Goal: Task Accomplishment & Management: Manage account settings

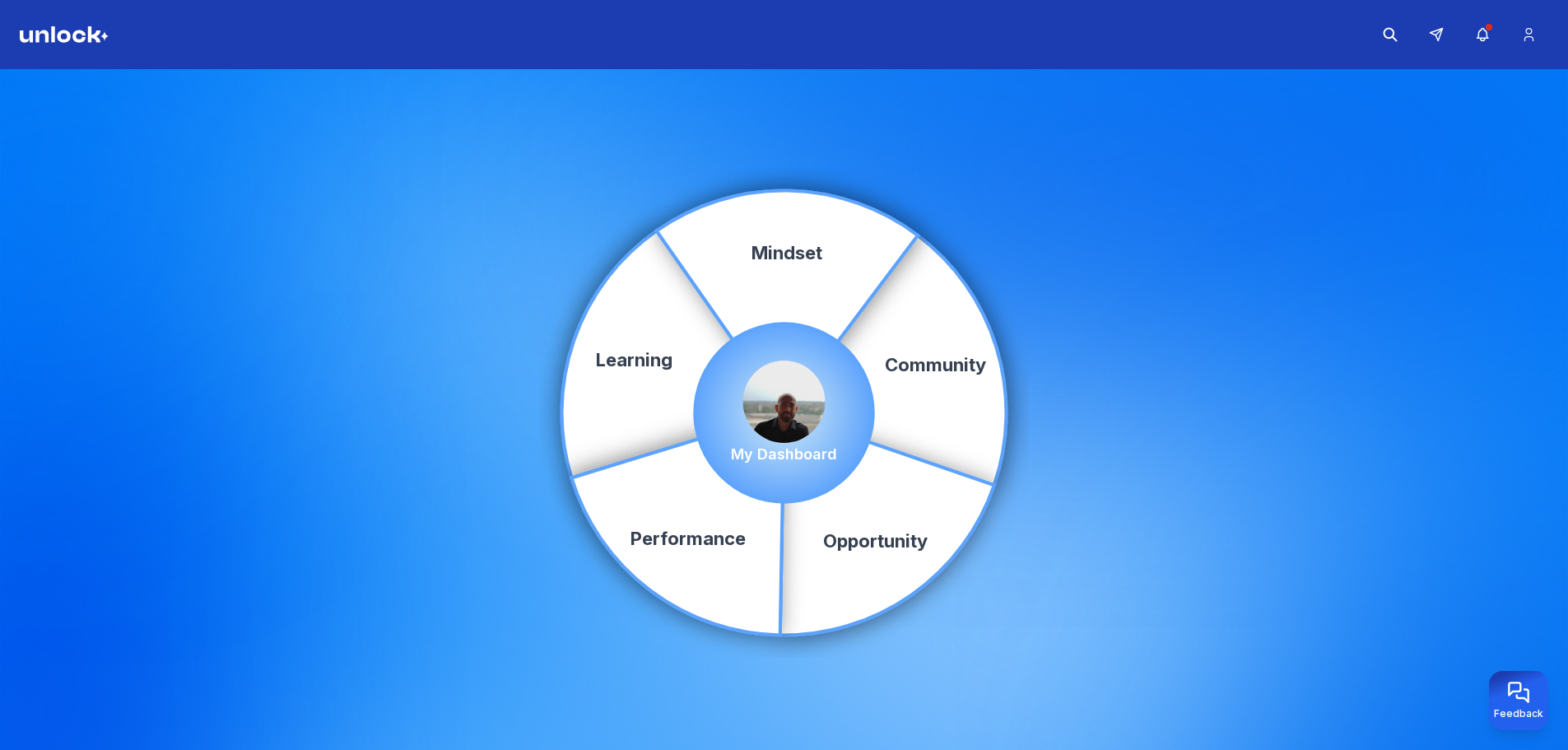
click at [83, 36] on img at bounding box center [64, 34] width 89 height 16
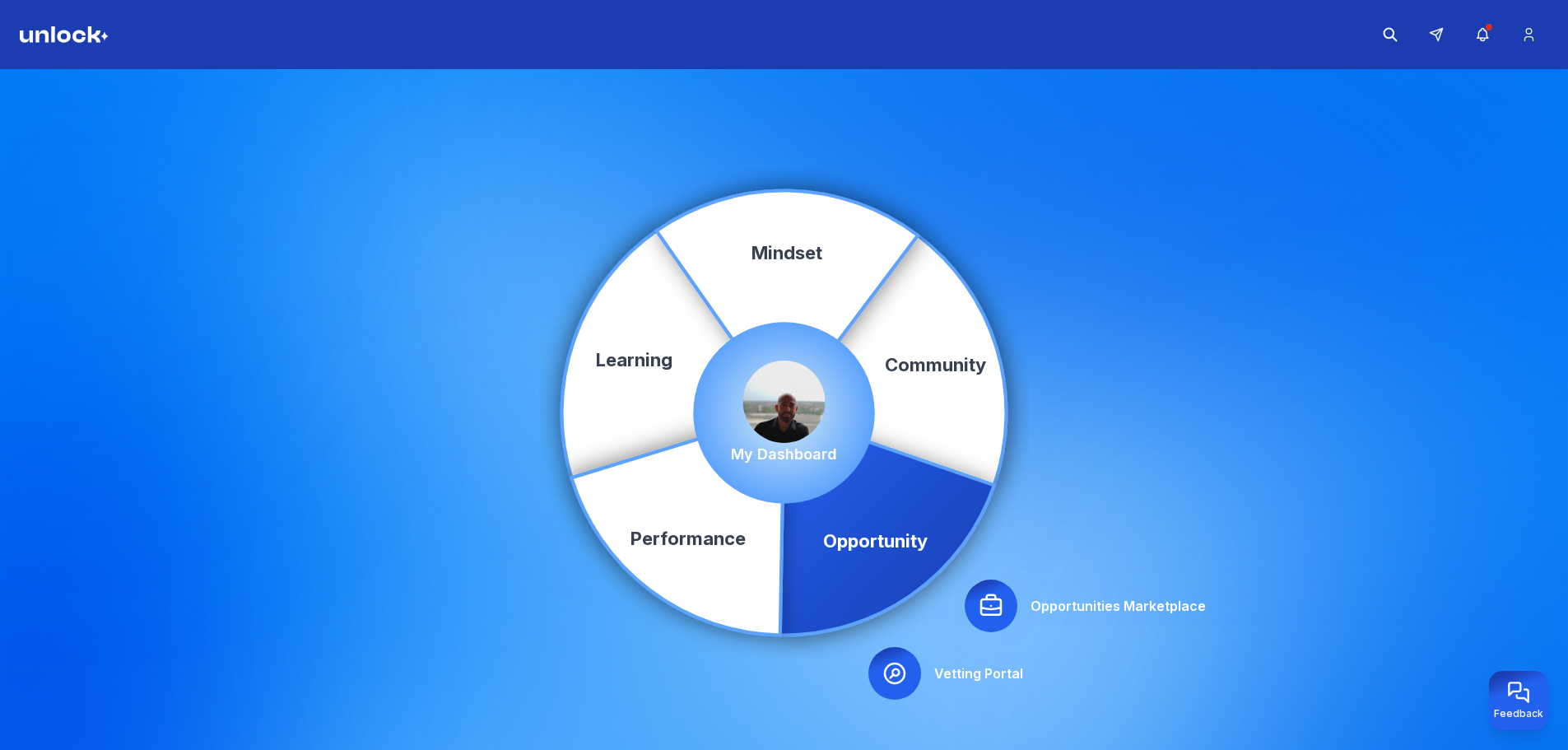
click at [1001, 627] on div at bounding box center [992, 606] width 53 height 53
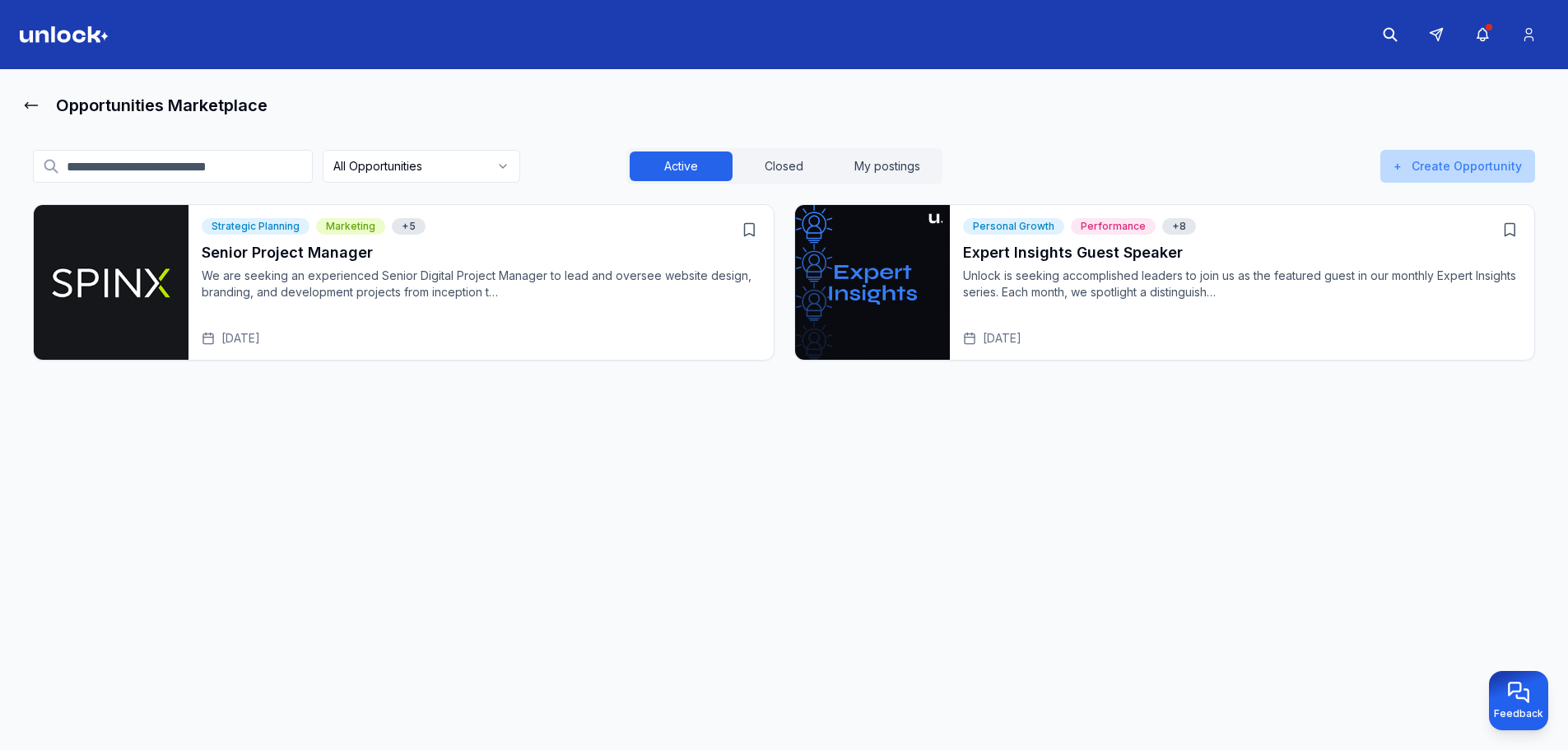
click at [1494, 152] on button "+ Create Opportunity" at bounding box center [1457, 166] width 155 height 33
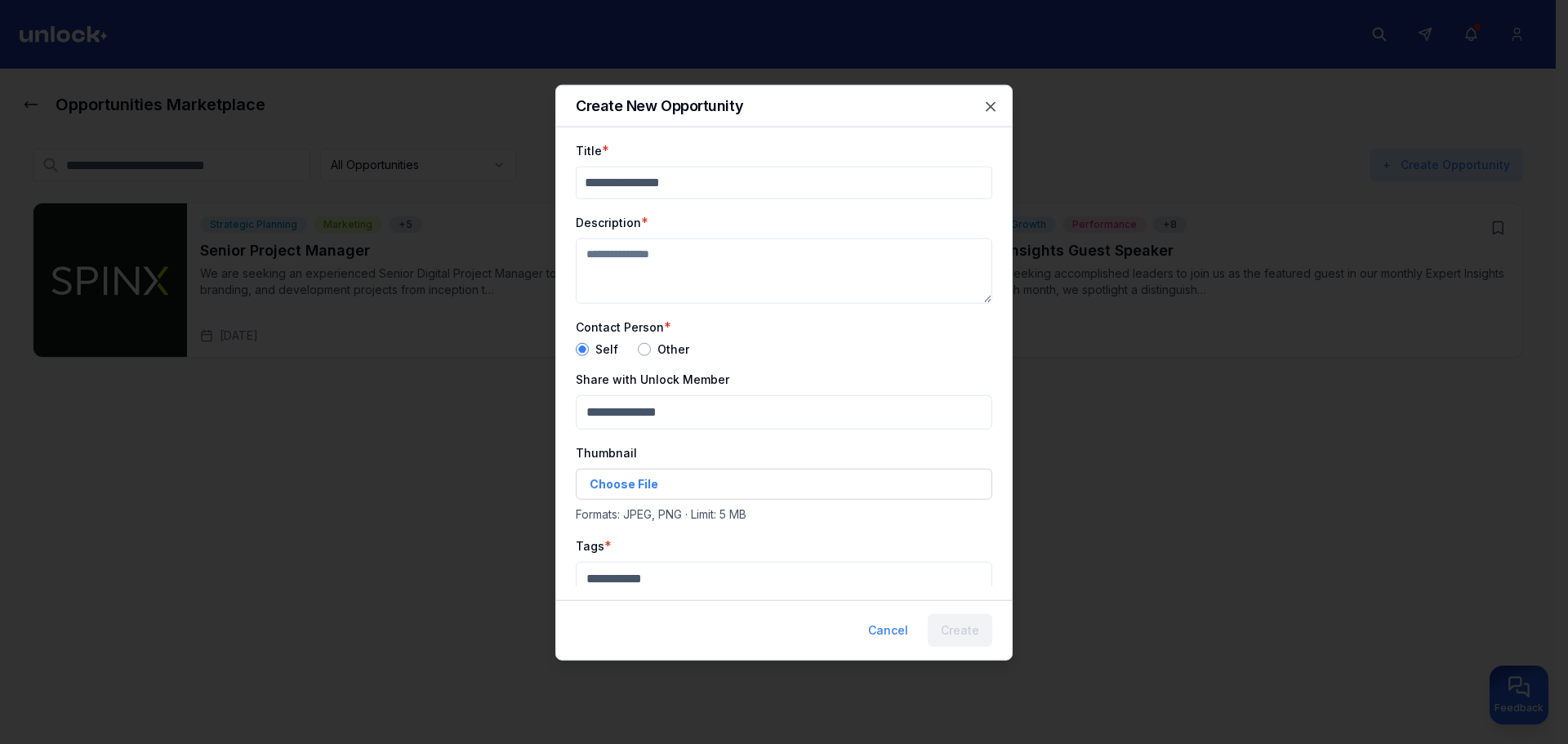
click at [687, 180] on input "Title" at bounding box center [784, 182] width 417 height 33
type input "****"
click at [675, 286] on textarea "Description" at bounding box center [784, 269] width 417 height 65
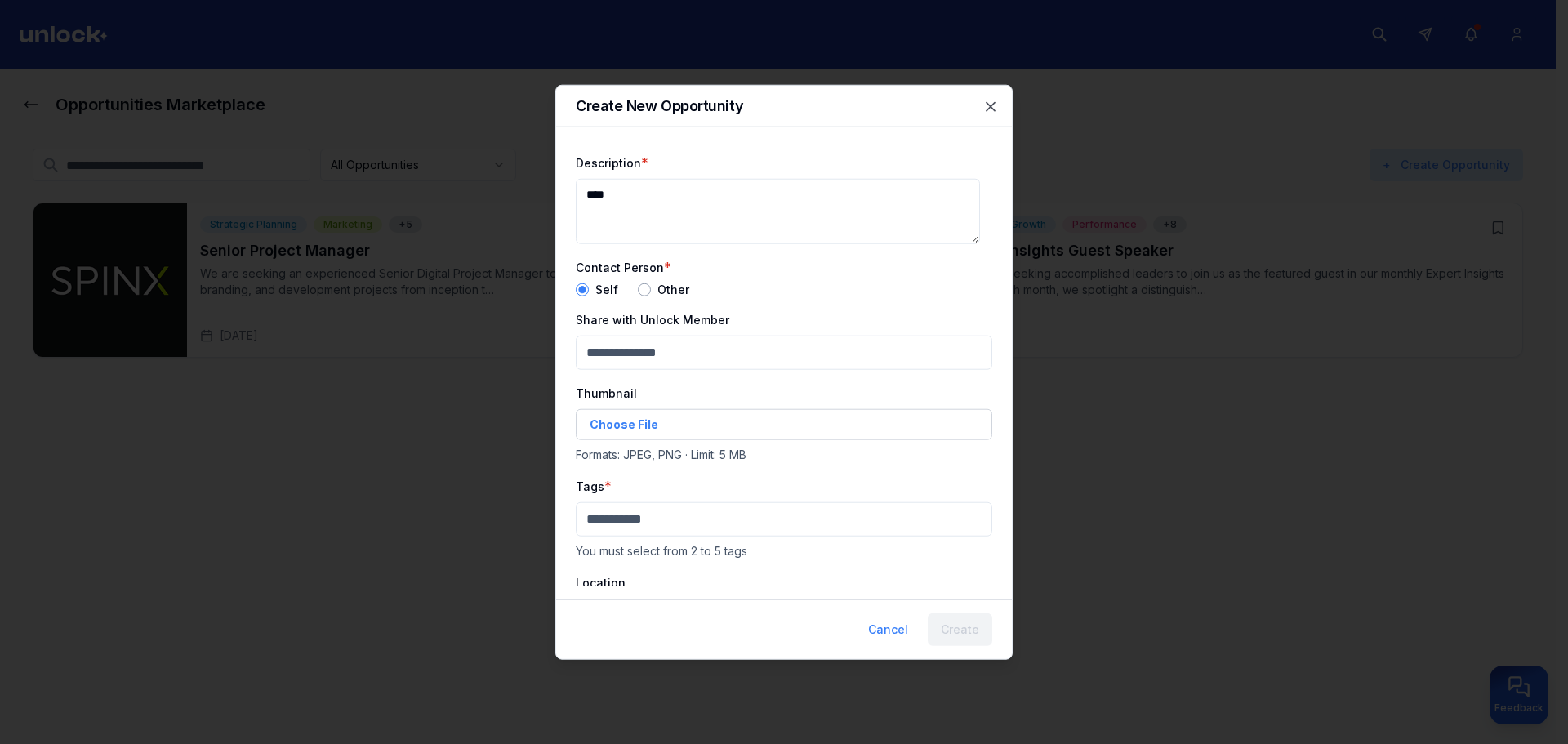
scroll to position [81, 0]
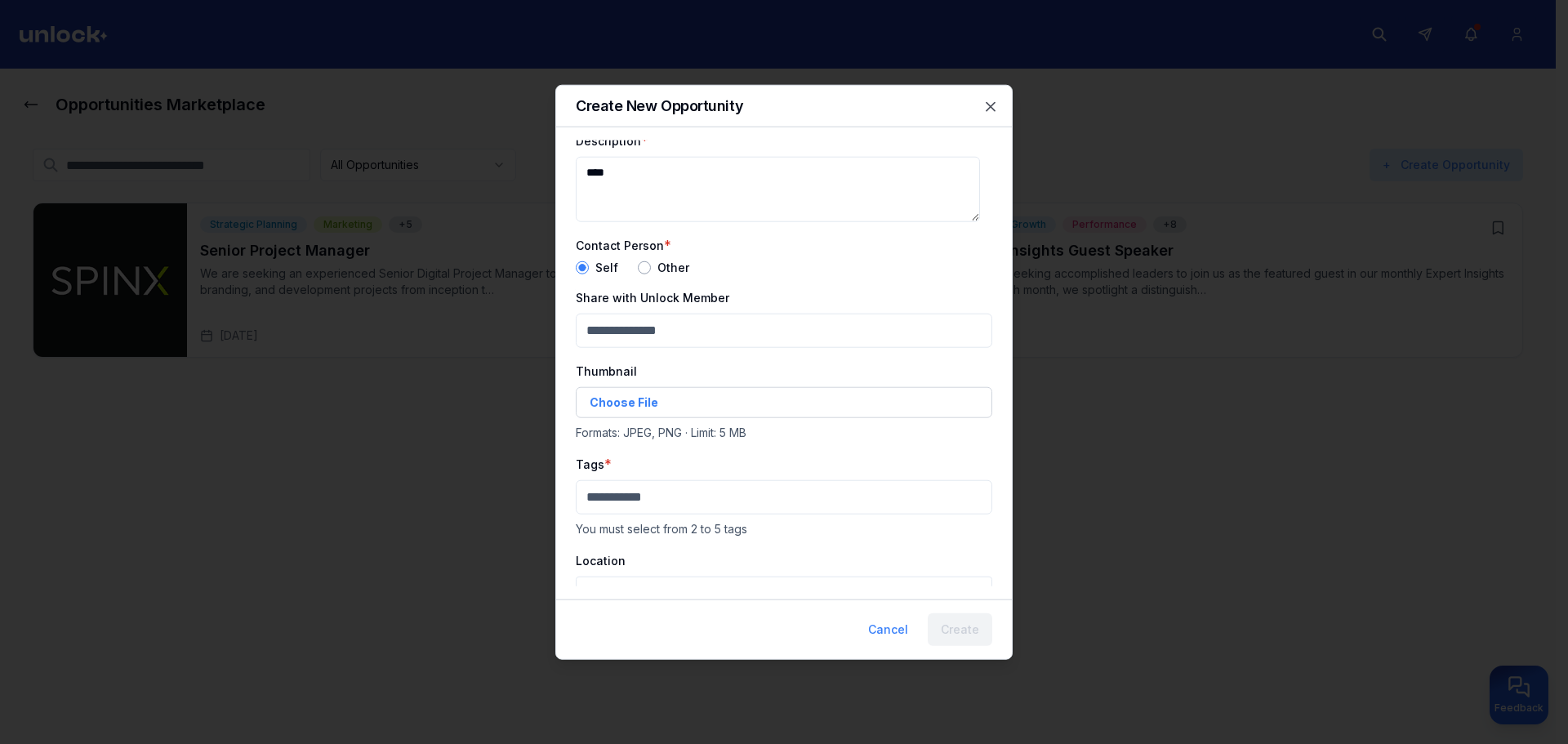
type textarea "****"
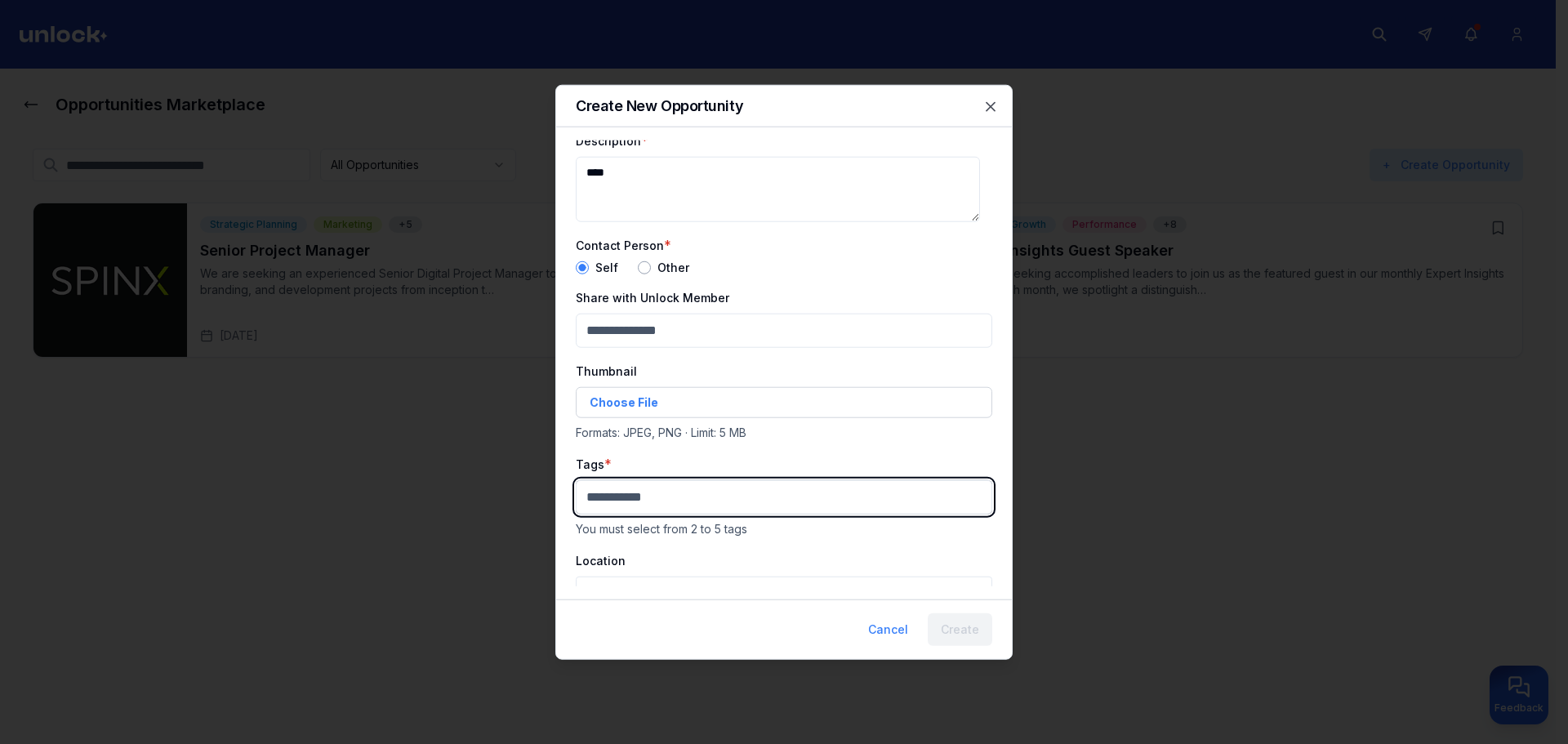
click at [641, 500] on body "Opportunities Marketplace All Opportunities Active Closed My postings + Create …" at bounding box center [778, 372] width 1556 height 744
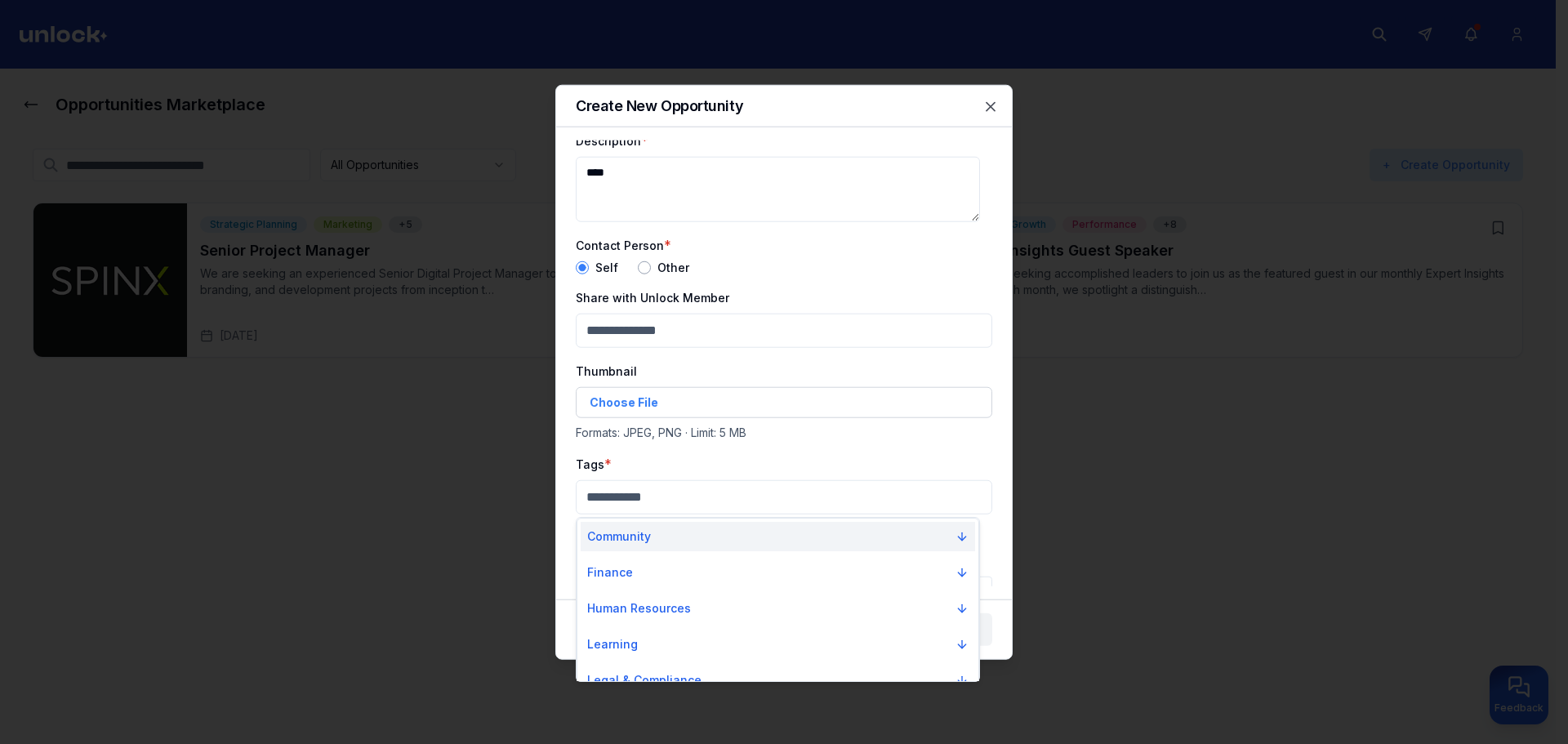
click at [639, 523] on button "Community" at bounding box center [778, 536] width 395 height 30
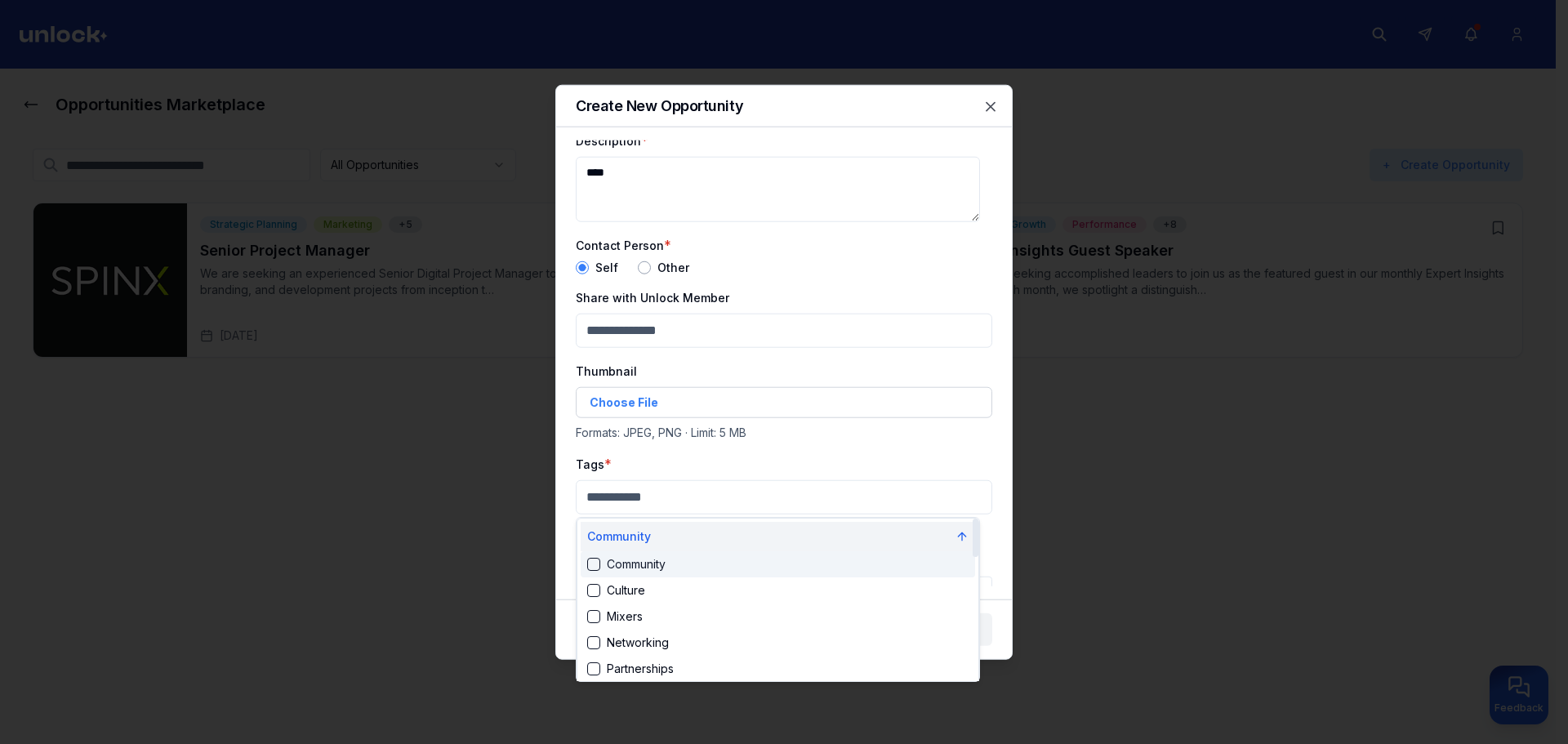
click at [642, 530] on p "Community" at bounding box center [619, 536] width 64 height 16
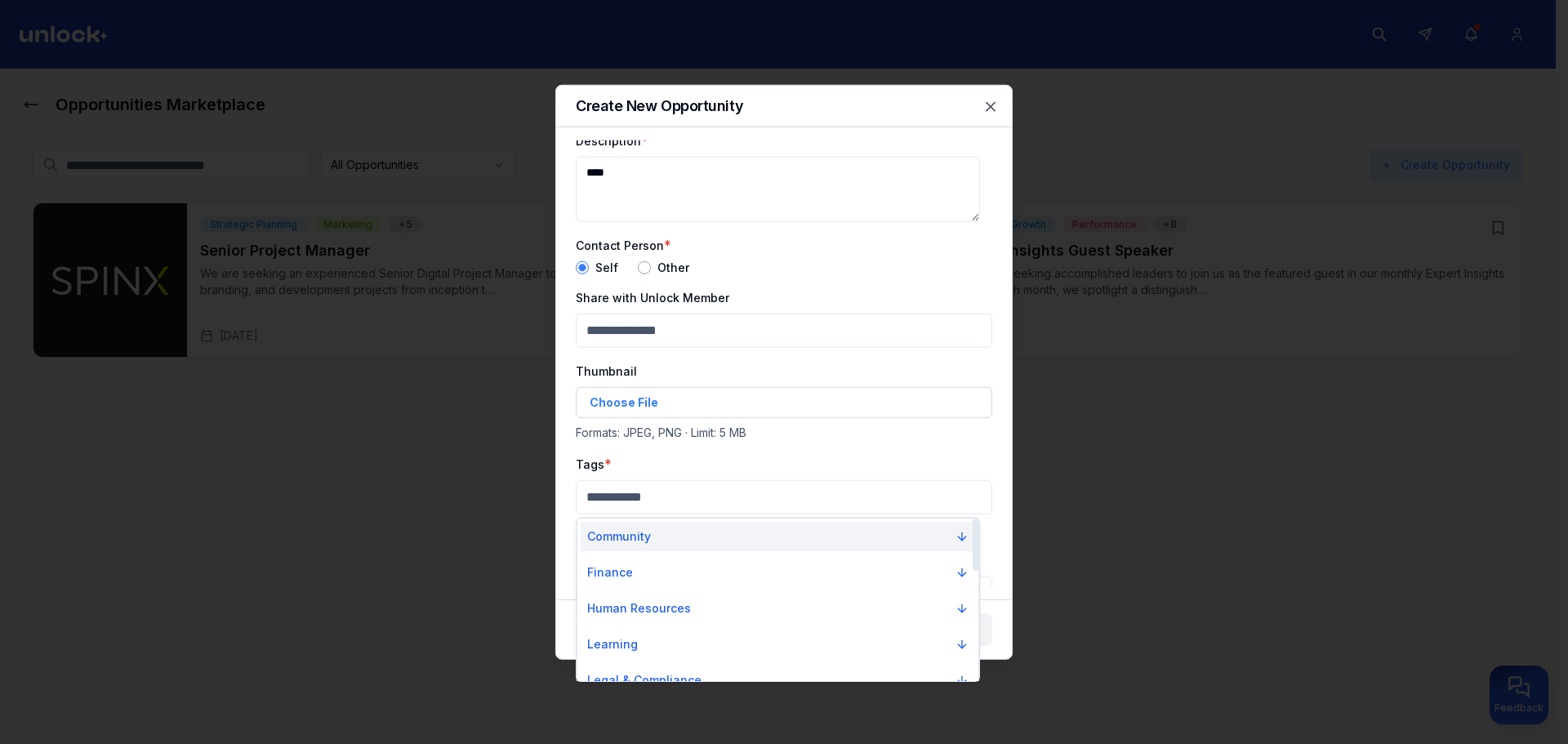
click at [646, 550] on button "Community" at bounding box center [778, 536] width 395 height 30
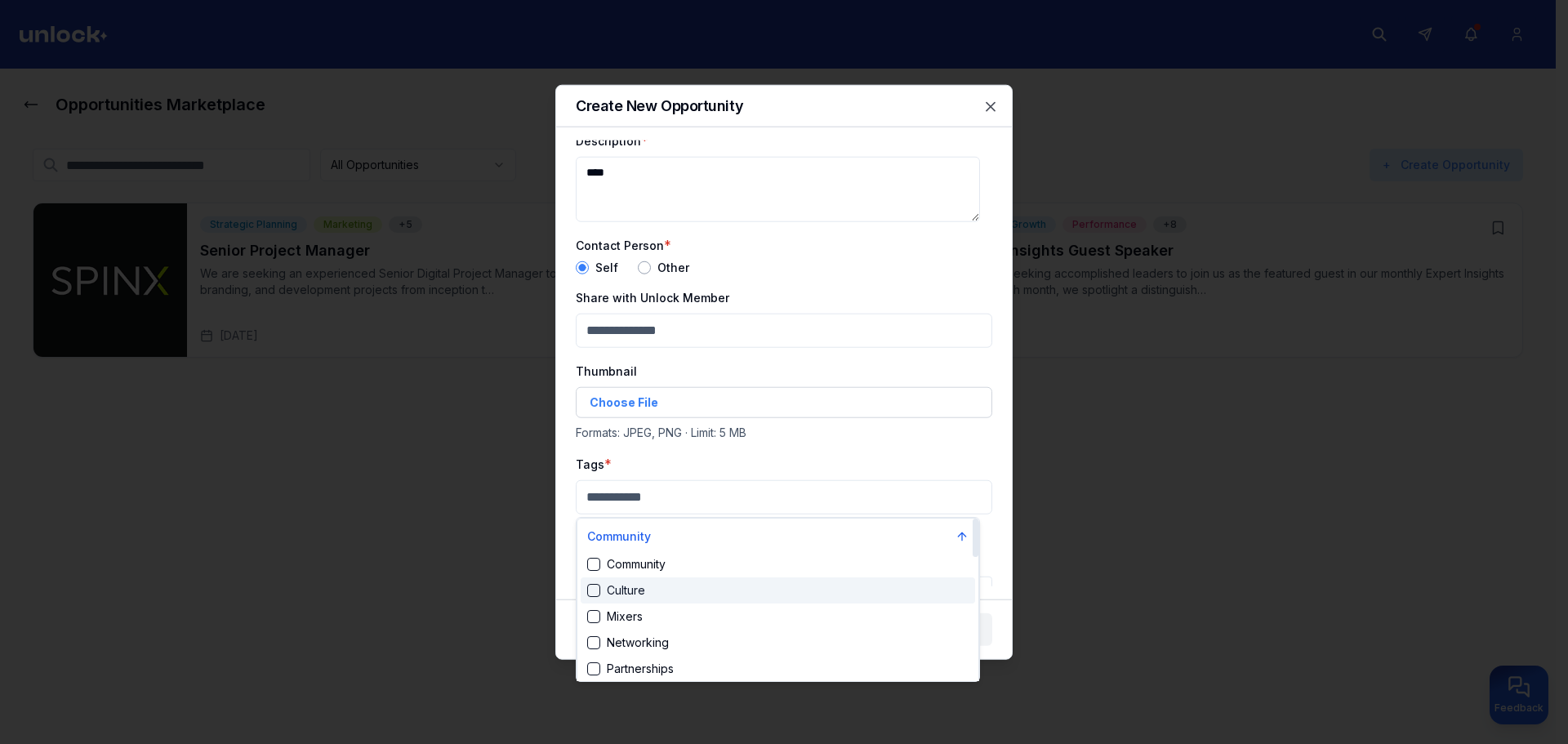
click at [655, 586] on div "Culture" at bounding box center [778, 590] width 395 height 26
click at [665, 574] on div "Community" at bounding box center [626, 567] width 79 height 16
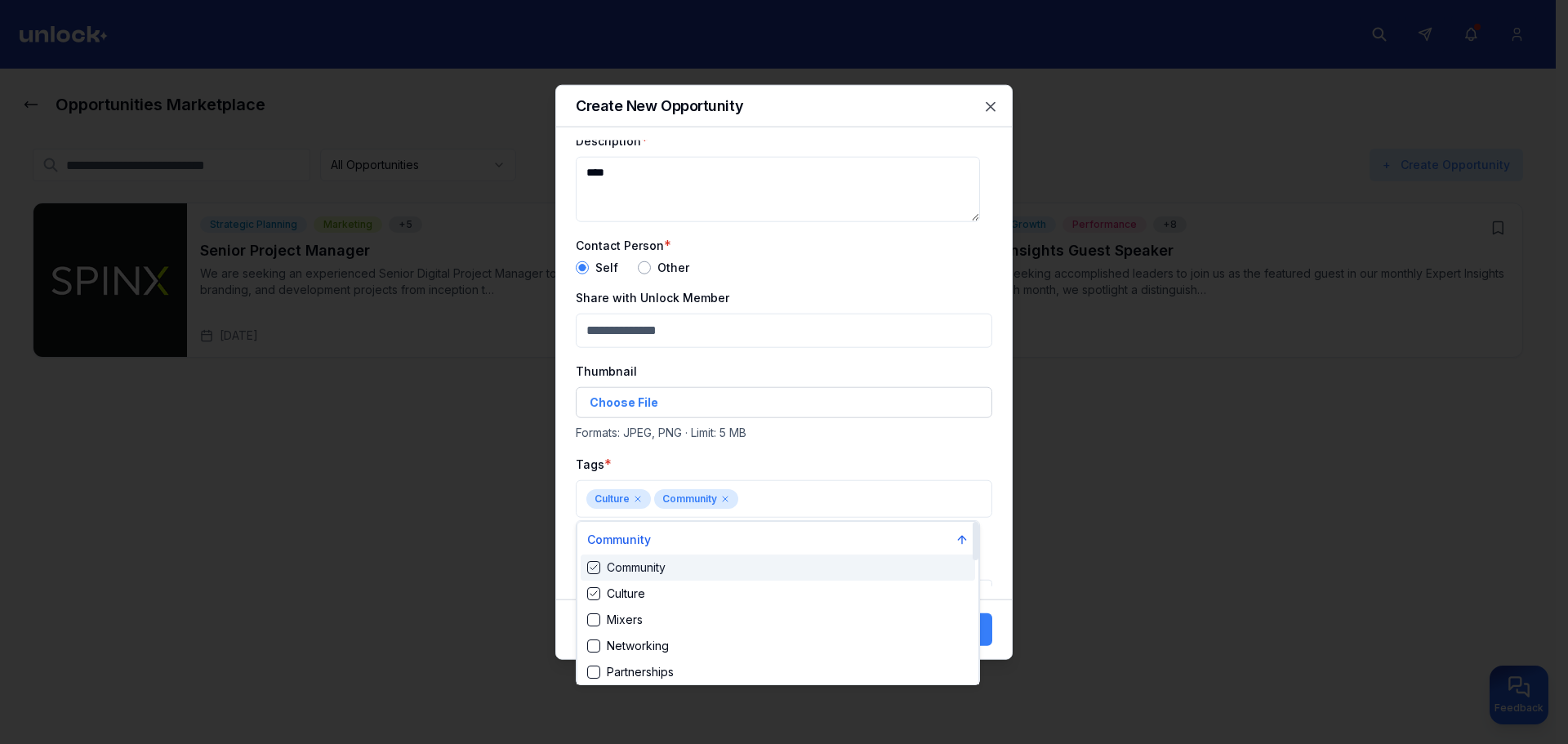
drag, startPoint x: 719, startPoint y: 515, endPoint x: 726, endPoint y: 510, distance: 8.6
click at [719, 514] on div at bounding box center [784, 372] width 1568 height 744
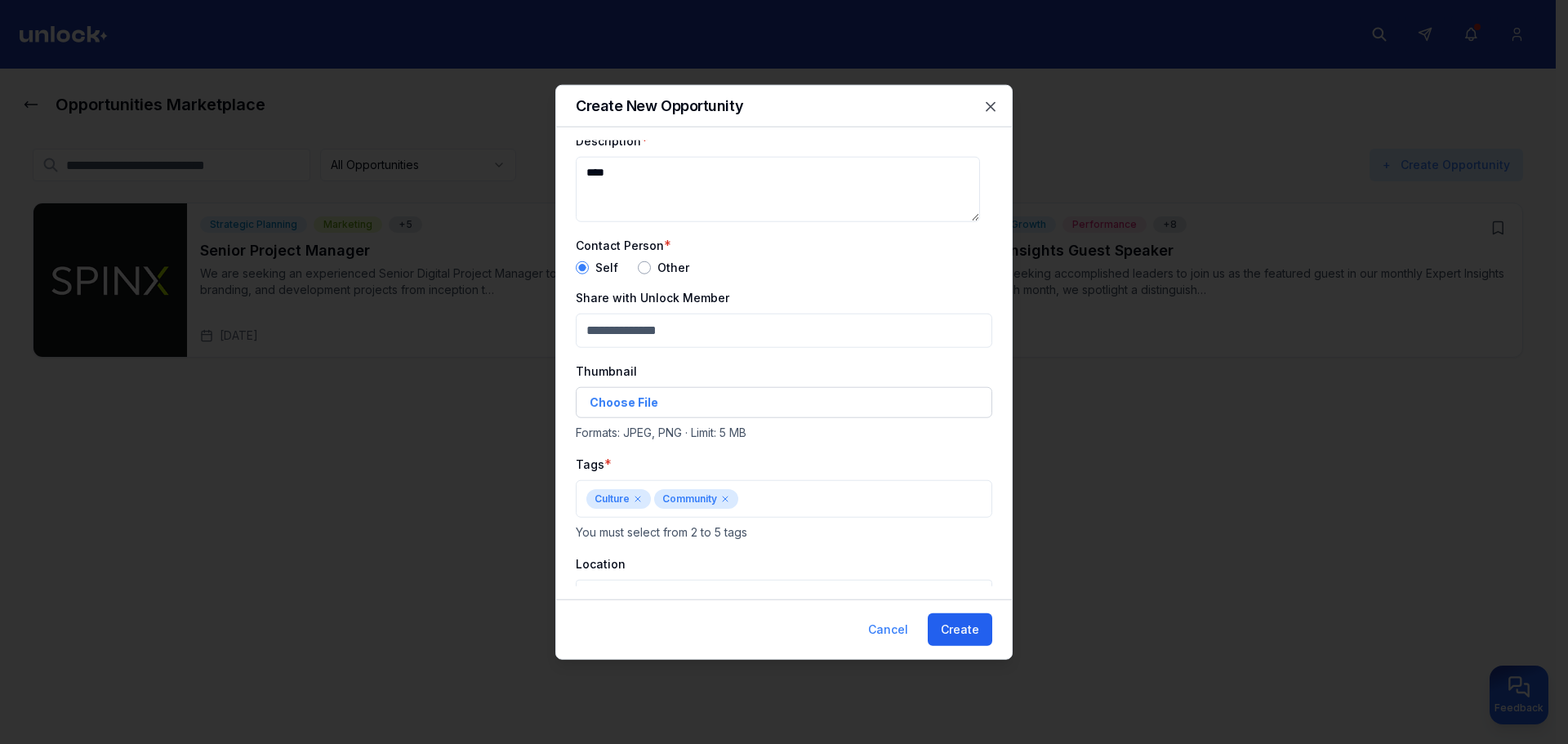
click at [976, 630] on button "Create" at bounding box center [960, 630] width 64 height 33
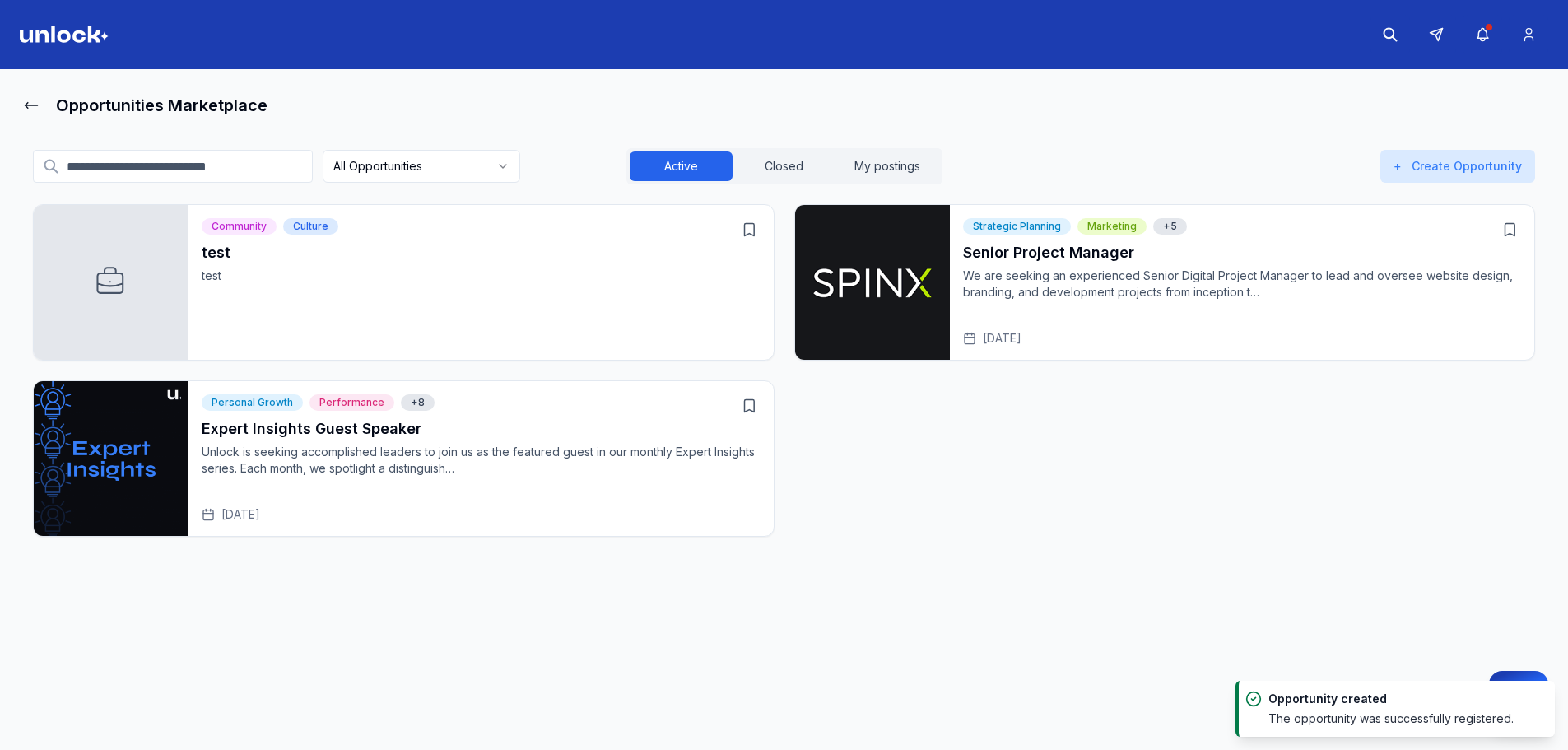
click at [510, 305] on div "test test [DATE]" at bounding box center [481, 293] width 559 height 105
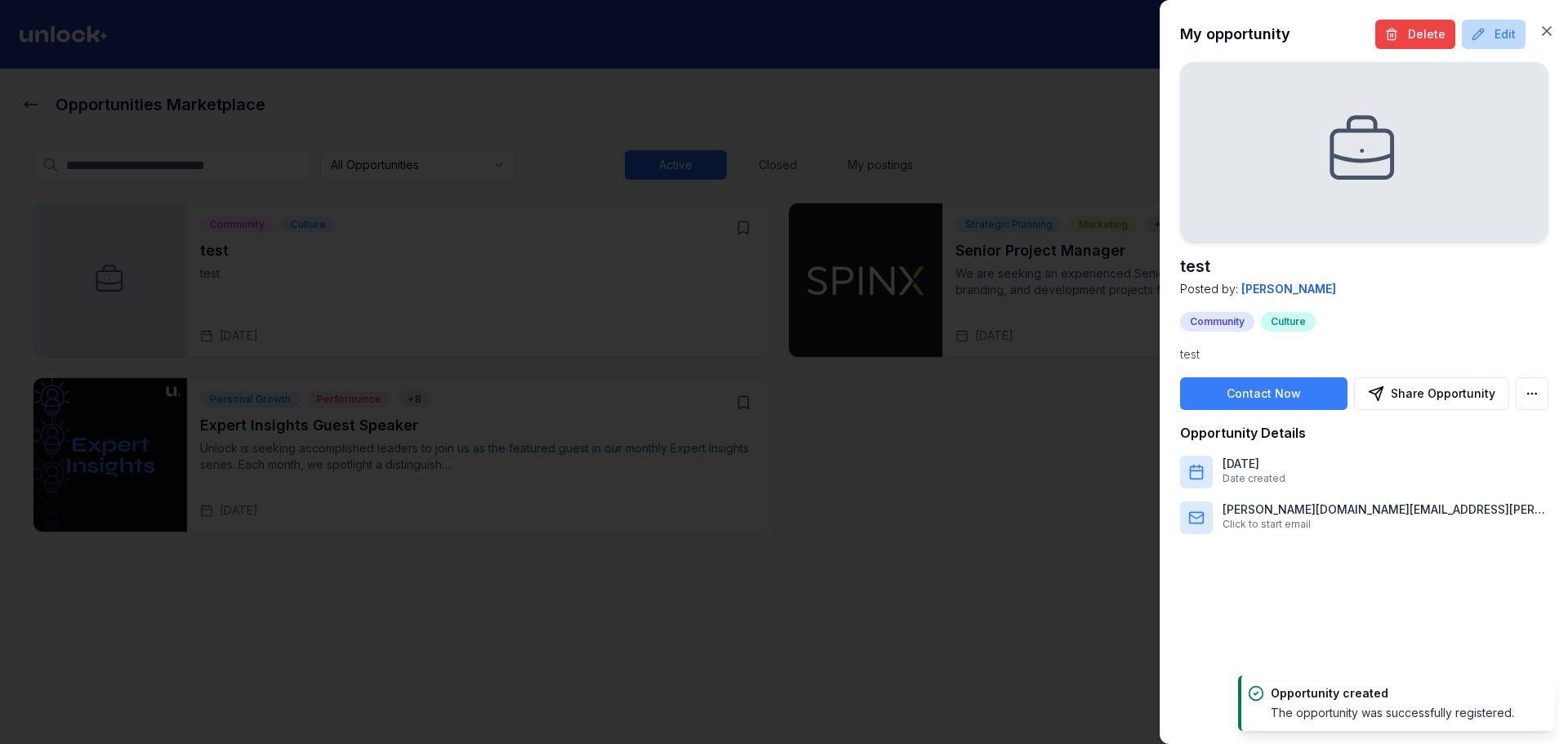
click at [1490, 44] on button "Edit" at bounding box center [1493, 34] width 64 height 30
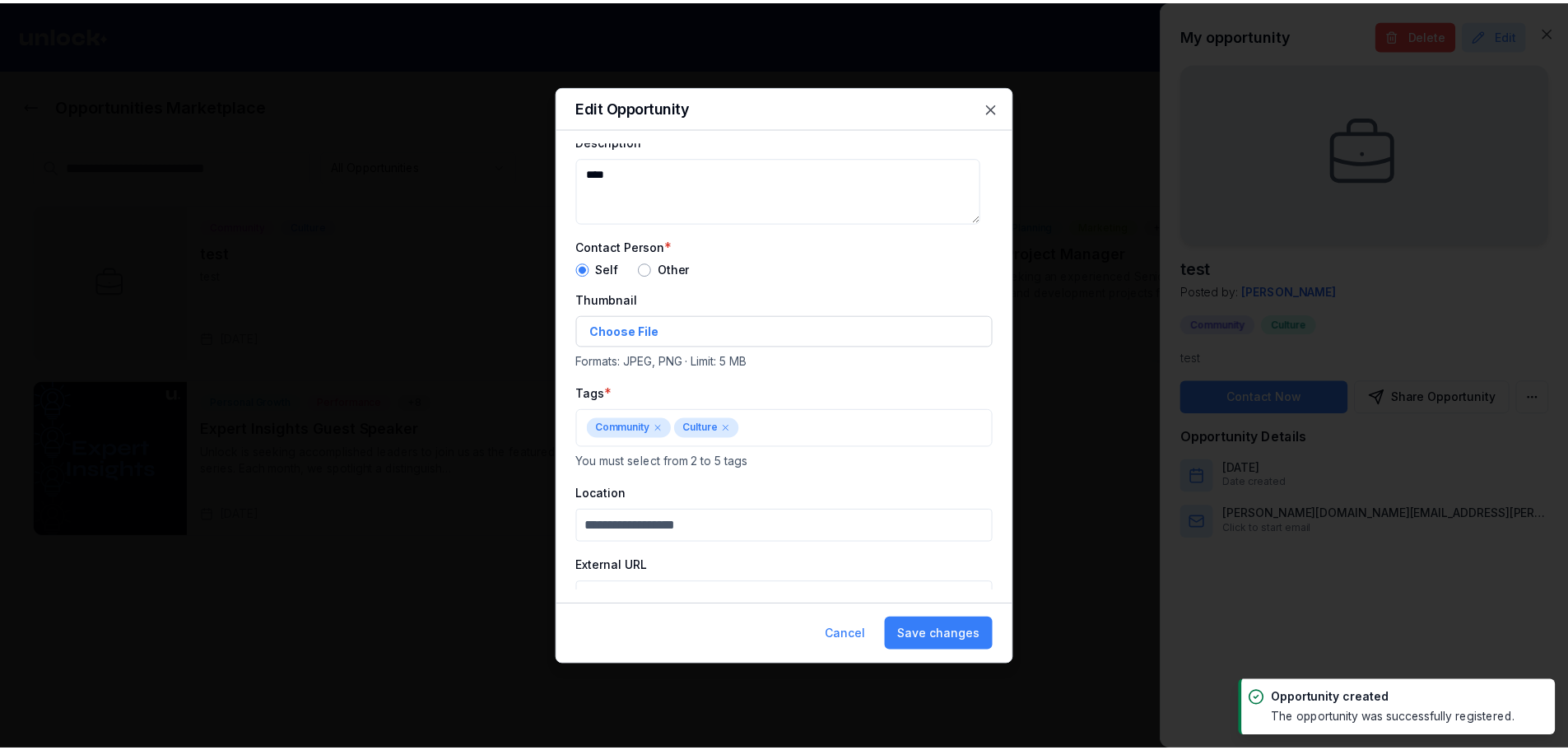
scroll to position [139, 0]
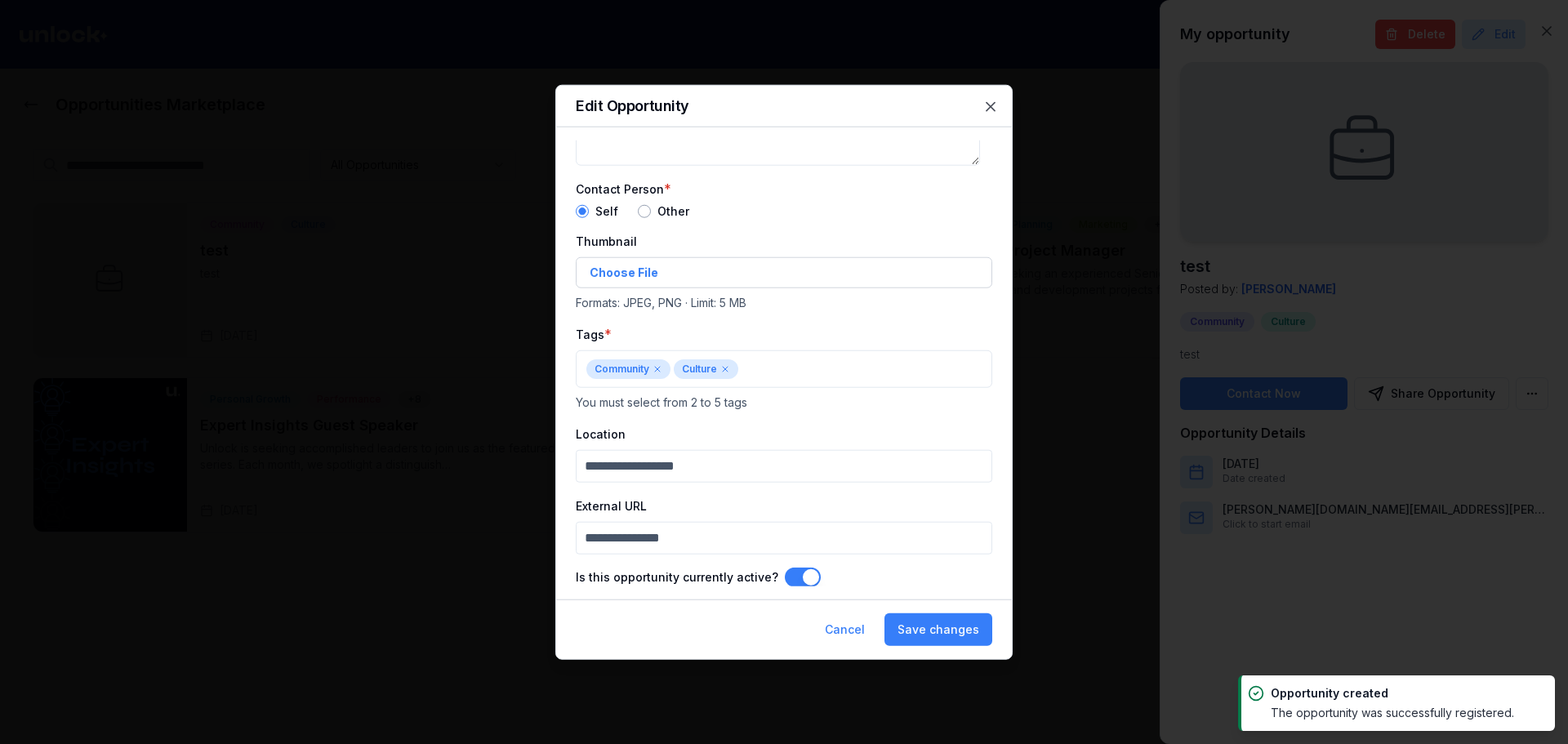
drag, startPoint x: 789, startPoint y: 586, endPoint x: 815, endPoint y: 578, distance: 27.2
click at [790, 585] on button "Is this opportunity currently active?" at bounding box center [803, 576] width 36 height 19
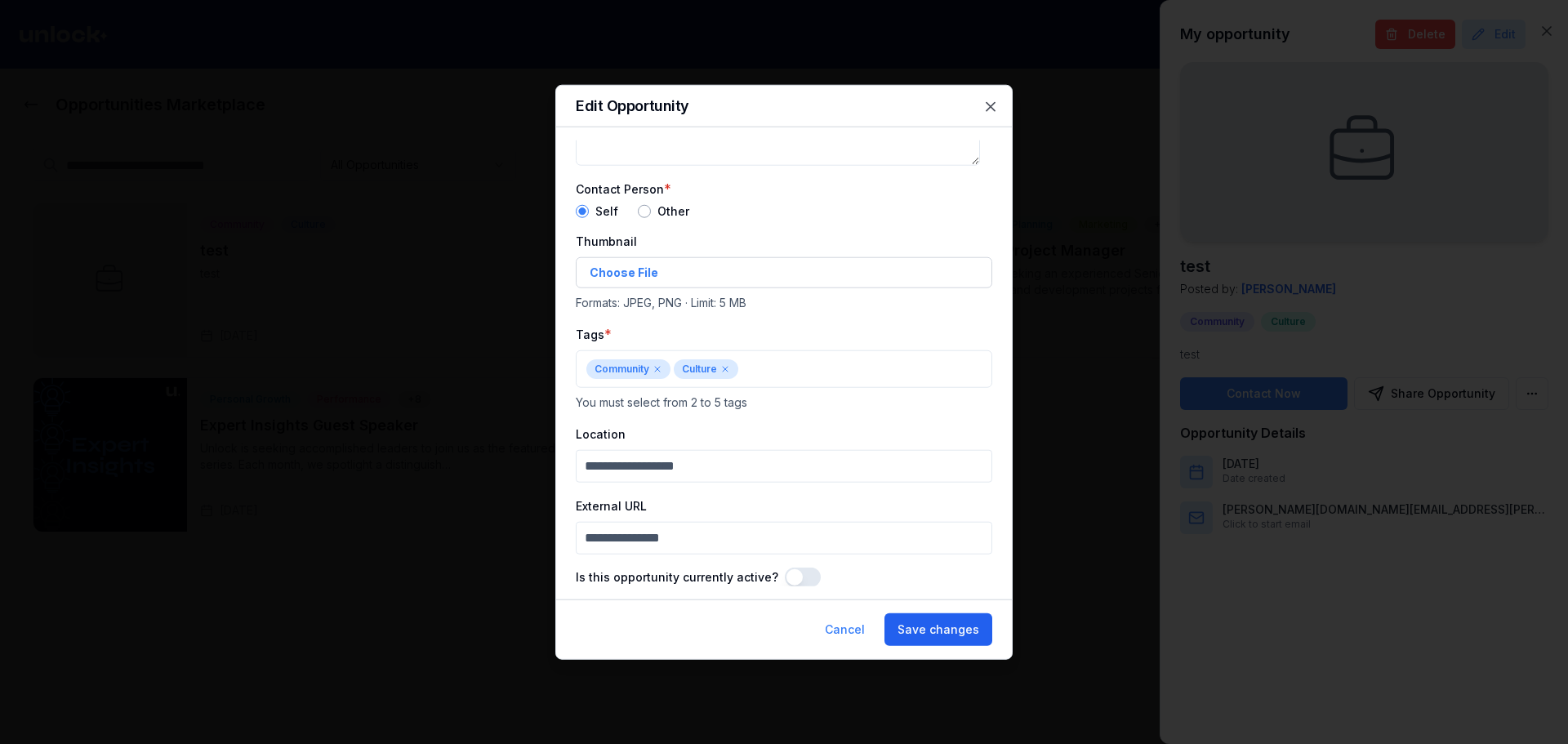
click at [917, 642] on button "Save changes" at bounding box center [938, 630] width 108 height 33
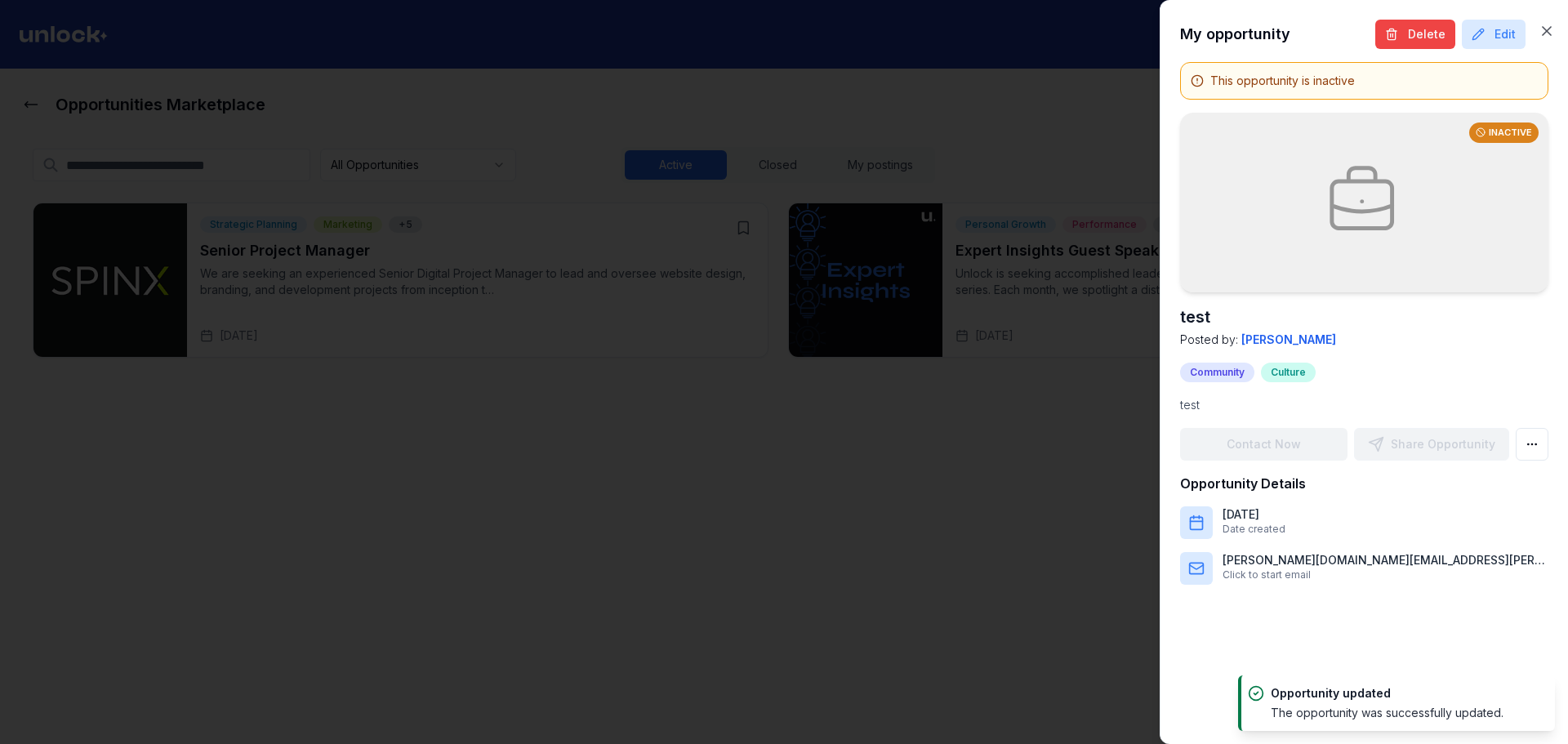
click at [434, 349] on div at bounding box center [784, 372] width 1568 height 744
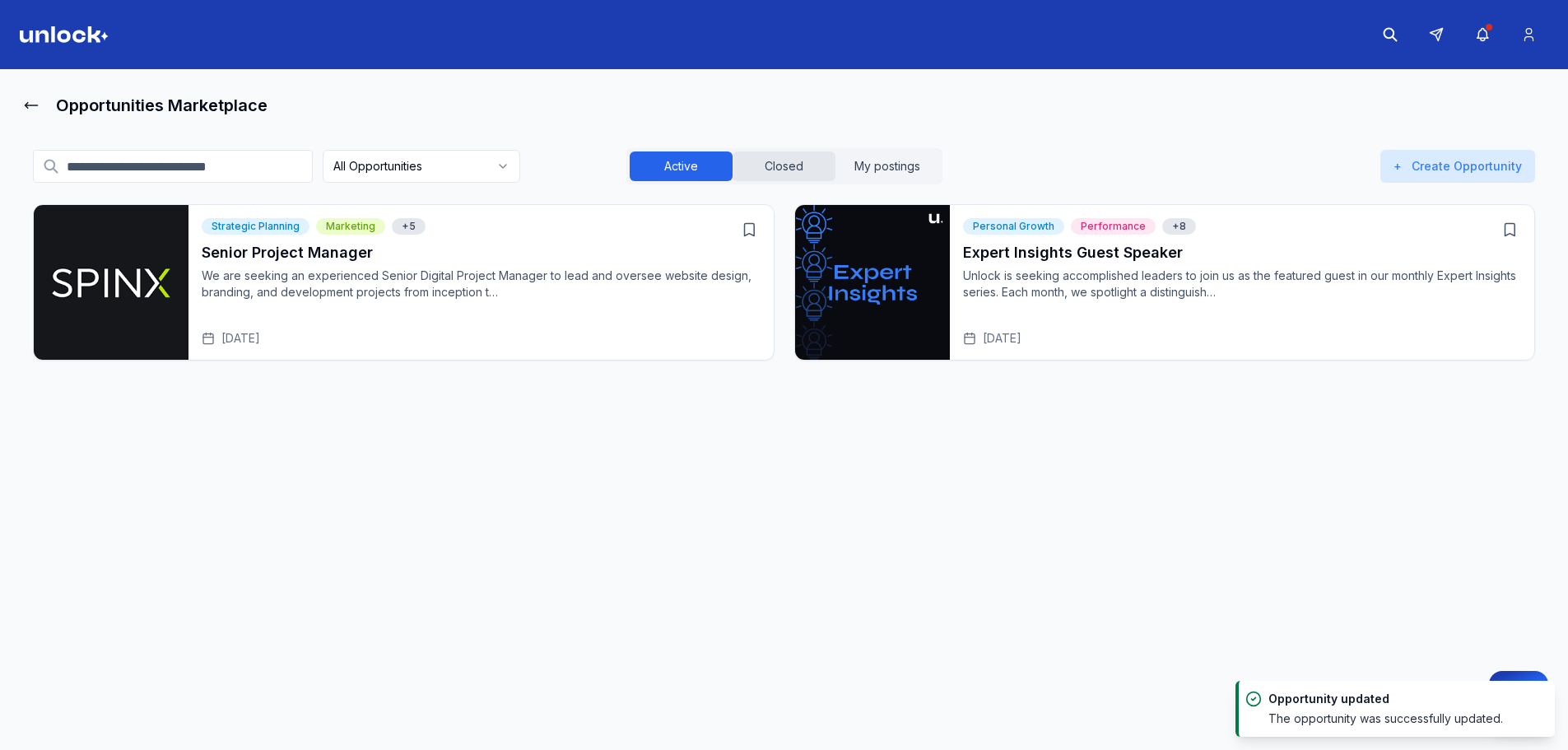
click at [741, 175] on button "Closed" at bounding box center [784, 166] width 102 height 30
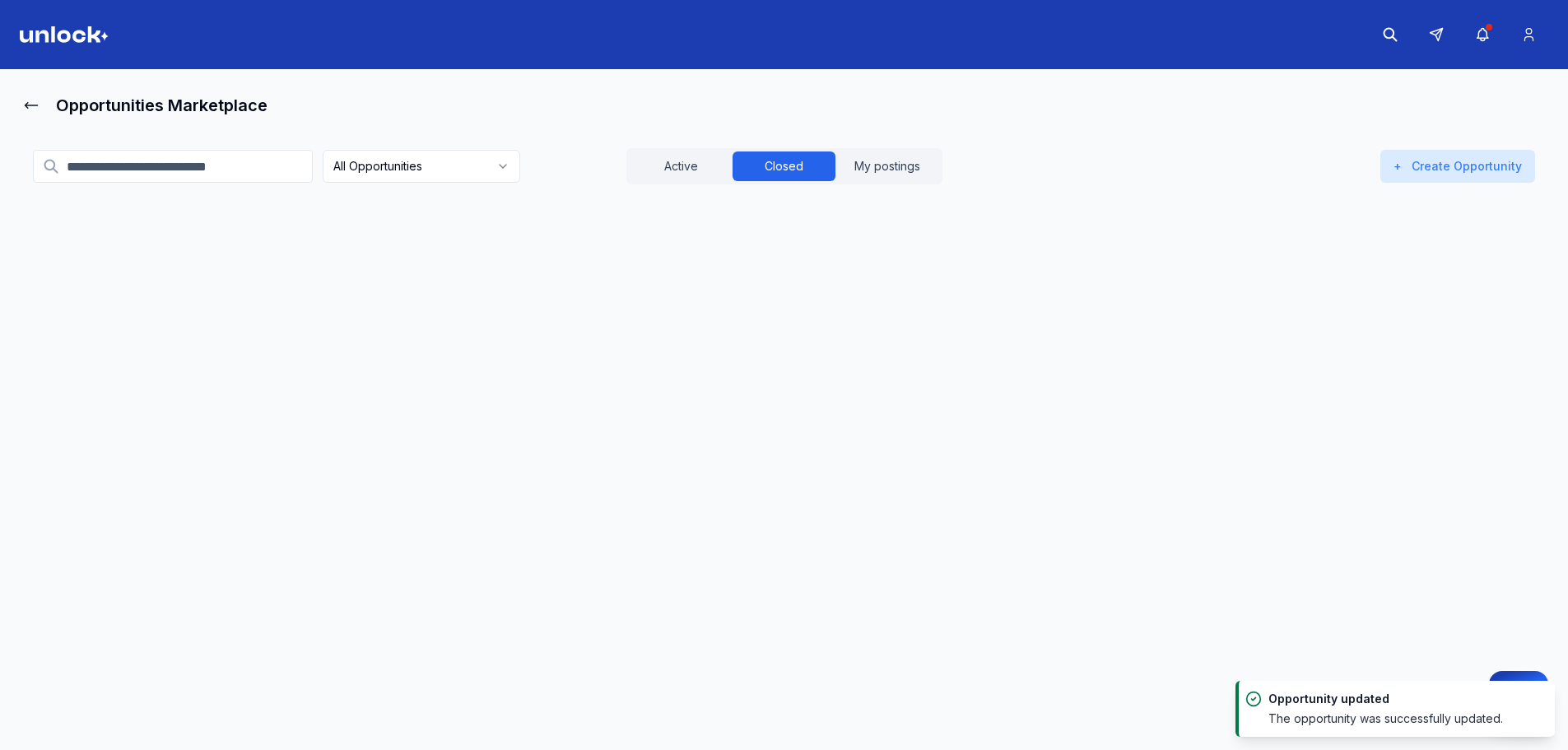
click at [492, 286] on div "test test [DATE]" at bounding box center [481, 293] width 559 height 105
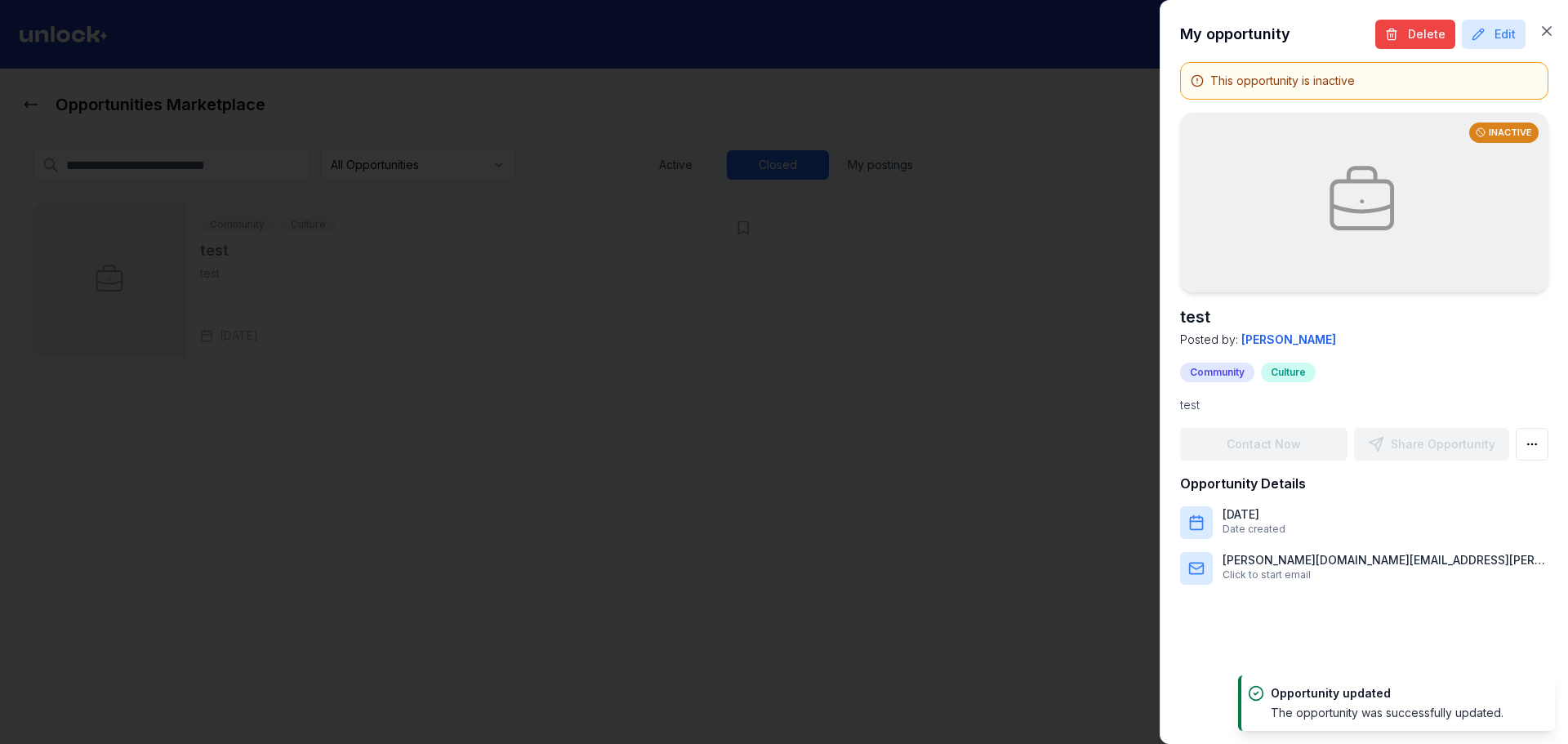
drag, startPoint x: 833, startPoint y: 225, endPoint x: 776, endPoint y: 234, distance: 57.7
click at [832, 225] on div at bounding box center [784, 372] width 1568 height 744
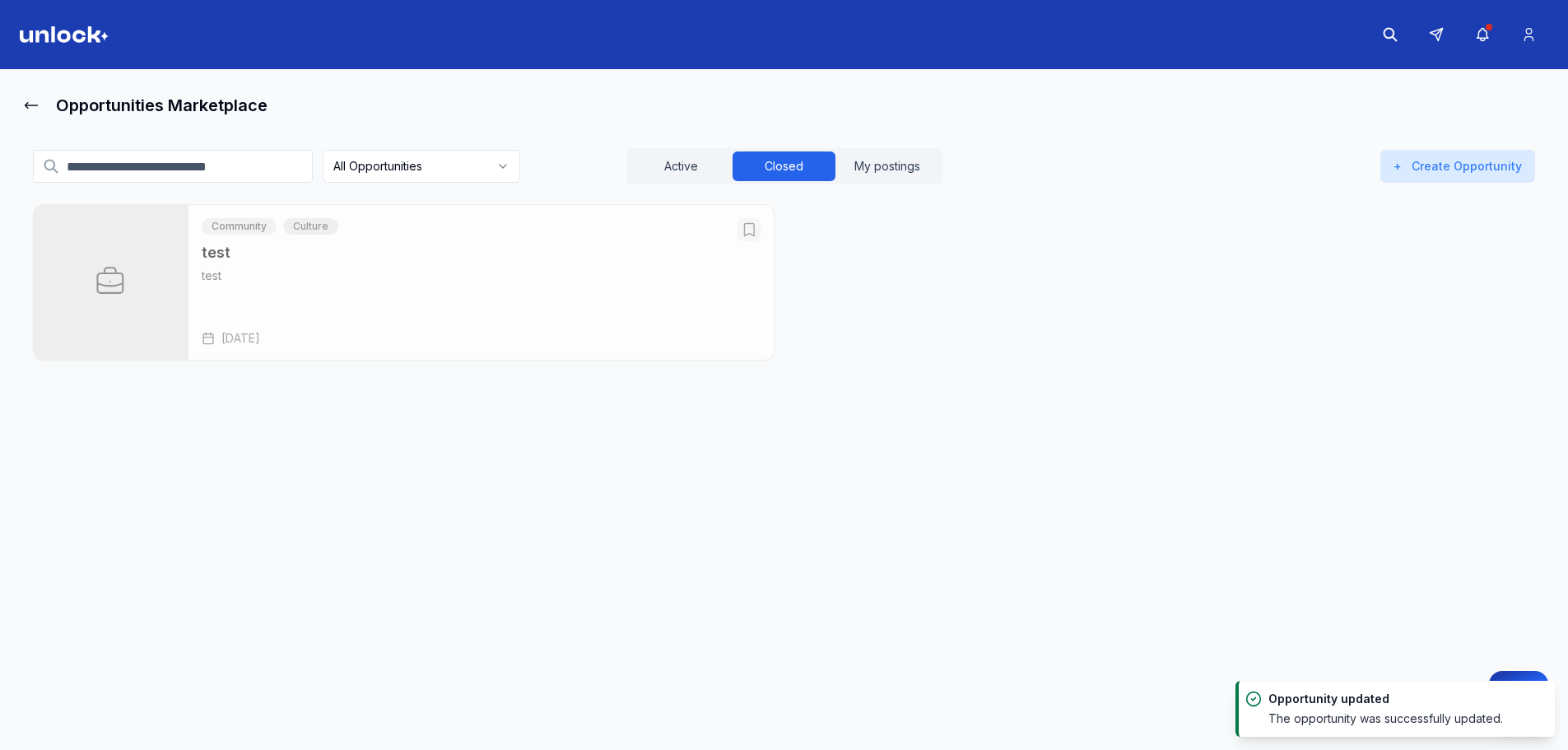
click at [746, 231] on icon "Open test" at bounding box center [748, 229] width 16 height 16
click at [752, 230] on icon "Open test" at bounding box center [749, 230] width 10 height 12
click at [735, 261] on h3 "test" at bounding box center [481, 252] width 559 height 23
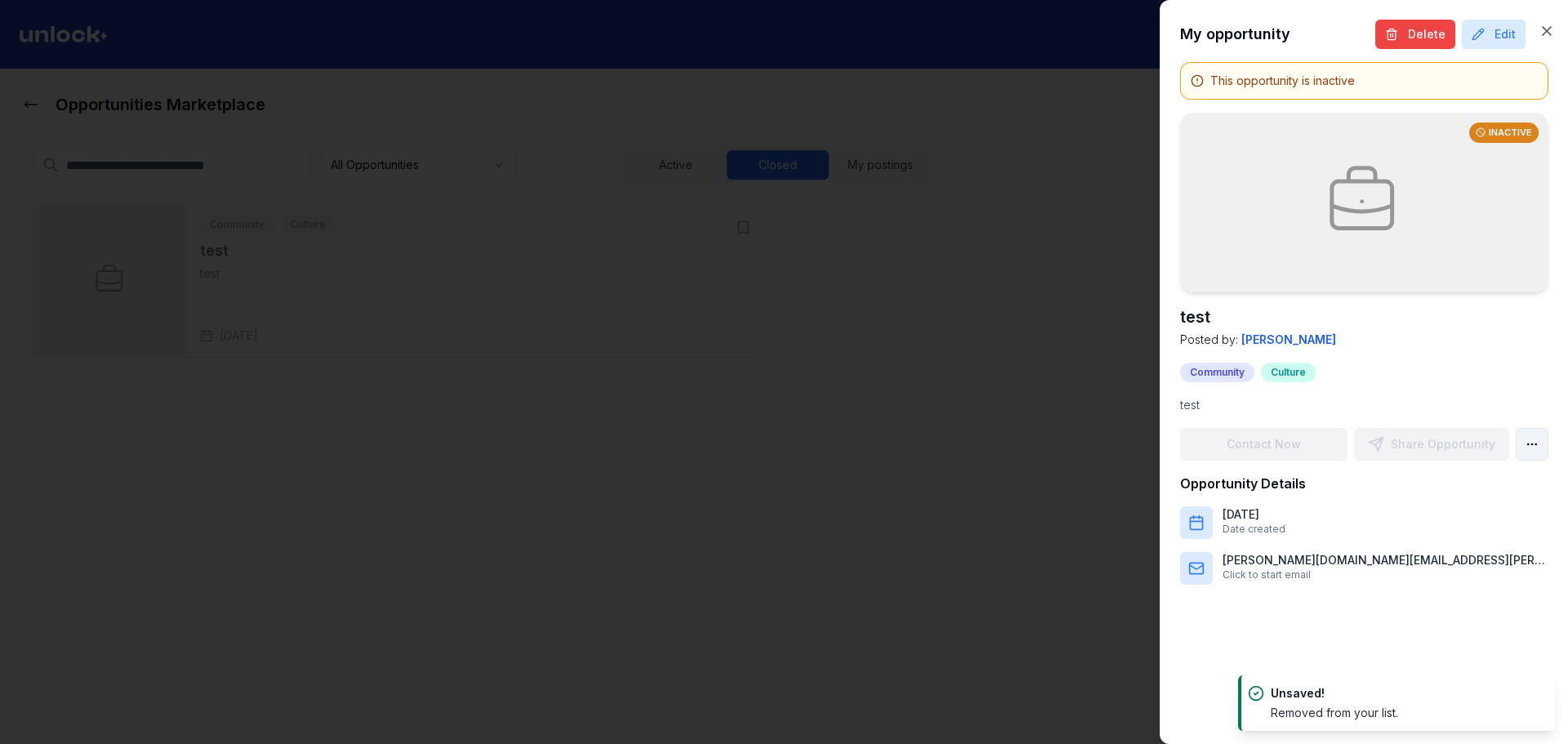
drag, startPoint x: 1544, startPoint y: 420, endPoint x: 1540, endPoint y: 436, distance: 16.5
click at [1542, 431] on div "This opportunity is inactive Inactive test Posted by: [PERSON_NAME] Community C…" at bounding box center [1365, 323] width 369 height 523
click at [1540, 437] on body "Opportunities Marketplace All Opportunities Active Closed My postings + Create …" at bounding box center [778, 372] width 1556 height 744
click at [1486, 493] on div "Save Opportunity" at bounding box center [1470, 480] width 148 height 26
click at [1533, 446] on body "Opportunities Marketplace All Opportunities Active Closed My postings + Create …" at bounding box center [778, 372] width 1556 height 744
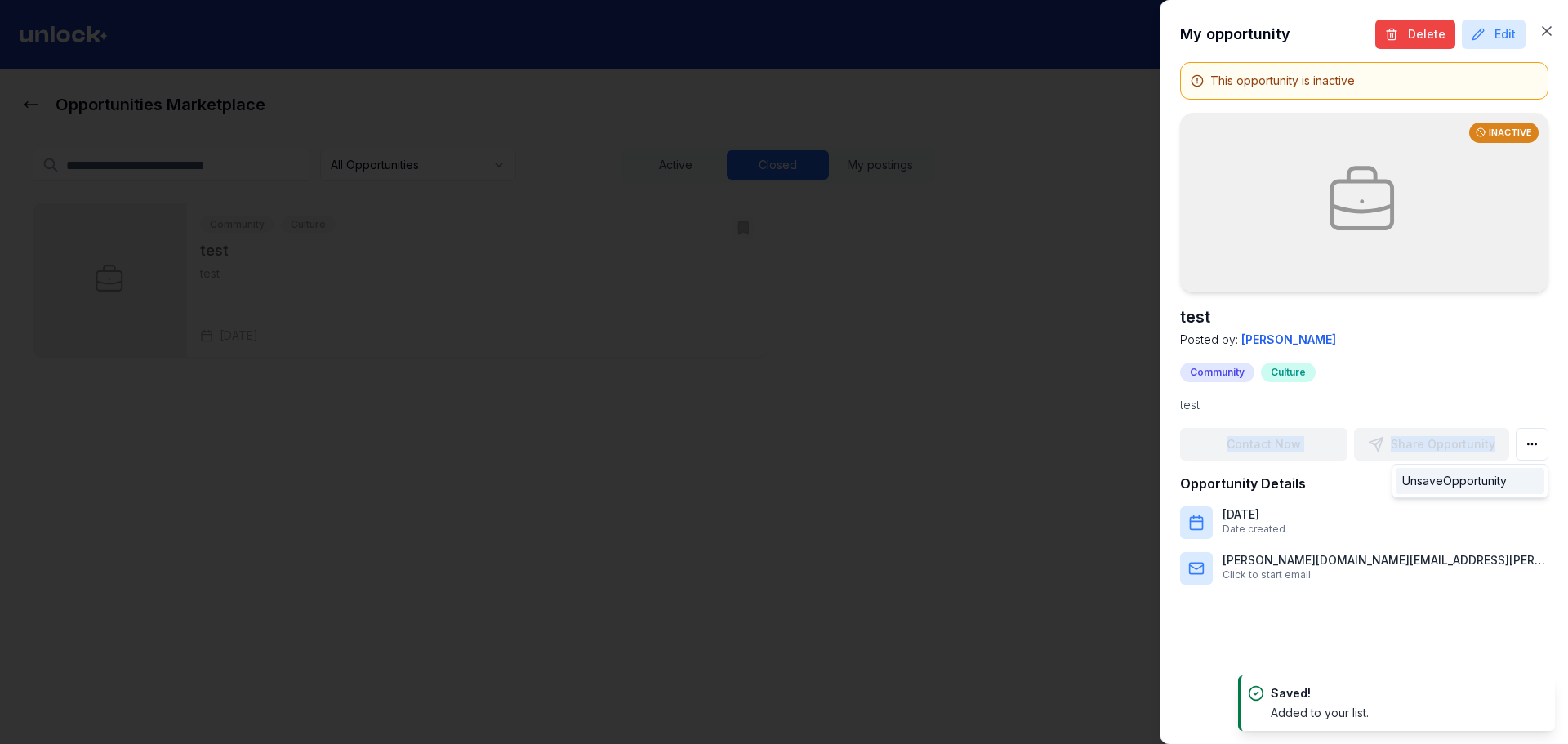
click at [1521, 486] on div "Unsave Opportunity" at bounding box center [1470, 480] width 148 height 26
click at [899, 394] on div at bounding box center [784, 372] width 1568 height 744
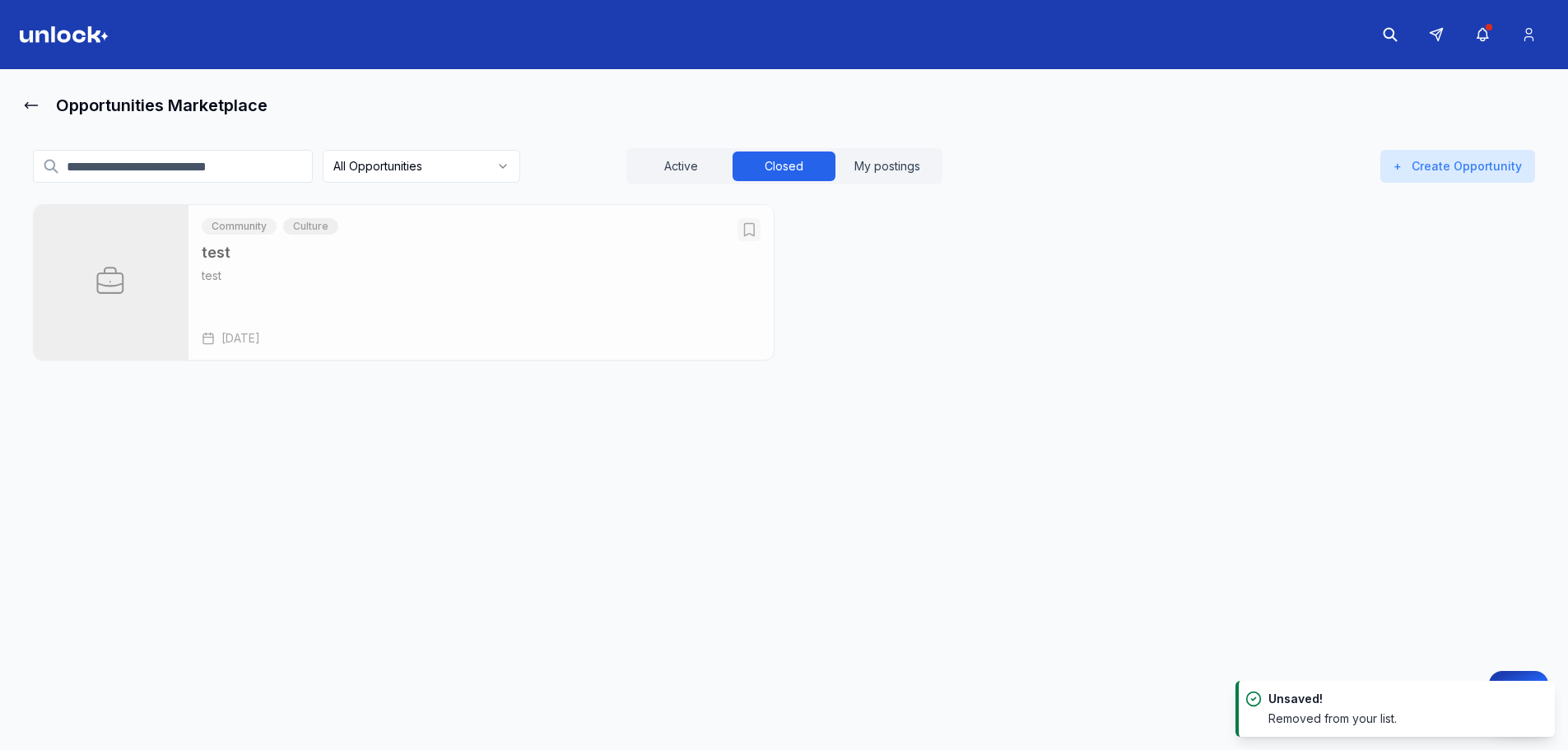
click at [749, 227] on icon "Open test" at bounding box center [748, 229] width 16 height 16
click at [420, 164] on html "Opportunities Marketplace All Opportunities Active Closed My postings + Create …" at bounding box center [784, 375] width 1568 height 750
click at [430, 190] on div "Saved Opportunities Active Closed My postings + Create Opportunity Community Cu…" at bounding box center [784, 266] width 1529 height 288
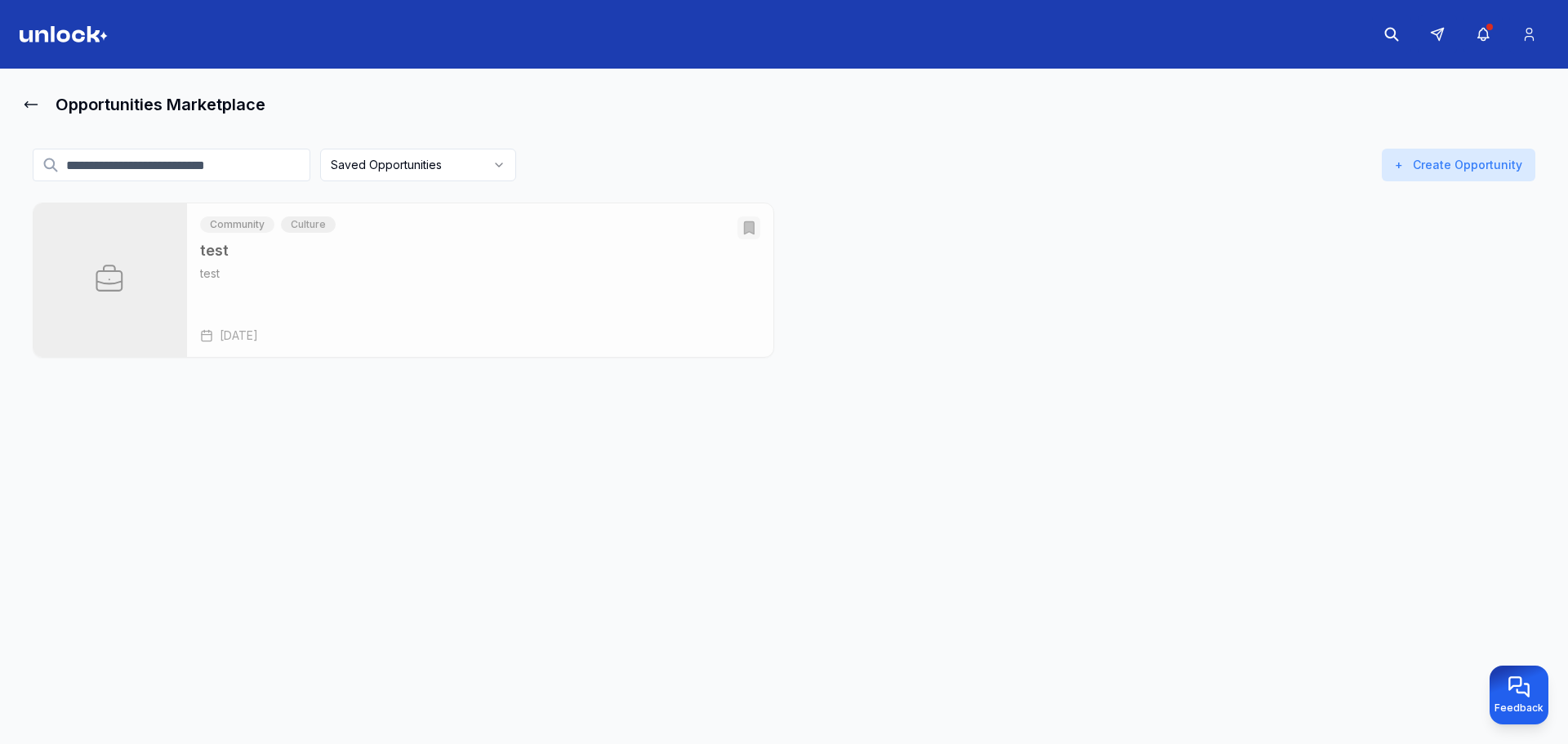
click at [418, 173] on html "Opportunities Marketplace Saved Opportunities Active Closed My postings + Creat…" at bounding box center [784, 372] width 1568 height 744
click at [703, 177] on button "Active" at bounding box center [676, 164] width 102 height 30
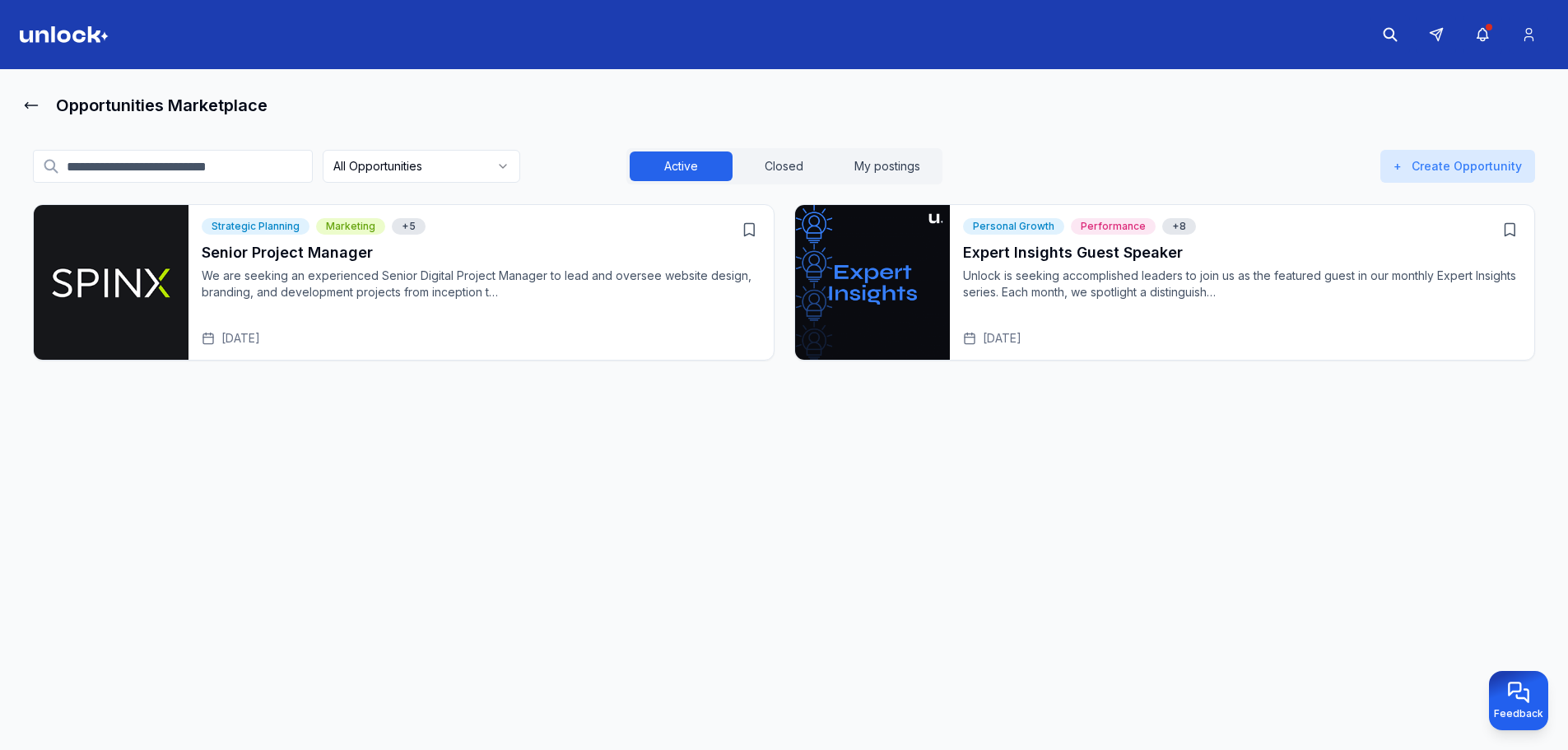
drag, startPoint x: 746, startPoint y: 224, endPoint x: 739, endPoint y: 237, distance: 14.8
click at [745, 226] on icon "Open Senior Project Manager" at bounding box center [748, 229] width 16 height 16
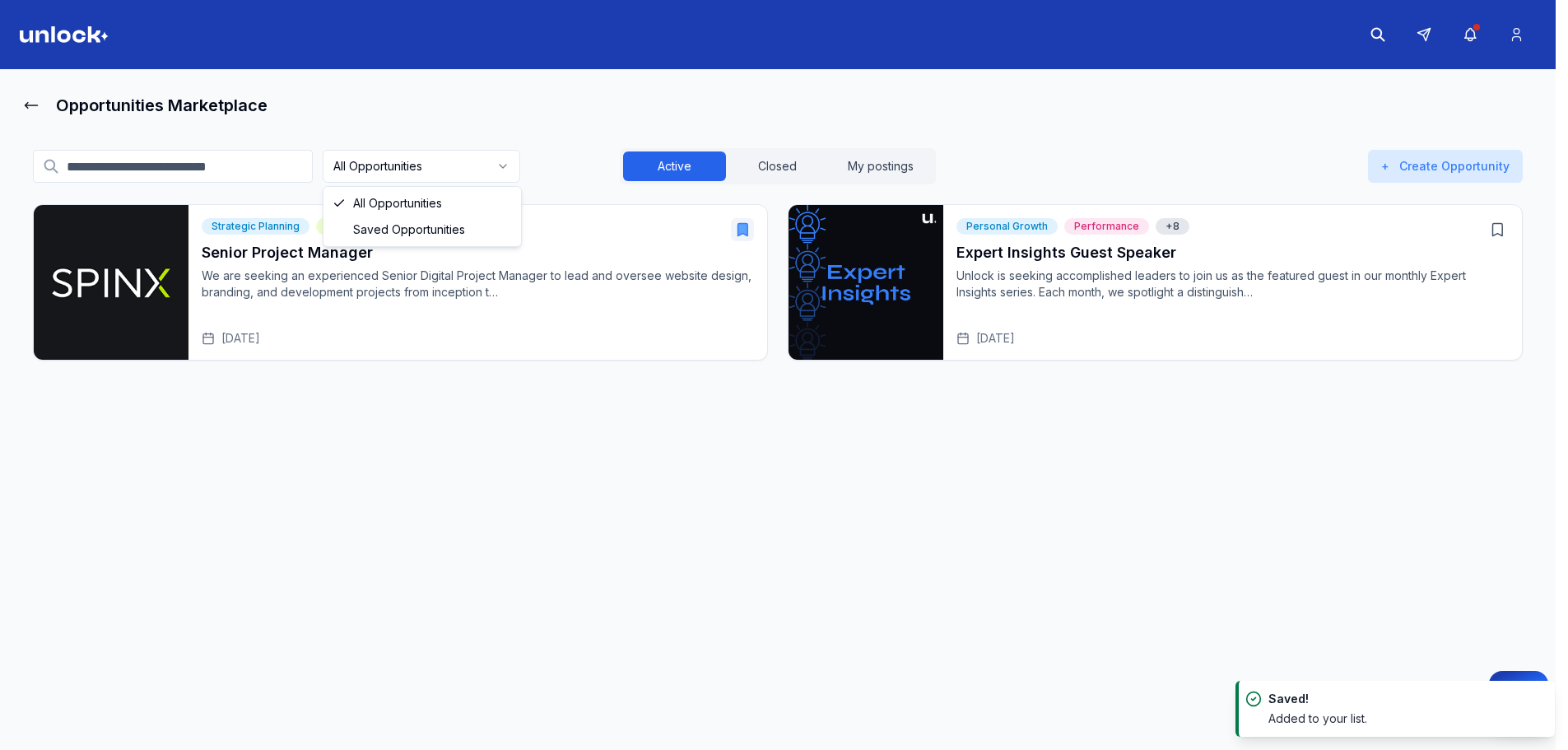
click at [483, 165] on html "Opportunities Marketplace All Opportunities Active Closed My postings + Create …" at bounding box center [784, 375] width 1568 height 750
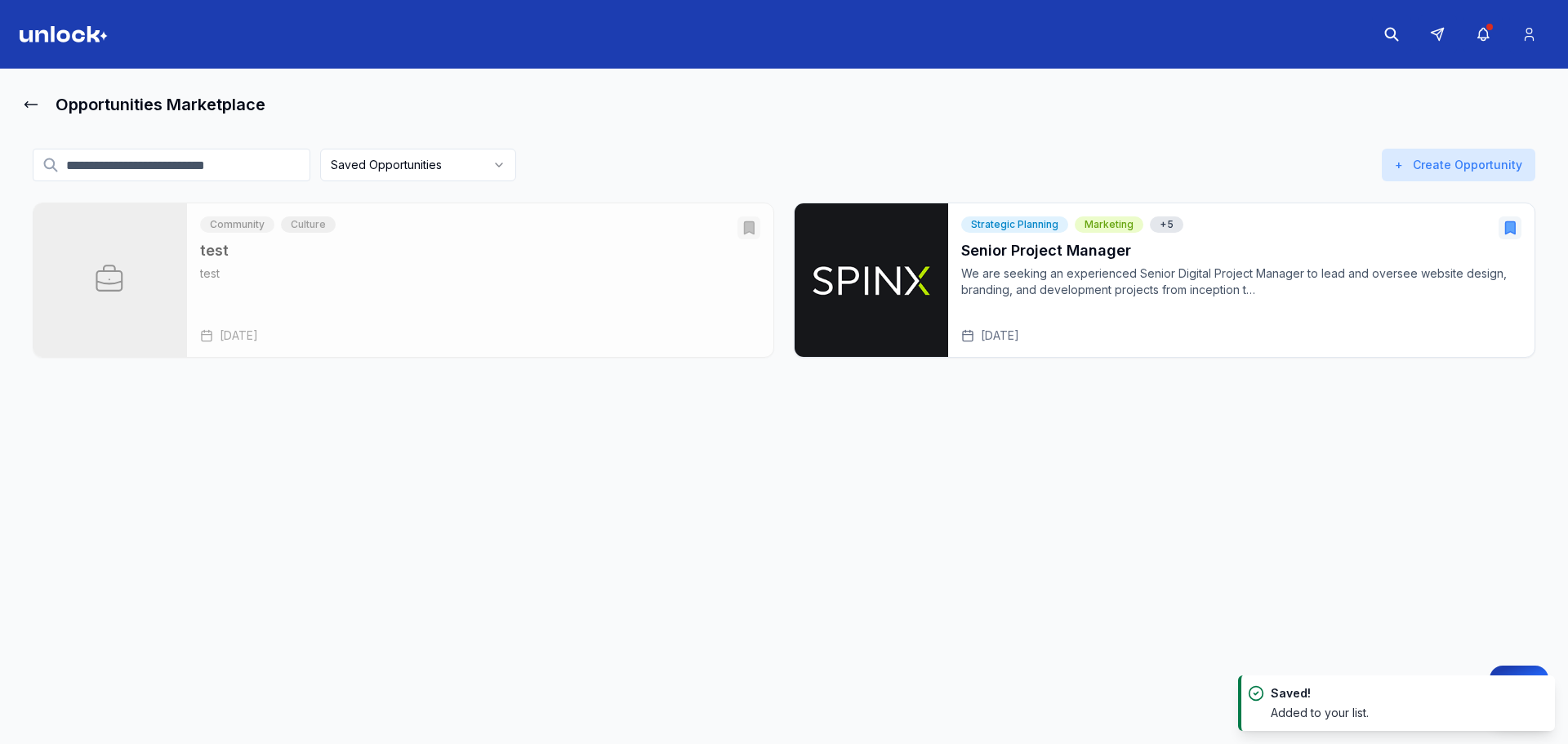
click at [464, 162] on html "Opportunities Marketplace Saved Opportunities Active Closed My postings + Creat…" at bounding box center [784, 372] width 1568 height 744
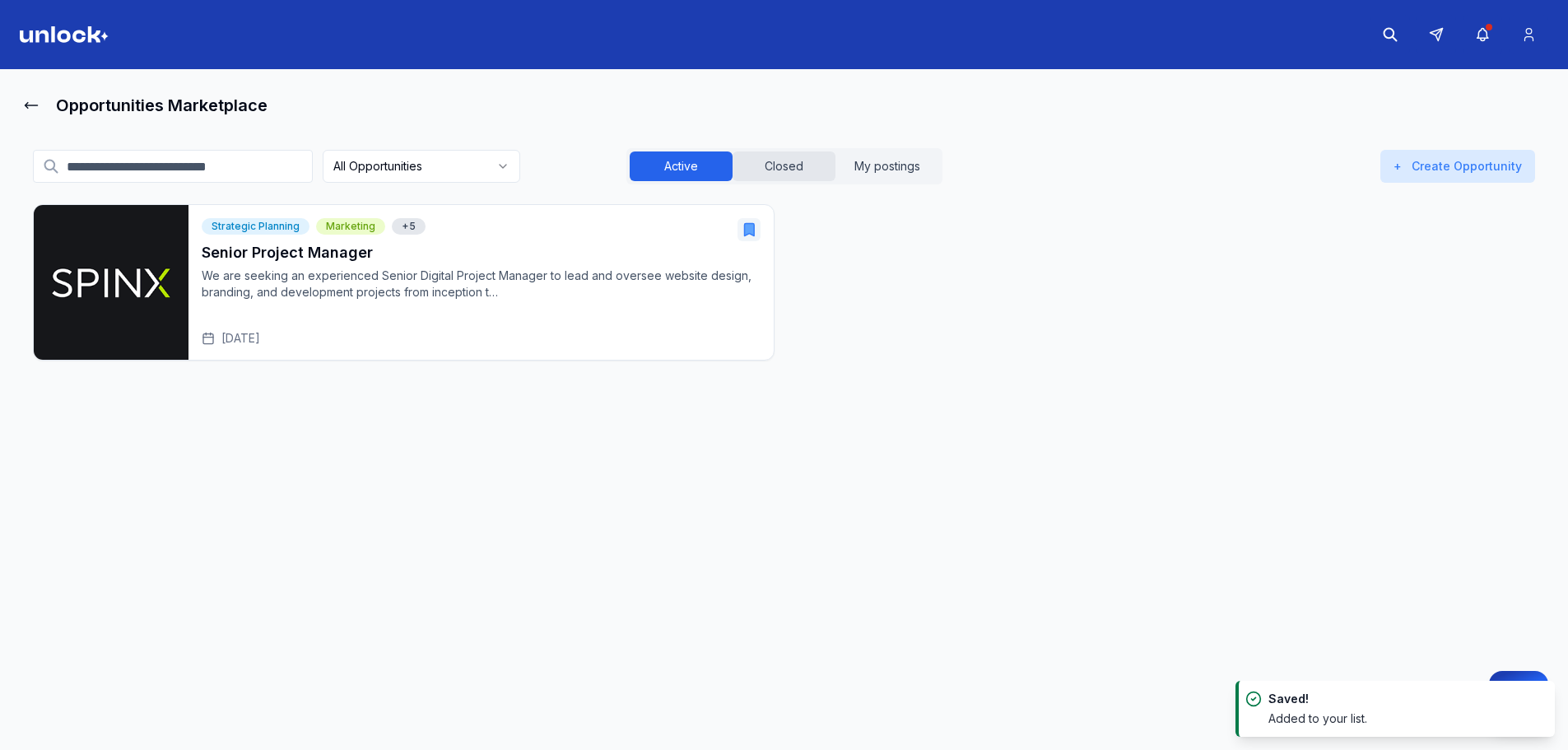
drag, startPoint x: 807, startPoint y: 160, endPoint x: 795, endPoint y: 167, distance: 13.9
click at [804, 161] on button "Closed" at bounding box center [784, 166] width 102 height 30
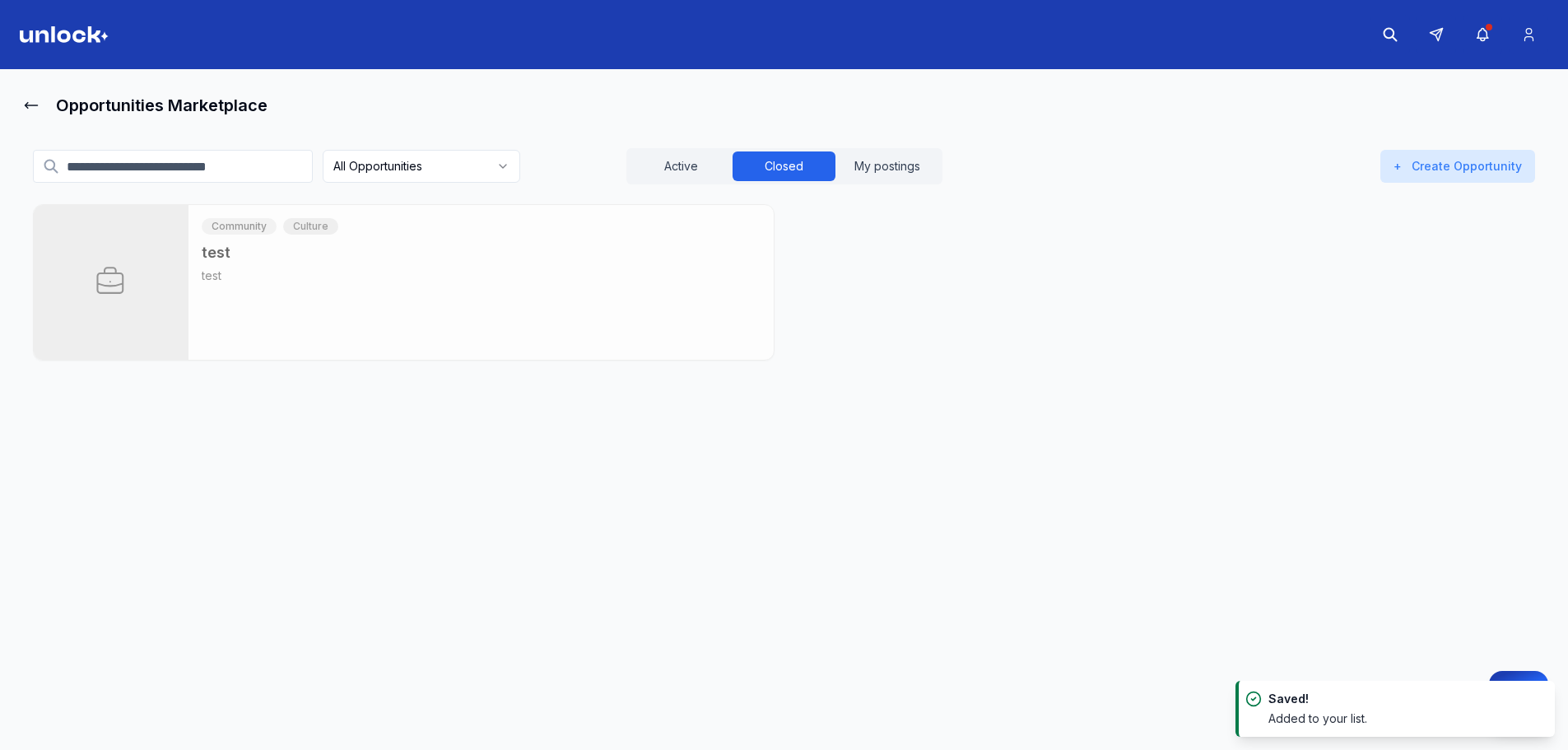
click at [455, 158] on html "Opportunities Marketplace All Opportunities Active Closed My postings + Create …" at bounding box center [784, 375] width 1568 height 750
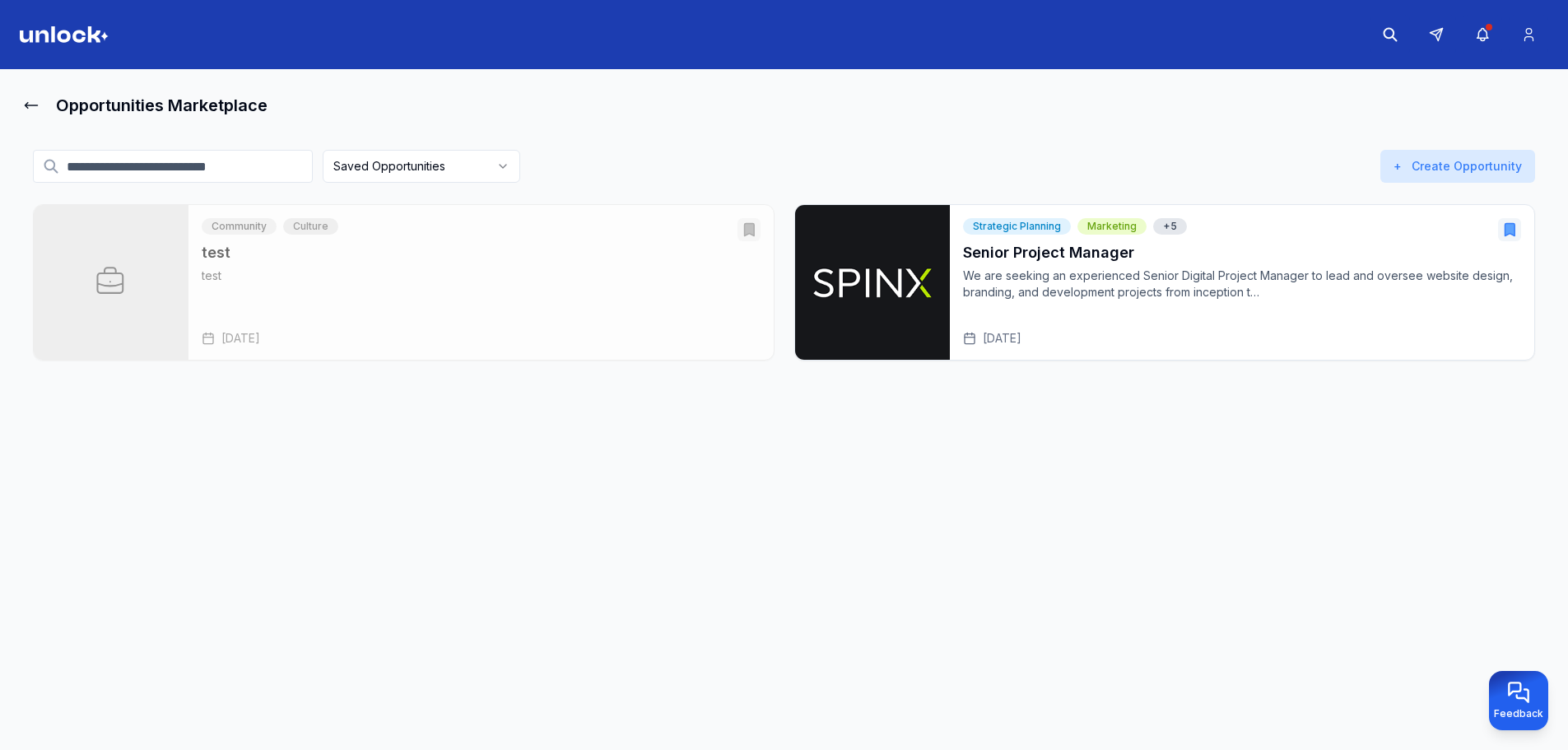
click at [439, 180] on html "Opportunities Marketplace Saved Opportunities Active Closed My postings + Creat…" at bounding box center [784, 375] width 1568 height 750
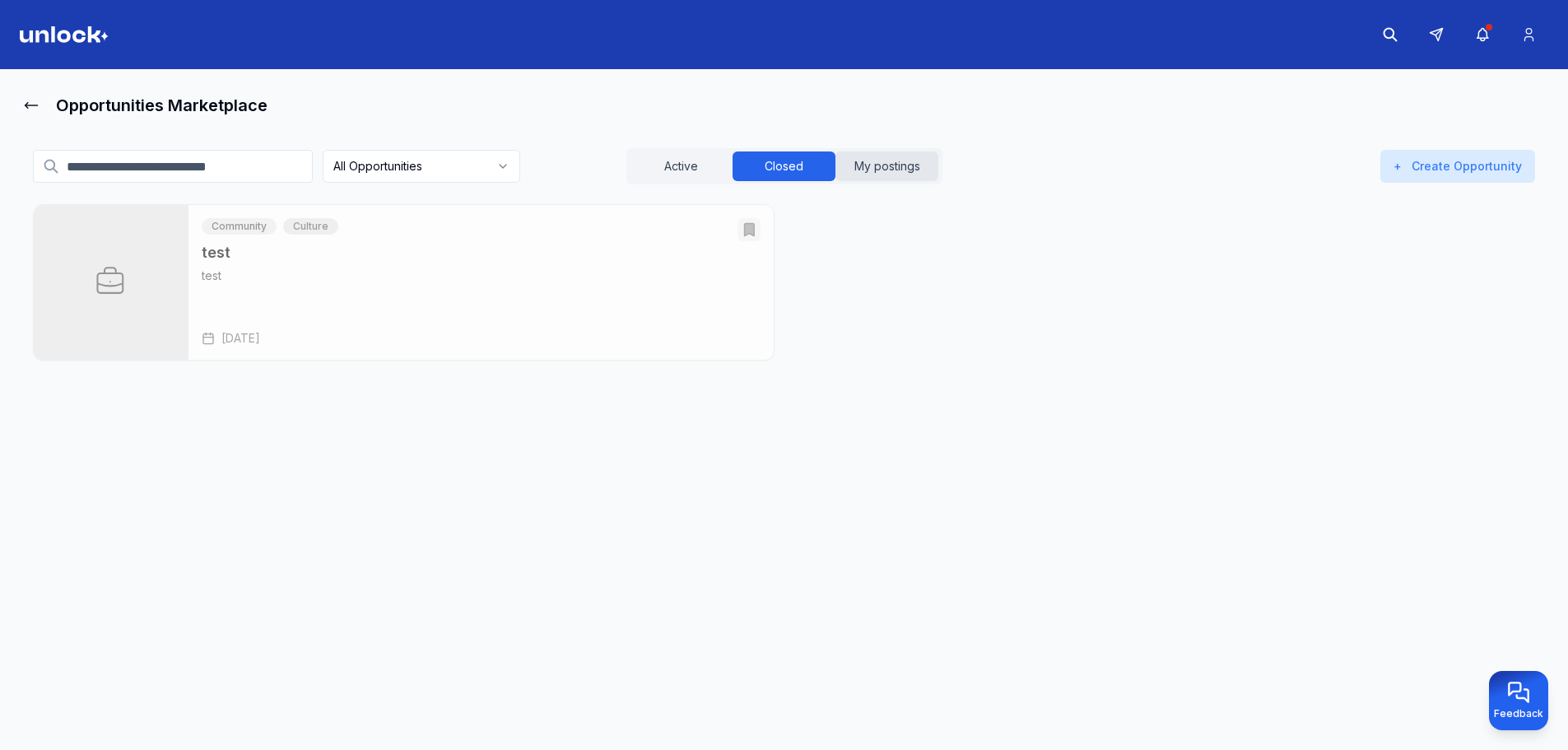
click at [857, 173] on button "My postings" at bounding box center [886, 166] width 102 height 30
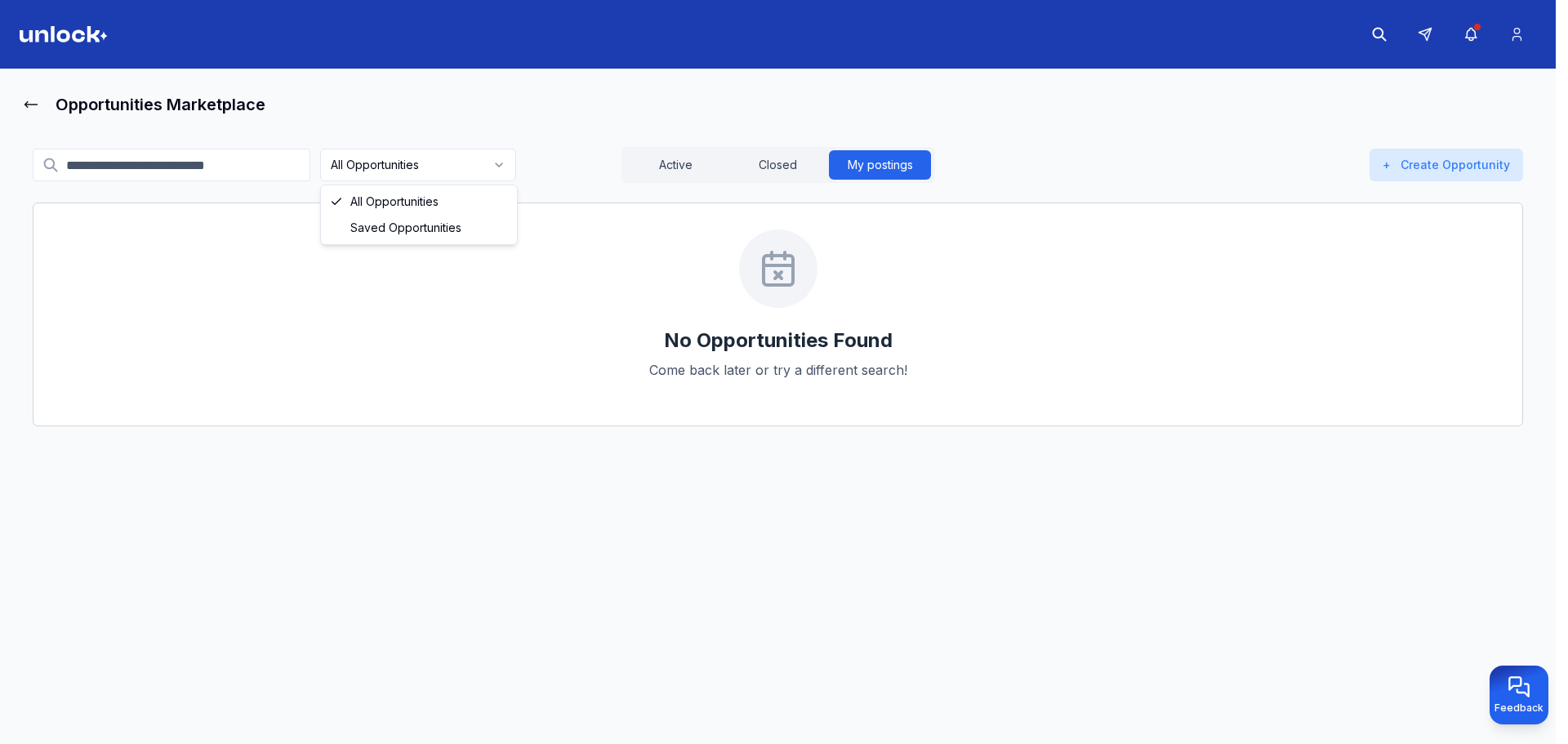
click at [459, 170] on html "Opportunities Marketplace All Opportunities Active Closed My postings + Create …" at bounding box center [784, 372] width 1568 height 744
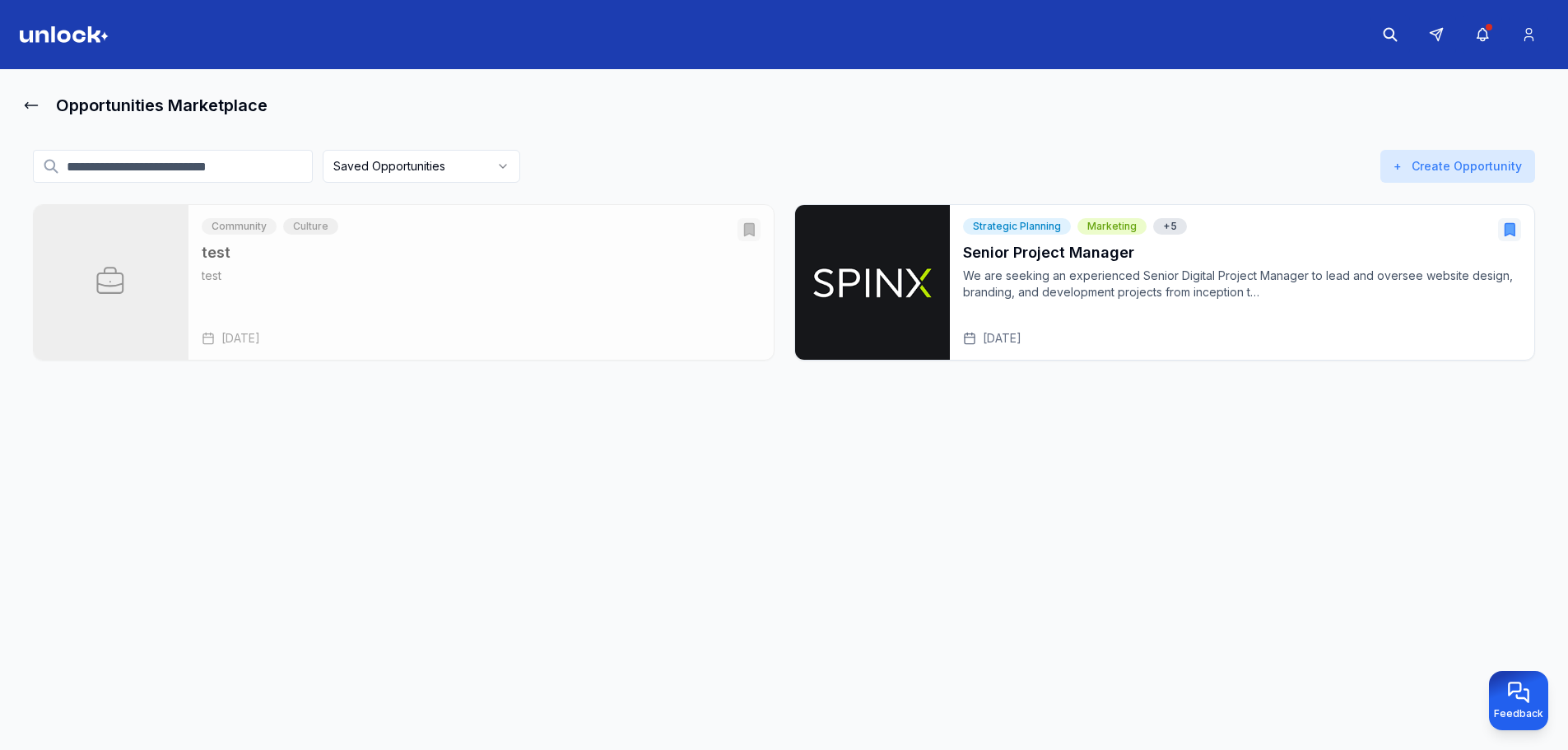
click at [479, 159] on html "Opportunities Marketplace Saved Opportunities Active Closed My postings + Creat…" at bounding box center [784, 375] width 1568 height 750
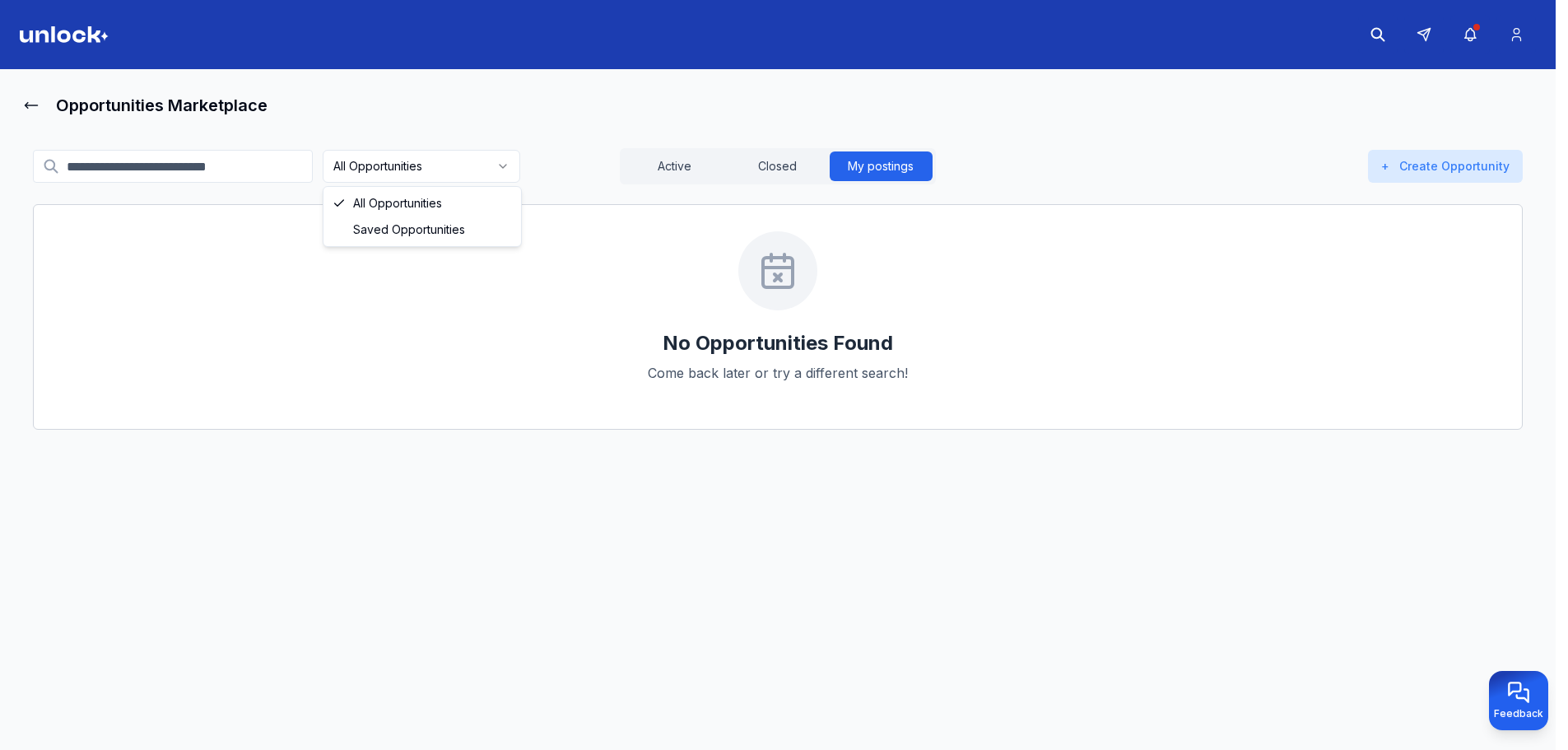
click at [372, 161] on html "Opportunities Marketplace All Opportunities Active Closed My postings + Create …" at bounding box center [784, 375] width 1568 height 750
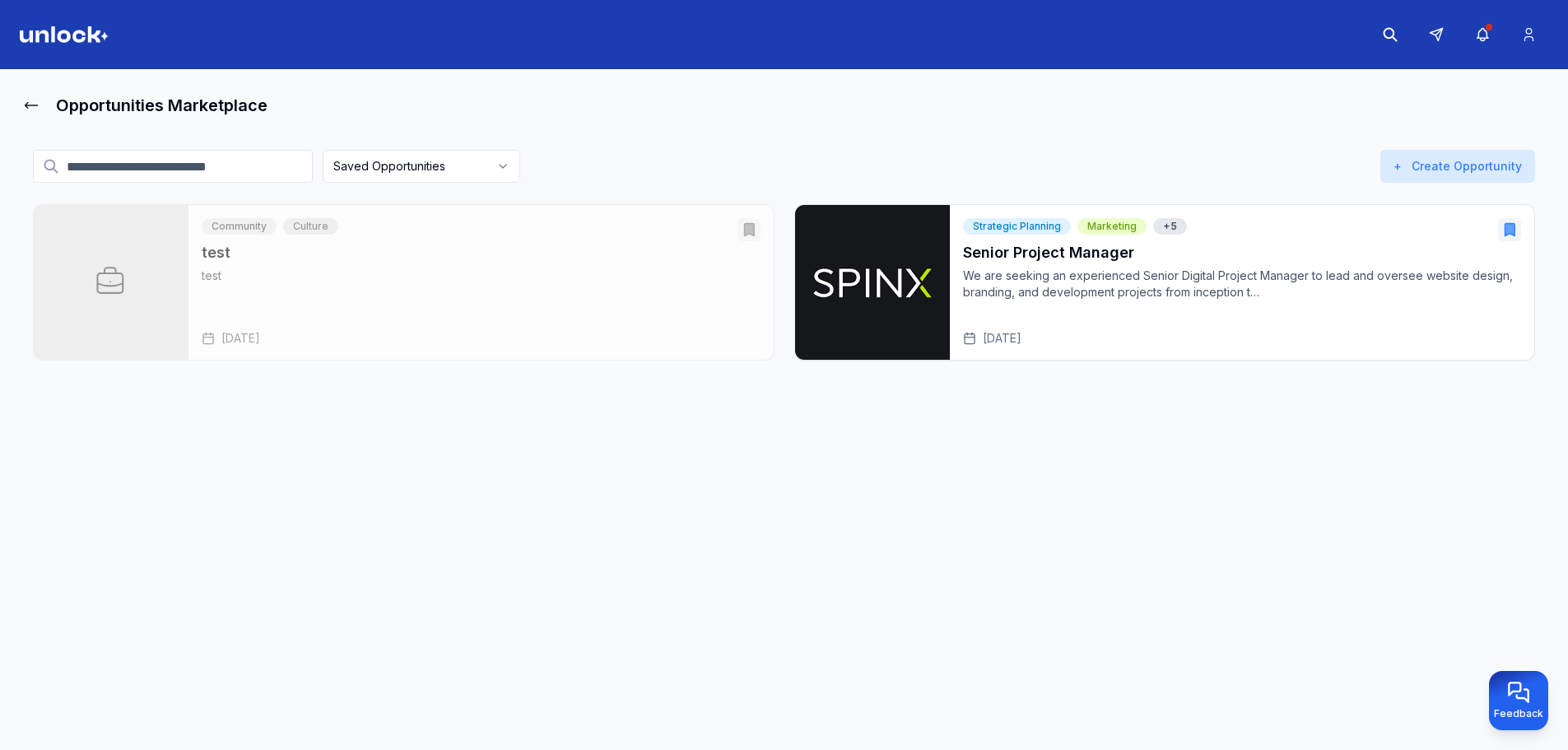
click at [745, 235] on icon "Open test" at bounding box center [749, 230] width 10 height 12
click at [450, 174] on html "Opportunities Marketplace Saved Opportunities Active Closed My postings + Creat…" at bounding box center [784, 375] width 1568 height 750
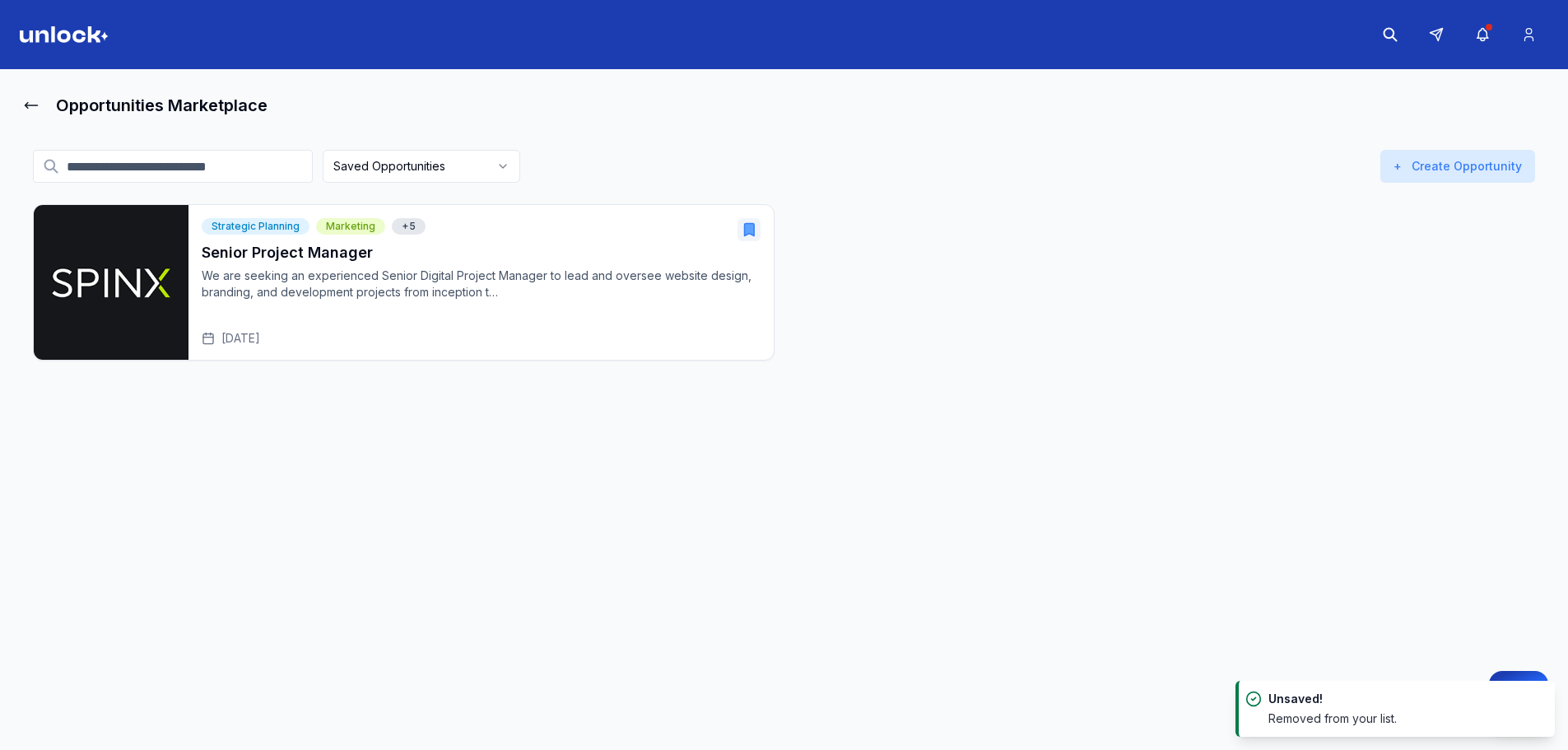
click at [451, 167] on html "Opportunities Marketplace Saved Opportunities Active Closed My postings + Creat…" at bounding box center [784, 375] width 1568 height 750
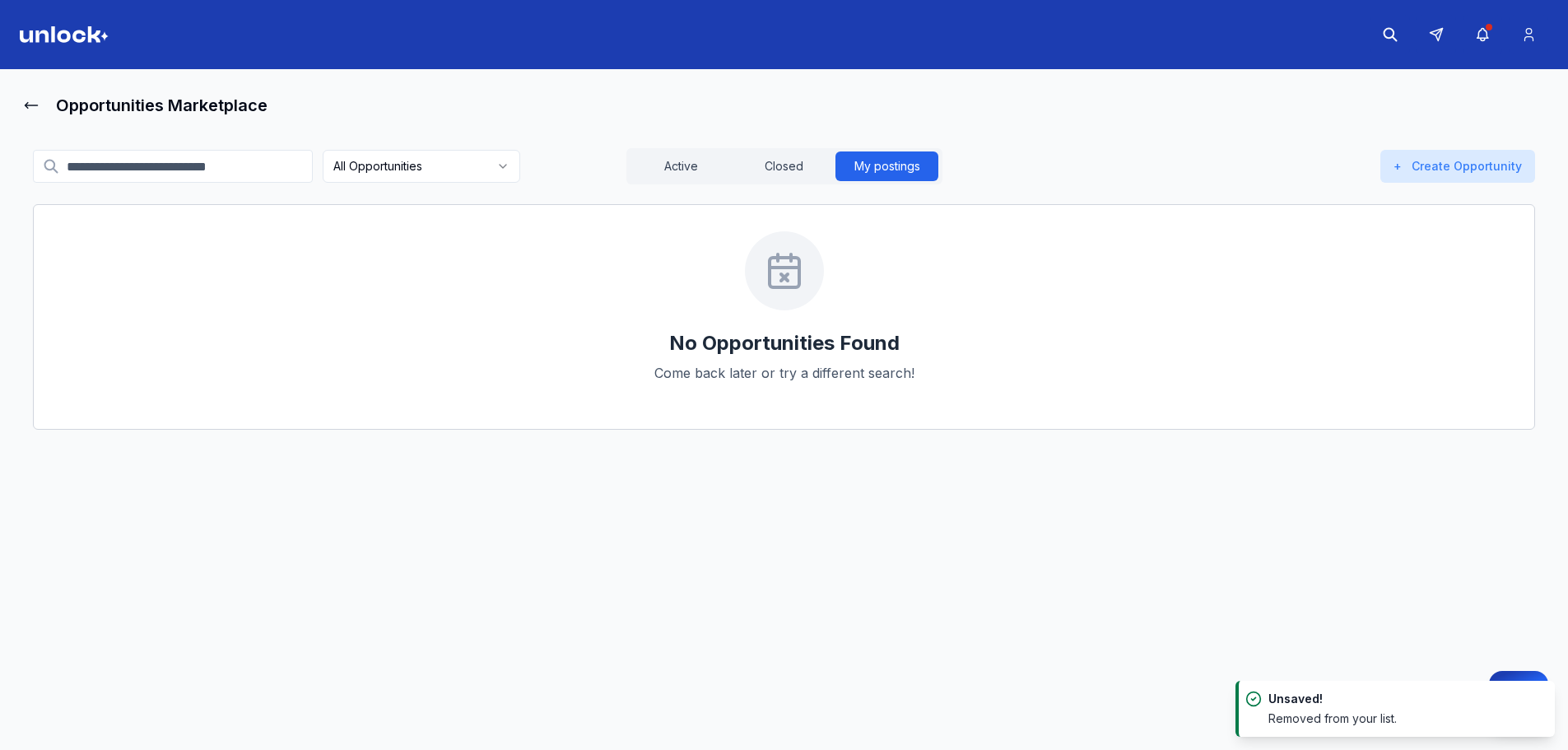
click at [483, 173] on html "Opportunities Marketplace All Opportunities Active Closed My postings + Create …" at bounding box center [784, 375] width 1568 height 750
click at [480, 166] on html "Opportunities Marketplace All Opportunities Active Closed My postings + Create …" at bounding box center [790, 375] width 1580 height 750
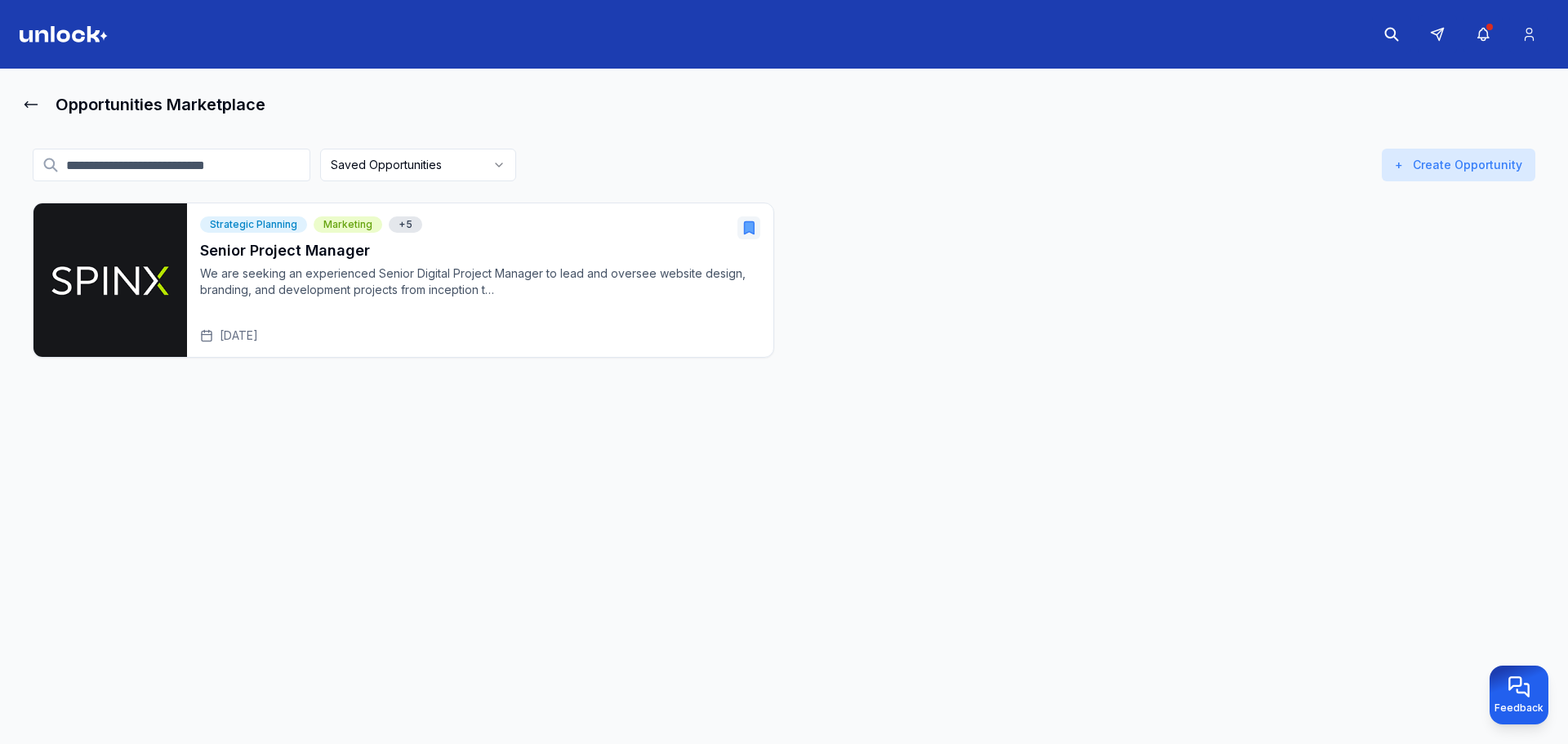
click at [464, 157] on html "Opportunities Marketplace Saved Opportunities Active Closed My postings + Creat…" at bounding box center [784, 372] width 1568 height 744
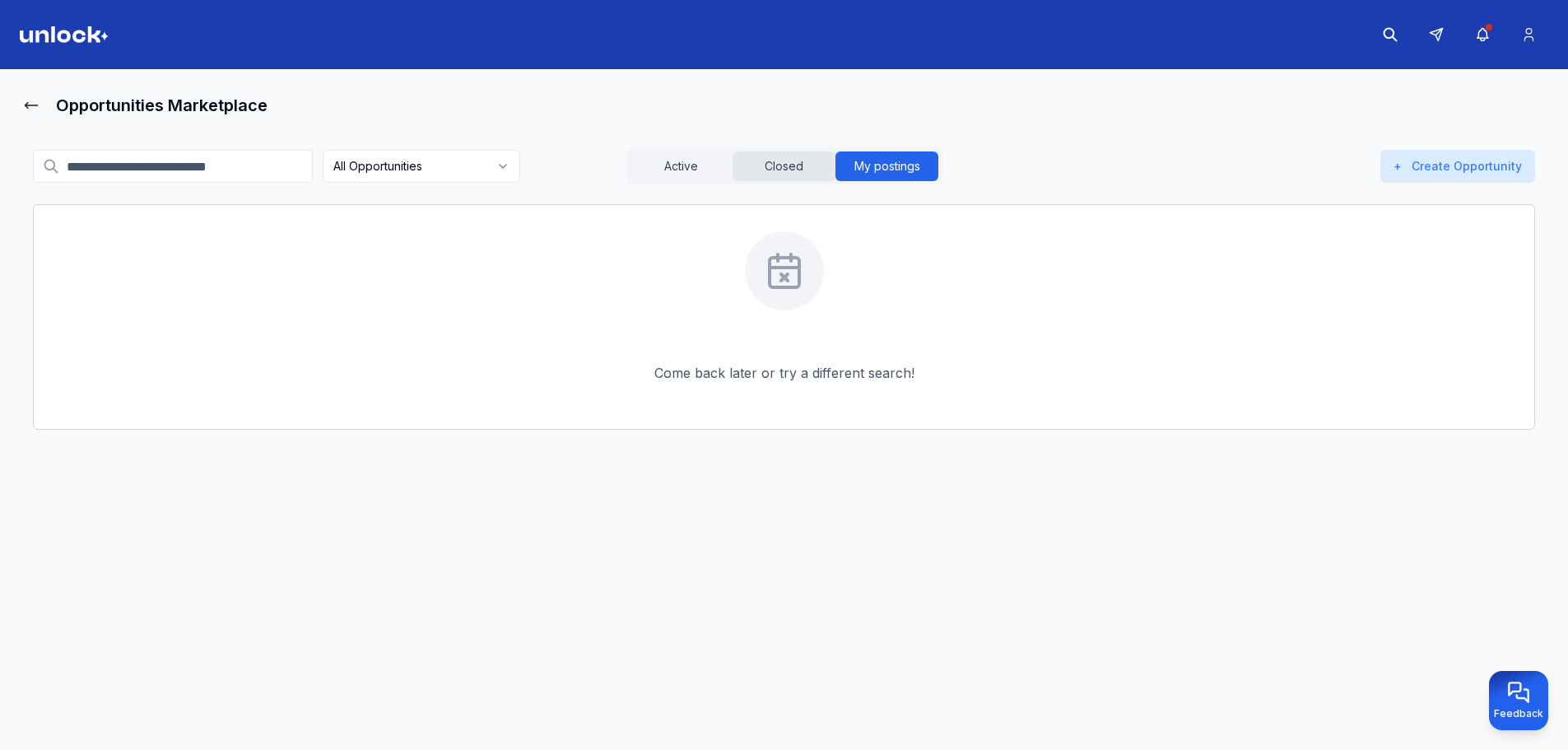
click at [798, 167] on button "Closed" at bounding box center [784, 166] width 102 height 30
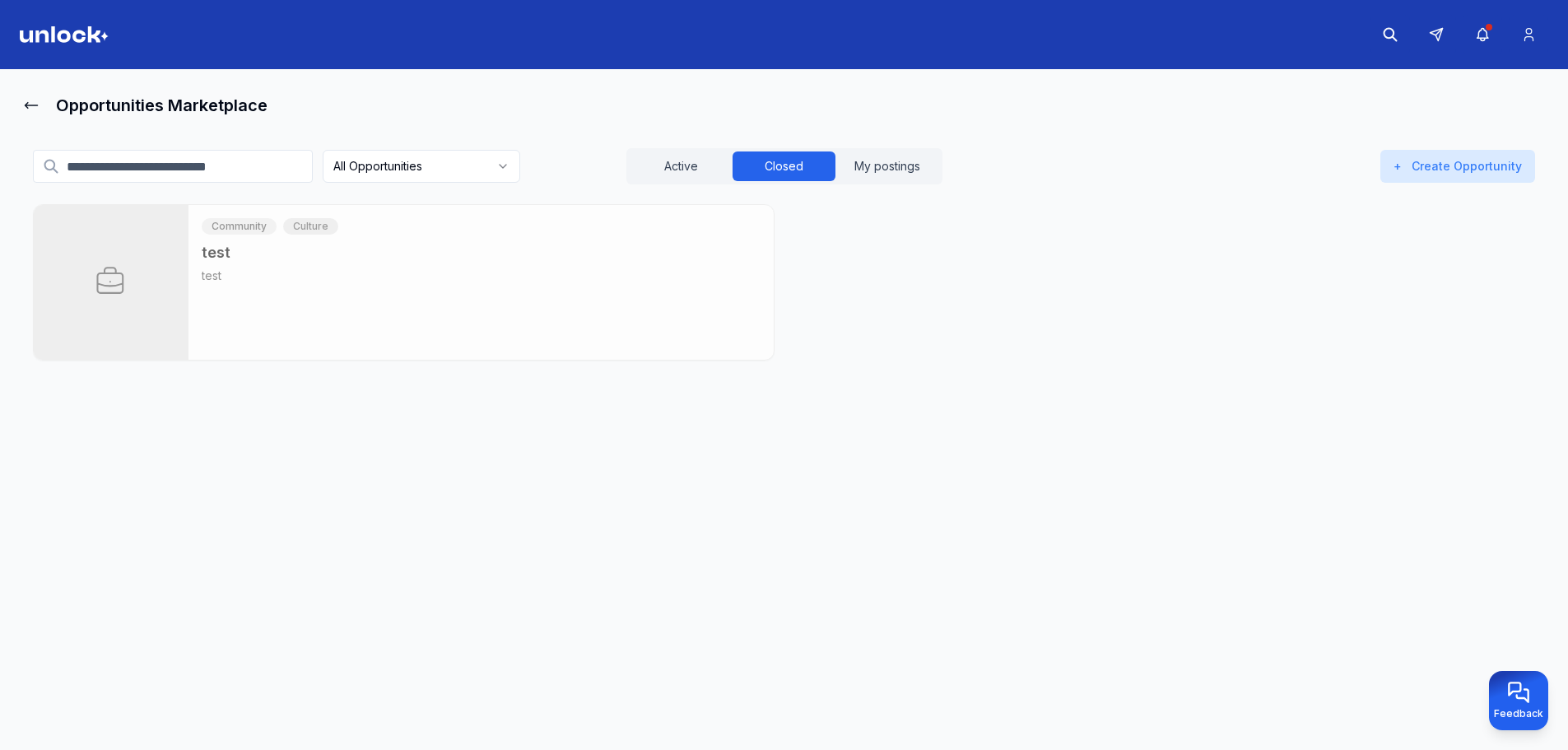
click at [424, 165] on html "Opportunities Marketplace All Opportunities Active Closed My postings + Create …" at bounding box center [784, 375] width 1568 height 750
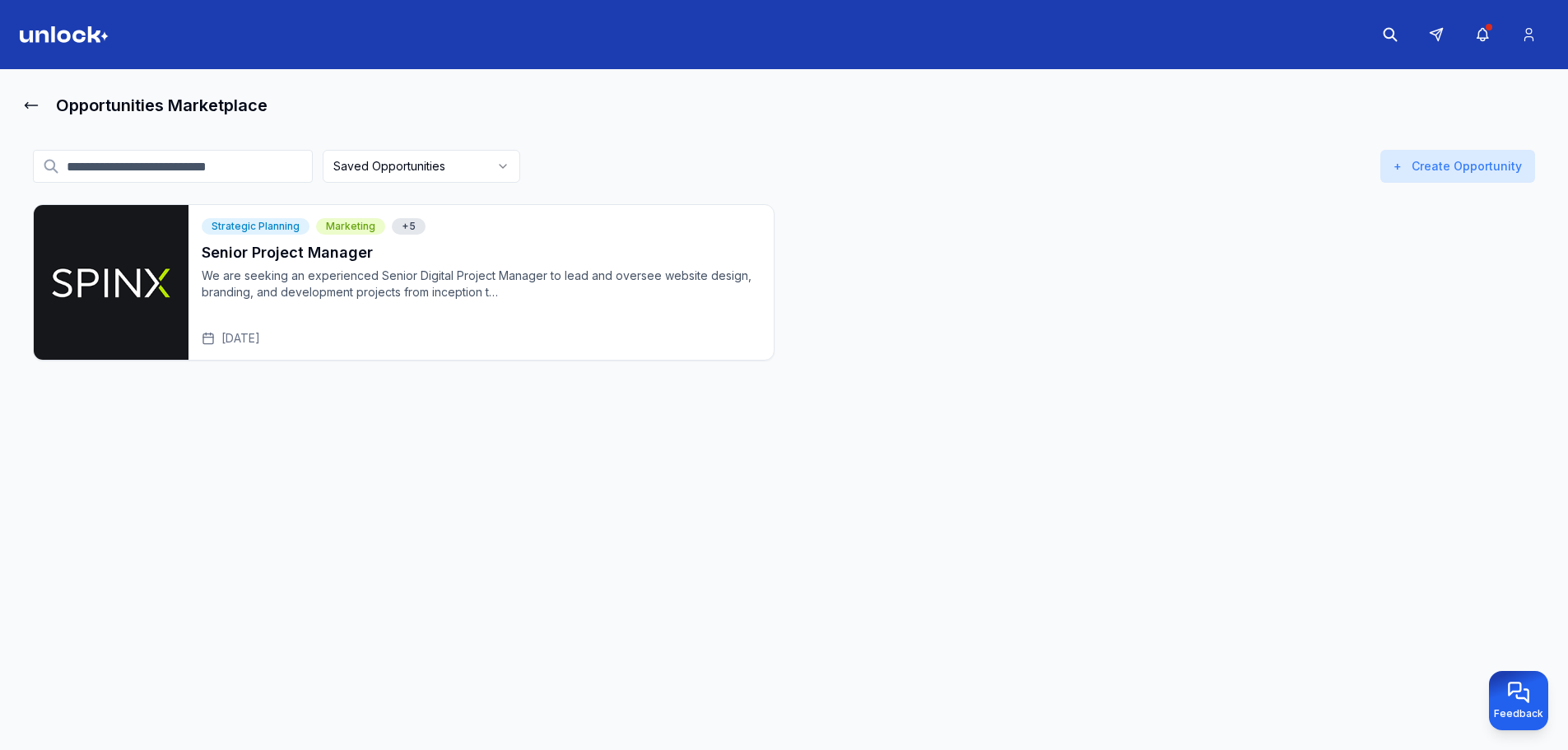
click at [436, 174] on html "Opportunities Marketplace Saved Opportunities Active Closed My postings + Creat…" at bounding box center [784, 375] width 1568 height 750
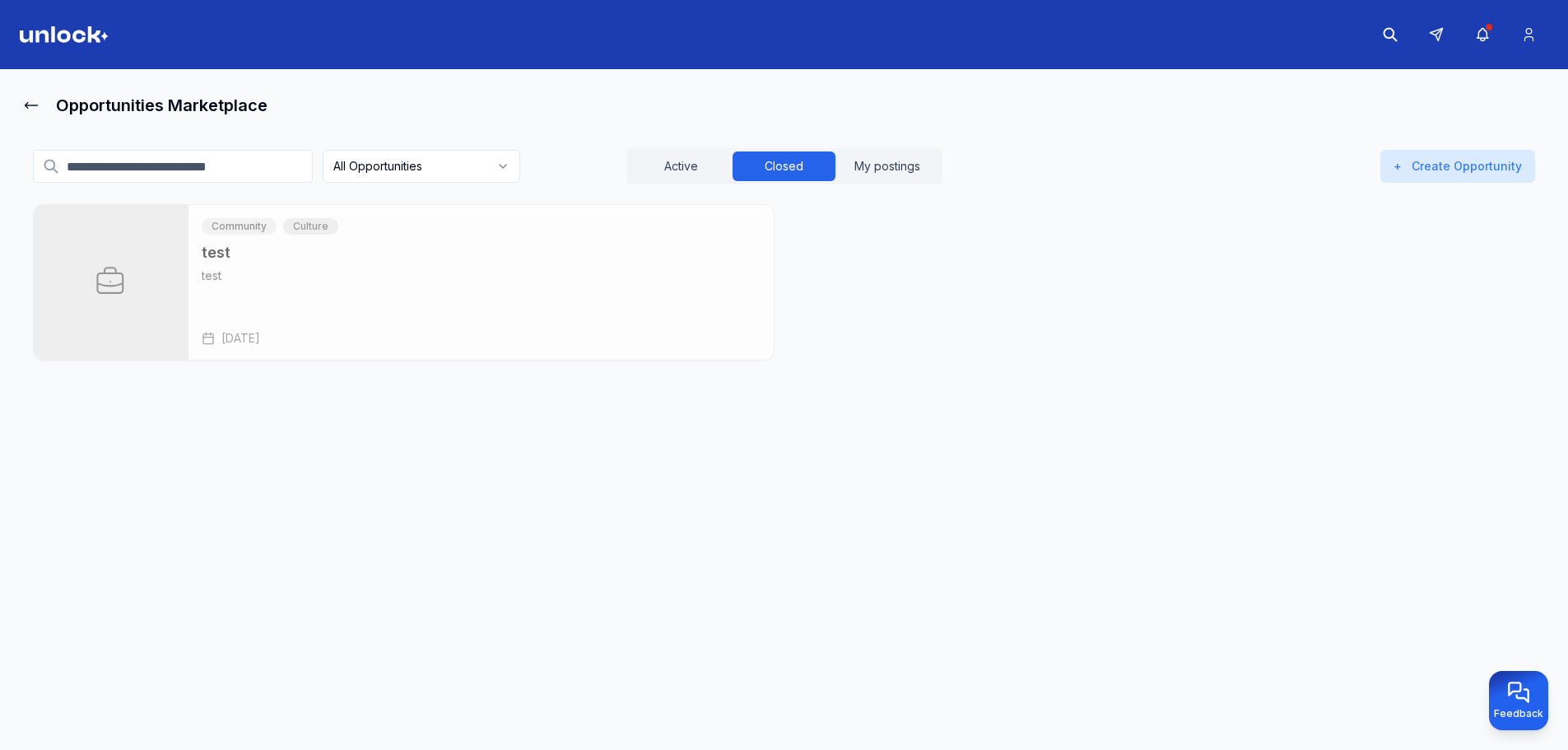
click at [588, 166] on div "Active Closed My postings" at bounding box center [784, 166] width 492 height 36
click at [650, 164] on button "Active" at bounding box center [681, 166] width 102 height 30
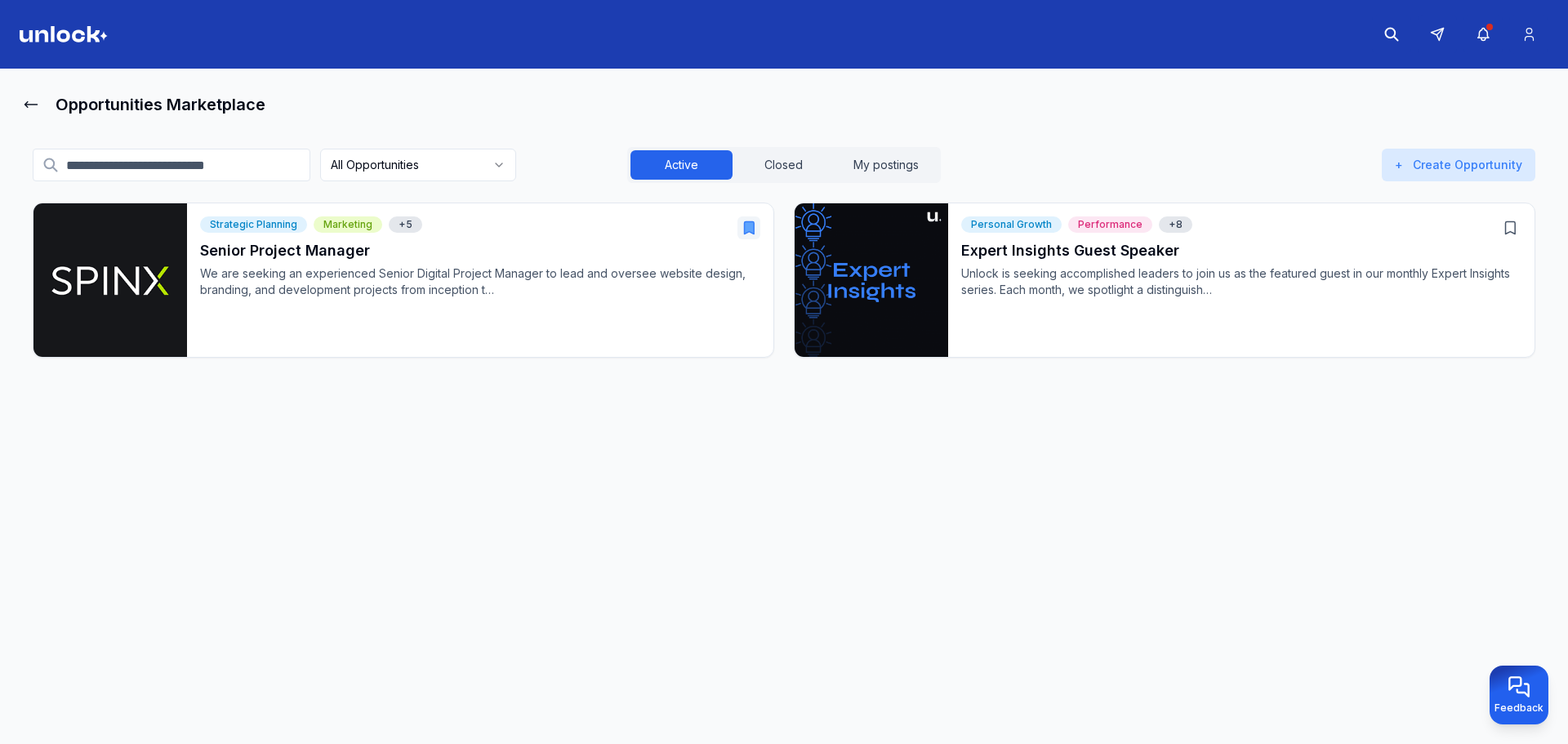
click at [458, 171] on html "Opportunities Marketplace All Opportunities Active Closed My postings + Create …" at bounding box center [784, 372] width 1568 height 744
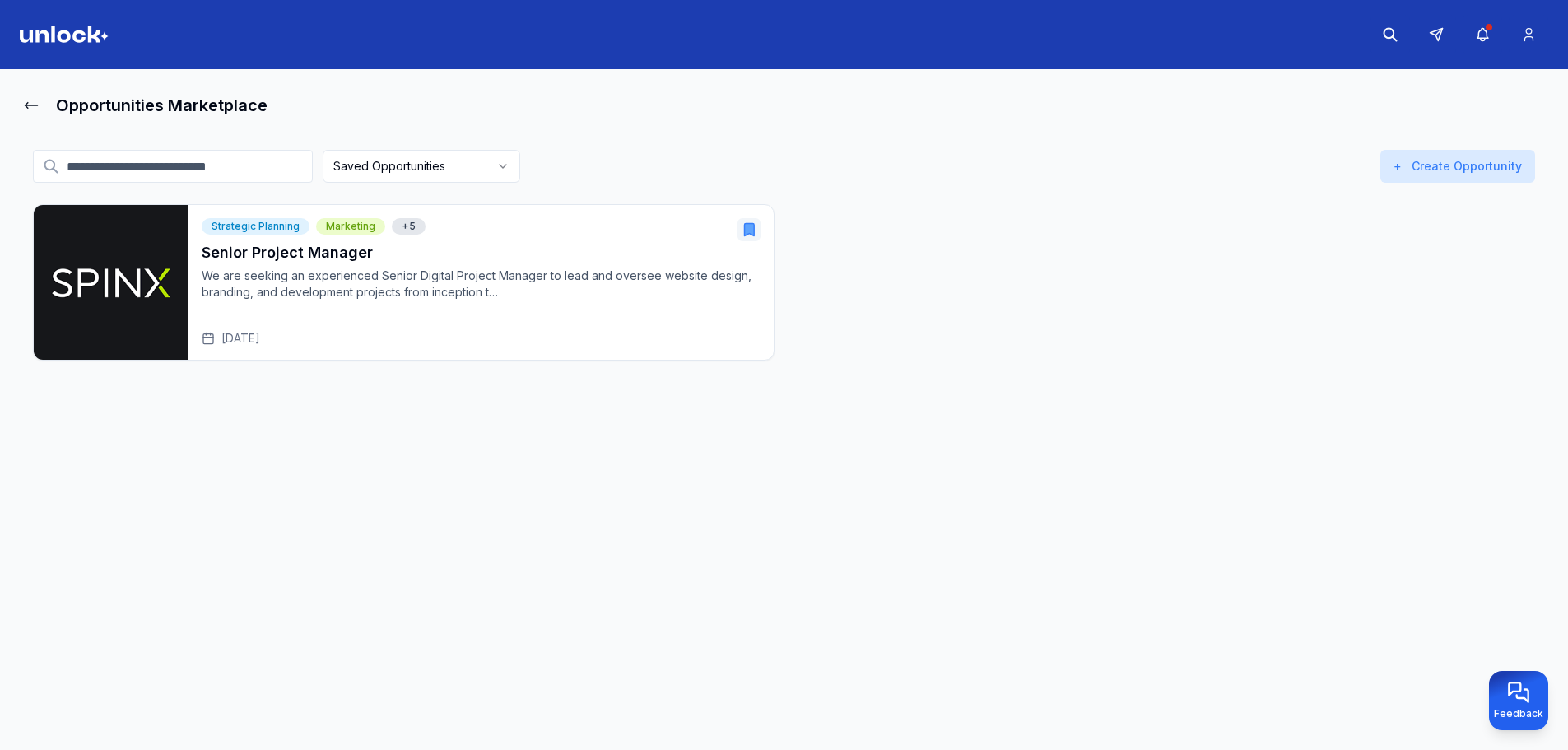
click at [456, 176] on html "Opportunities Marketplace Saved Opportunities Active Closed My postings + Creat…" at bounding box center [784, 375] width 1568 height 750
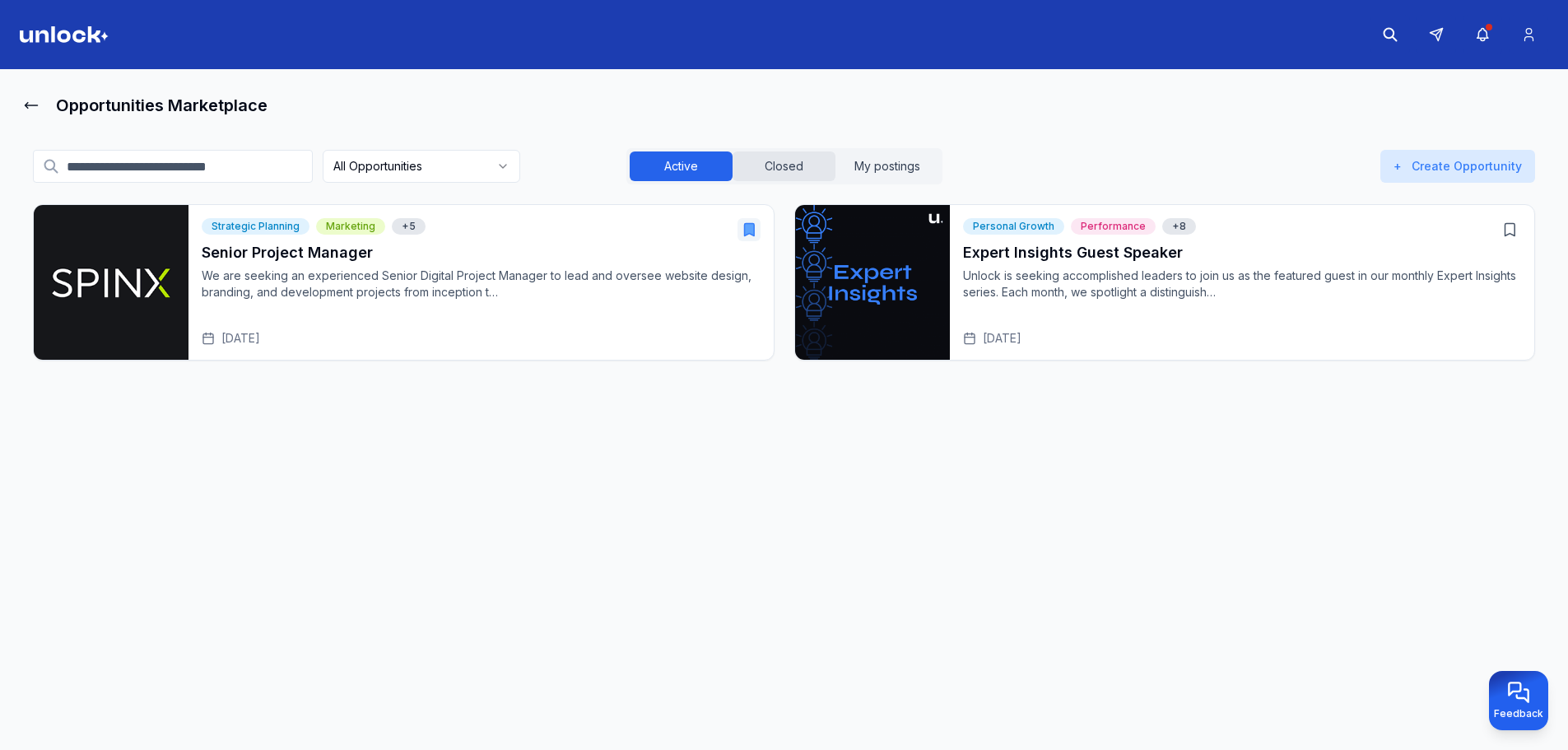
click at [788, 158] on button "Closed" at bounding box center [784, 166] width 102 height 30
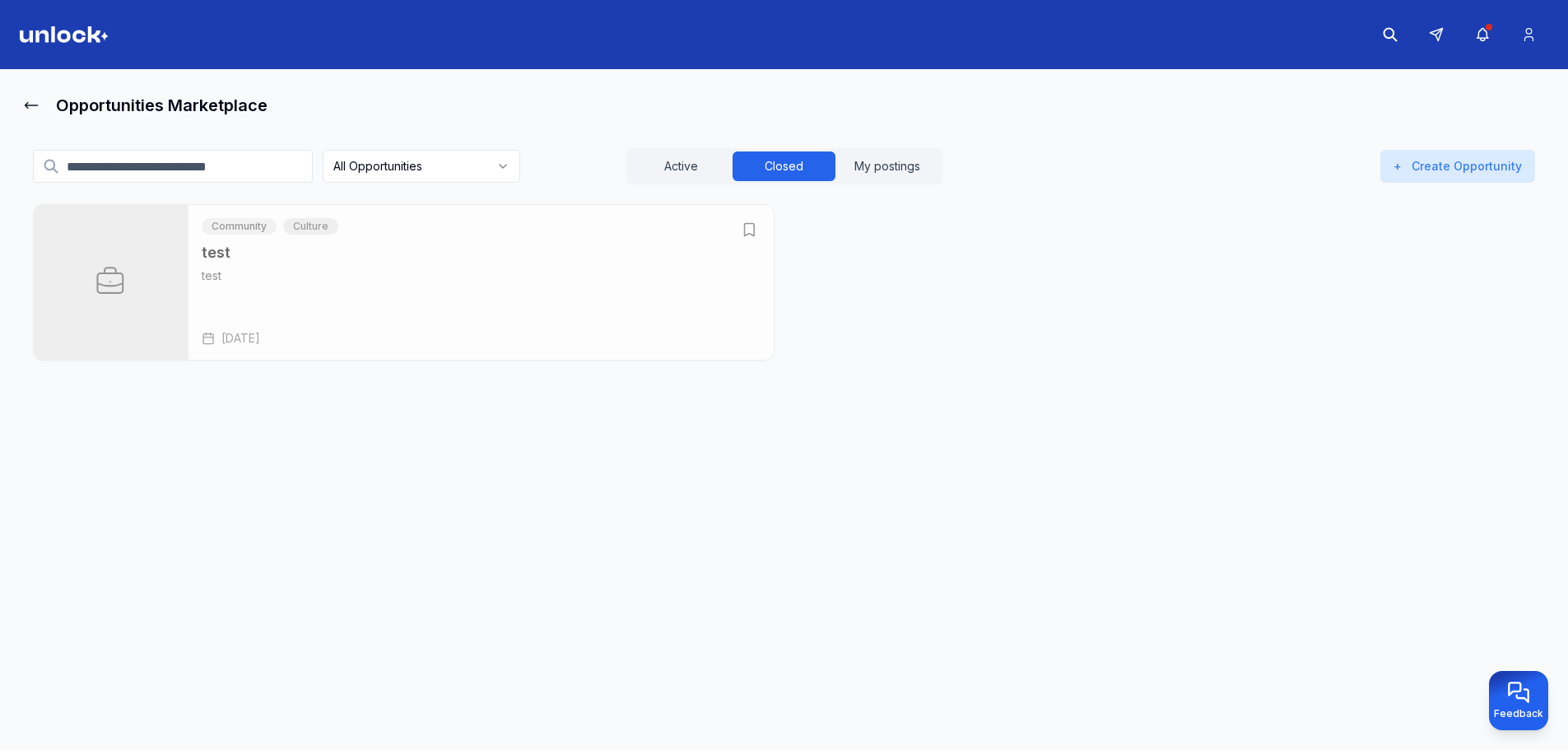
click at [743, 233] on icon "Open test" at bounding box center [748, 229] width 16 height 16
click at [428, 194] on div "All Opportunities Active Closed My postings + Create Opportunity Community Cult…" at bounding box center [784, 266] width 1529 height 288
click at [429, 181] on body "Opportunities Marketplace All Opportunities Active Closed My postings + Create …" at bounding box center [784, 375] width 1568 height 750
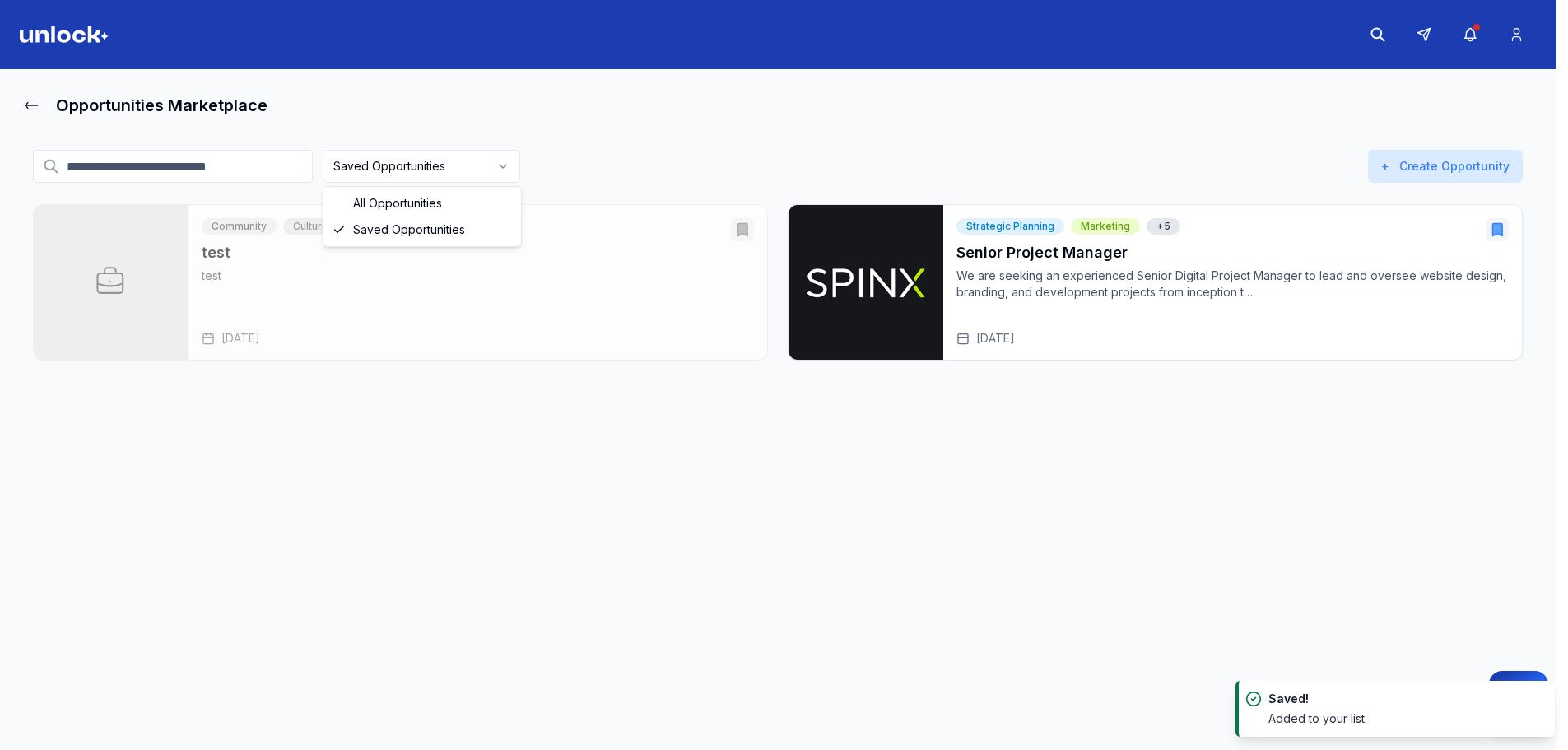
click at [475, 171] on html "Opportunities Marketplace Saved Opportunities Active Closed My postings + Creat…" at bounding box center [784, 375] width 1568 height 750
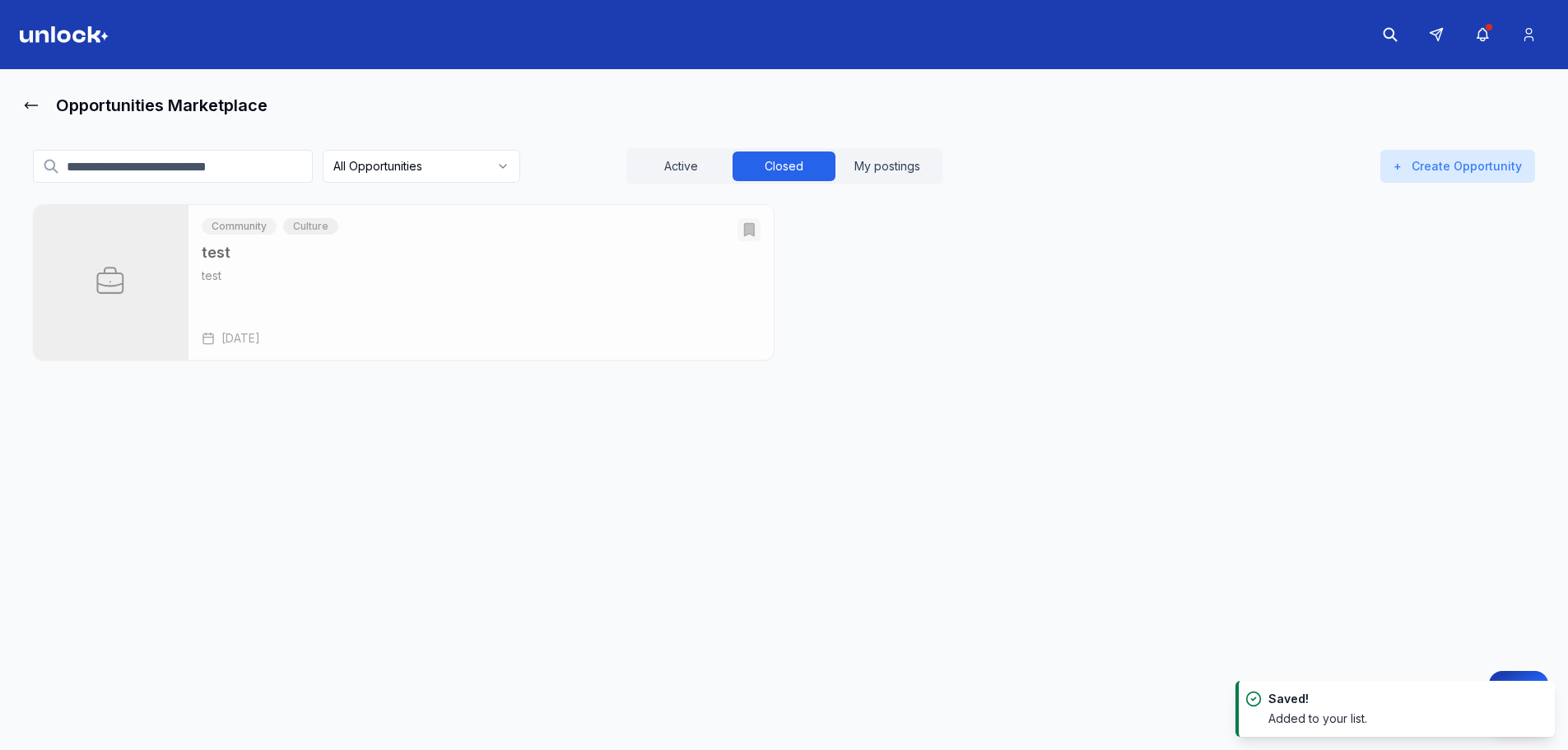
click at [268, 173] on input at bounding box center [173, 166] width 280 height 33
click at [494, 168] on html "Opportunities Marketplace ** All Opportunities Active Closed My postings + Crea…" at bounding box center [784, 375] width 1568 height 750
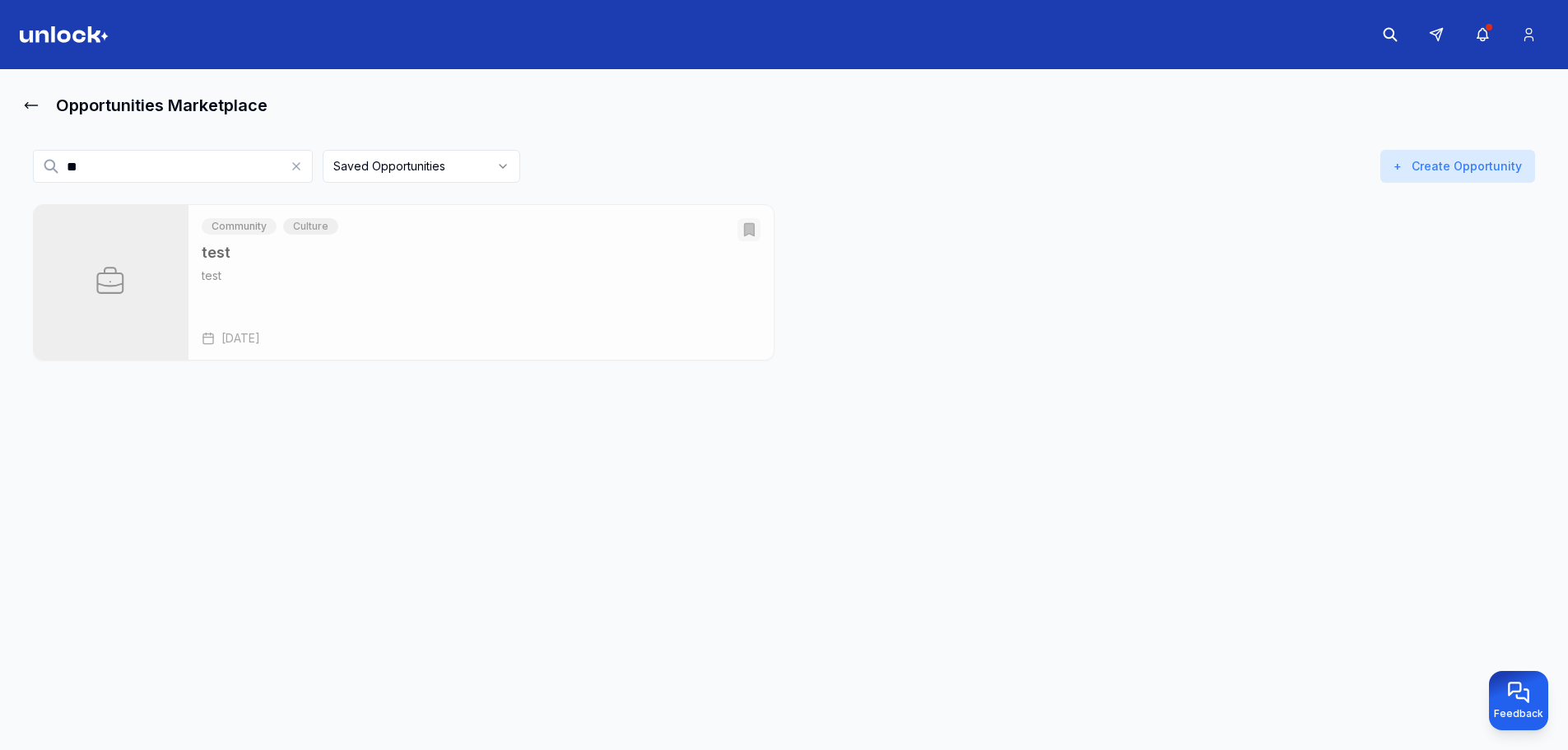
click at [266, 171] on input "**" at bounding box center [173, 166] width 280 height 33
click at [266, 171] on input "**" at bounding box center [173, 166] width 280 height 33
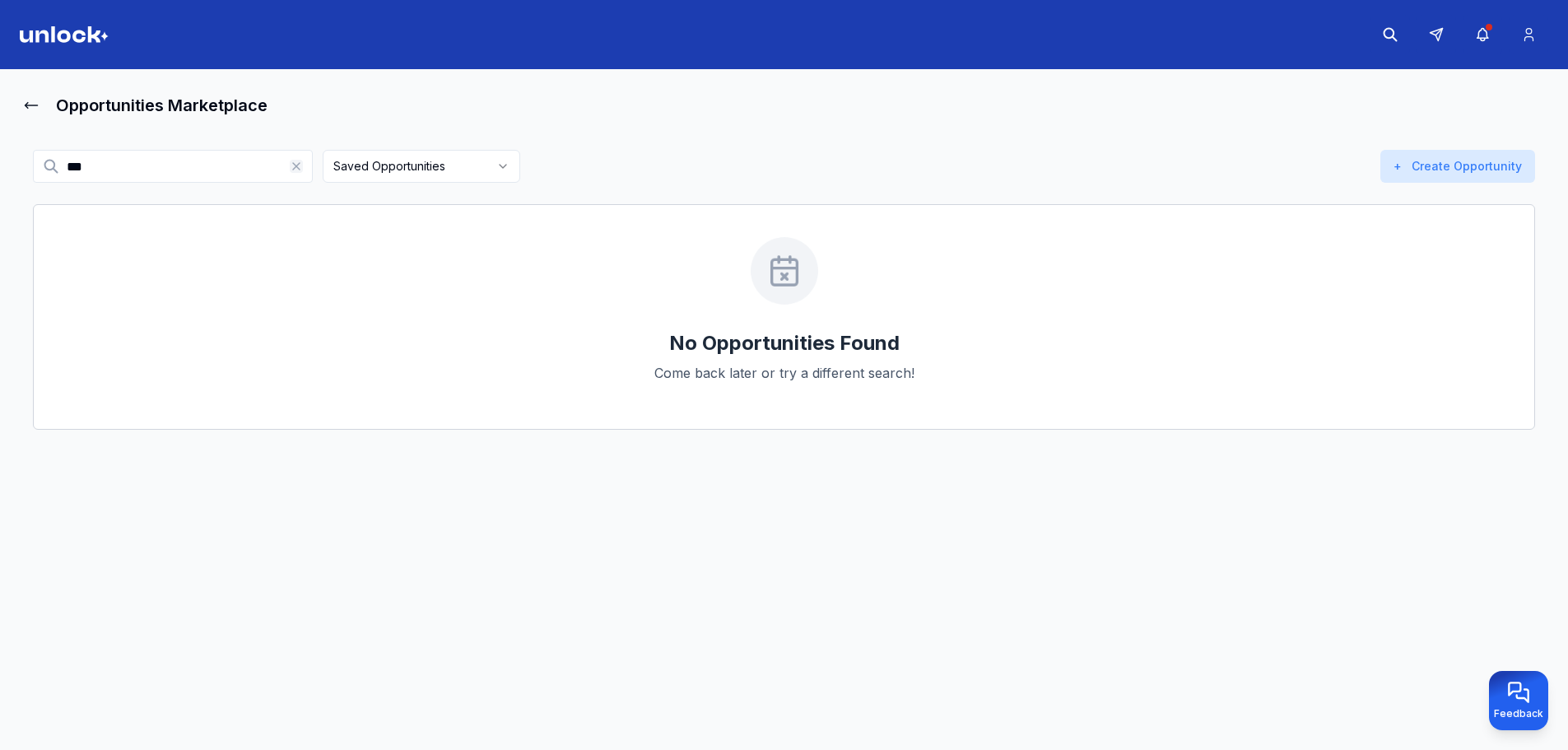
type input "***"
click at [293, 163] on icon at bounding box center [295, 166] width 13 height 13
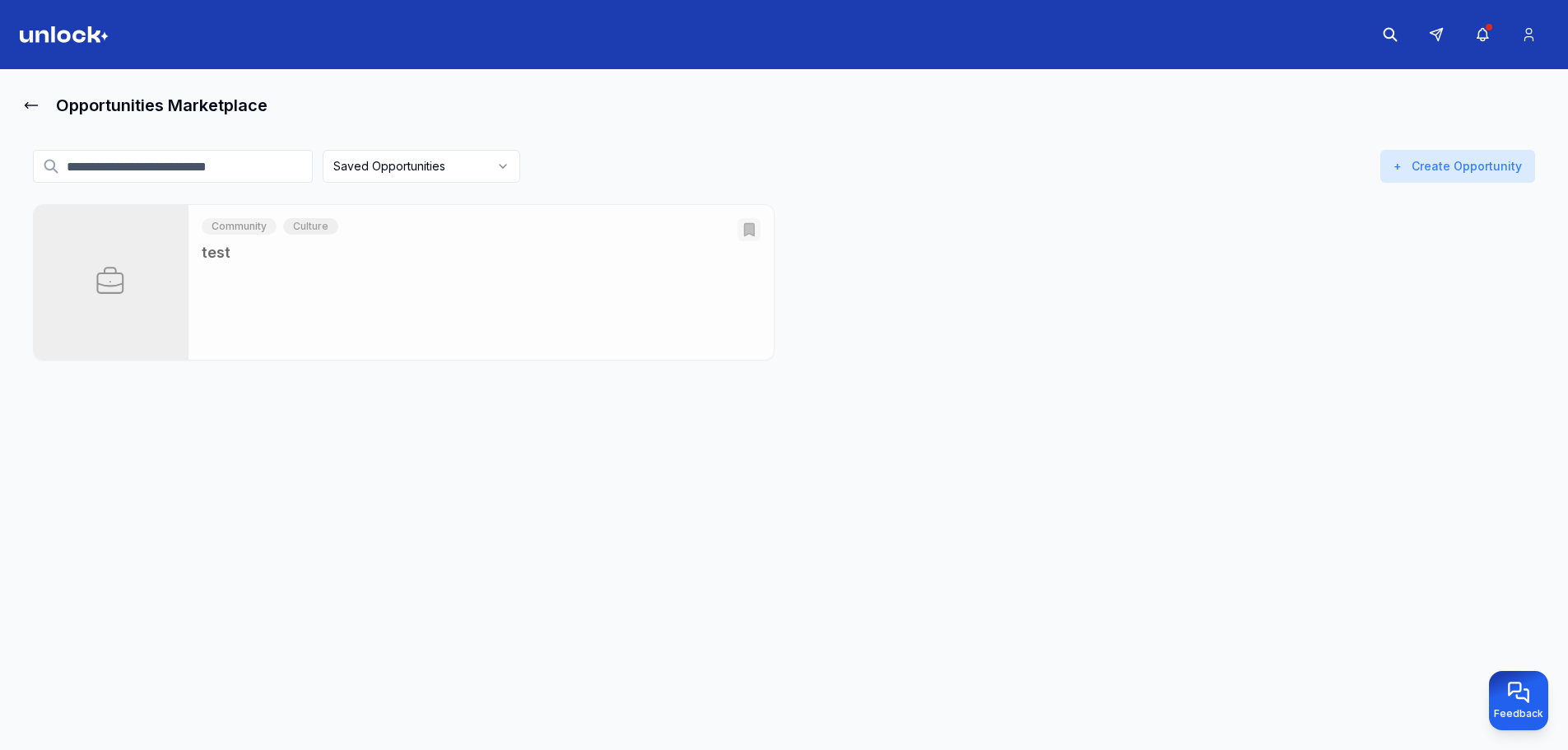
click at [249, 179] on input at bounding box center [173, 166] width 280 height 33
type input "**"
click at [296, 169] on icon at bounding box center [295, 166] width 13 height 13
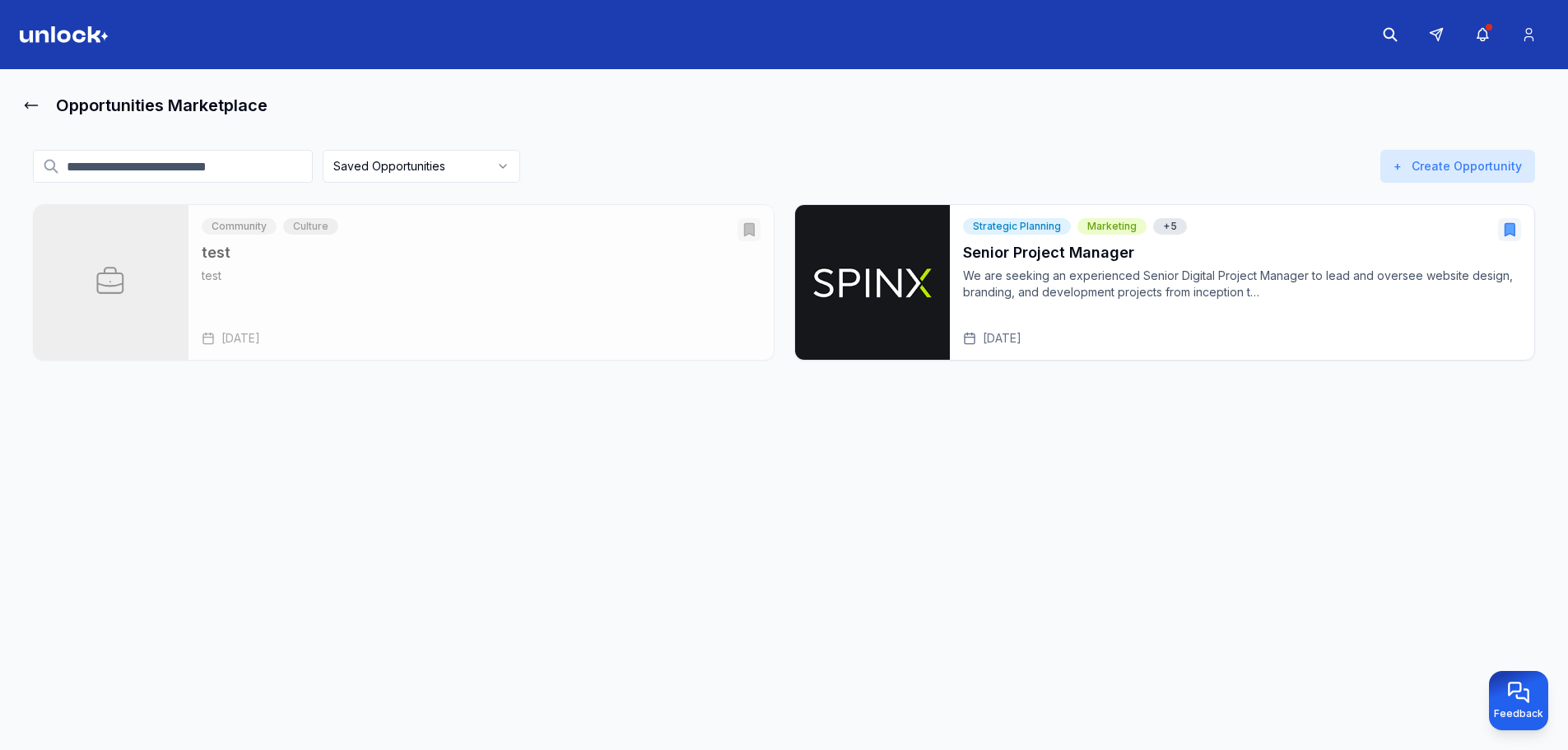
click at [692, 157] on div "Active Closed My postings" at bounding box center [784, 166] width 492 height 36
click at [505, 167] on html "Opportunities Marketplace Saved Opportunities Active Closed My postings + Creat…" at bounding box center [784, 375] width 1568 height 750
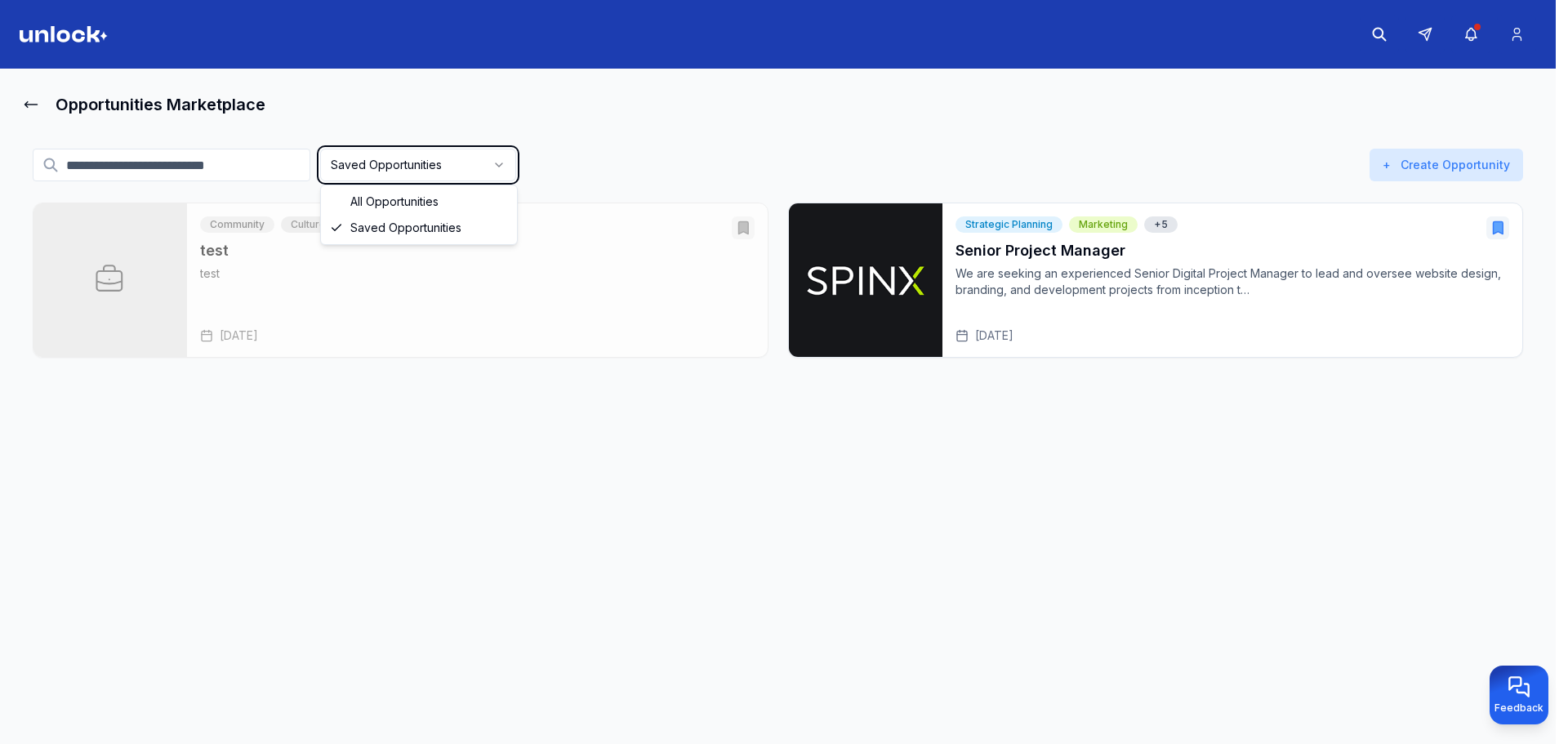
click at [443, 179] on html "Opportunities Marketplace Saved Opportunities Active Closed My postings + Creat…" at bounding box center [784, 372] width 1568 height 744
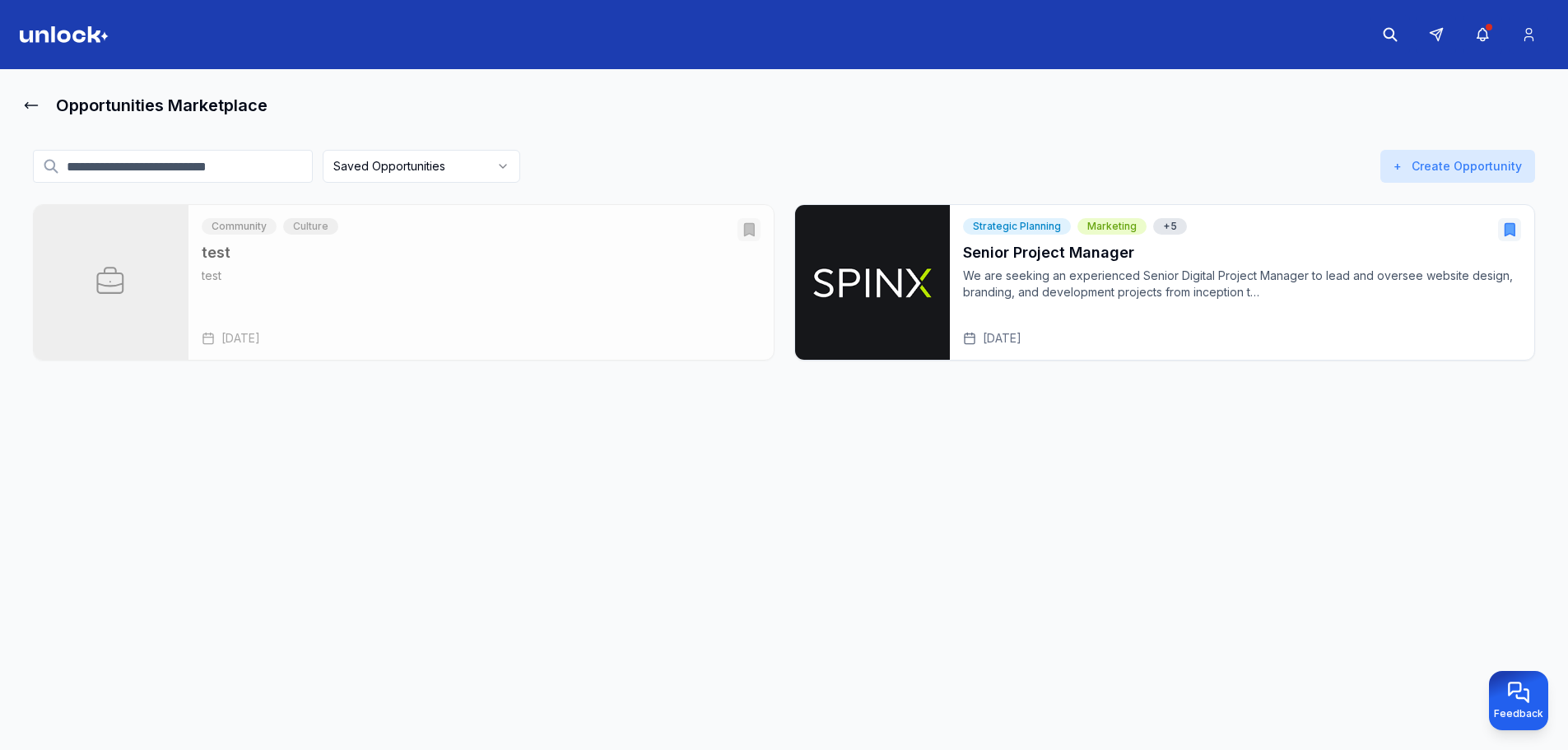
click at [455, 179] on html "Opportunities Marketplace Saved Opportunities Active Closed My postings + Creat…" at bounding box center [784, 375] width 1568 height 750
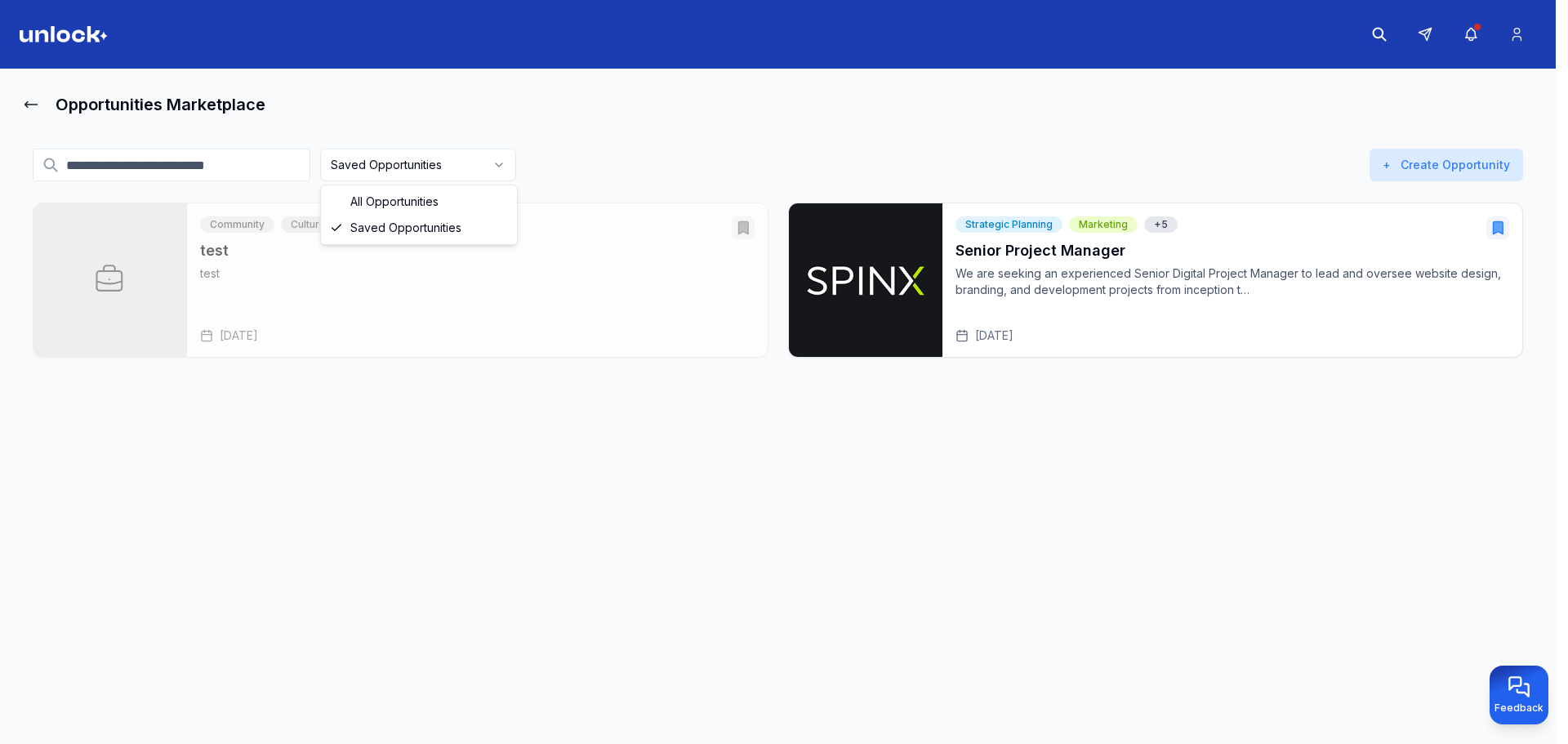
drag, startPoint x: 448, startPoint y: 191, endPoint x: 455, endPoint y: 205, distance: 15.7
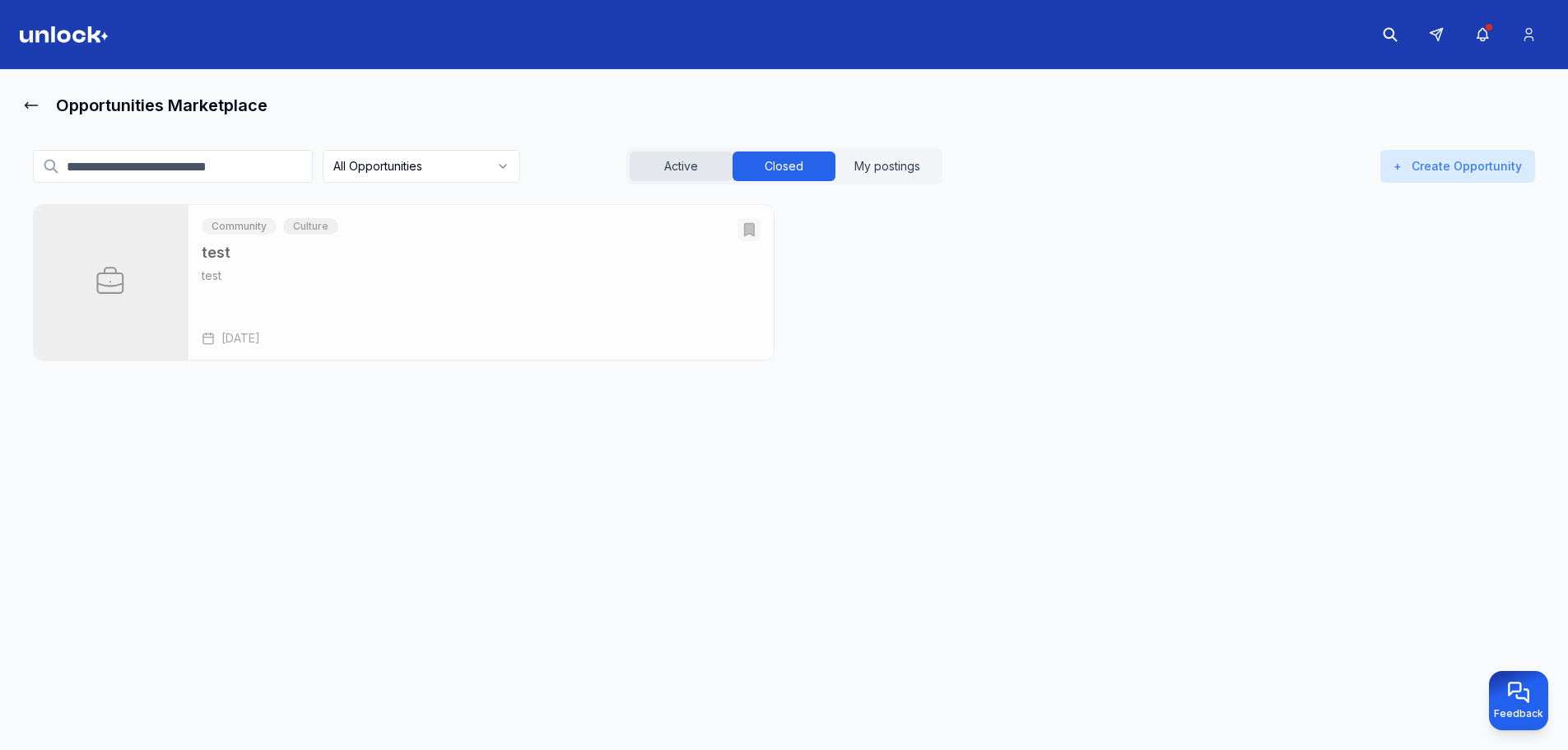
click at [686, 160] on button "Active" at bounding box center [681, 166] width 102 height 30
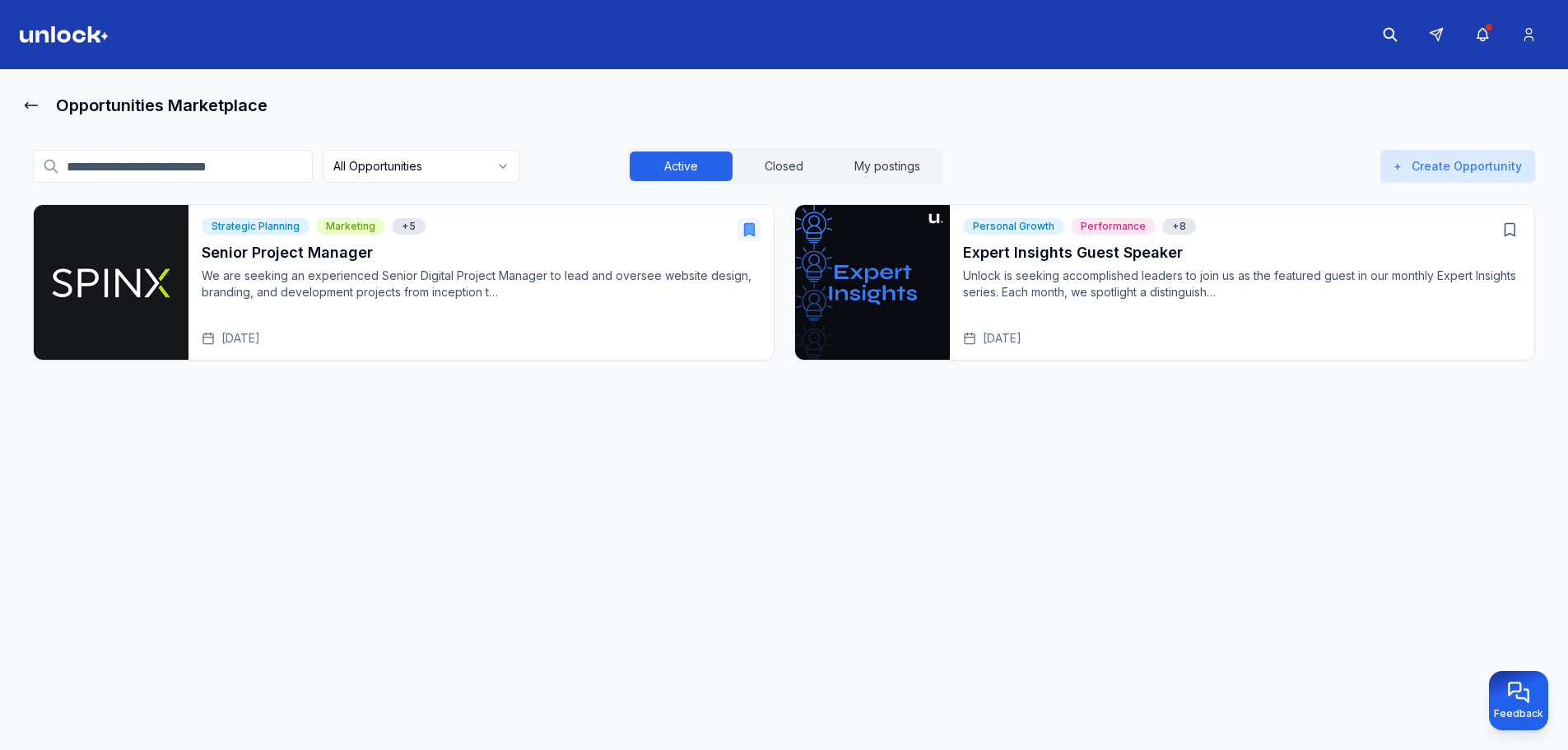
click at [135, 162] on input at bounding box center [173, 166] width 280 height 33
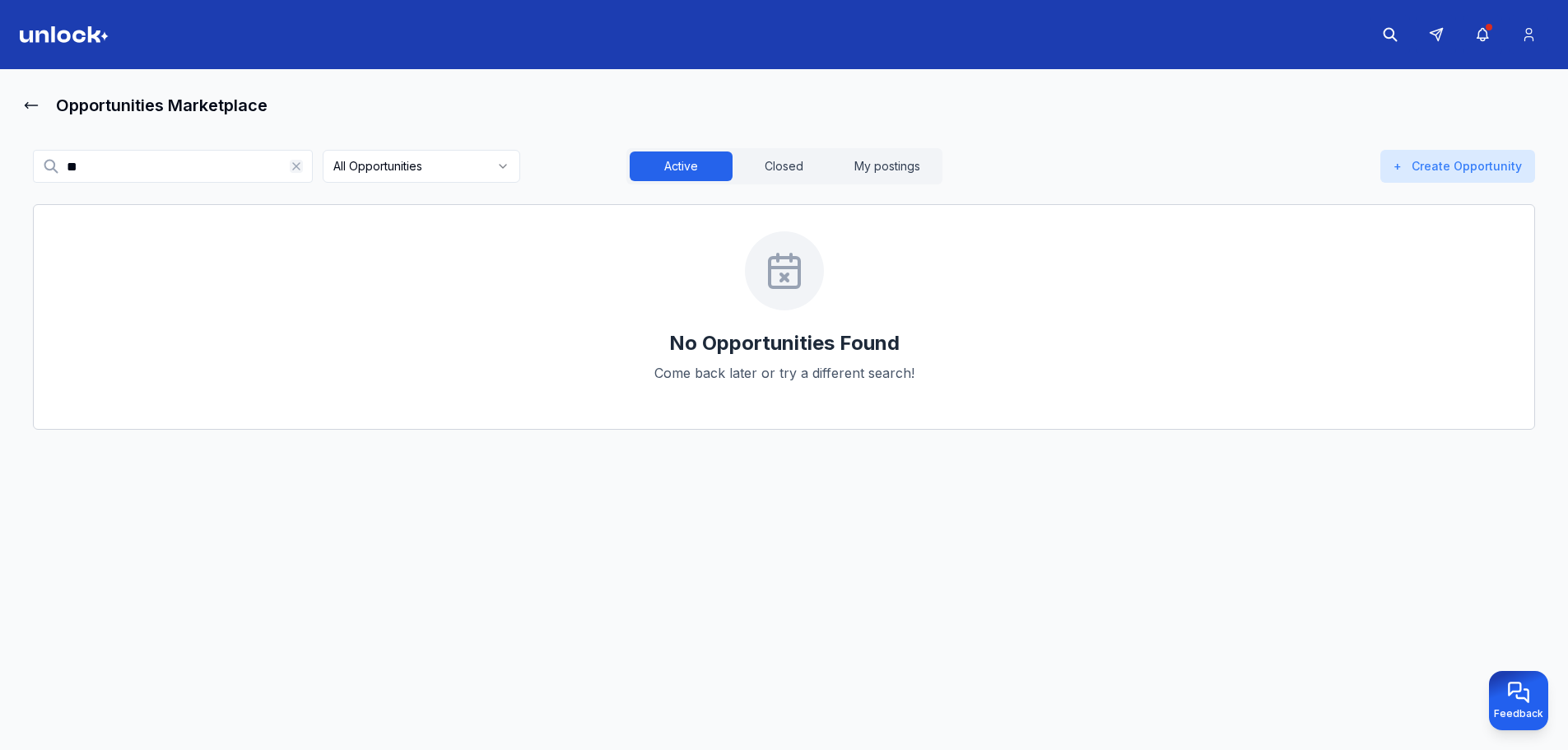
click at [290, 165] on div "**" at bounding box center [173, 166] width 280 height 33
type input "**"
click at [292, 167] on icon at bounding box center [295, 166] width 13 height 13
click at [402, 182] on body "Opportunities Marketplace All Opportunities Active Closed My postings + Create …" at bounding box center [784, 375] width 1568 height 750
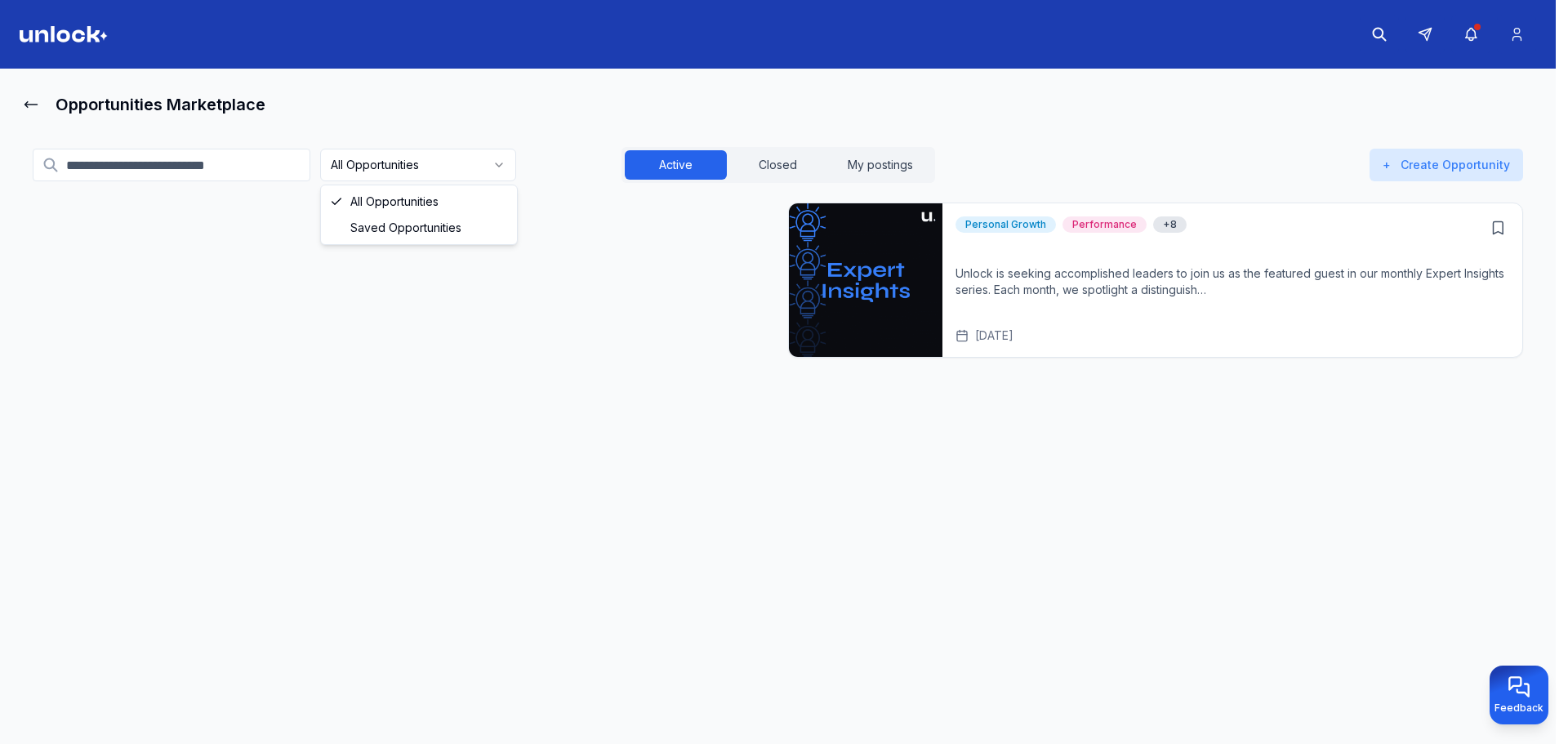
drag, startPoint x: 389, startPoint y: 211, endPoint x: 401, endPoint y: 221, distance: 15.6
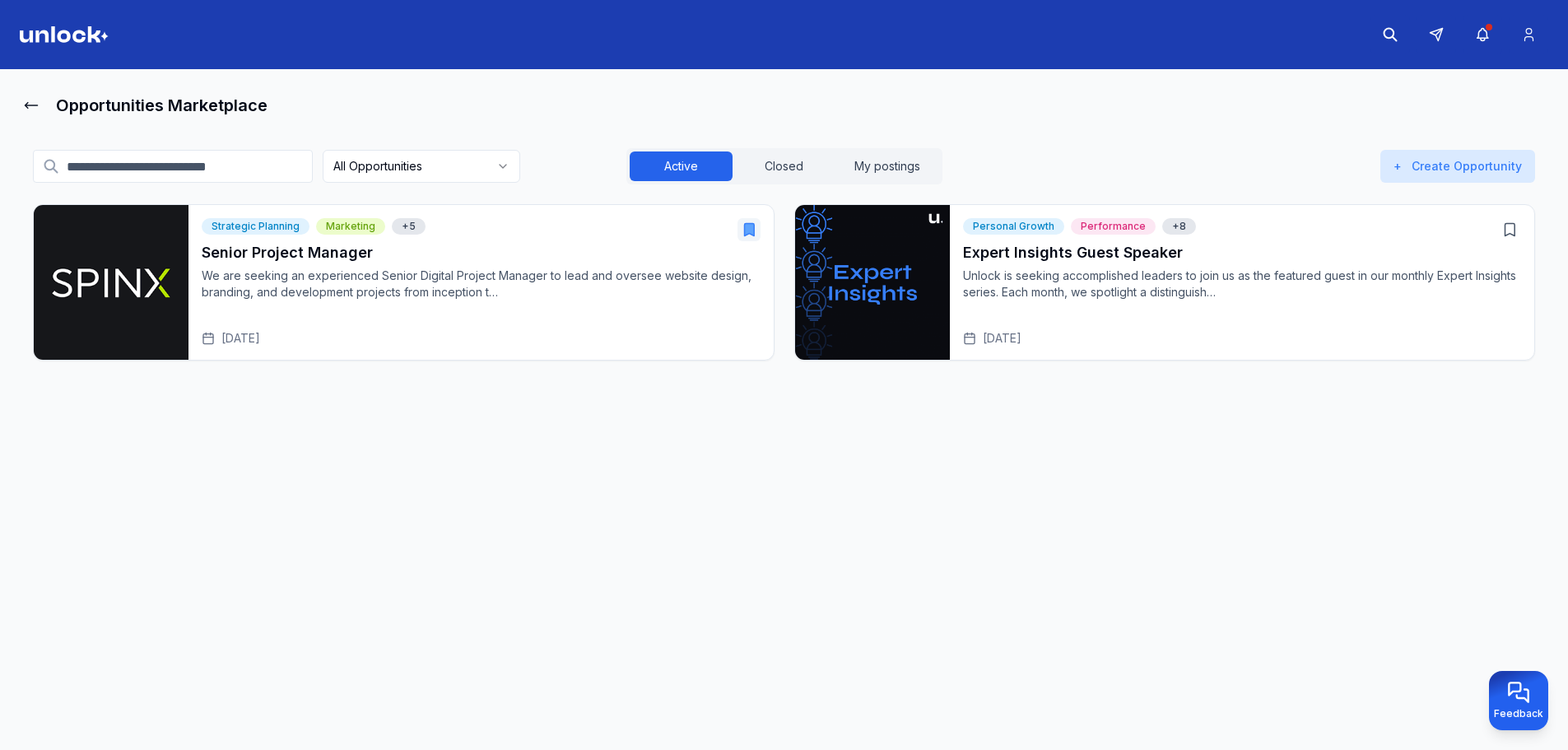
click at [398, 183] on div "All Opportunities Active Closed My postings + Create Opportunity" at bounding box center [784, 166] width 1502 height 36
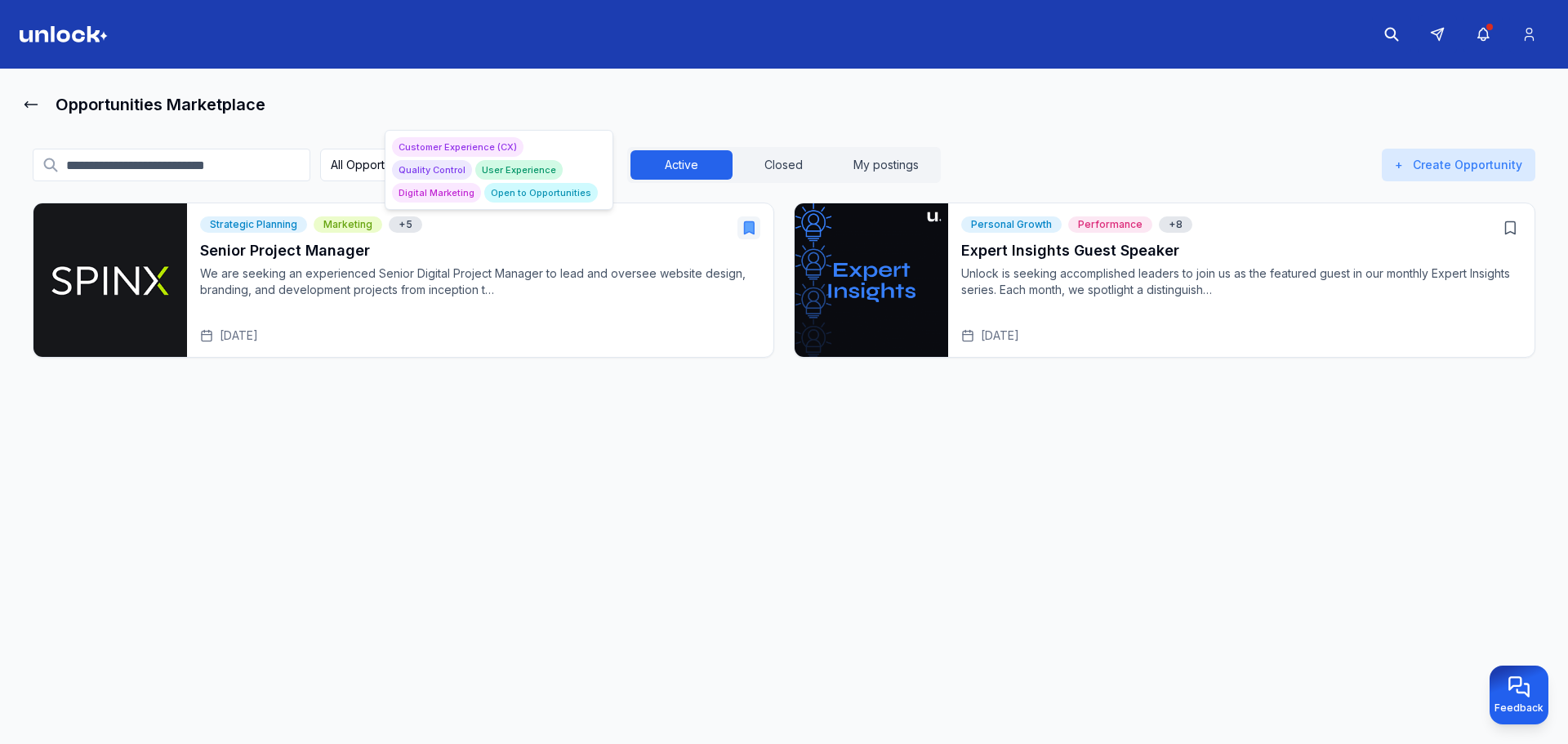
click at [343, 153] on html "Opportunities Marketplace All Opportunities Active Closed My postings + Create …" at bounding box center [784, 372] width 1568 height 744
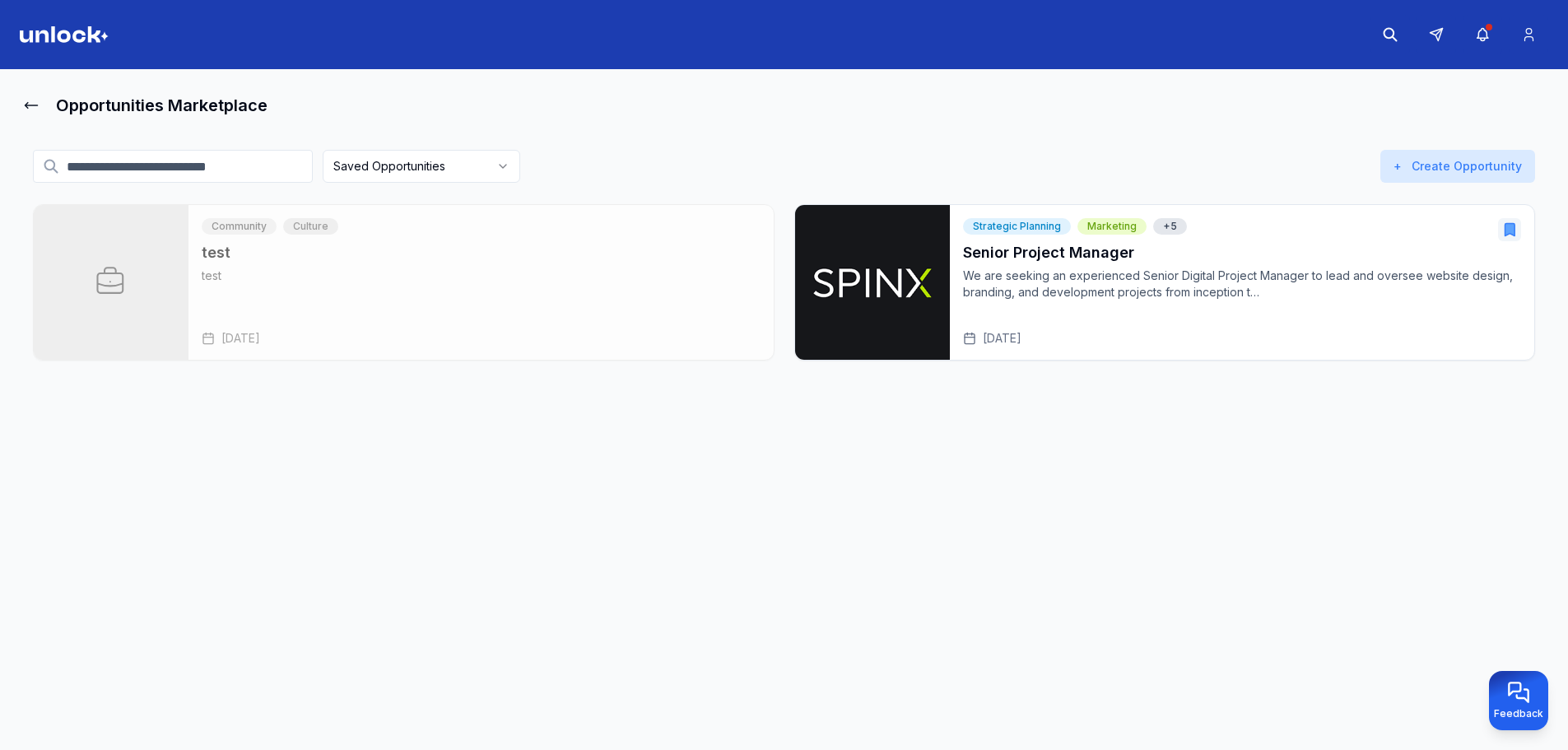
click at [246, 171] on input at bounding box center [173, 166] width 280 height 33
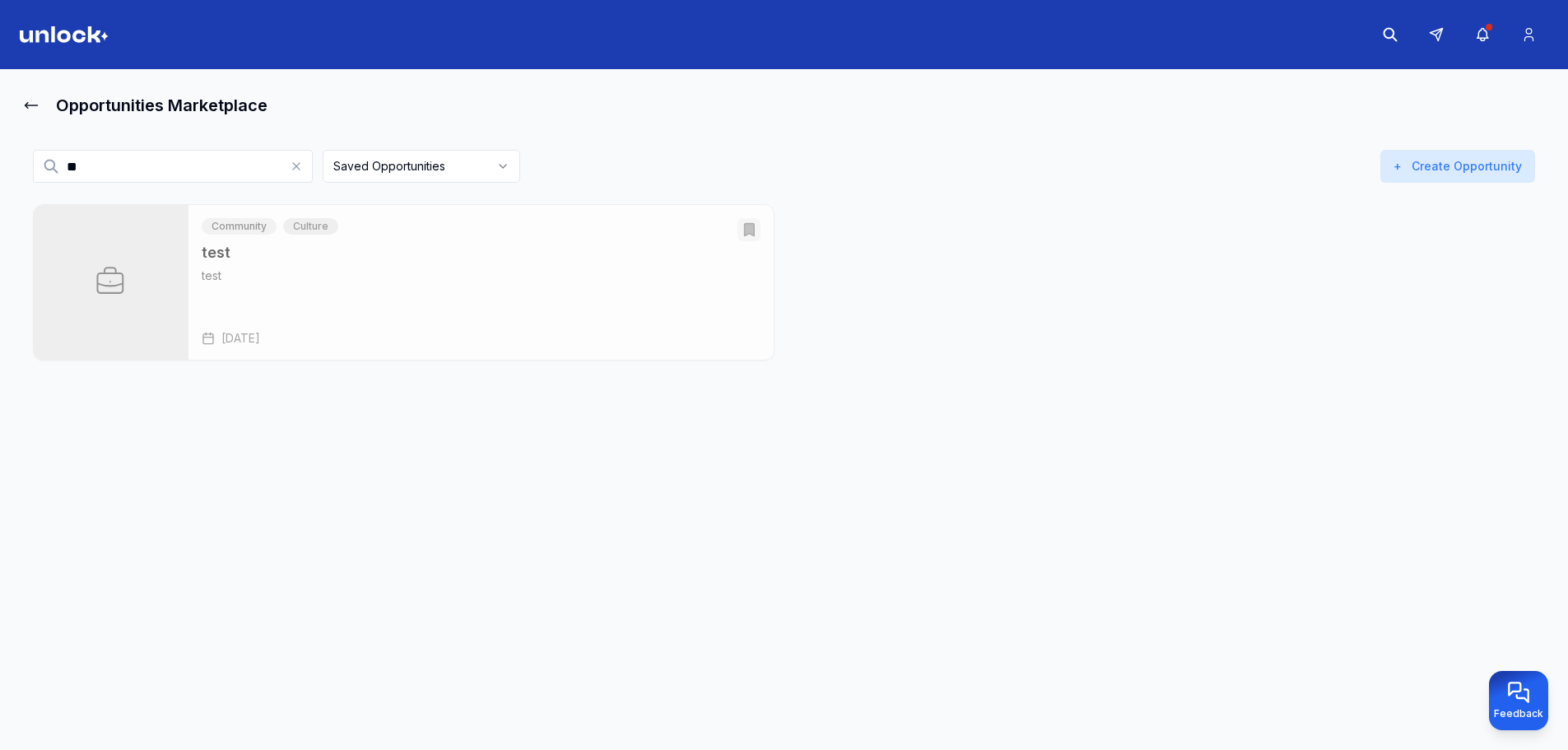
type input "**"
click at [743, 230] on icon "Open test" at bounding box center [748, 229] width 16 height 16
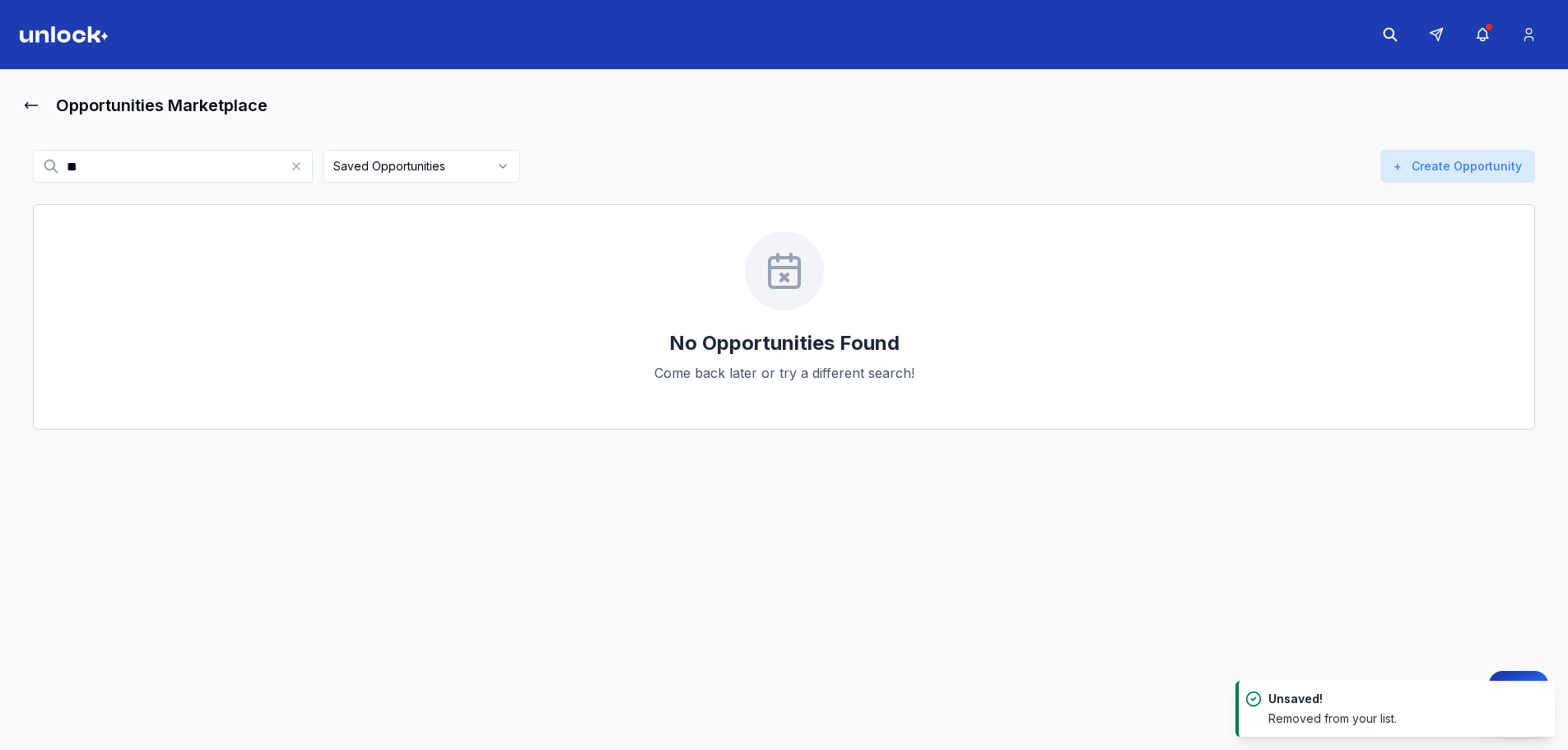
click at [366, 172] on html "Opportunities Marketplace ** Saved Opportunities Active Closed My postings + Cr…" at bounding box center [784, 375] width 1568 height 750
drag, startPoint x: 266, startPoint y: 167, endPoint x: 290, endPoint y: 173, distance: 24.7
click at [271, 168] on input "**" at bounding box center [173, 166] width 280 height 33
click at [302, 171] on icon at bounding box center [295, 166] width 13 height 13
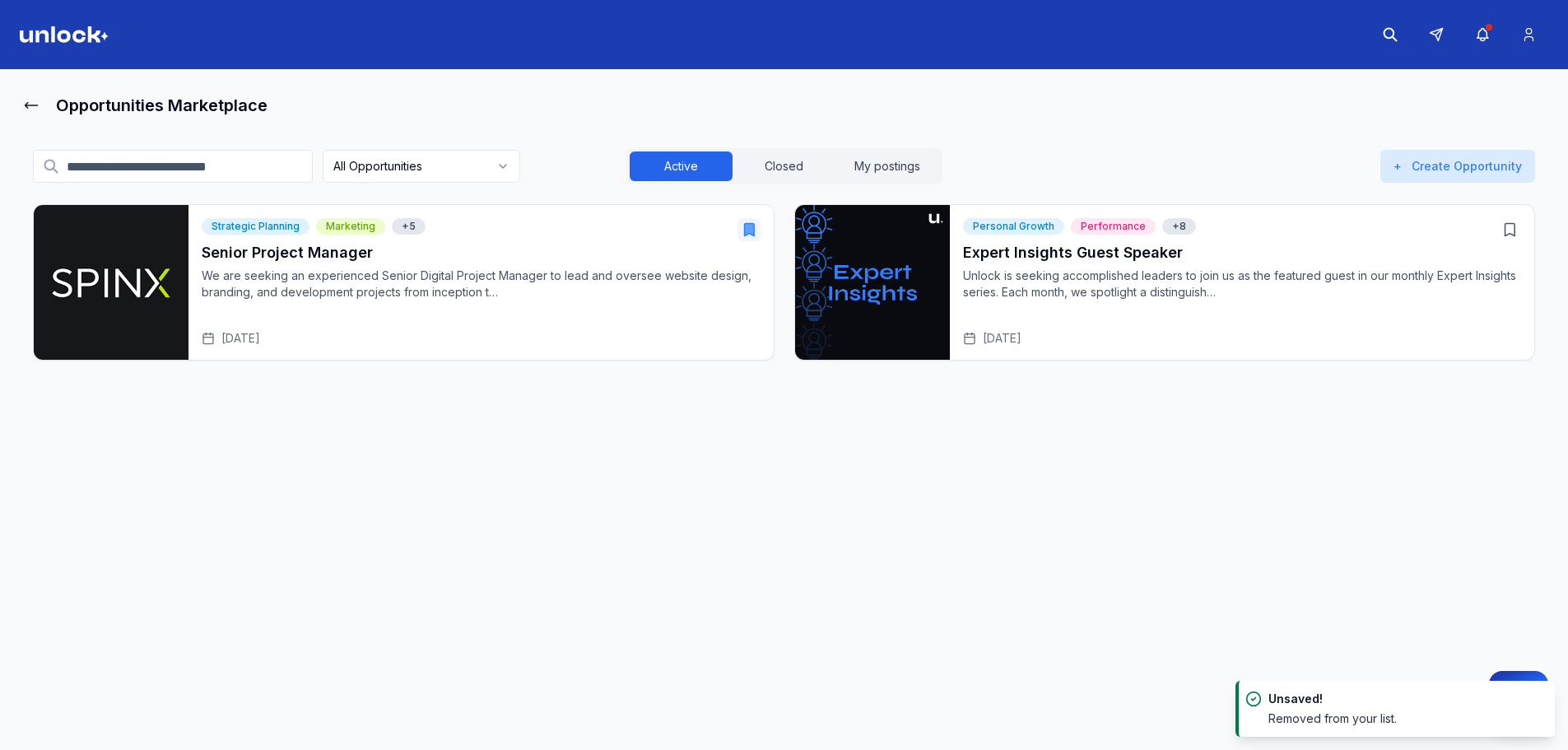
click at [290, 126] on div "All Opportunities Active Closed My postings + Create Opportunity Strategic Plan…" at bounding box center [784, 266] width 1529 height 288
click at [784, 159] on button "Closed" at bounding box center [784, 166] width 102 height 30
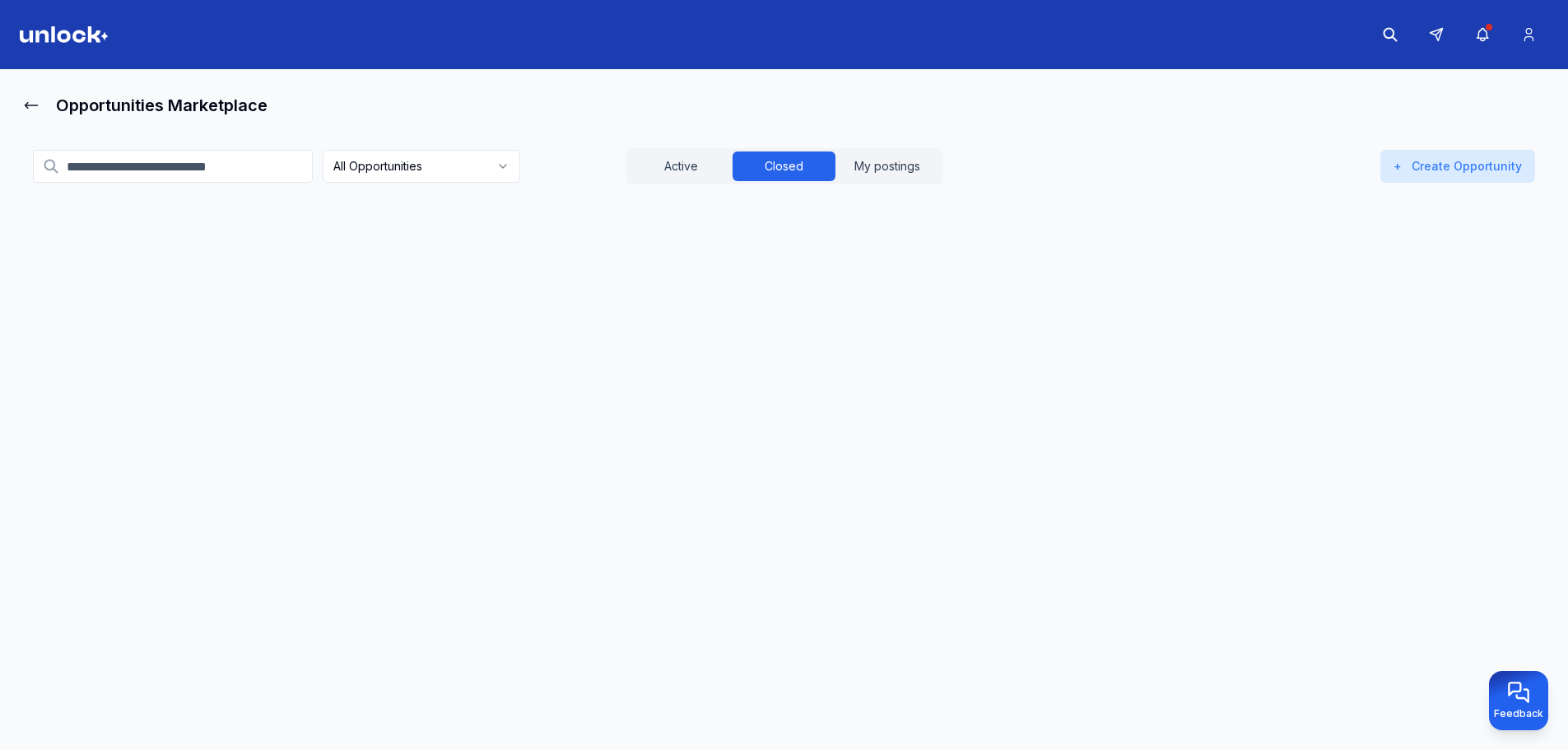
click at [361, 269] on p "test" at bounding box center [481, 275] width 559 height 16
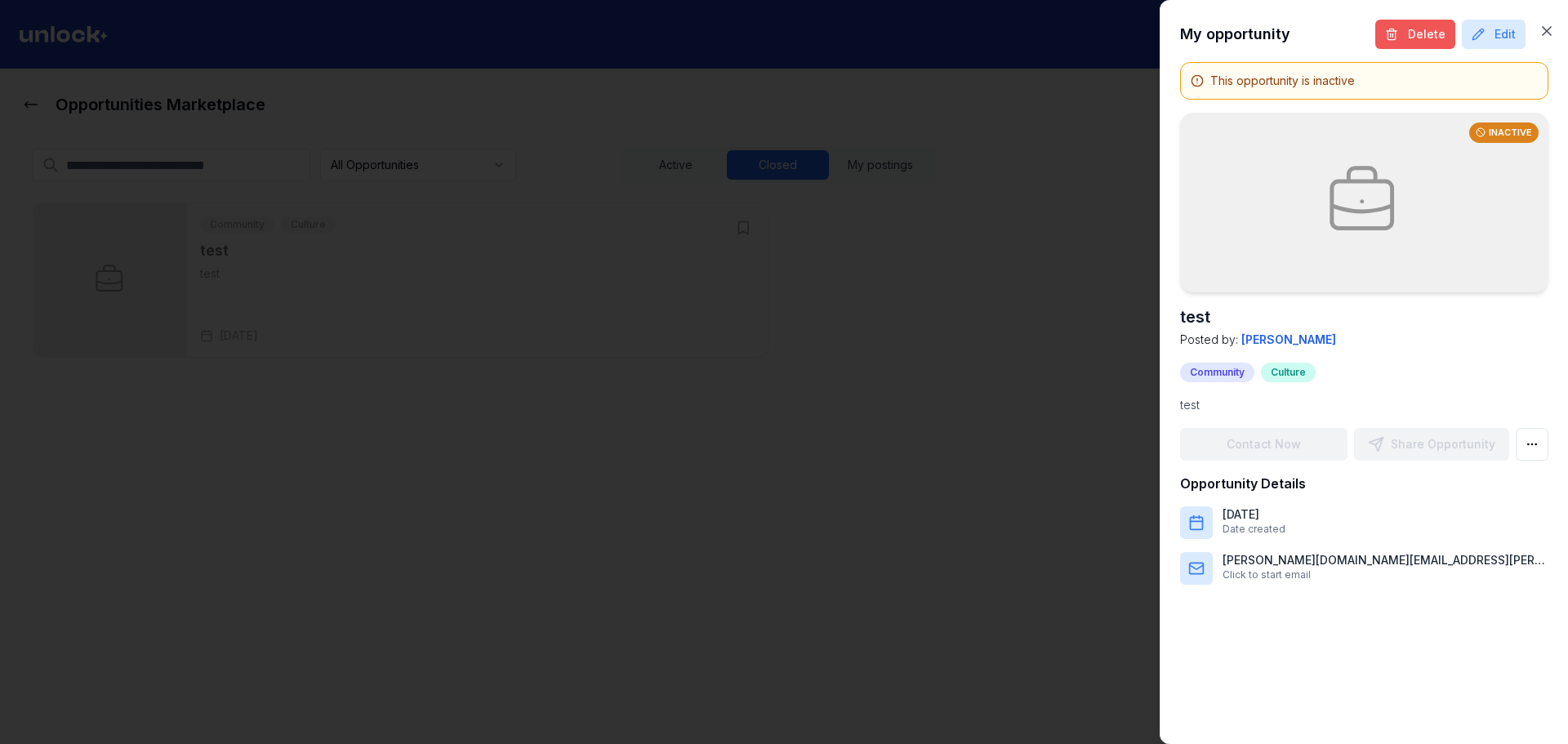
click at [1422, 33] on button "Delete" at bounding box center [1415, 34] width 80 height 30
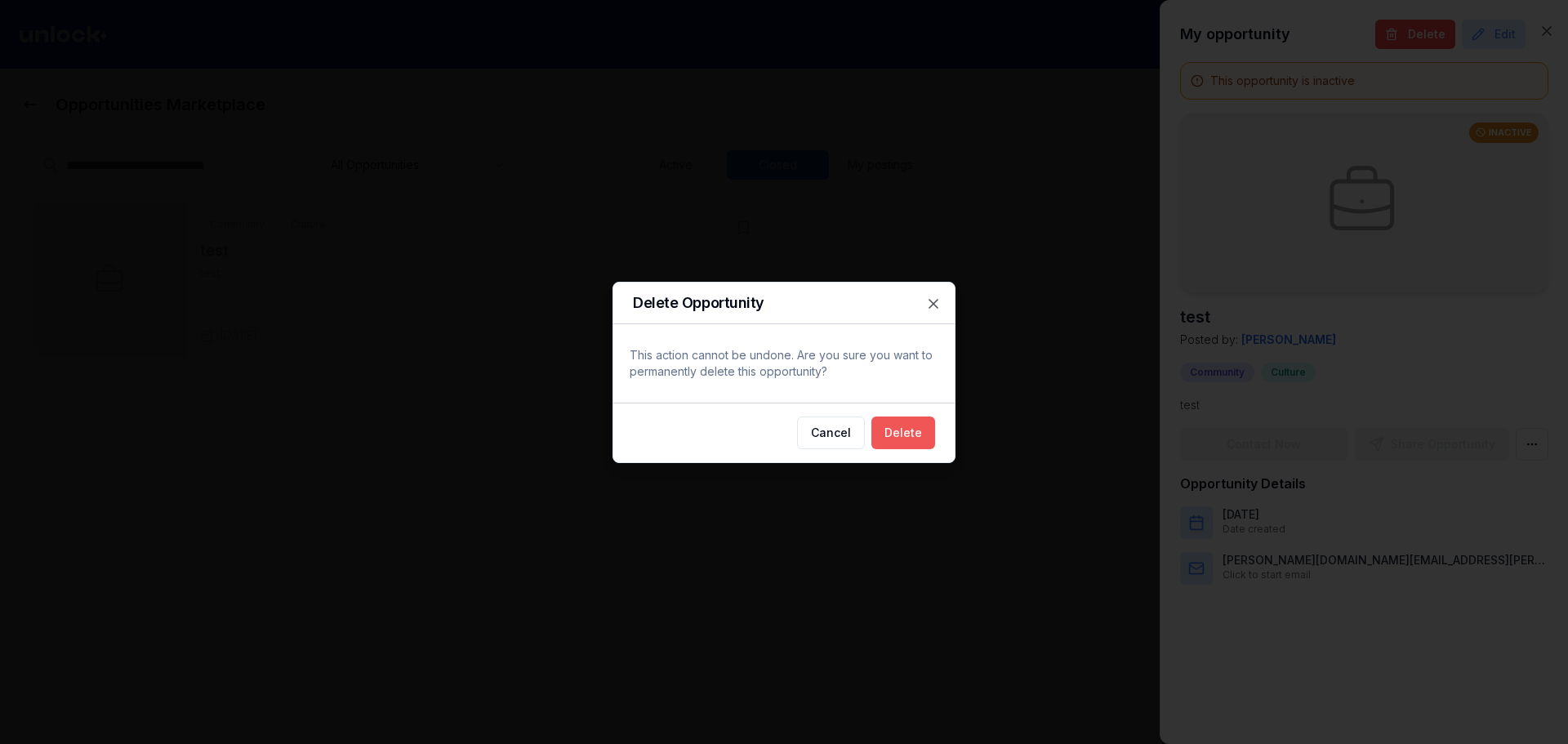
click at [908, 435] on button "Delete" at bounding box center [903, 433] width 64 height 33
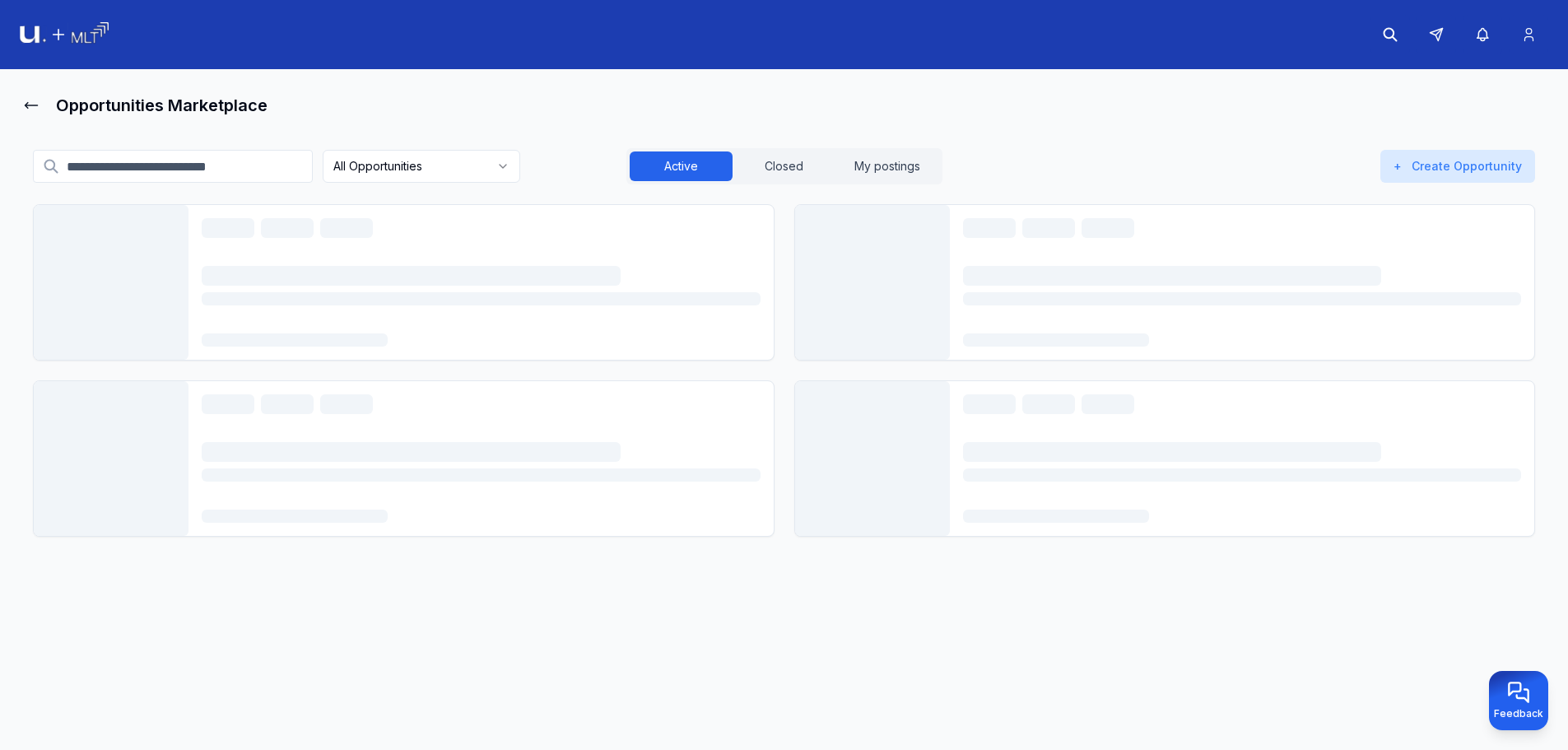
drag, startPoint x: 0, startPoint y: 0, endPoint x: 693, endPoint y: 171, distance: 713.8
click at [693, 170] on button "Active" at bounding box center [681, 166] width 102 height 30
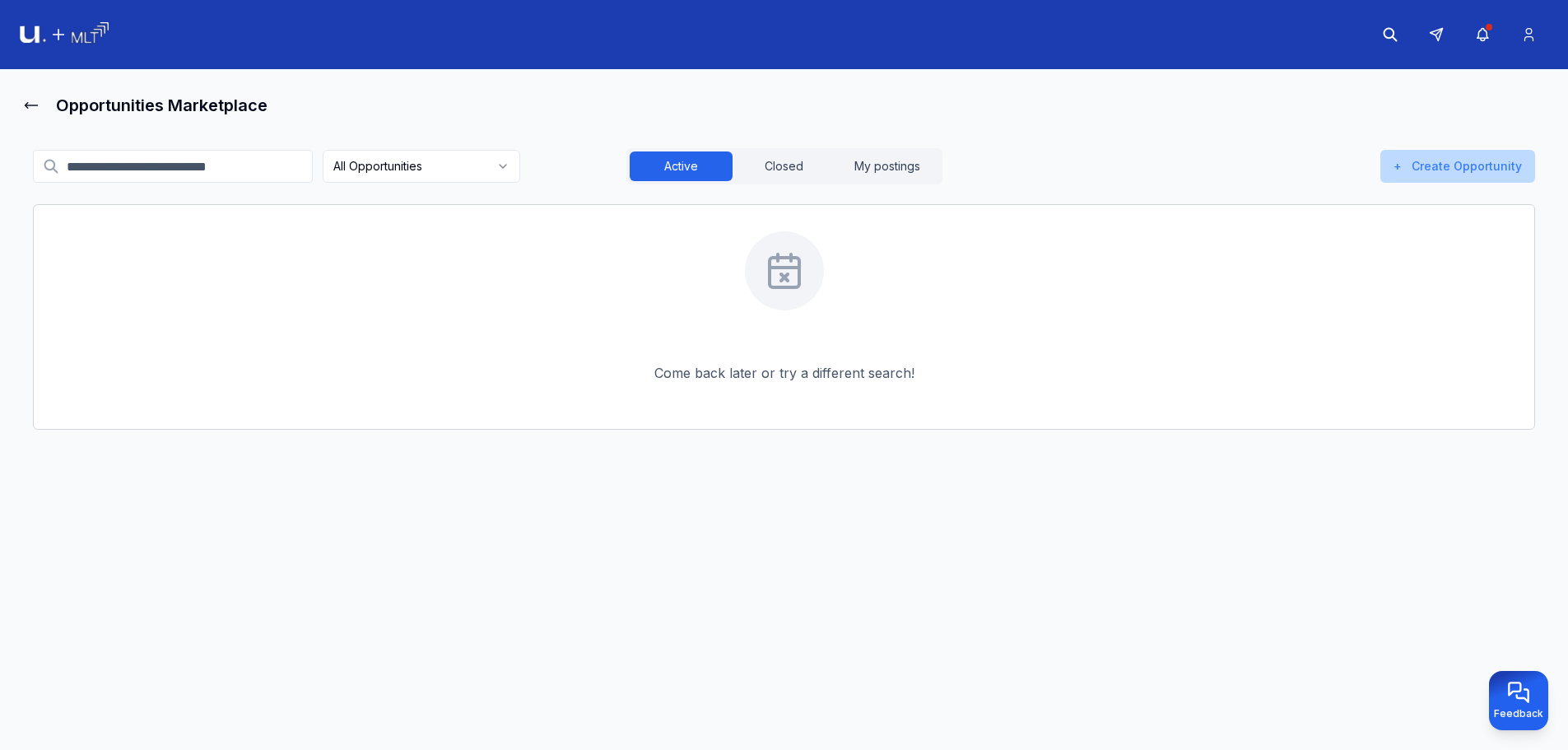
click at [1447, 171] on button "+ Create Opportunity" at bounding box center [1457, 166] width 155 height 33
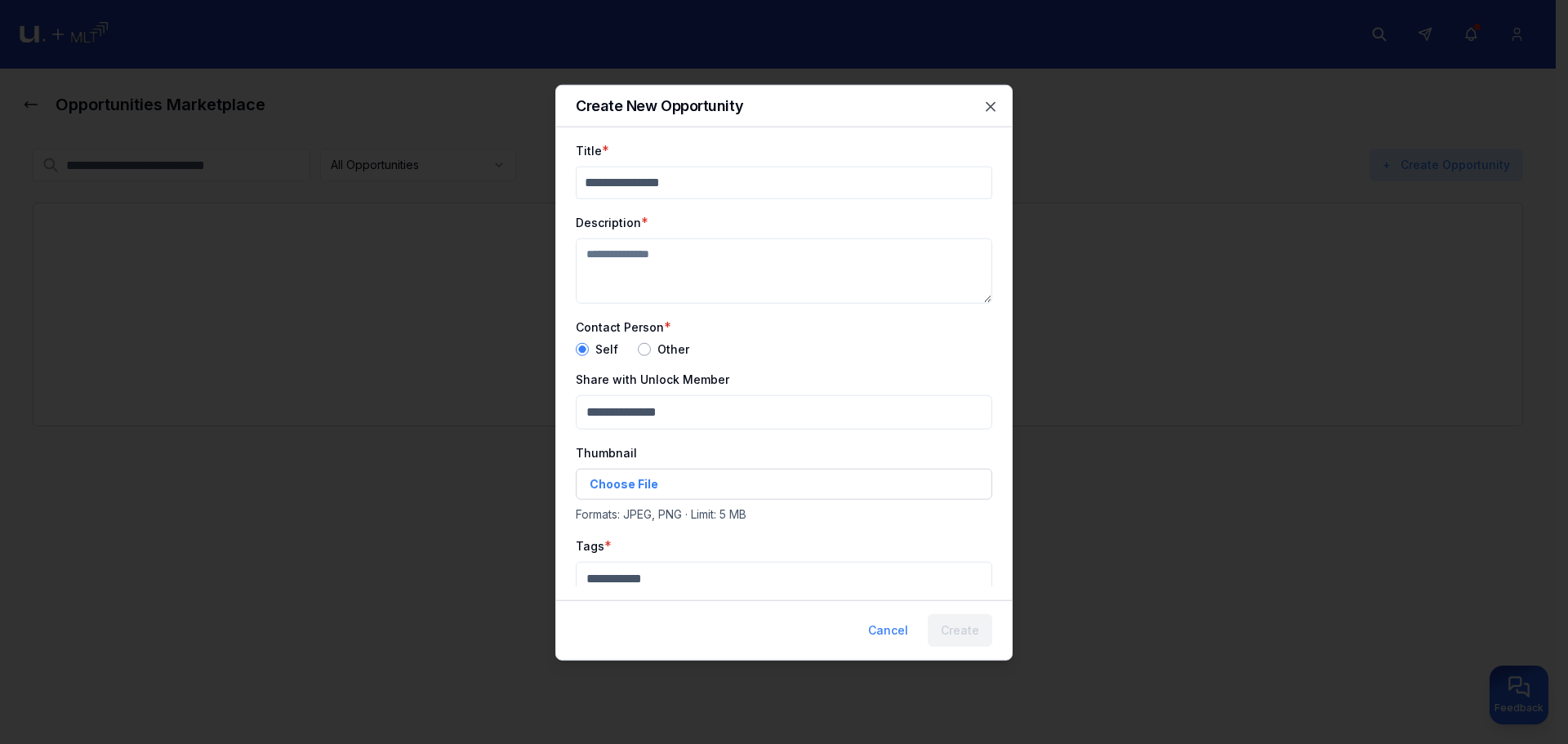
click at [687, 182] on input "Title" at bounding box center [784, 182] width 417 height 33
type input "****"
click at [617, 258] on textarea "Description" at bounding box center [784, 269] width 417 height 65
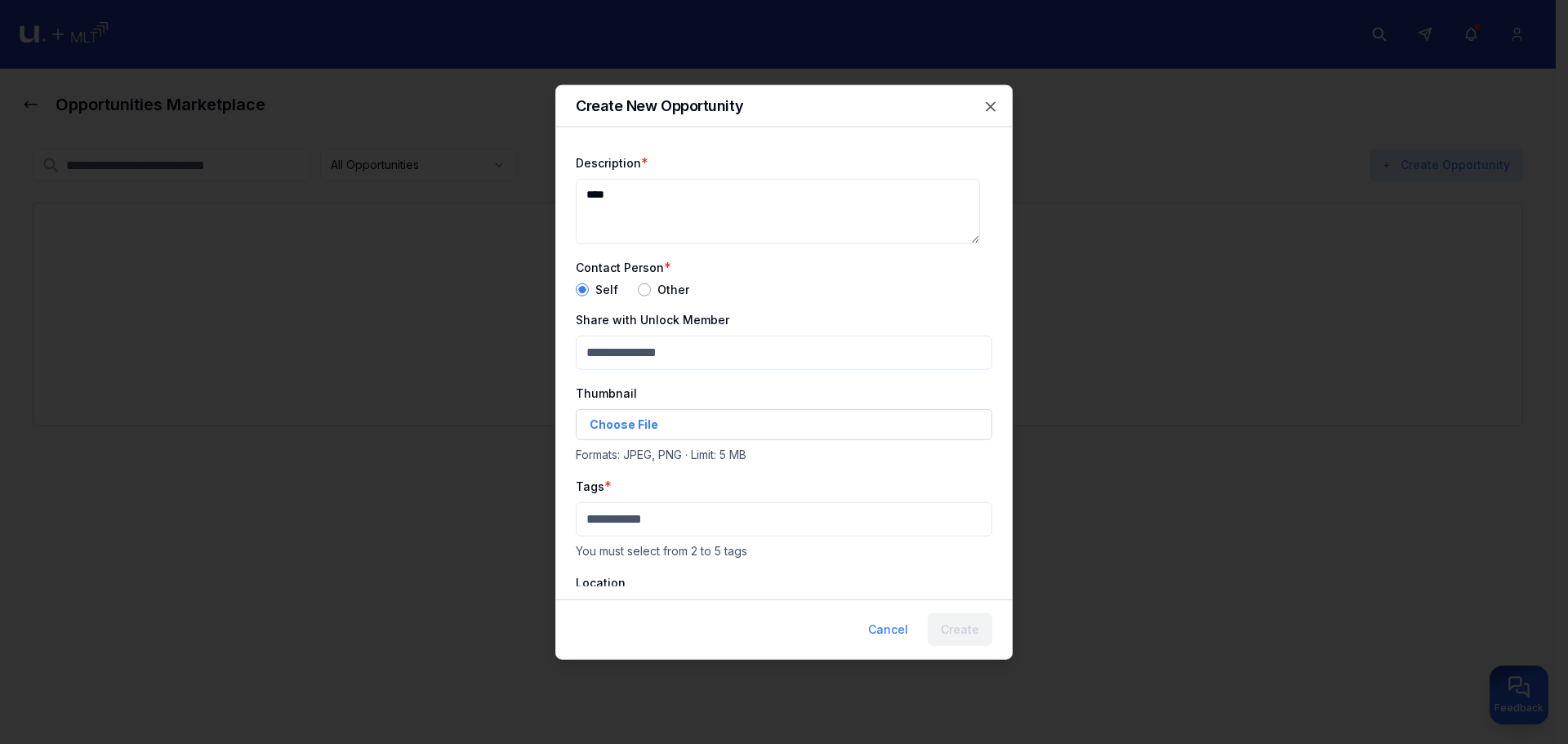
scroll to position [81, 0]
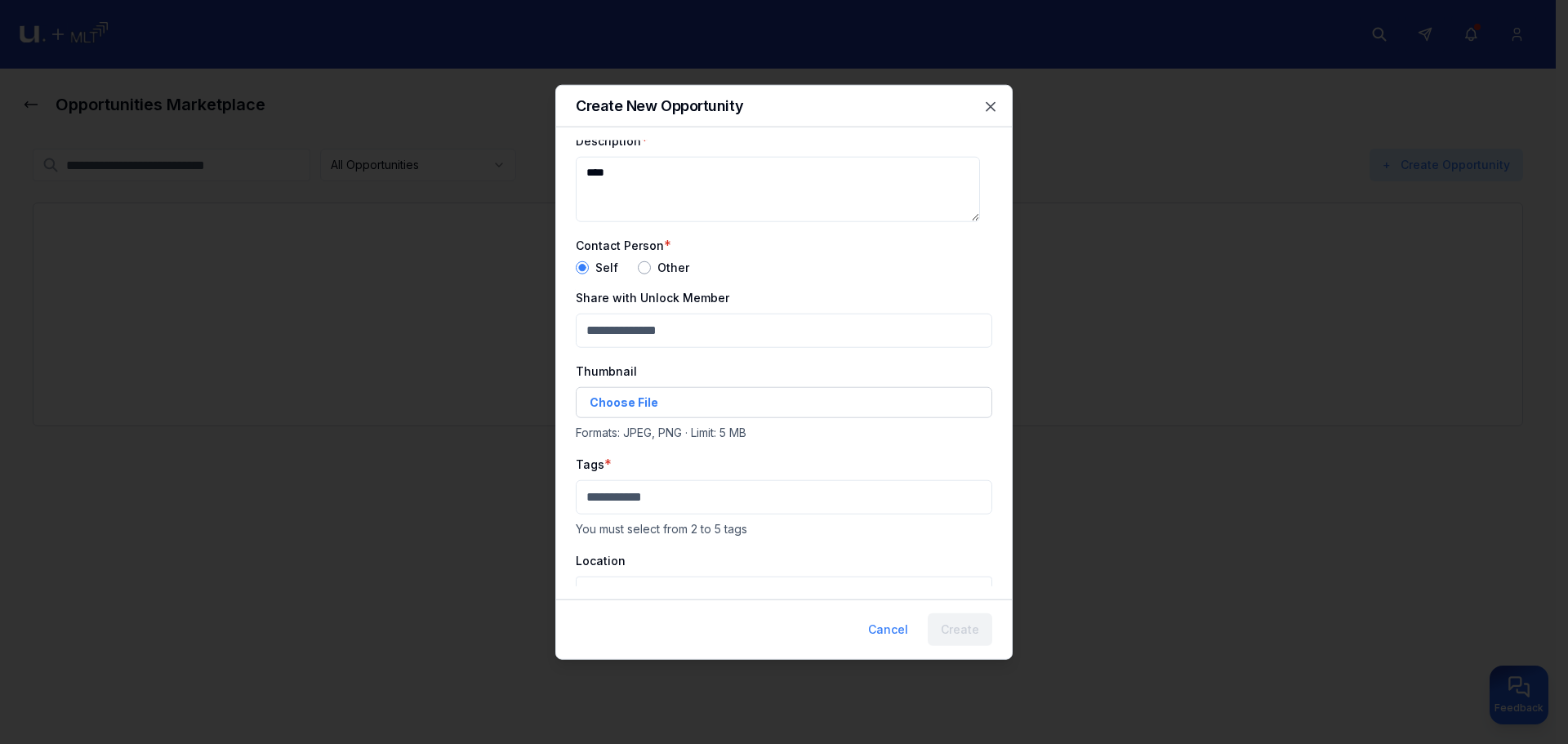
type textarea "****"
click at [633, 515] on div "Tags * You must select from 2 to 5 tags" at bounding box center [784, 495] width 417 height 83
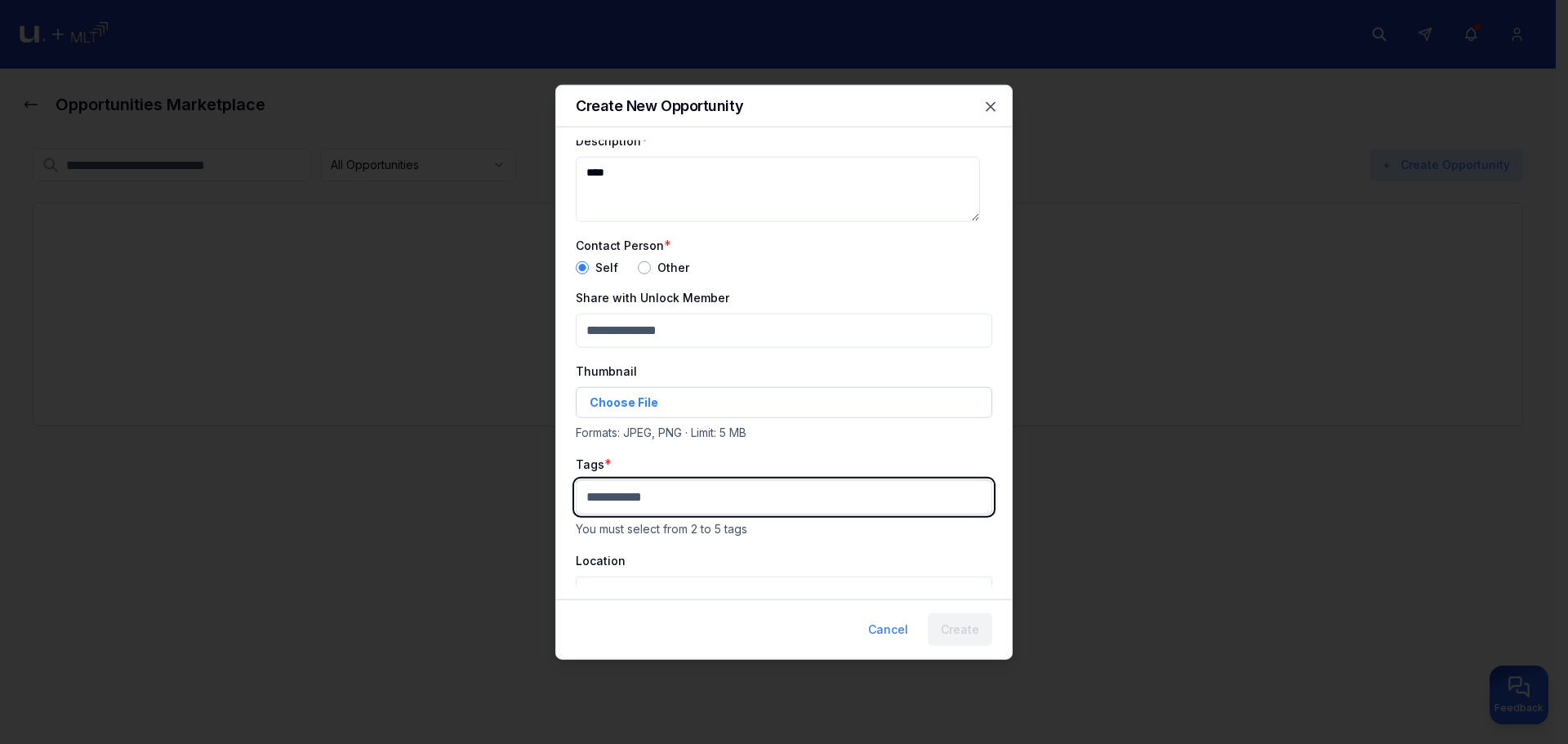
click at [635, 511] on body "Opportunities Marketplace All Opportunities Active Closed My postings + Create …" at bounding box center [778, 372] width 1556 height 744
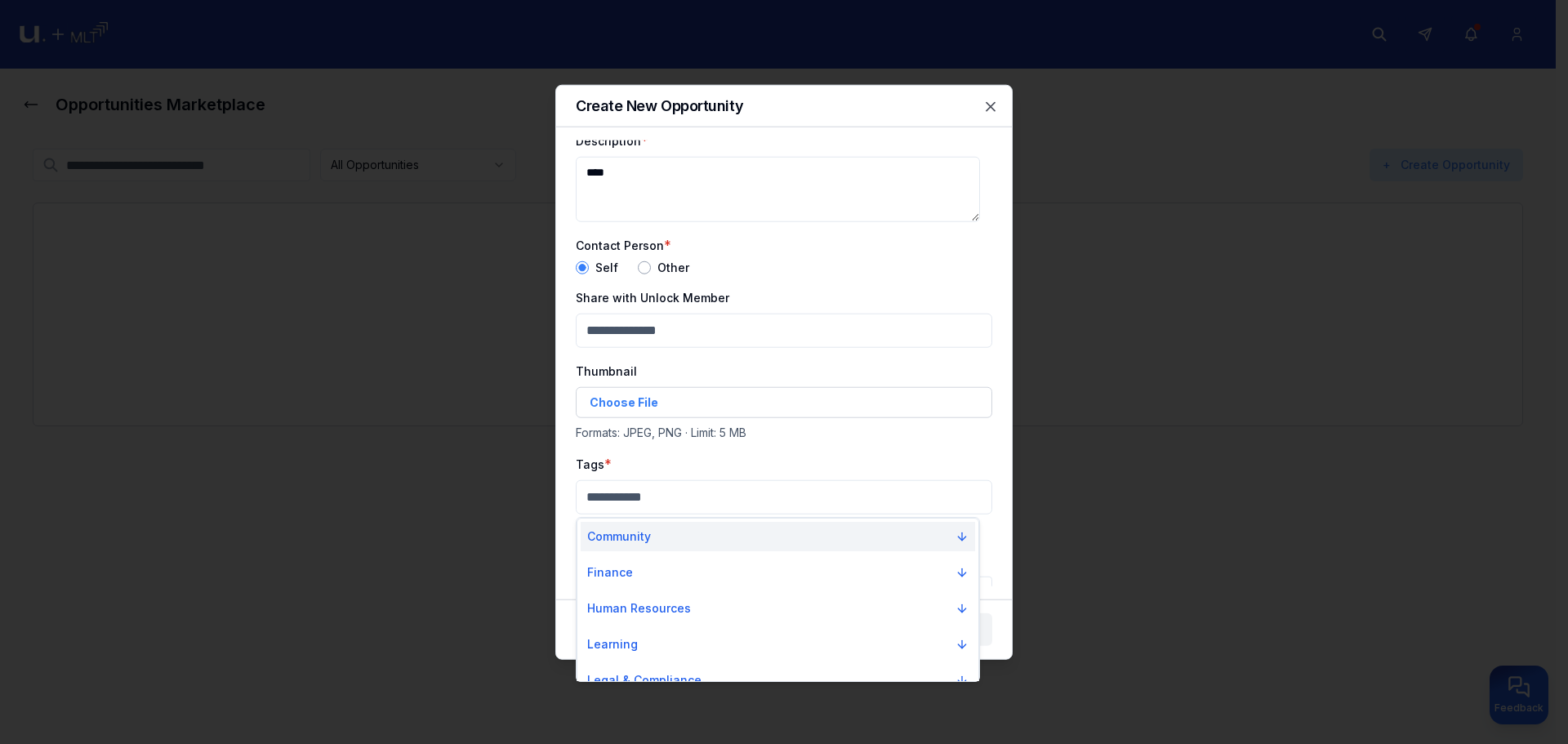
click at [634, 532] on p "Community" at bounding box center [619, 536] width 64 height 16
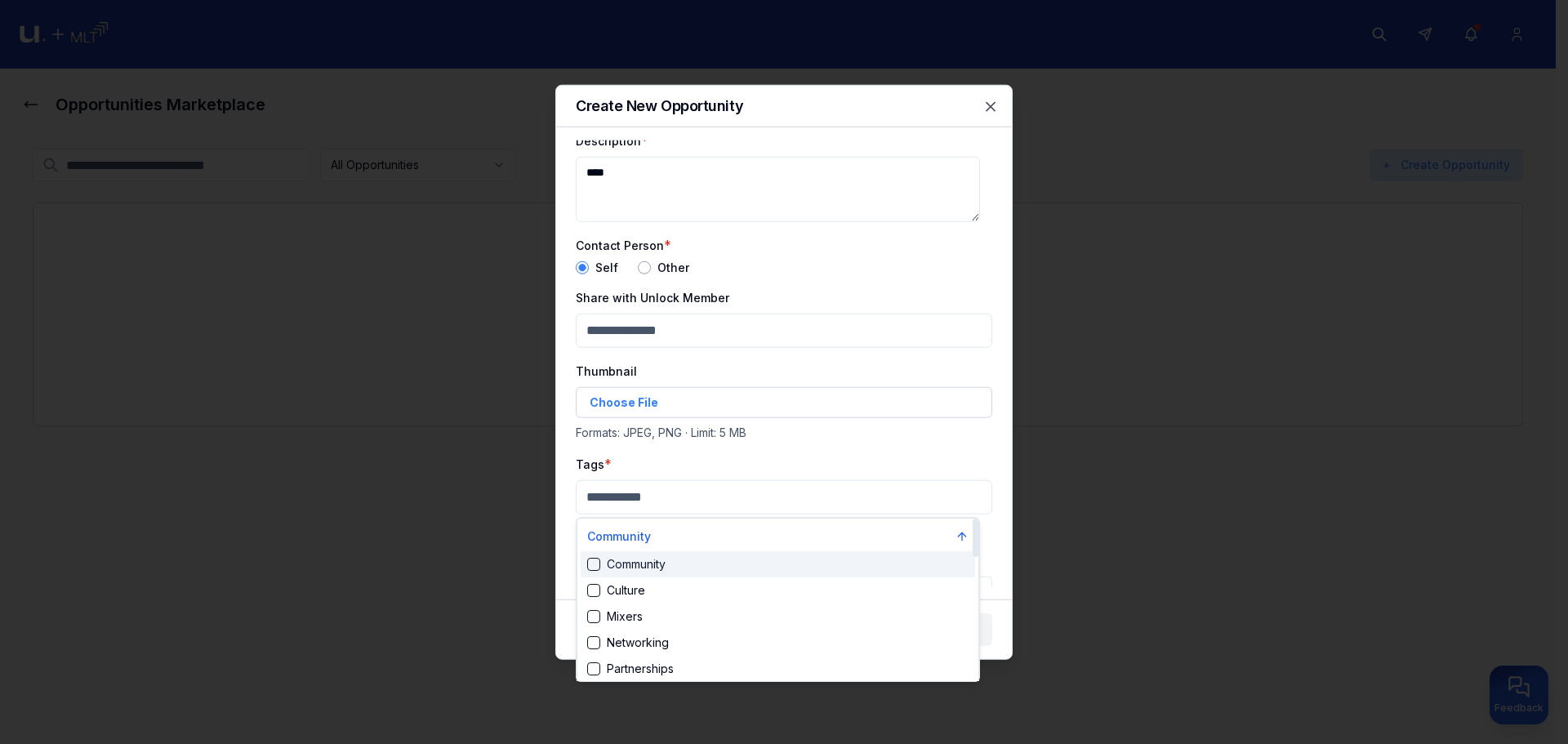
click at [649, 569] on div "Community" at bounding box center [626, 564] width 79 height 16
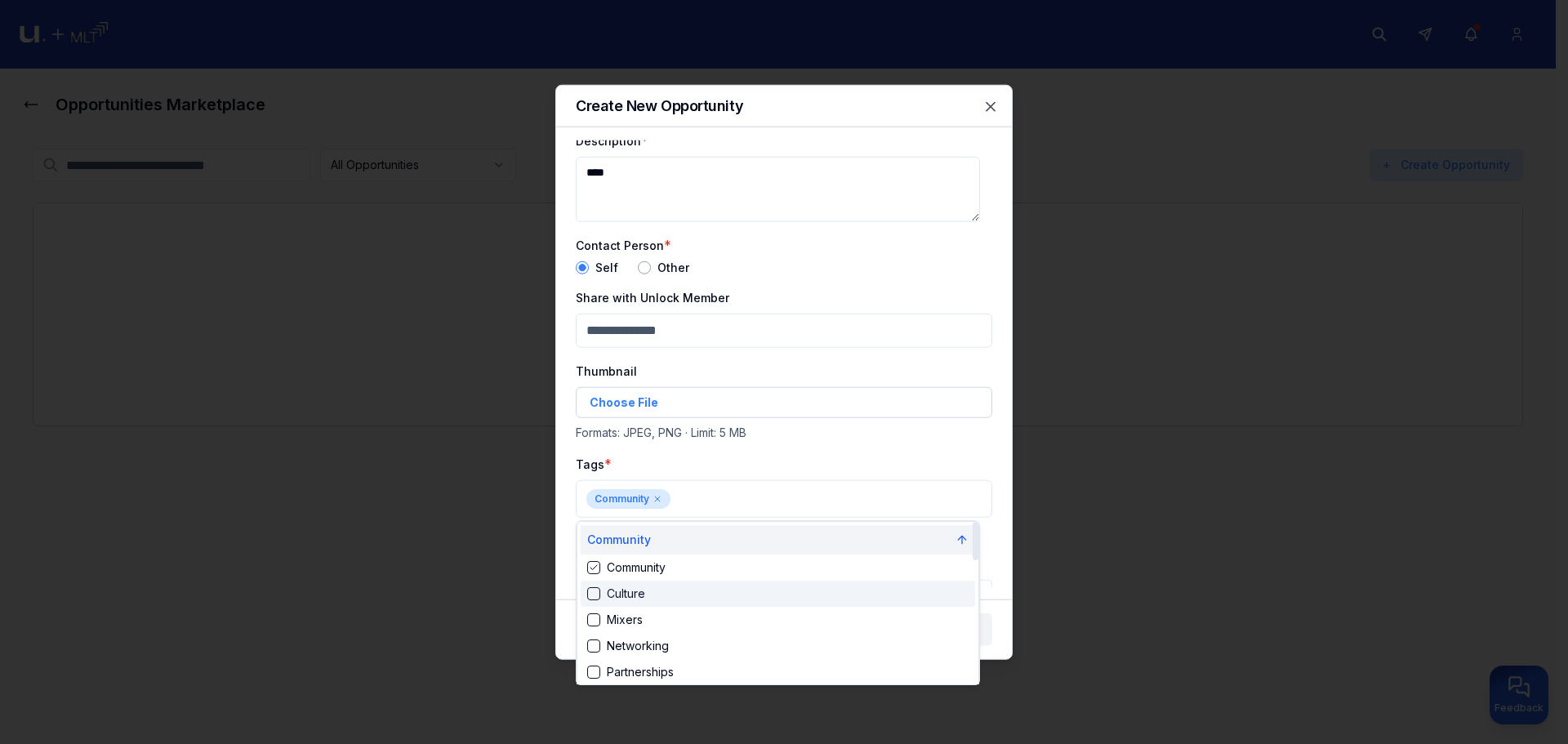
drag, startPoint x: 649, startPoint y: 587, endPoint x: 711, endPoint y: 540, distance: 77.8
click at [650, 587] on div "Culture" at bounding box center [778, 593] width 395 height 26
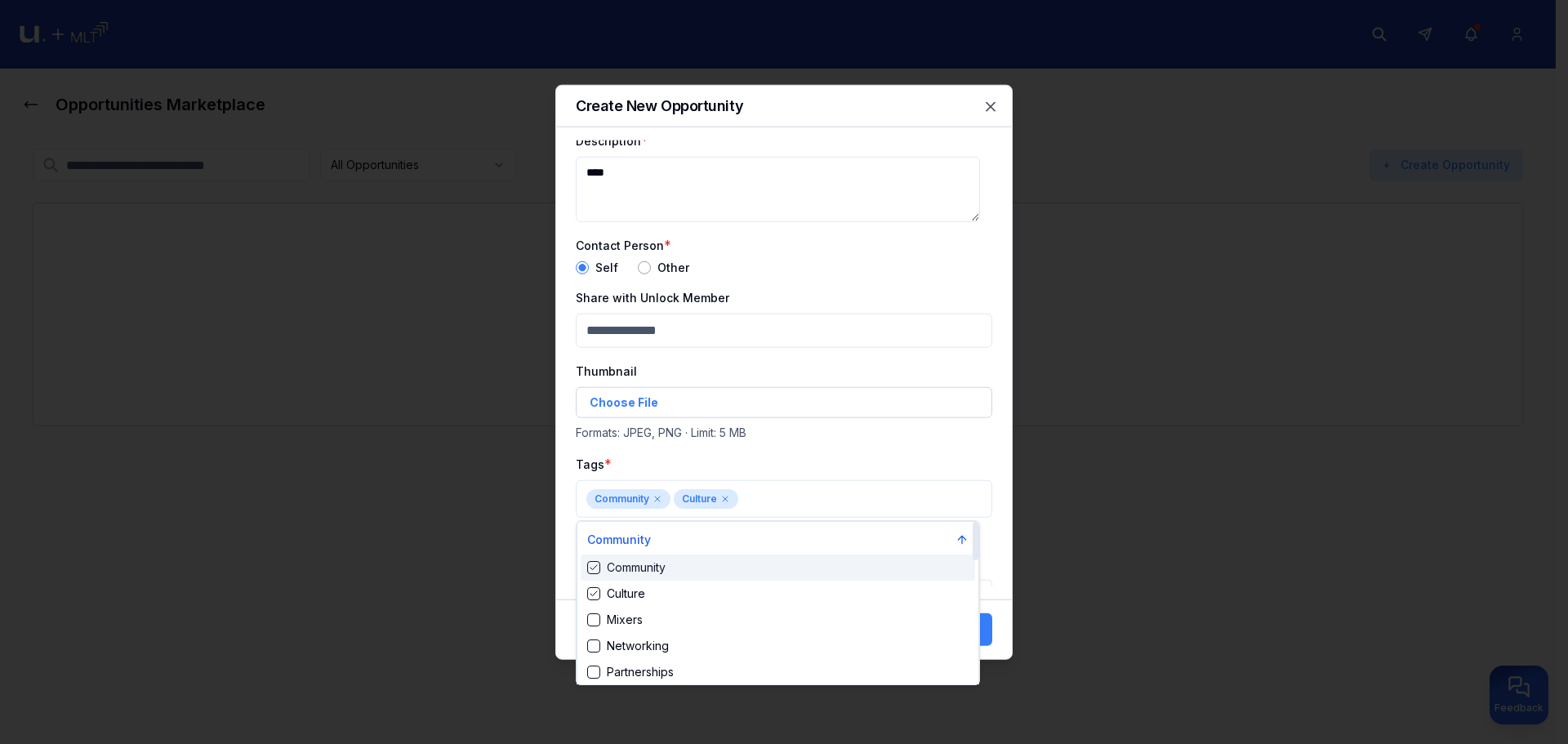
click at [797, 462] on div at bounding box center [784, 372] width 1568 height 744
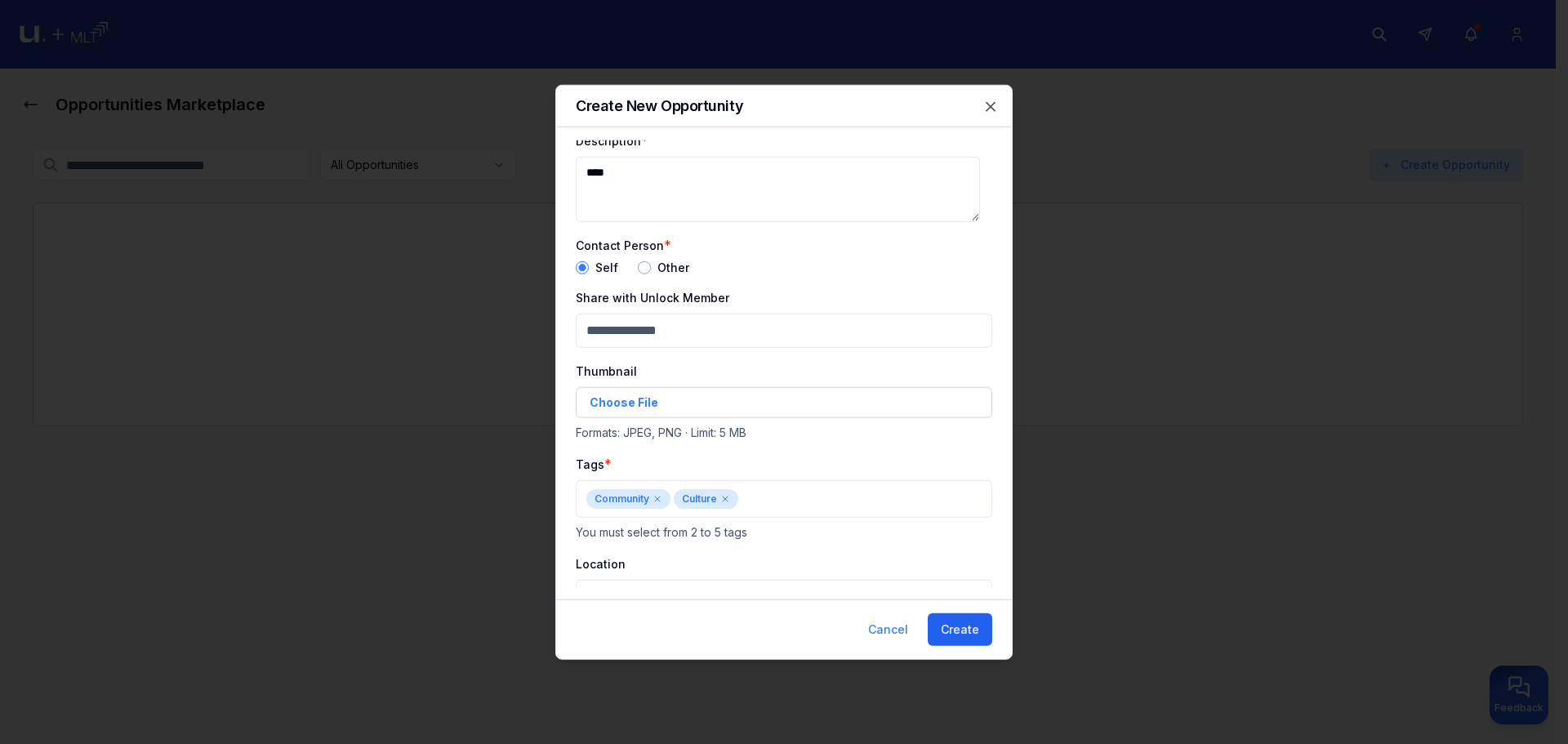
click at [972, 630] on button "Create" at bounding box center [960, 630] width 64 height 33
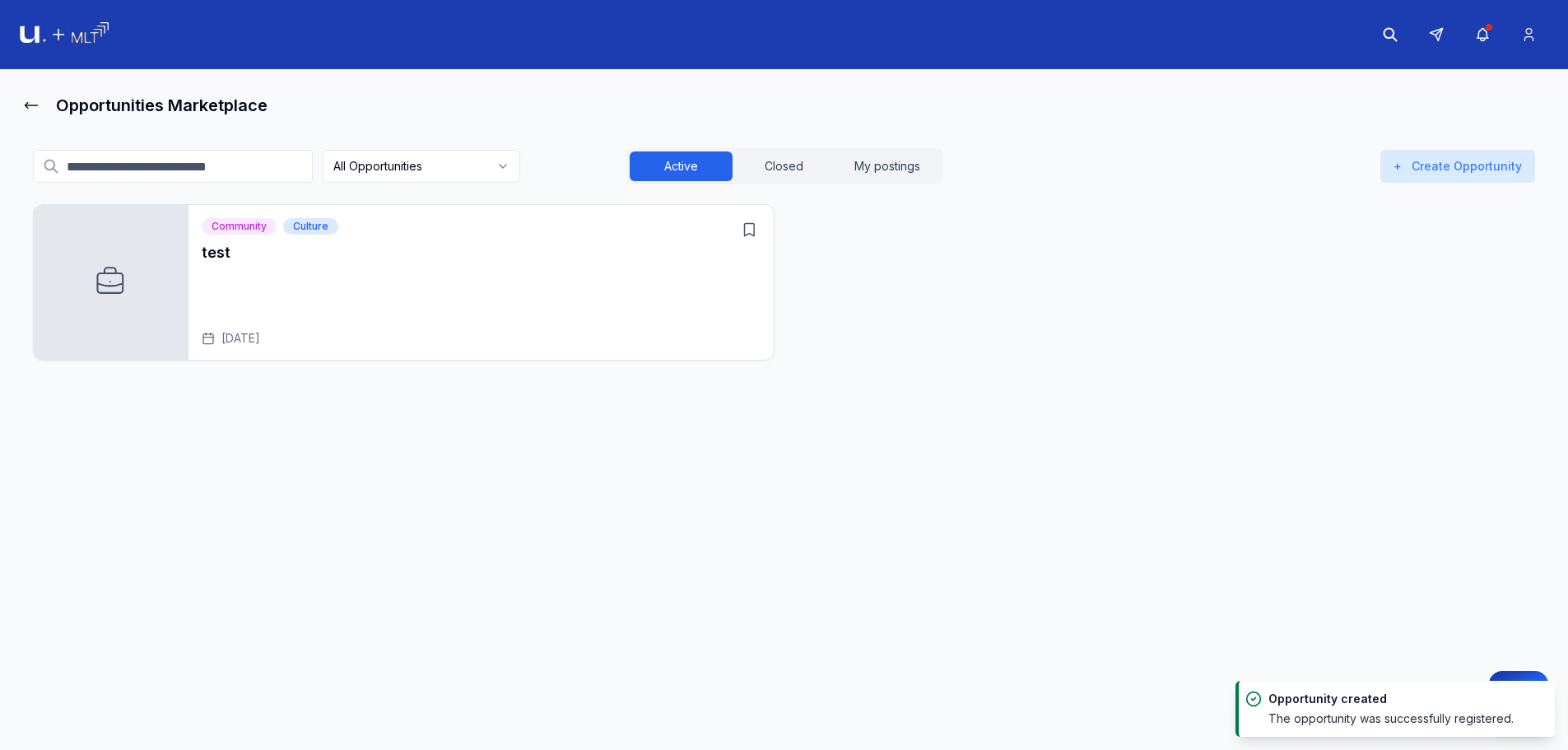
click at [396, 279] on p "test" at bounding box center [481, 275] width 559 height 16
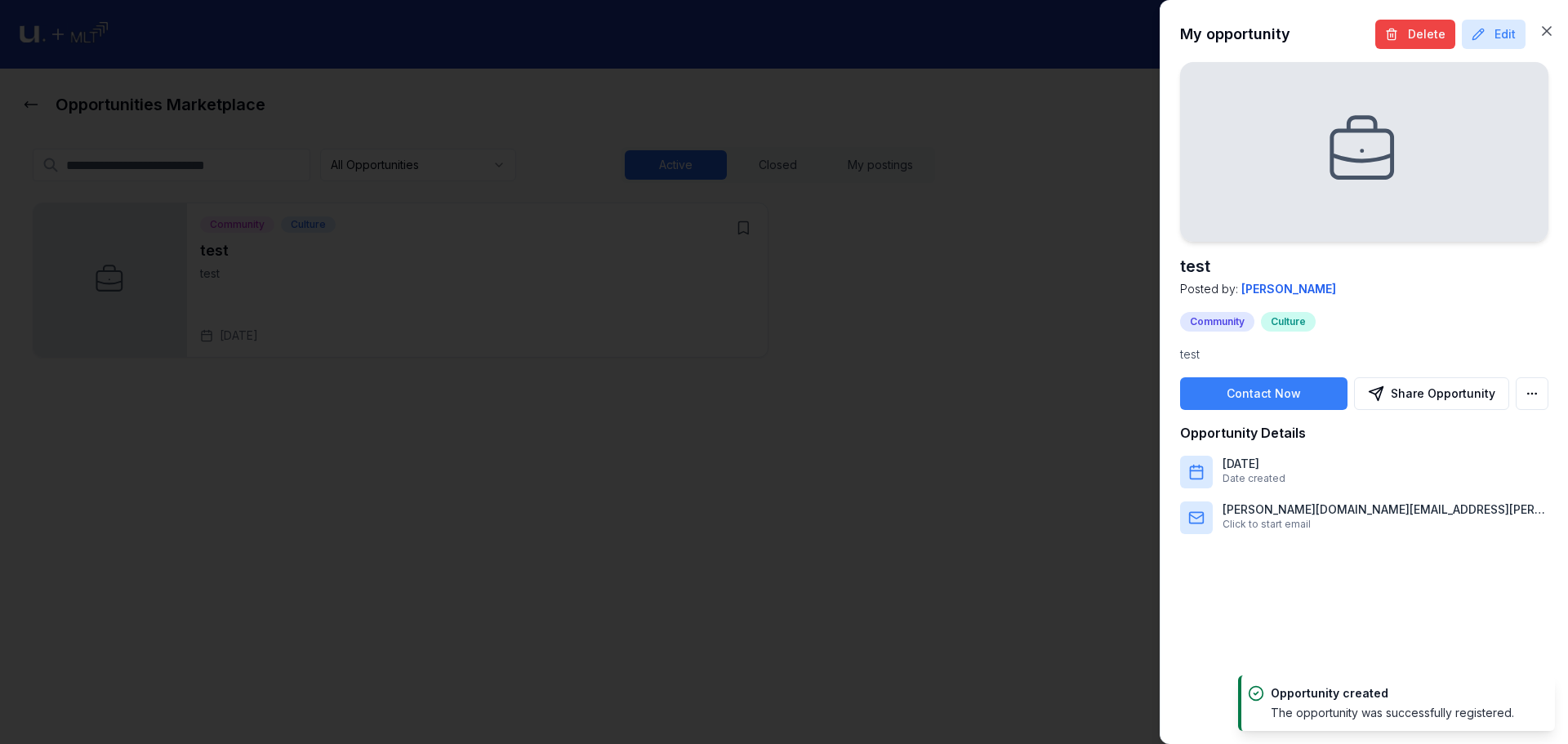
click at [1107, 262] on div at bounding box center [784, 372] width 1568 height 744
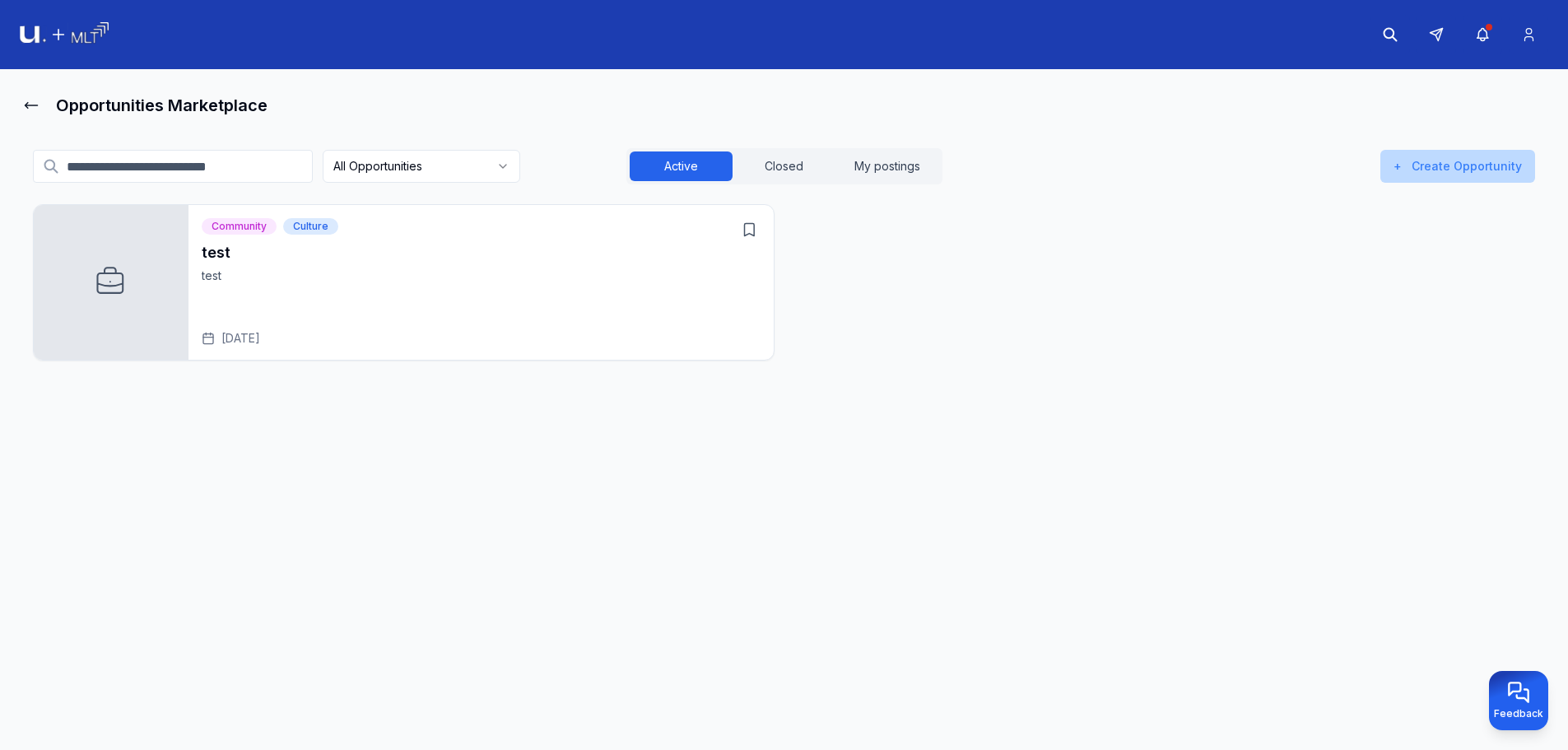
click at [1435, 160] on button "+ Create Opportunity" at bounding box center [1457, 166] width 155 height 33
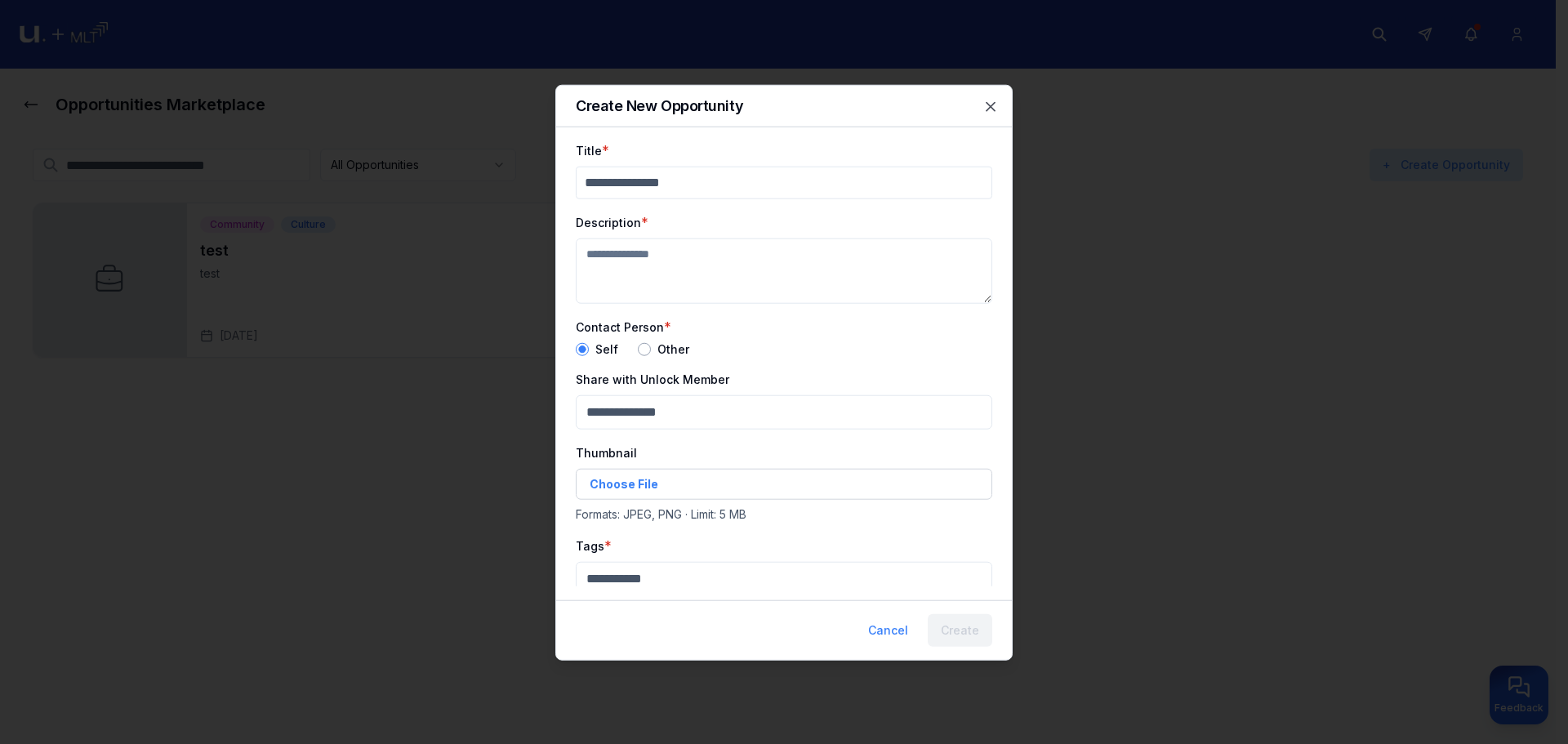
click at [695, 175] on input "Title" at bounding box center [784, 182] width 417 height 33
drag, startPoint x: 695, startPoint y: 177, endPoint x: 421, endPoint y: 179, distance: 274.0
click at [421, 179] on body "Opportunities Marketplace All Opportunities Active Closed My postings + Create …" at bounding box center [778, 372] width 1556 height 744
type input "*****"
click at [638, 251] on textarea "Description" at bounding box center [784, 269] width 417 height 65
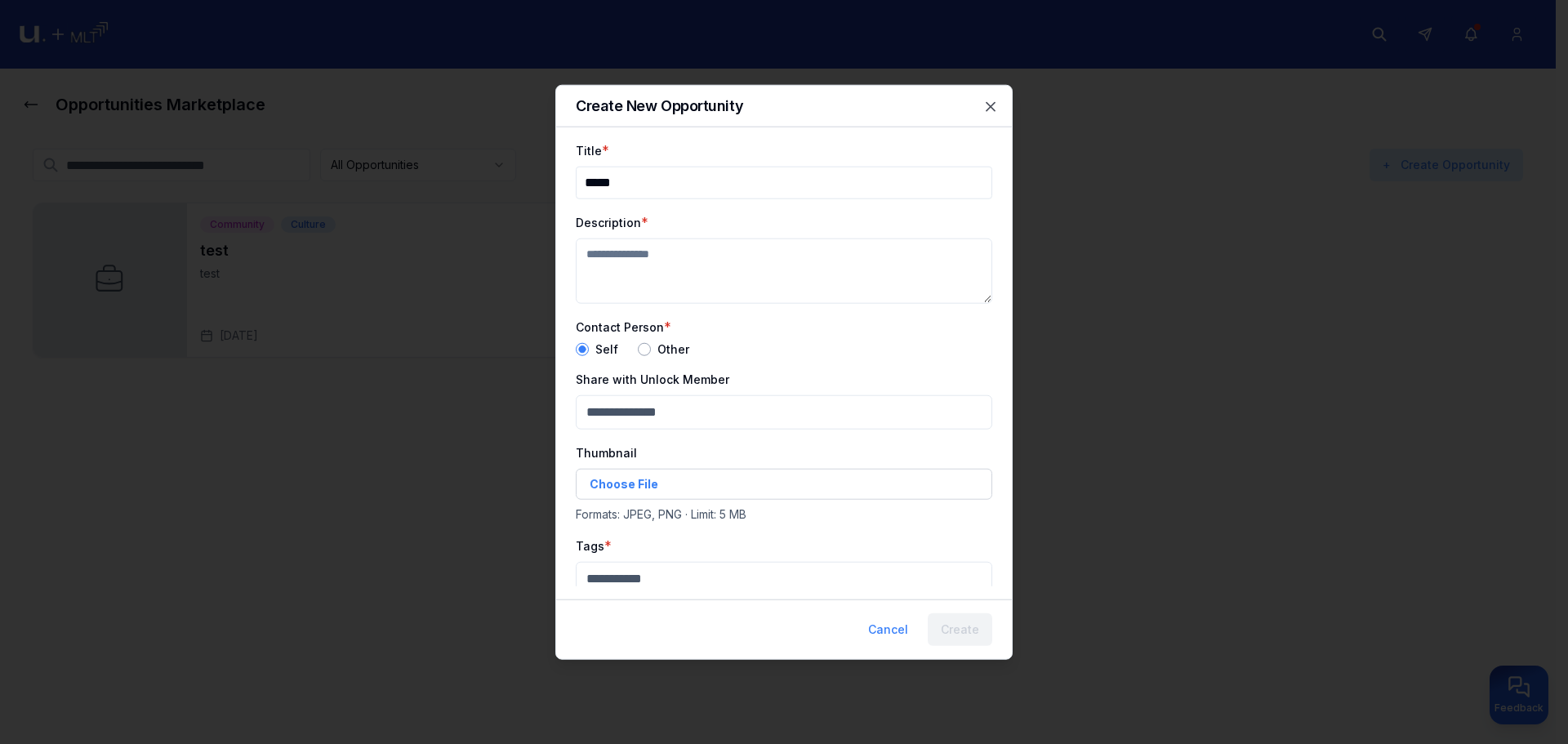
paste textarea "*****"
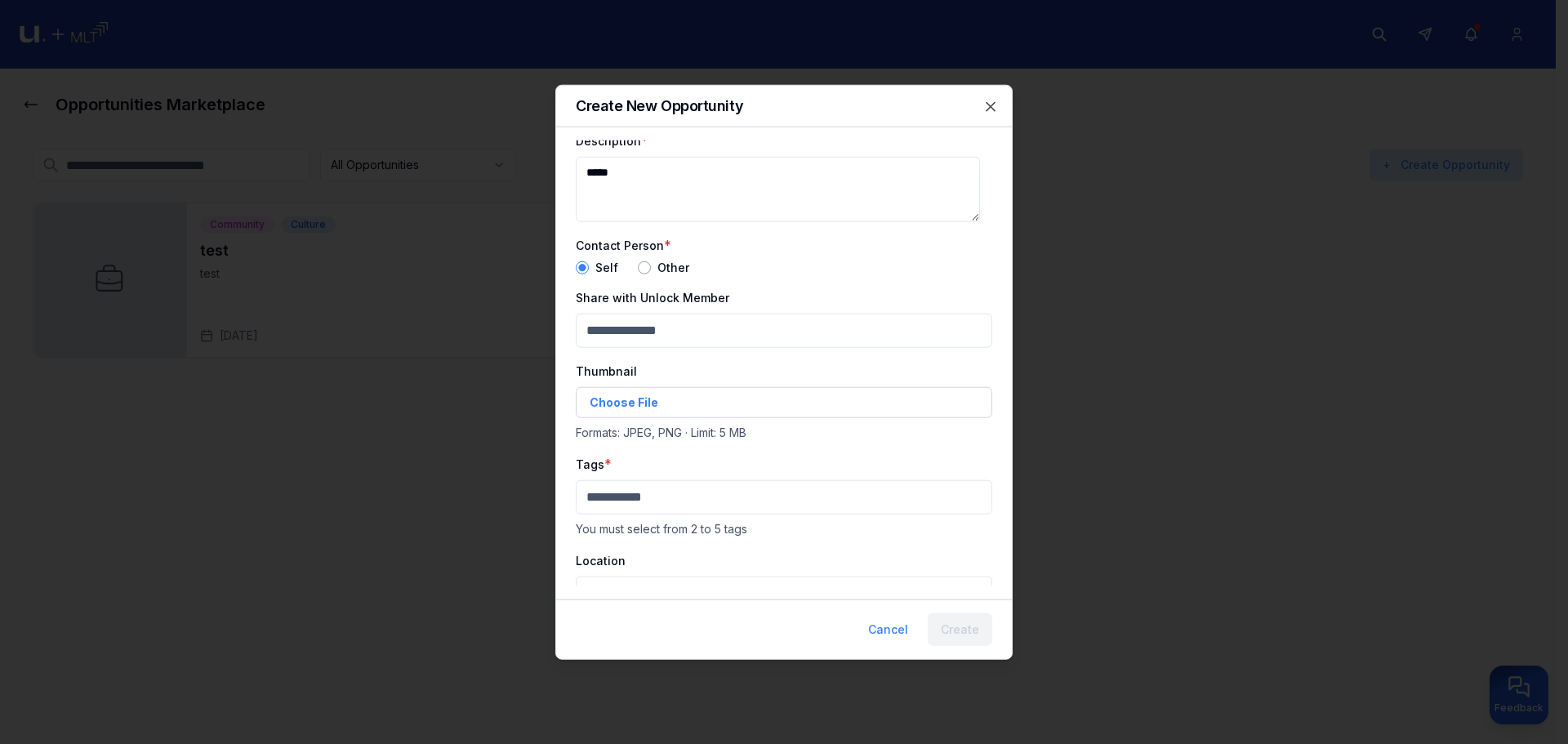
type textarea "*****"
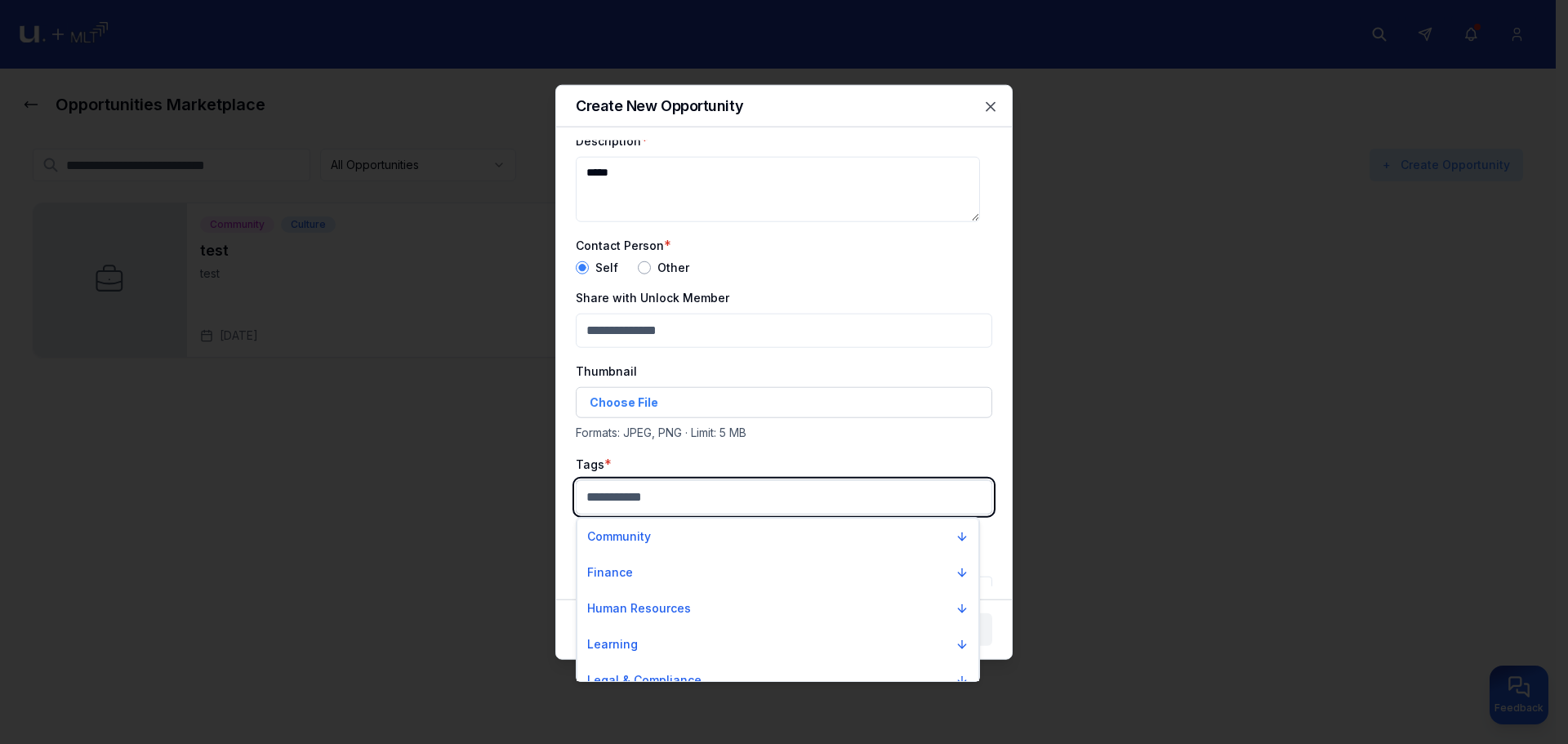
click at [673, 506] on body "Opportunities Marketplace All Opportunities Active Closed My postings + Create …" at bounding box center [778, 372] width 1556 height 744
click at [659, 525] on button "Community" at bounding box center [778, 536] width 395 height 30
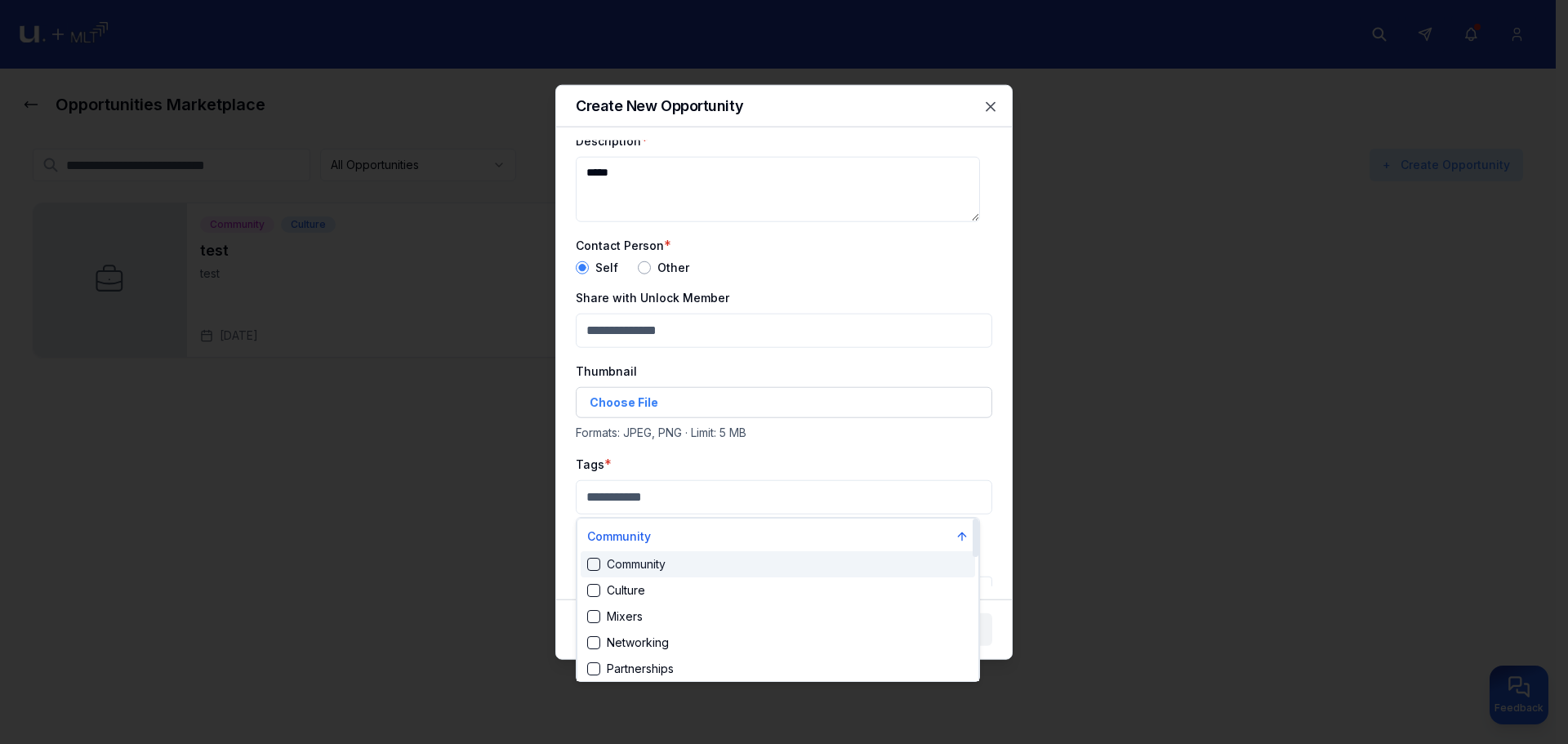
click at [659, 563] on div "Community" at bounding box center [626, 564] width 79 height 16
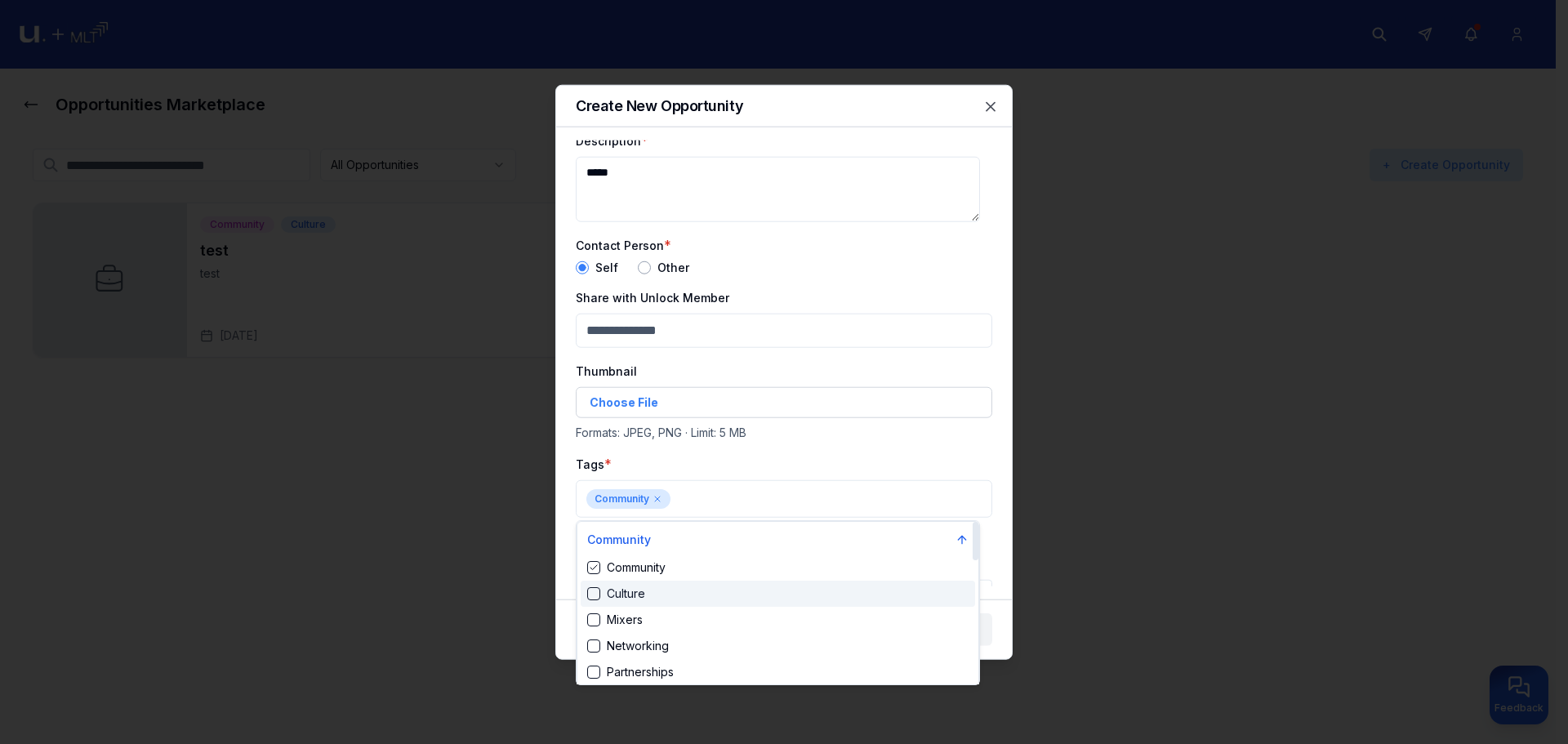
click at [675, 581] on div "Culture" at bounding box center [778, 593] width 395 height 26
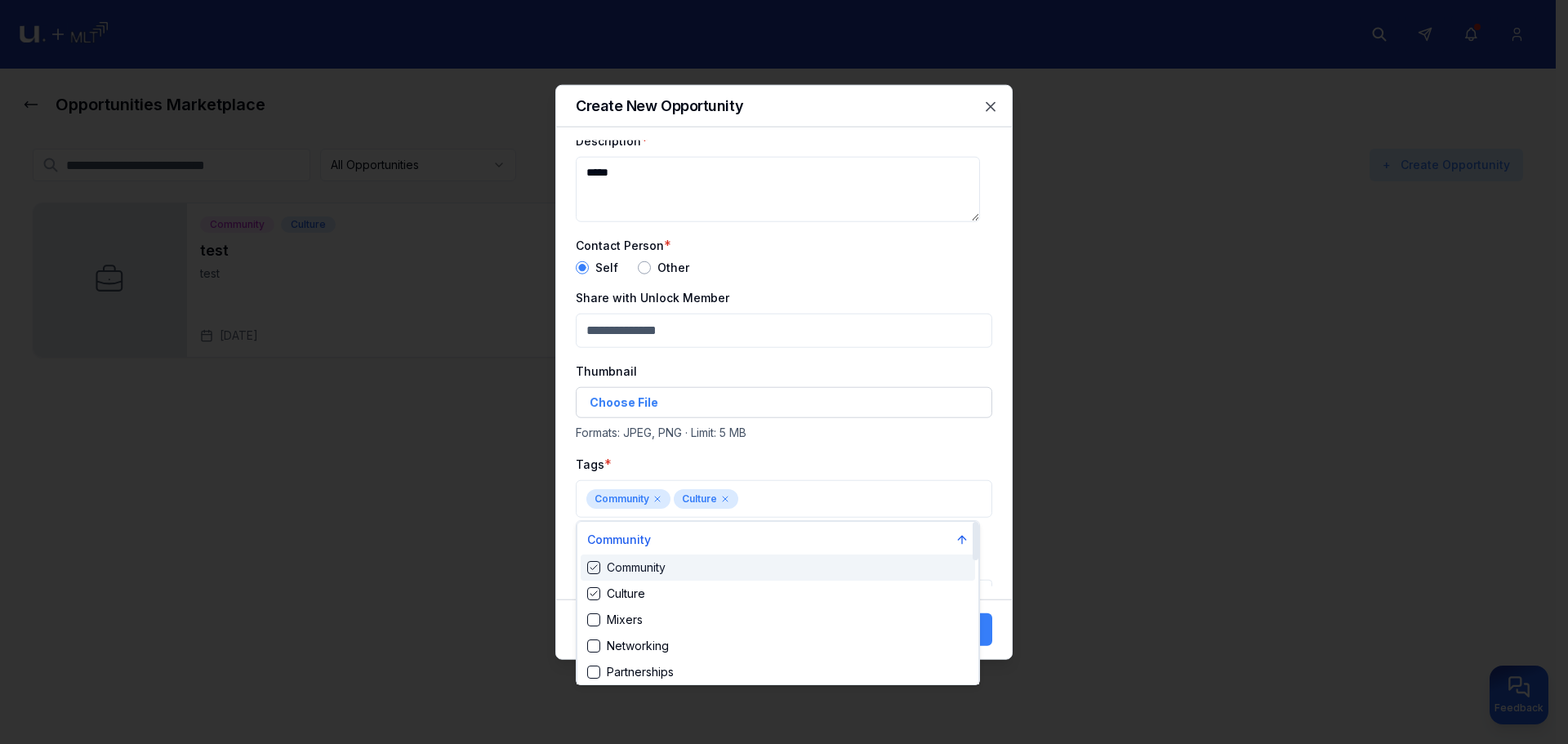
click at [803, 475] on div at bounding box center [784, 372] width 1568 height 744
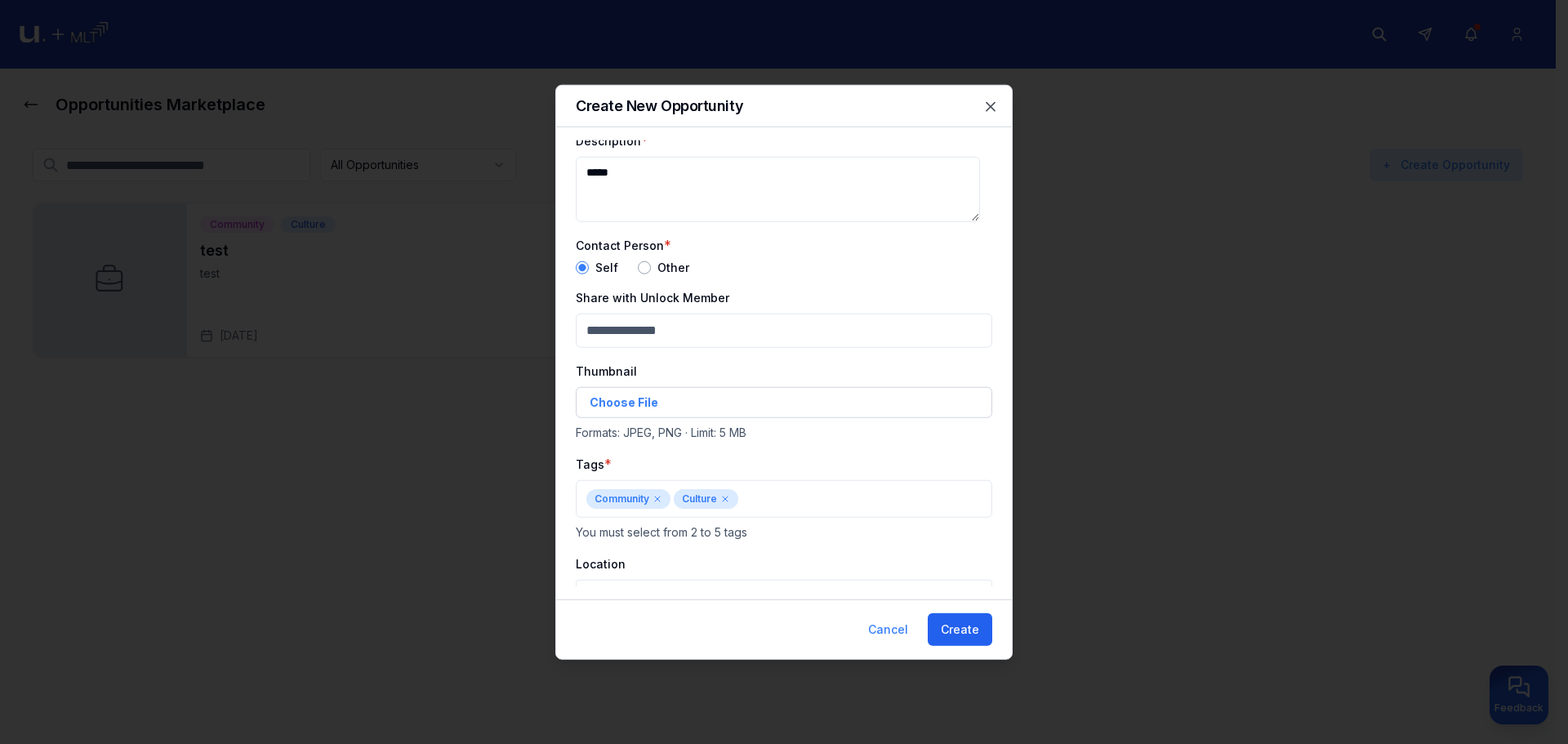
click at [979, 633] on button "Create" at bounding box center [960, 630] width 64 height 33
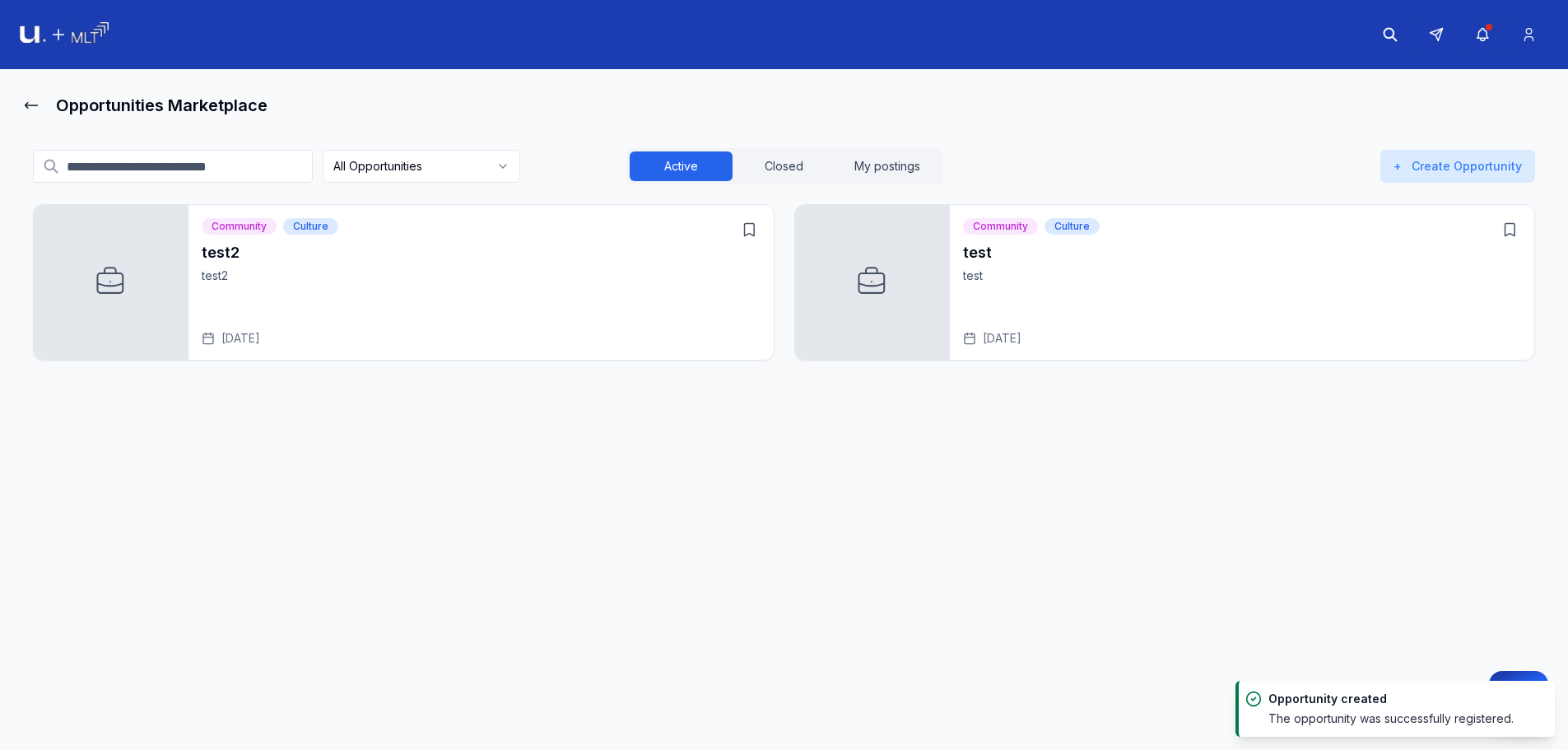
click at [452, 165] on html "Opportunities Marketplace All Opportunities Active Closed My postings + Create …" at bounding box center [784, 375] width 1568 height 750
click at [748, 237] on html "Opportunities Marketplace All Opportunities Active Closed My postings + Create …" at bounding box center [784, 375] width 1568 height 750
click at [700, 267] on p "test2" at bounding box center [481, 275] width 559 height 16
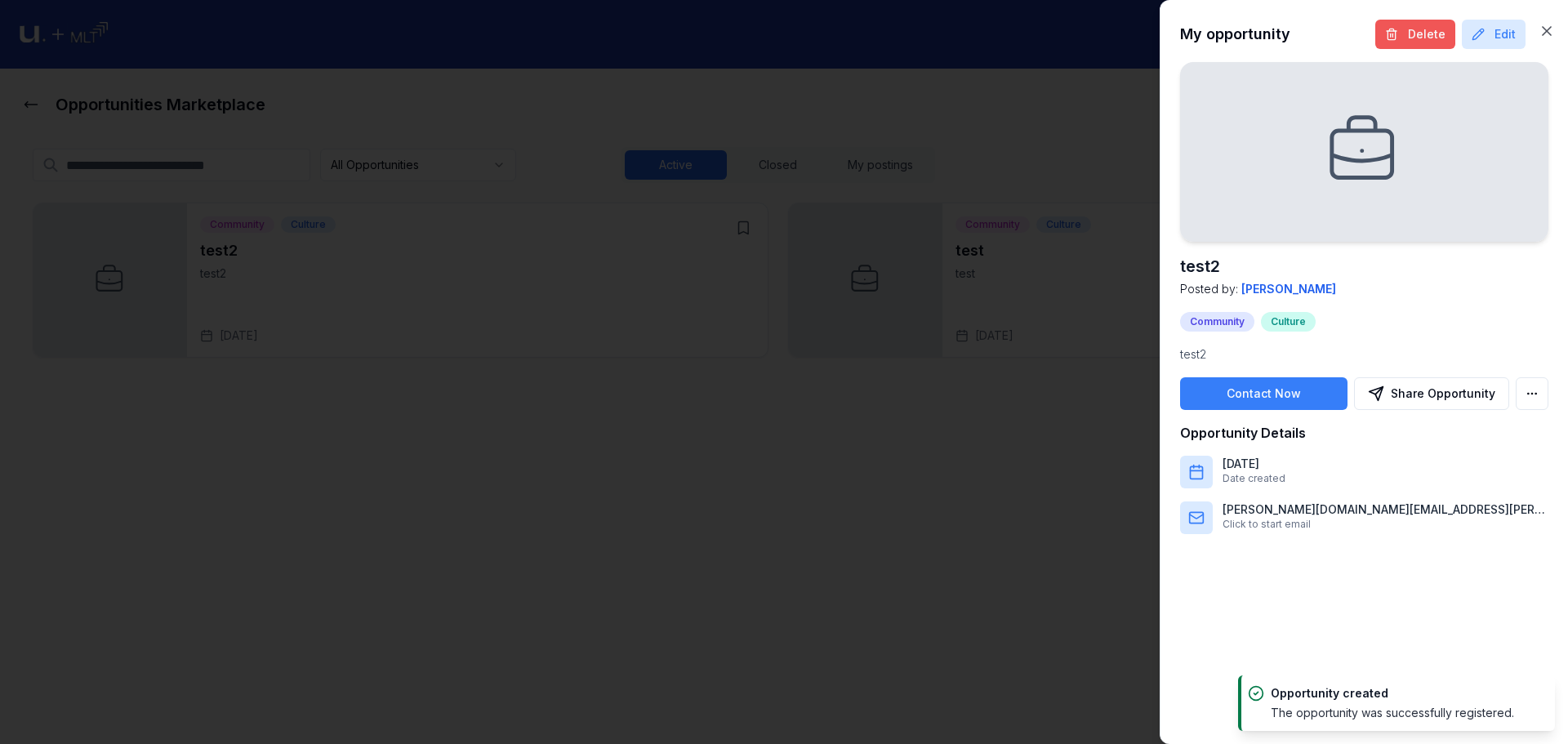
click at [1454, 34] on button "Delete" at bounding box center [1415, 34] width 80 height 30
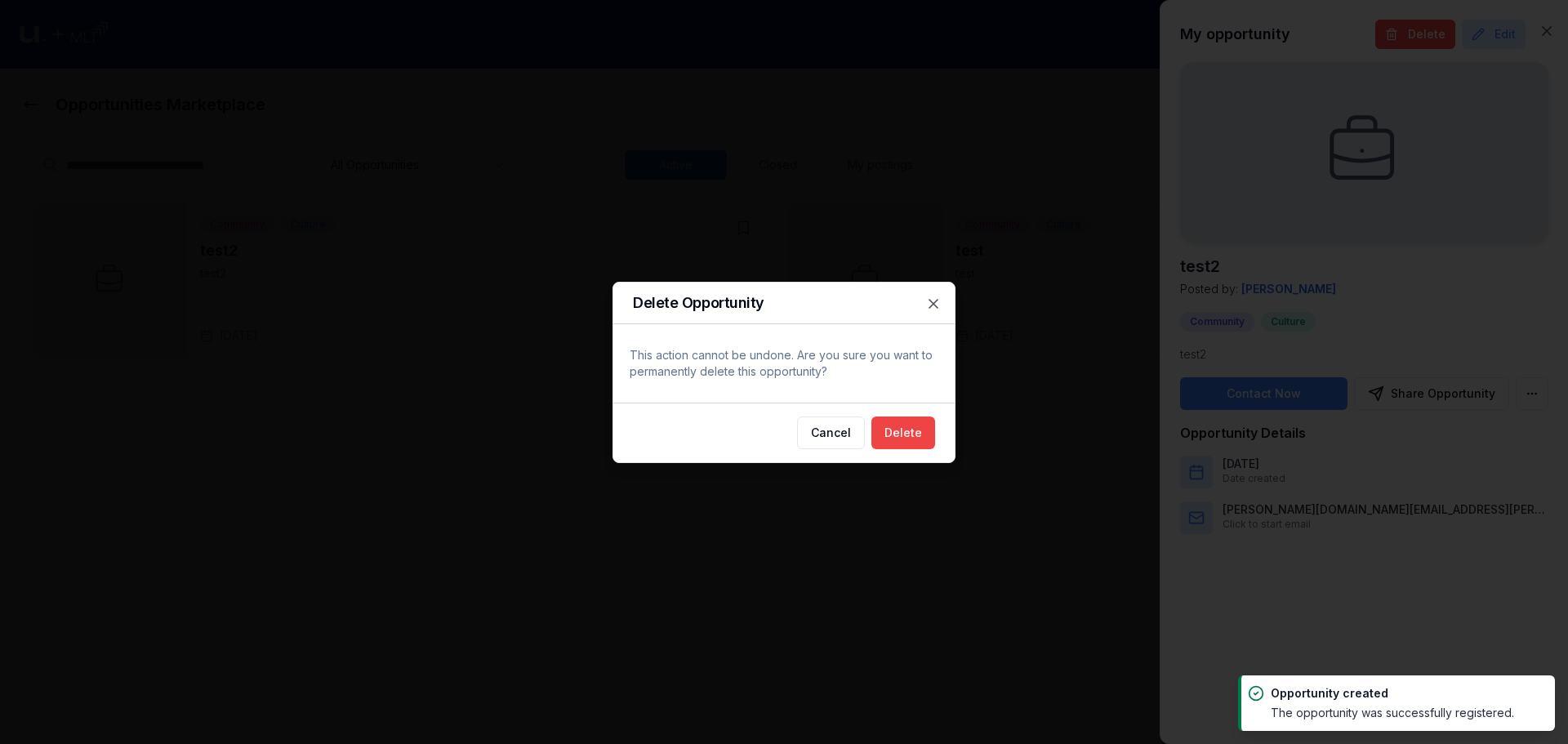
click at [1462, 35] on div at bounding box center [784, 372] width 1568 height 744
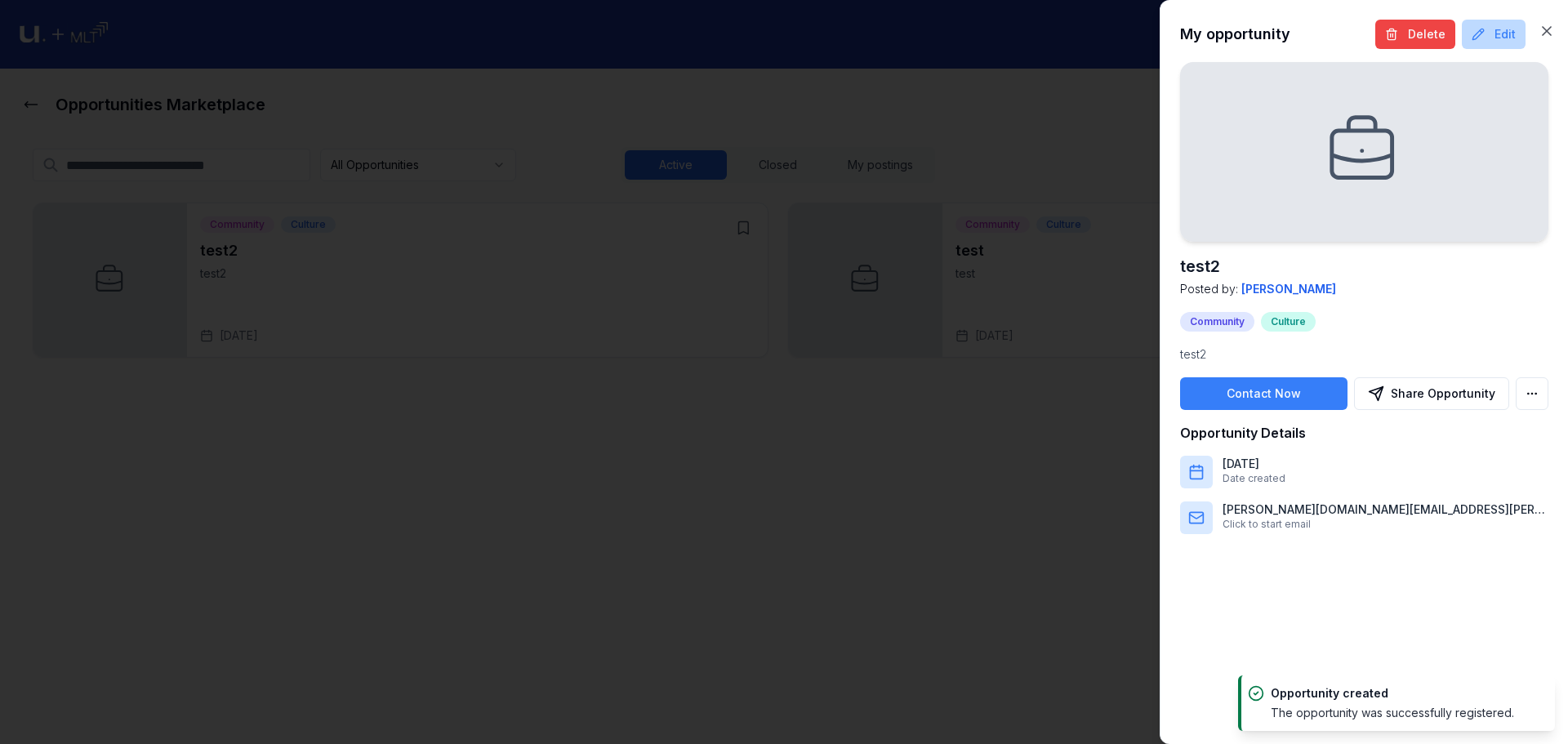
click at [1475, 41] on button "Edit" at bounding box center [1493, 34] width 64 height 30
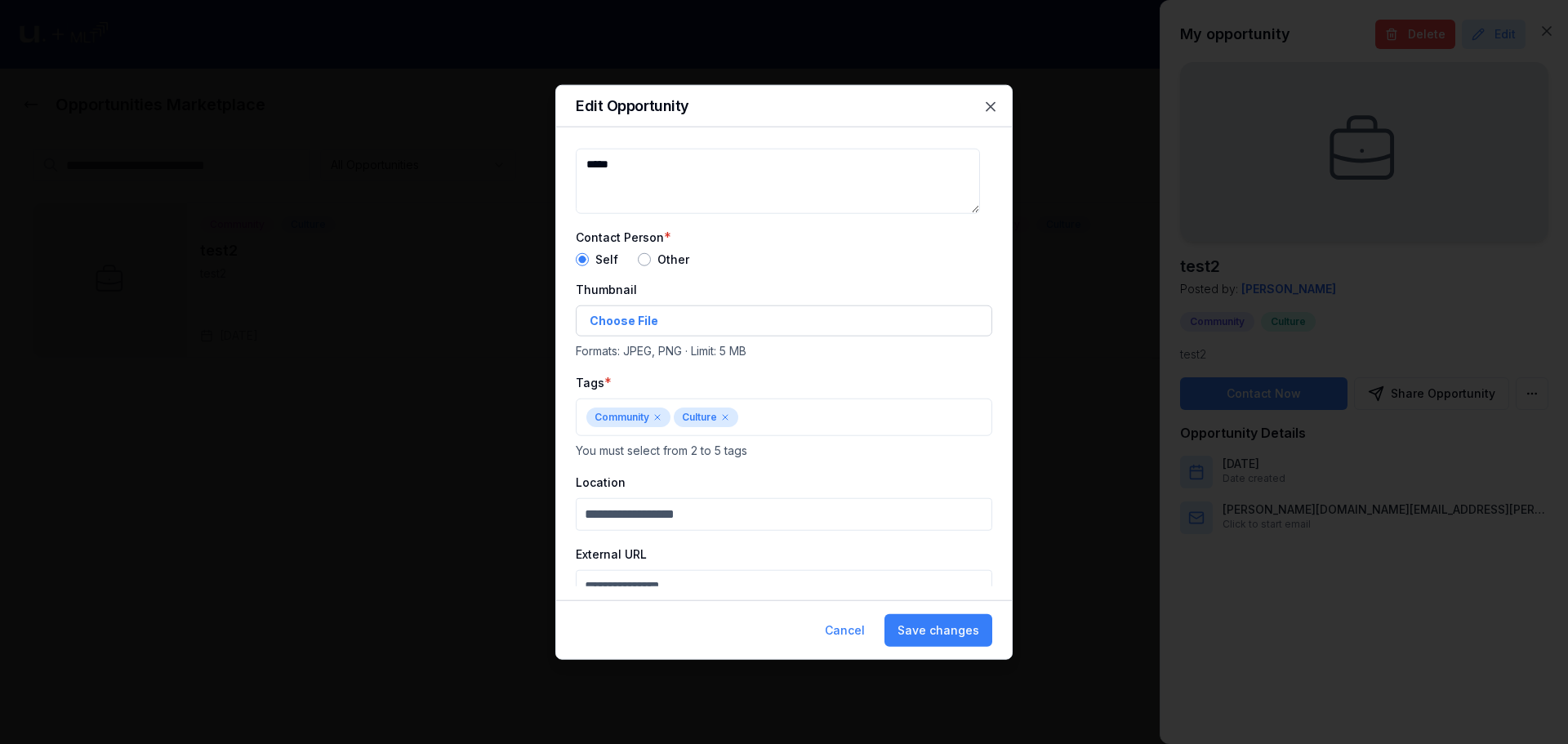
scroll to position [138, 0]
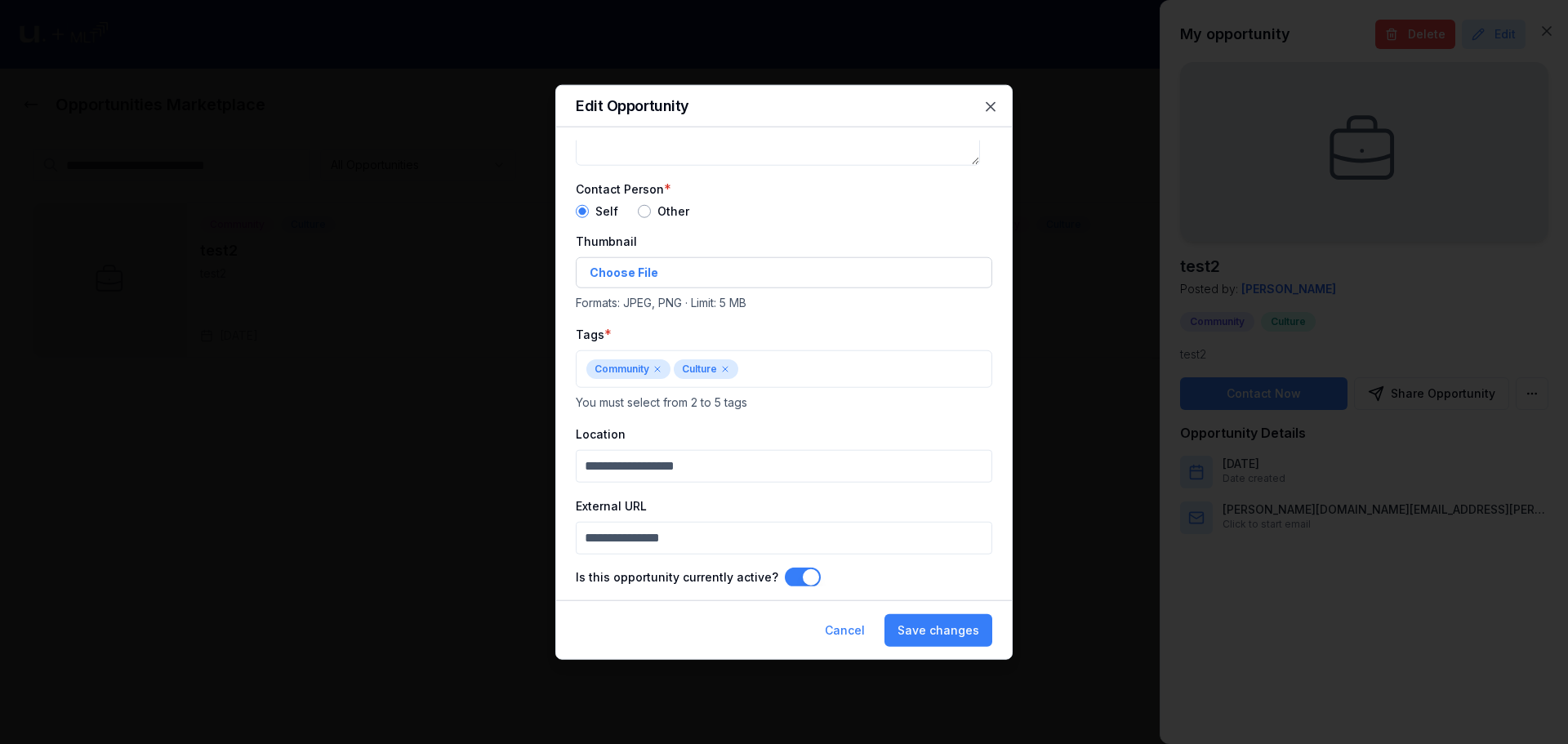
click at [800, 584] on button "Is this opportunity currently active?" at bounding box center [803, 576] width 36 height 19
click at [985, 628] on button "Save changes" at bounding box center [938, 630] width 108 height 33
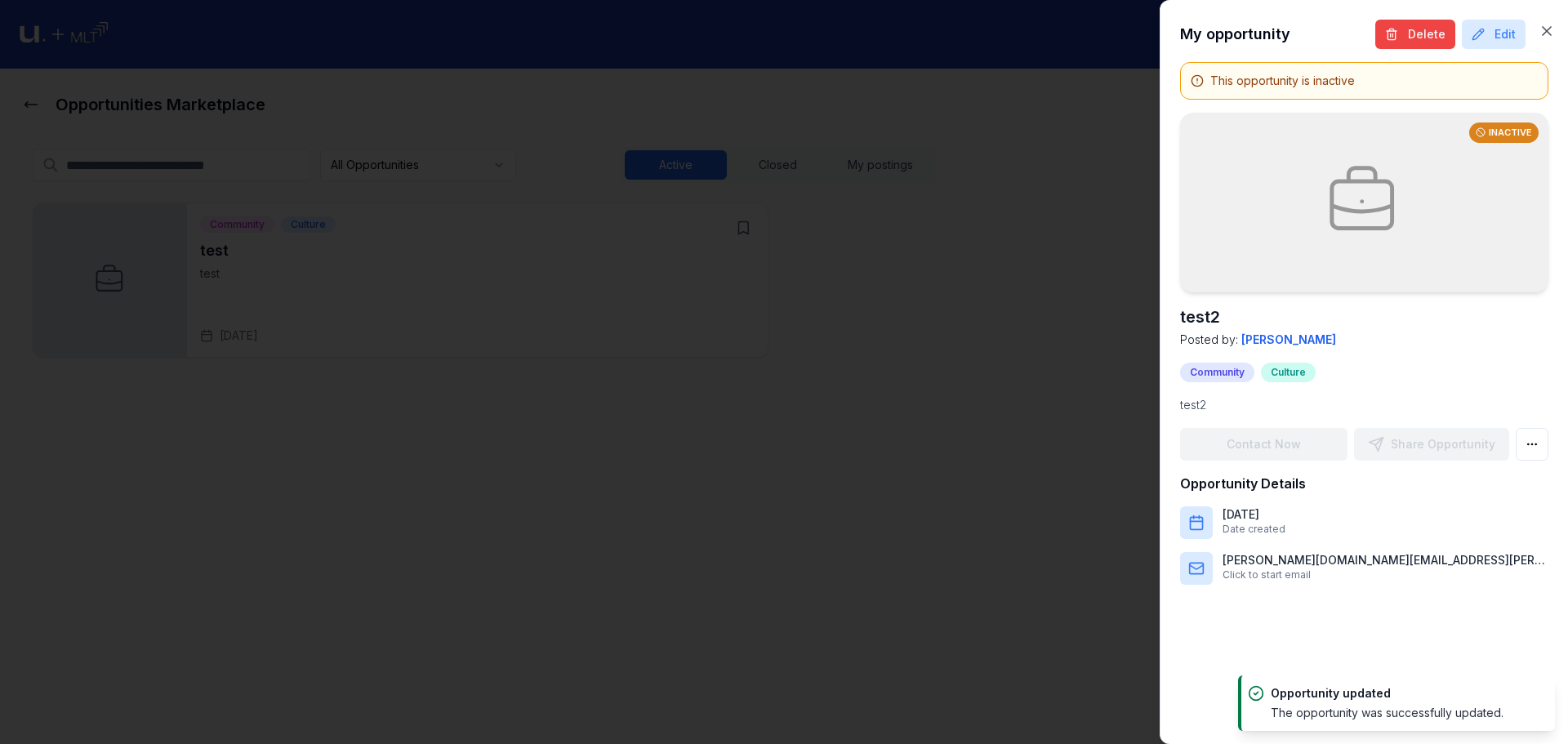
click at [562, 441] on div at bounding box center [784, 372] width 1568 height 744
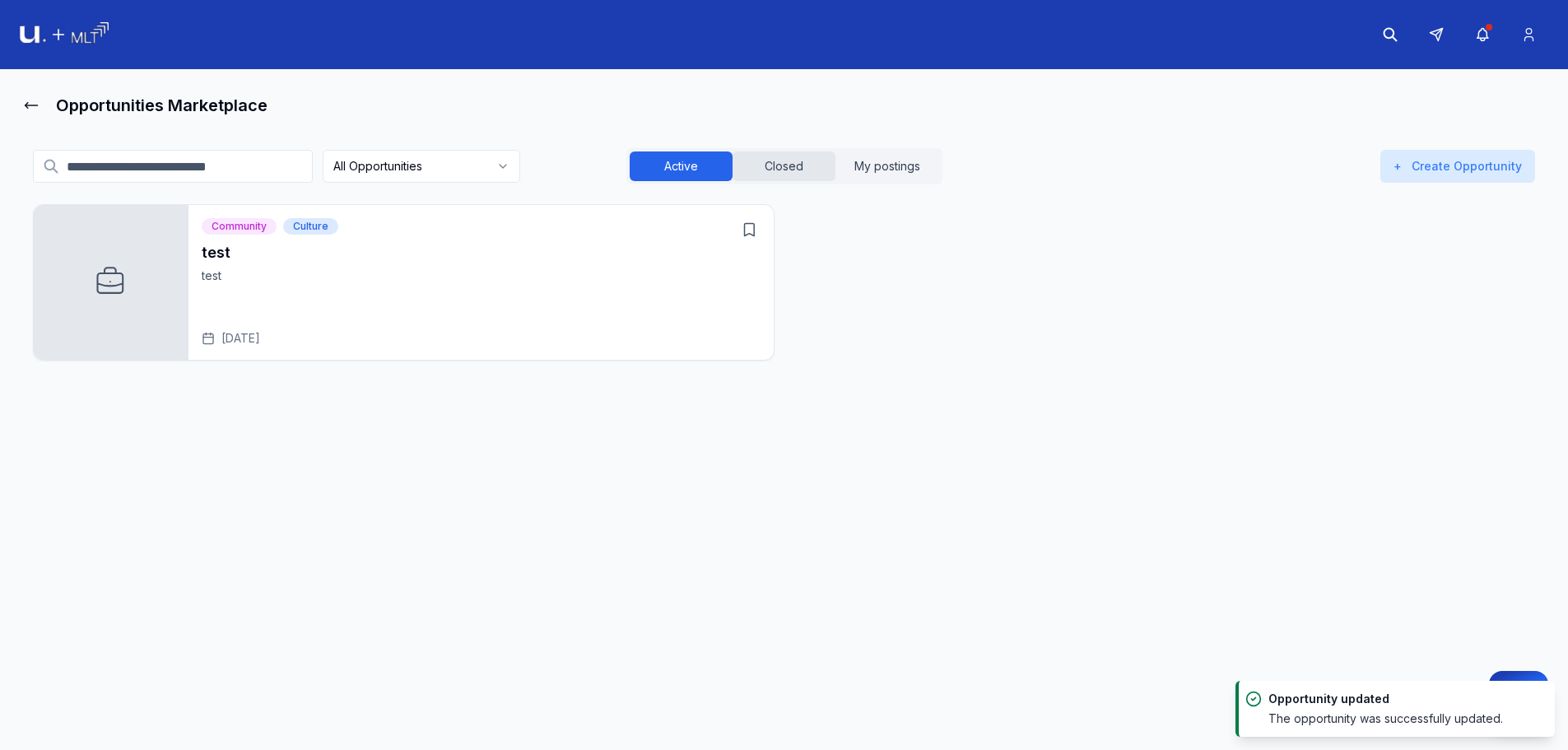
drag, startPoint x: 781, startPoint y: 155, endPoint x: 771, endPoint y: 167, distance: 15.6
click at [781, 155] on button "Closed" at bounding box center [784, 166] width 102 height 30
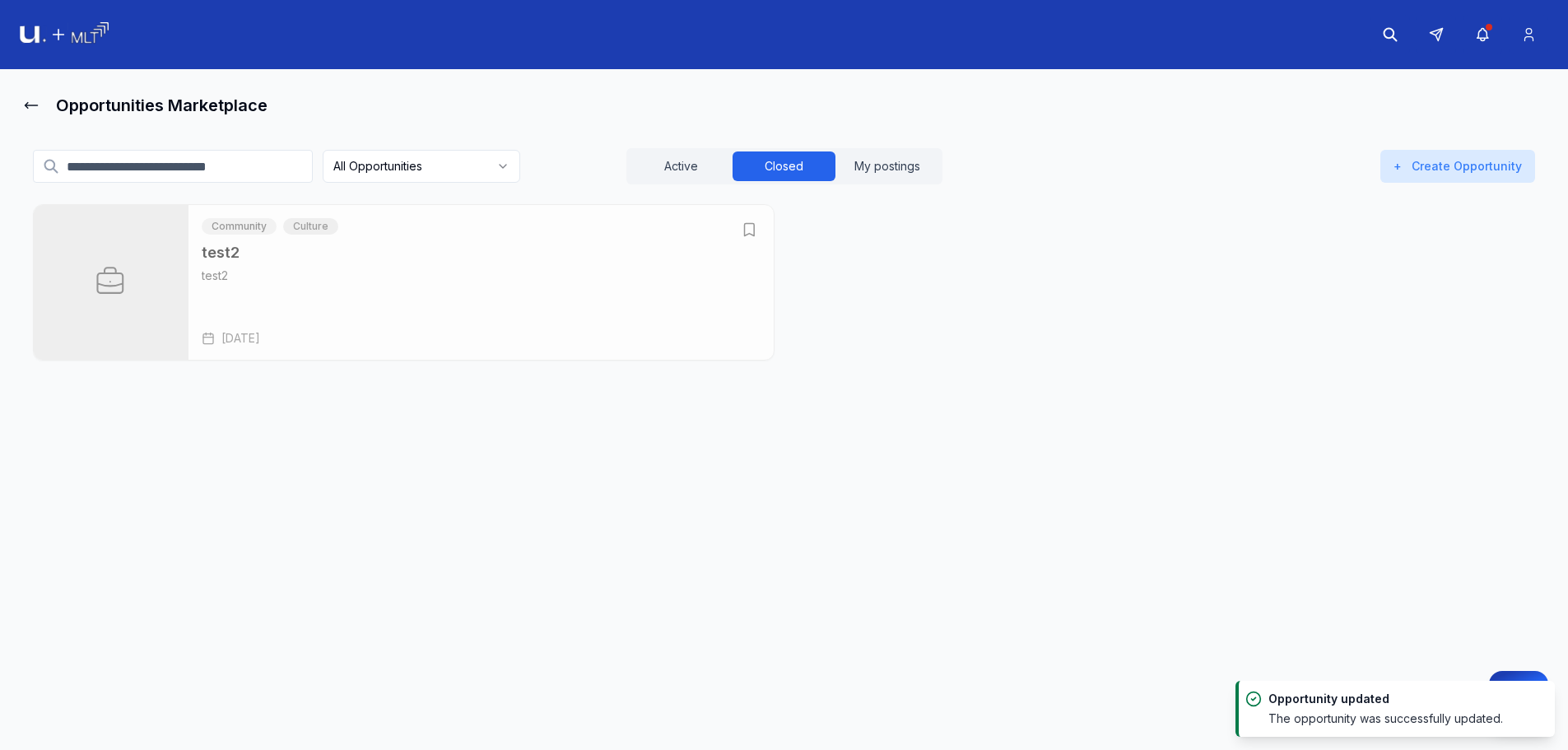
drag, startPoint x: 748, startPoint y: 226, endPoint x: 757, endPoint y: 234, distance: 12.0
click at [751, 226] on icon "Open test2" at bounding box center [748, 229] width 16 height 16
click at [752, 230] on icon "Open test2" at bounding box center [749, 230] width 10 height 12
click at [713, 300] on div "test2 test2 Aug 22, 2025" at bounding box center [481, 293] width 559 height 105
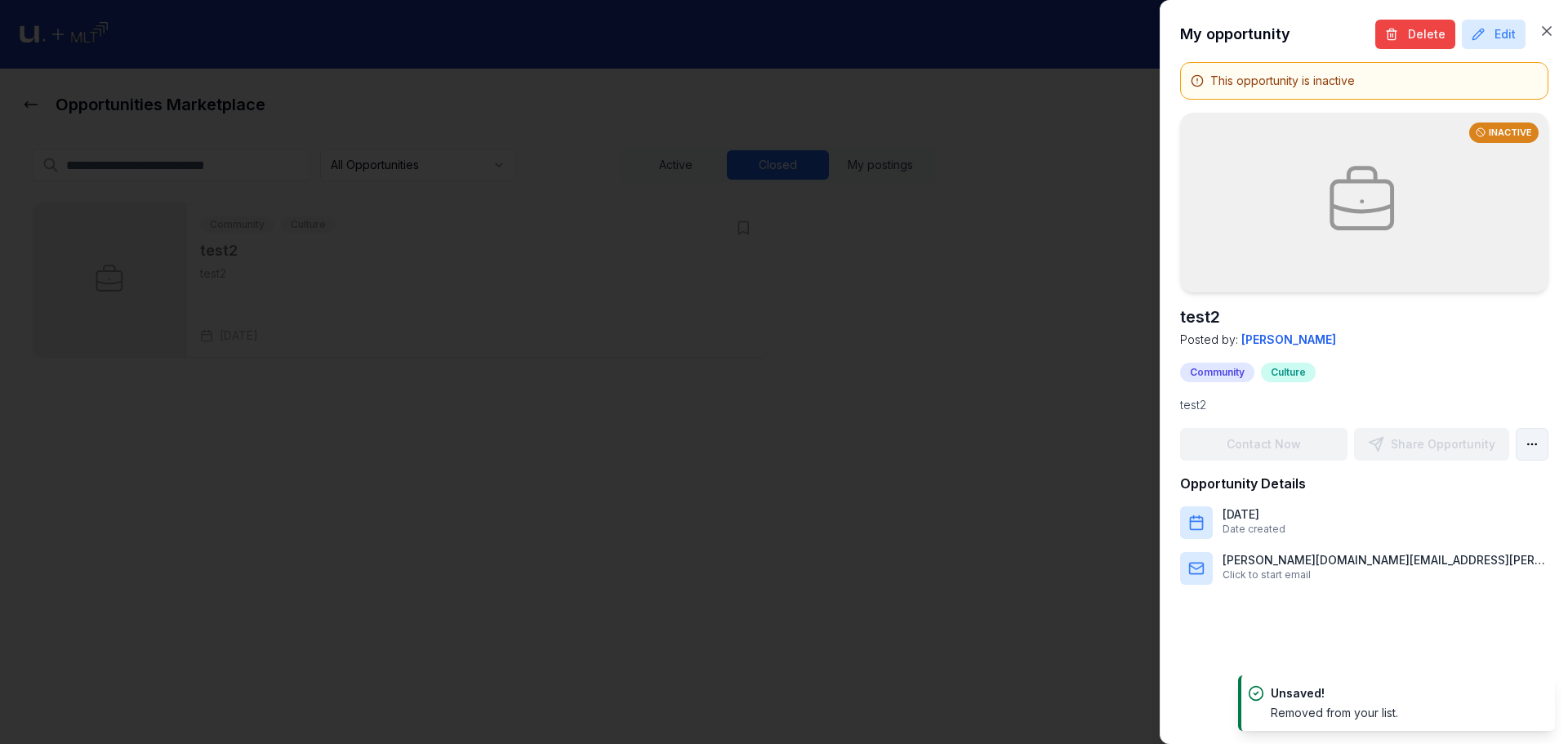
click at [1527, 441] on body "Opportunities Marketplace All Opportunities Active Closed My postings + Create …" at bounding box center [778, 372] width 1556 height 744
click at [1498, 486] on div "Save Opportunity" at bounding box center [1470, 480] width 148 height 26
click at [1522, 443] on body "Opportunities Marketplace All Opportunities Active Closed My postings + Create …" at bounding box center [778, 372] width 1556 height 744
click at [1474, 486] on div "Unsave Opportunity" at bounding box center [1470, 480] width 148 height 26
click at [936, 419] on div at bounding box center [784, 372] width 1568 height 744
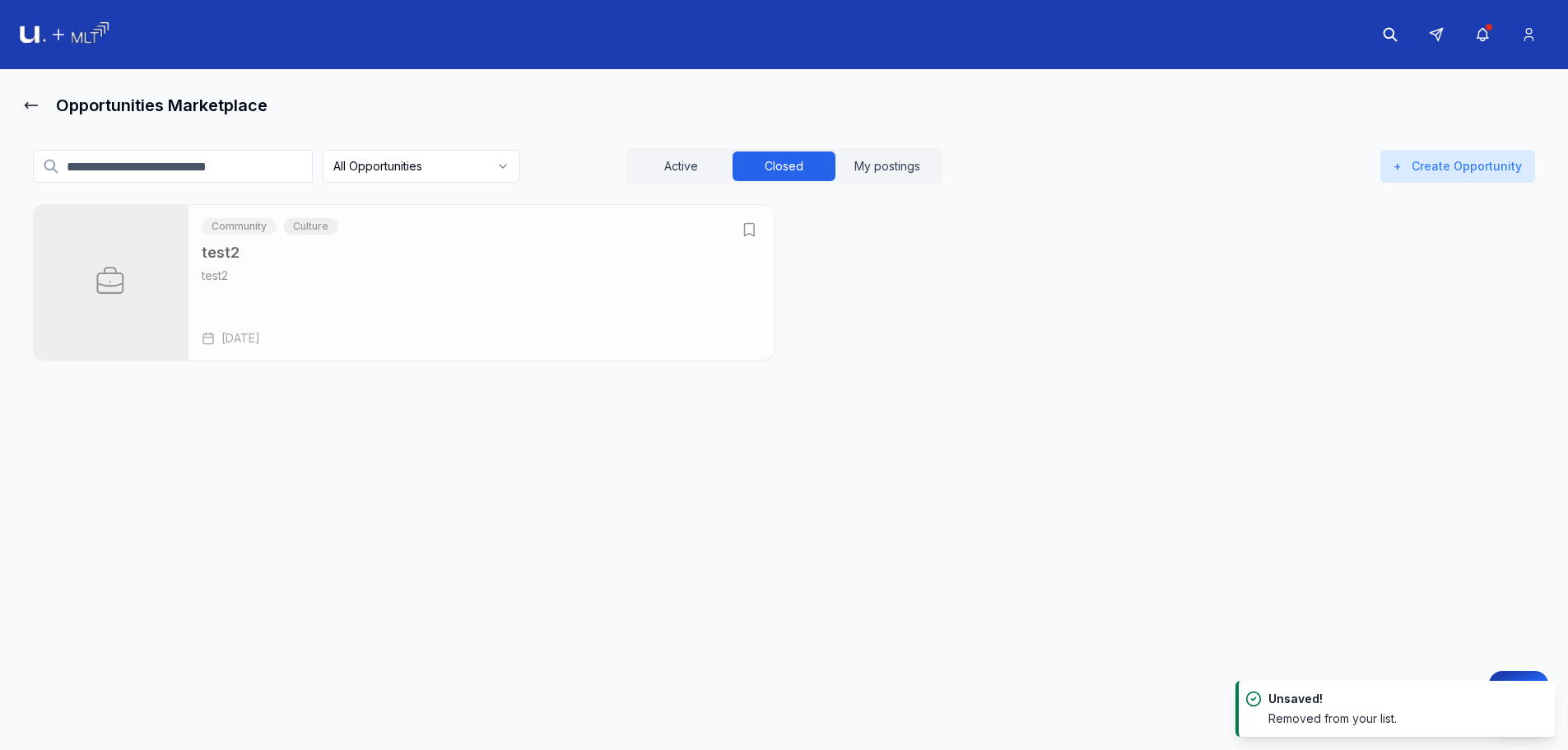
click at [715, 185] on div "All Opportunities Active Closed My postings + Create Opportunity Community Cult…" at bounding box center [784, 266] width 1529 height 288
click at [711, 178] on button "Active" at bounding box center [681, 166] width 102 height 30
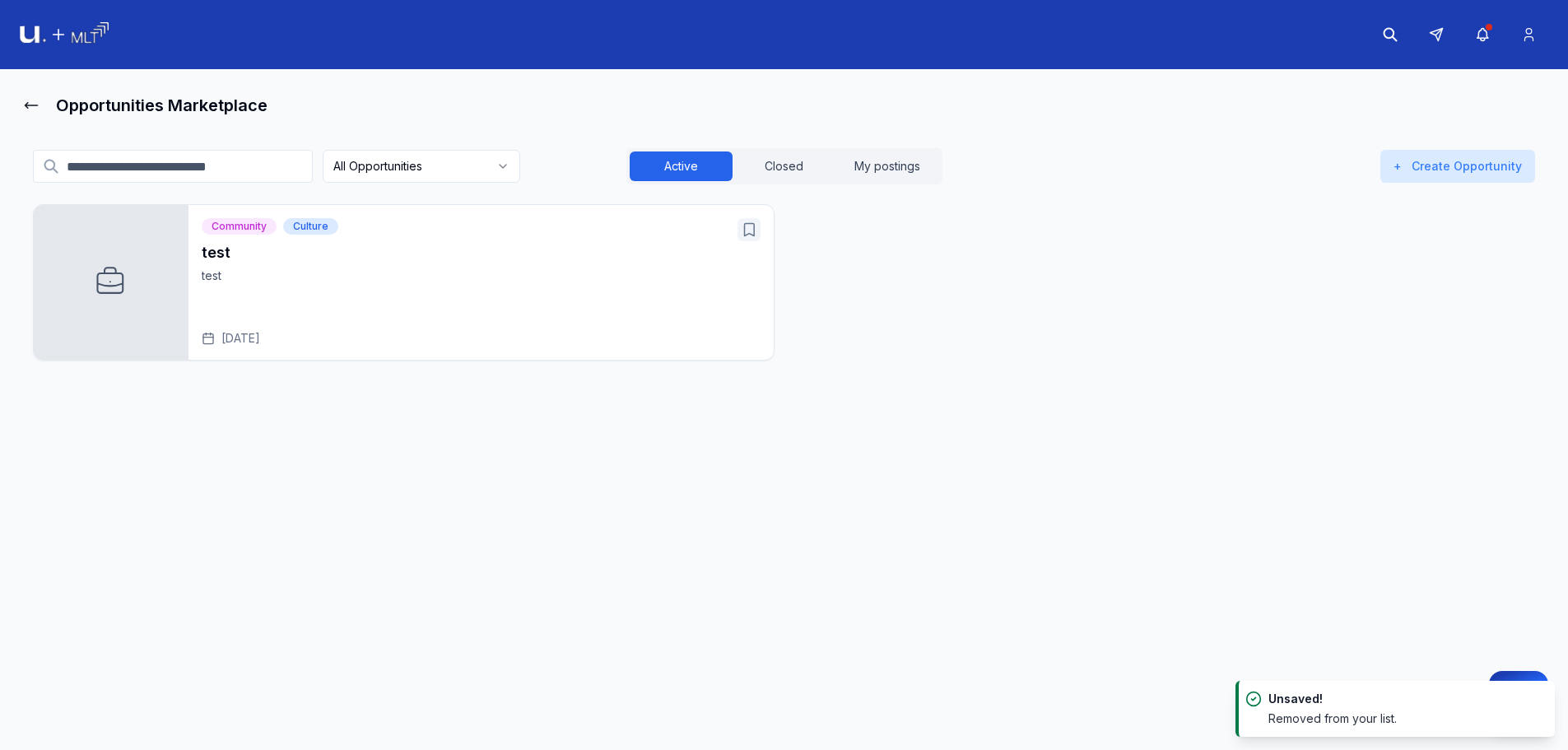
click at [757, 239] on button "Open test" at bounding box center [749, 229] width 23 height 23
click at [794, 179] on button "Closed" at bounding box center [784, 166] width 102 height 30
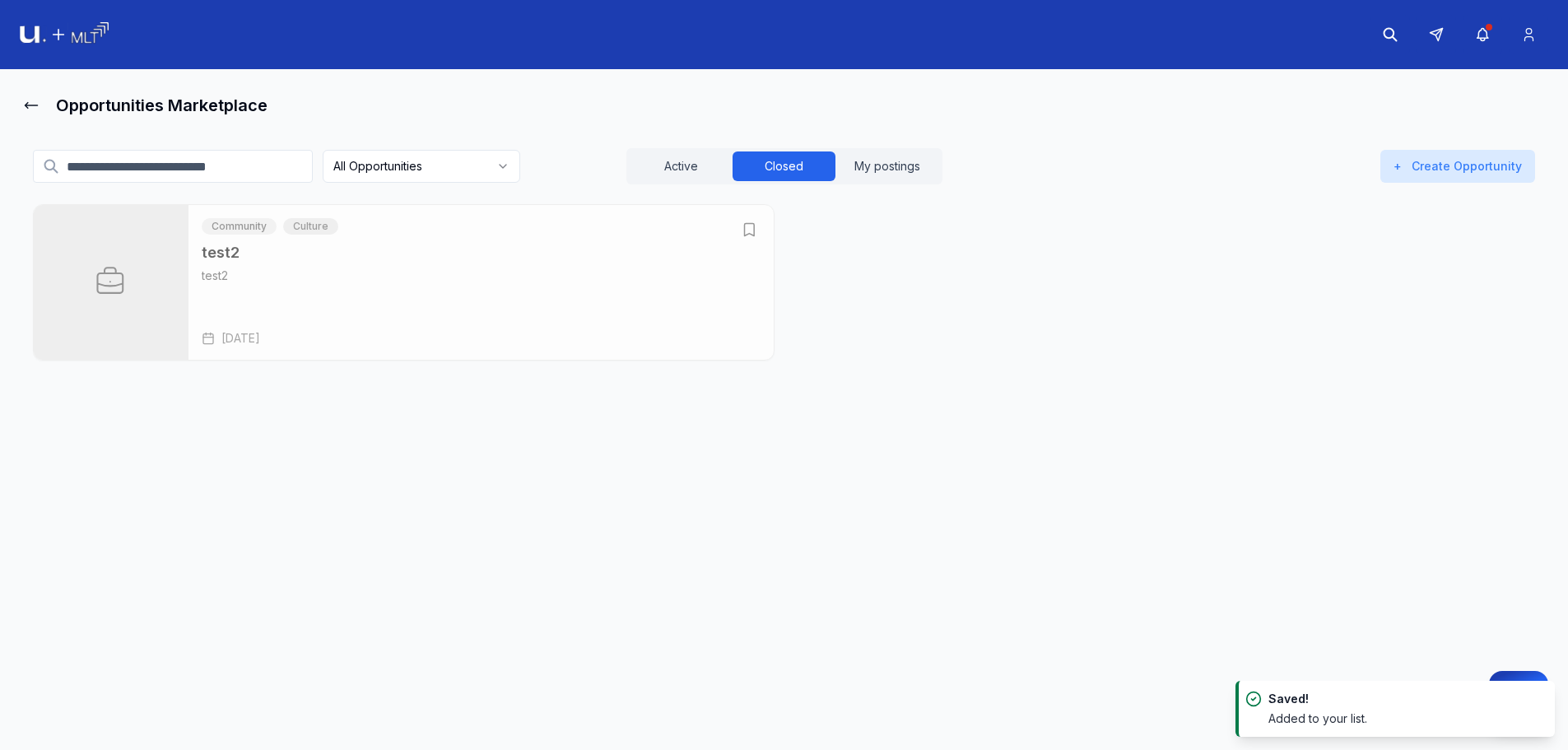
click at [743, 238] on button "Open test2" at bounding box center [749, 229] width 23 height 23
drag, startPoint x: 672, startPoint y: 218, endPoint x: 658, endPoint y: 218, distance: 14.0
click at [658, 218] on div "Community Culture" at bounding box center [453, 226] width 503 height 16
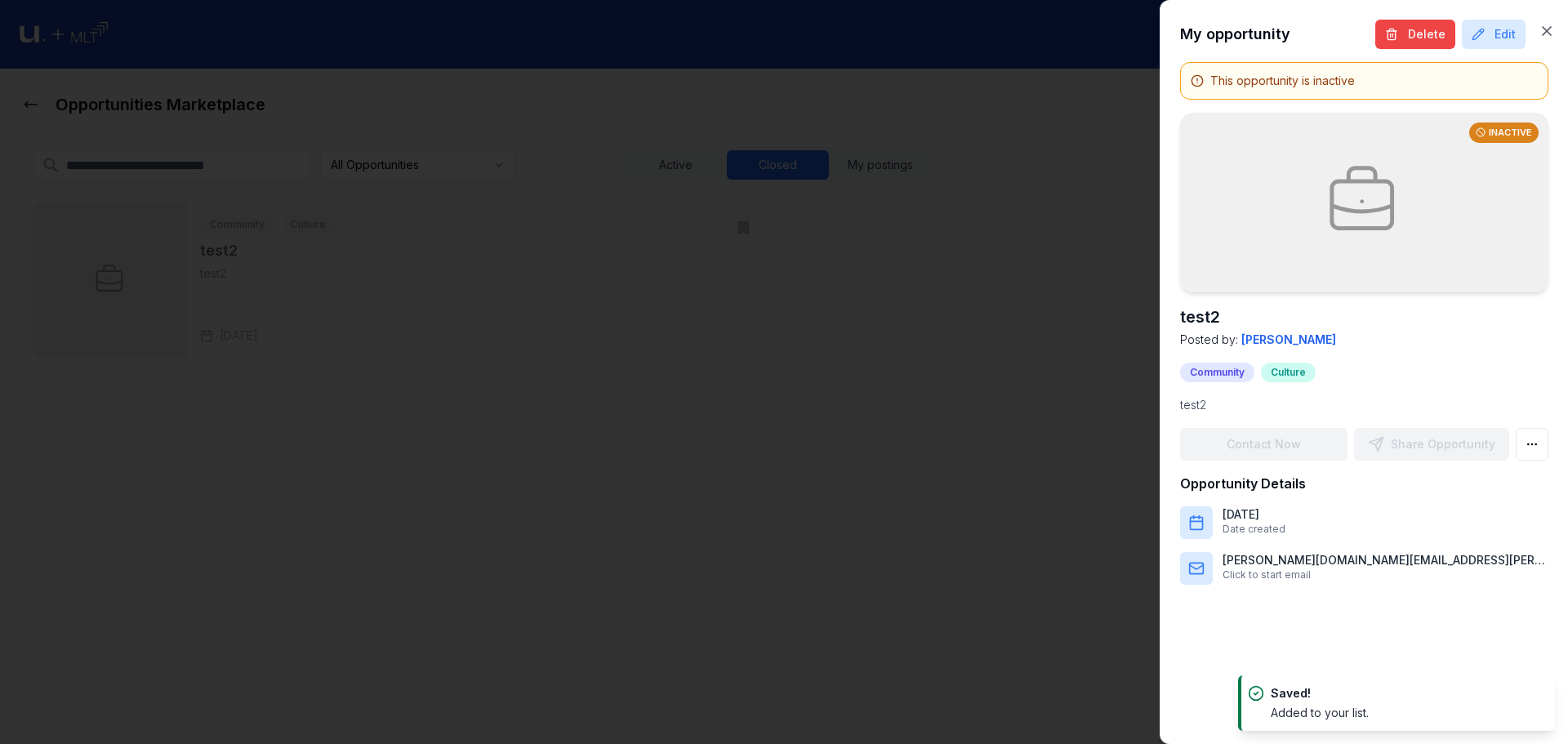
click at [717, 230] on div at bounding box center [784, 372] width 1568 height 744
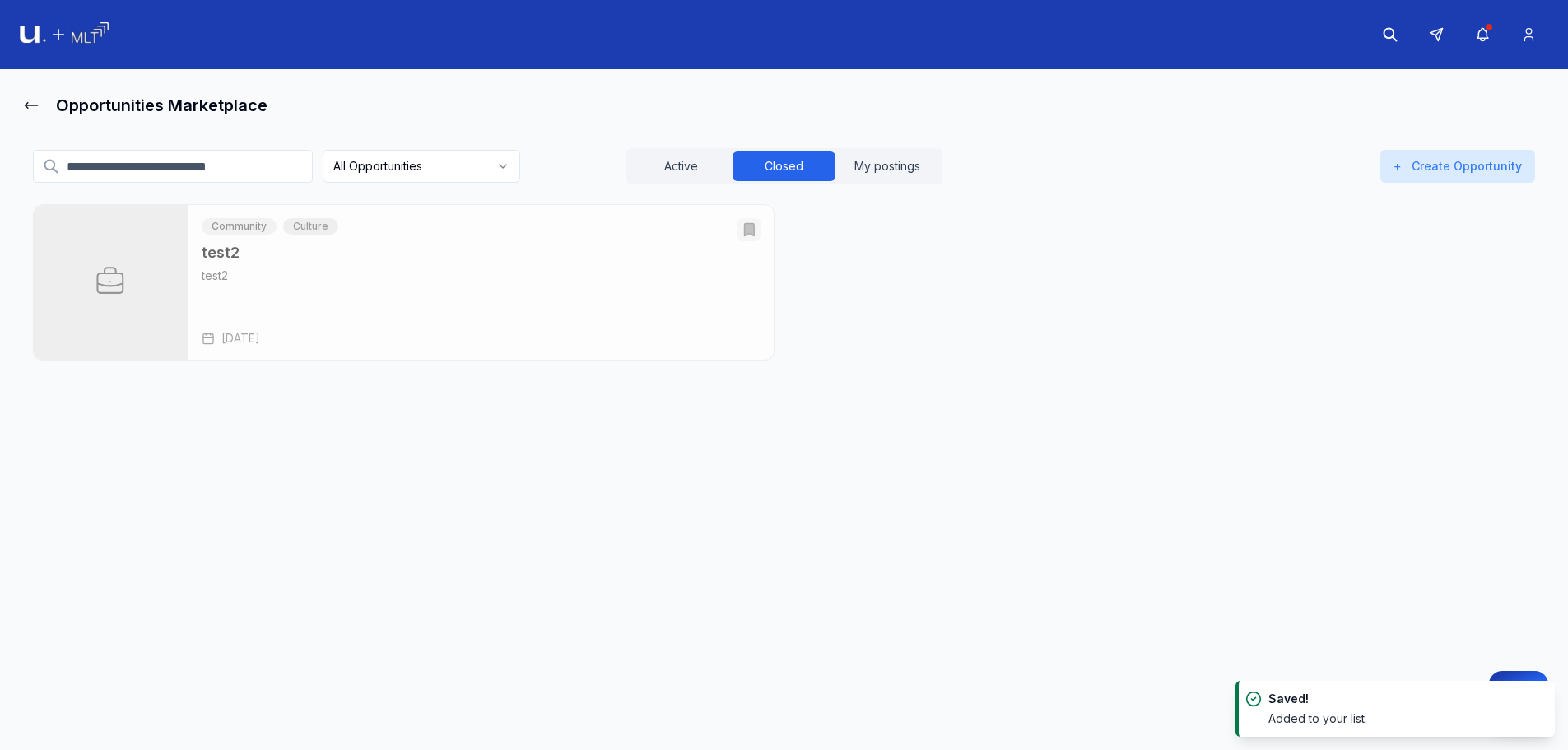
drag, startPoint x: 390, startPoint y: 186, endPoint x: 404, endPoint y: 175, distance: 17.8
click at [398, 179] on div "All Opportunities Active Closed My postings + Create Opportunity Community Cult…" at bounding box center [784, 266] width 1529 height 288
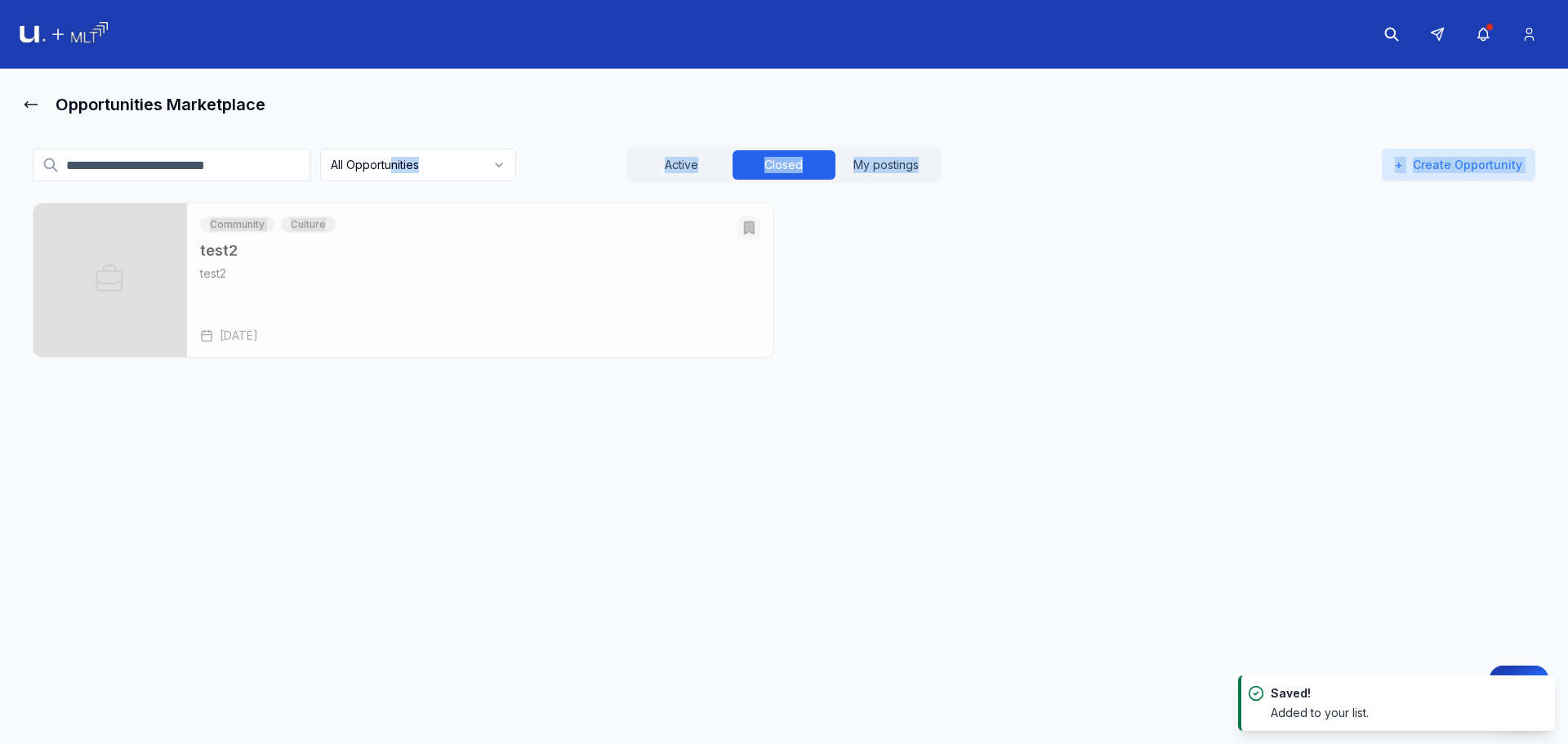
click at [406, 171] on html "Opportunities Marketplace All Opportunities Active Closed My postings + Create …" at bounding box center [784, 372] width 1568 height 744
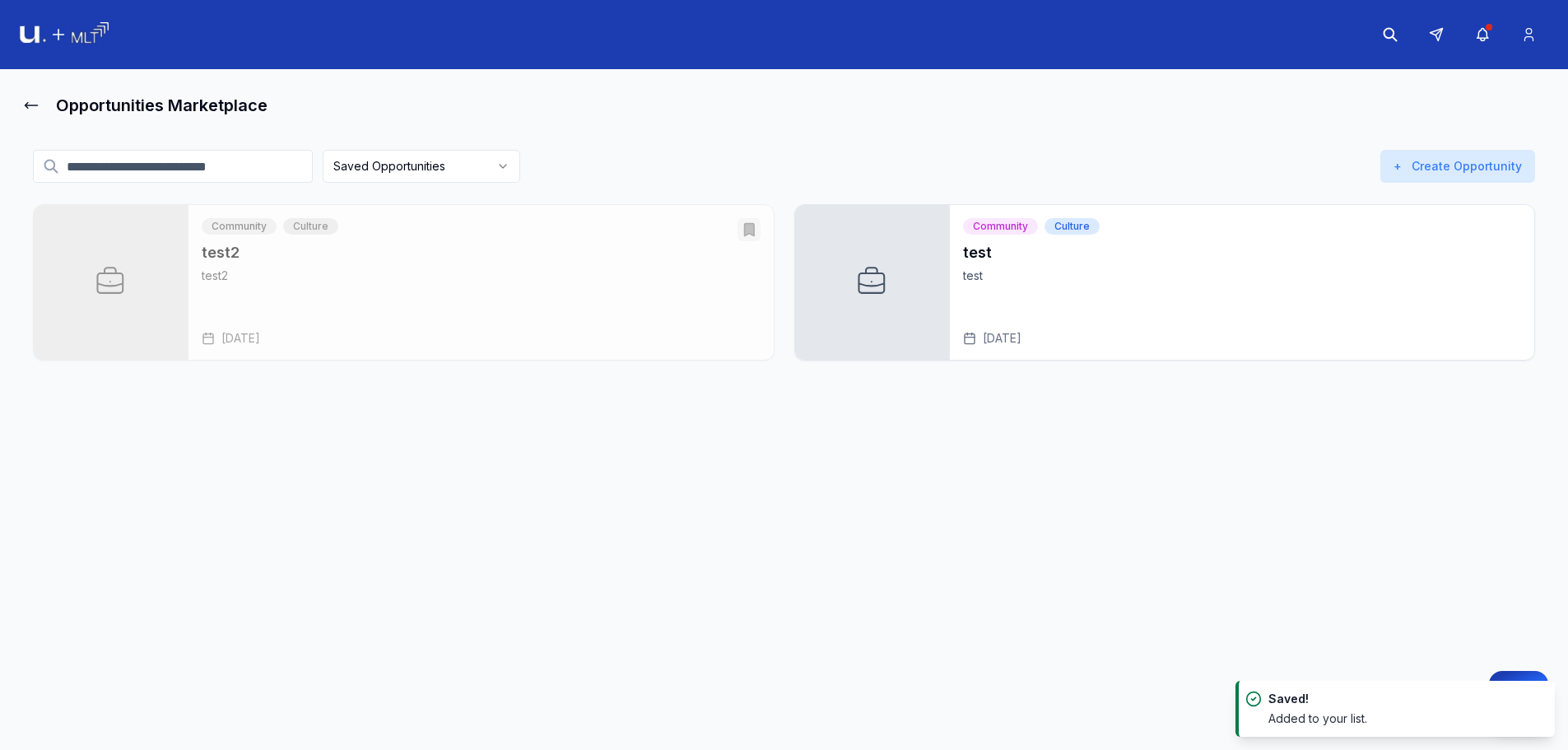
click at [1064, 412] on main "Opportunities Marketplace Saved Opportunities Active Closed My postings + Creat…" at bounding box center [784, 413] width 1568 height 688
click at [462, 152] on html "Opportunities Marketplace Saved Opportunities Active Closed My postings + Creat…" at bounding box center [784, 375] width 1568 height 750
drag, startPoint x: 434, startPoint y: 184, endPoint x: 443, endPoint y: 213, distance: 30.4
click at [439, 194] on html "Opportunities Marketplace Saved Opportunities Active Closed My postings + Creat…" at bounding box center [790, 375] width 1580 height 750
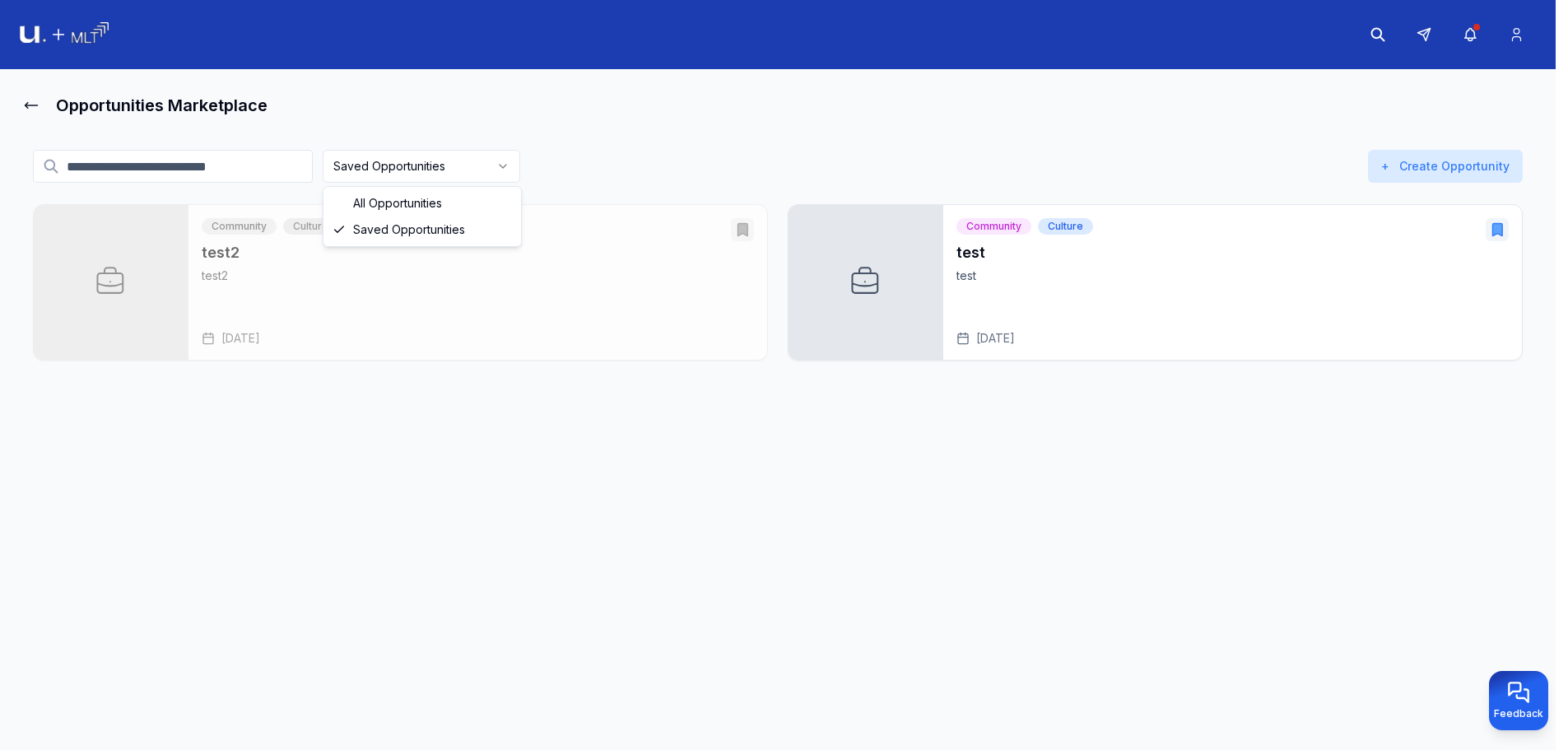
click at [468, 167] on html "Opportunities Marketplace Saved Opportunities Active Closed My postings + Creat…" at bounding box center [784, 375] width 1568 height 750
drag, startPoint x: 465, startPoint y: 201, endPoint x: 650, endPoint y: 178, distance: 186.4
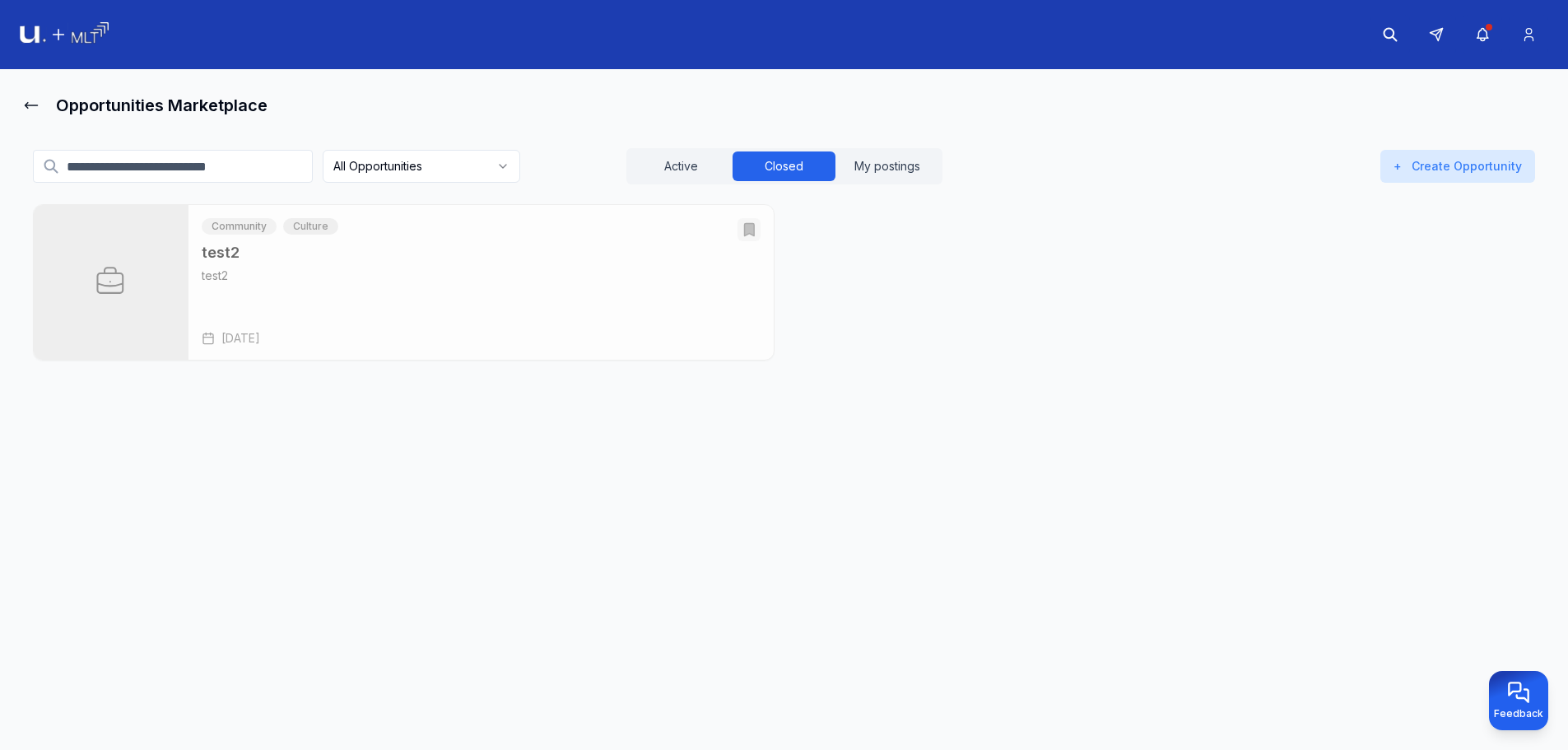
drag, startPoint x: 717, startPoint y: 130, endPoint x: 849, endPoint y: 171, distance: 138.2
click at [717, 130] on div "All Opportunities Active Closed My postings + Create Opportunity Community Cult…" at bounding box center [784, 266] width 1529 height 288
click at [931, 165] on button "My postings" at bounding box center [886, 166] width 102 height 30
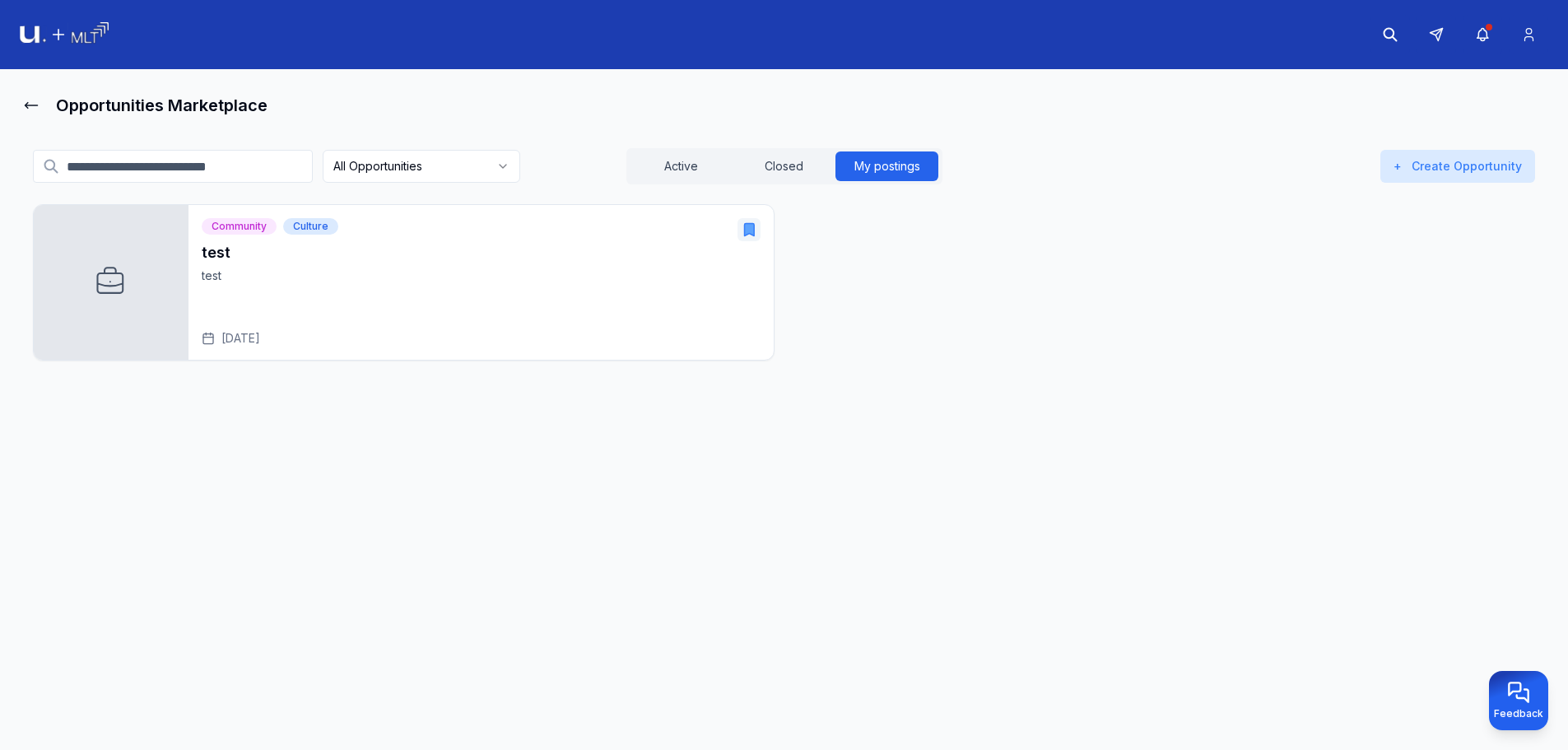
drag, startPoint x: 954, startPoint y: 407, endPoint x: 835, endPoint y: 337, distance: 138.1
click at [952, 401] on div "All Opportunities Active Closed My postings + Create Opportunity Community Cult…" at bounding box center [784, 266] width 1529 height 288
click at [479, 160] on html "Opportunities Marketplace All Opportunities Active Closed My postings + Create …" at bounding box center [784, 375] width 1568 height 750
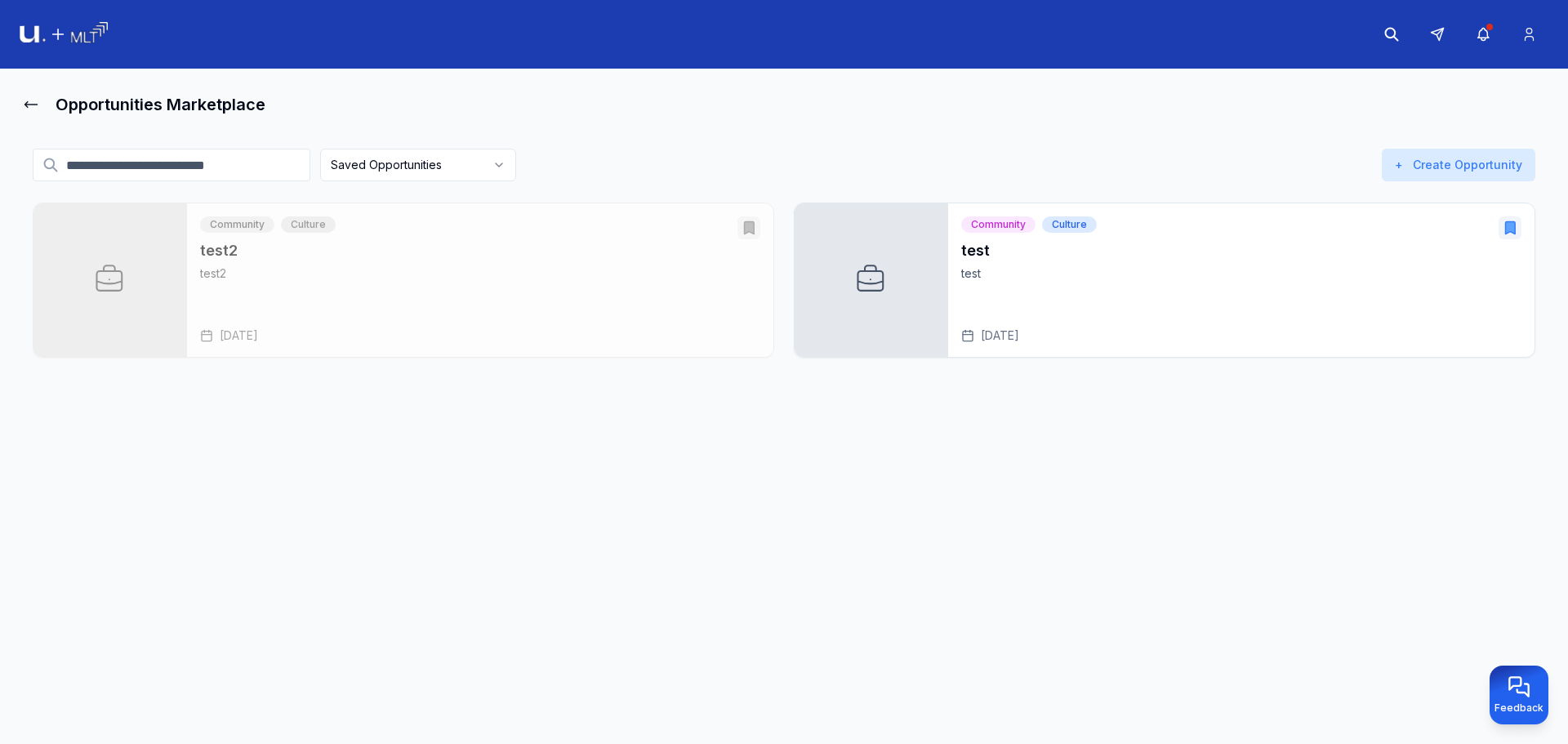
click at [464, 152] on html "Opportunities Marketplace Saved Opportunities Active Closed My postings + Creat…" at bounding box center [784, 372] width 1568 height 744
drag, startPoint x: 449, startPoint y: 197, endPoint x: 569, endPoint y: 174, distance: 122.2
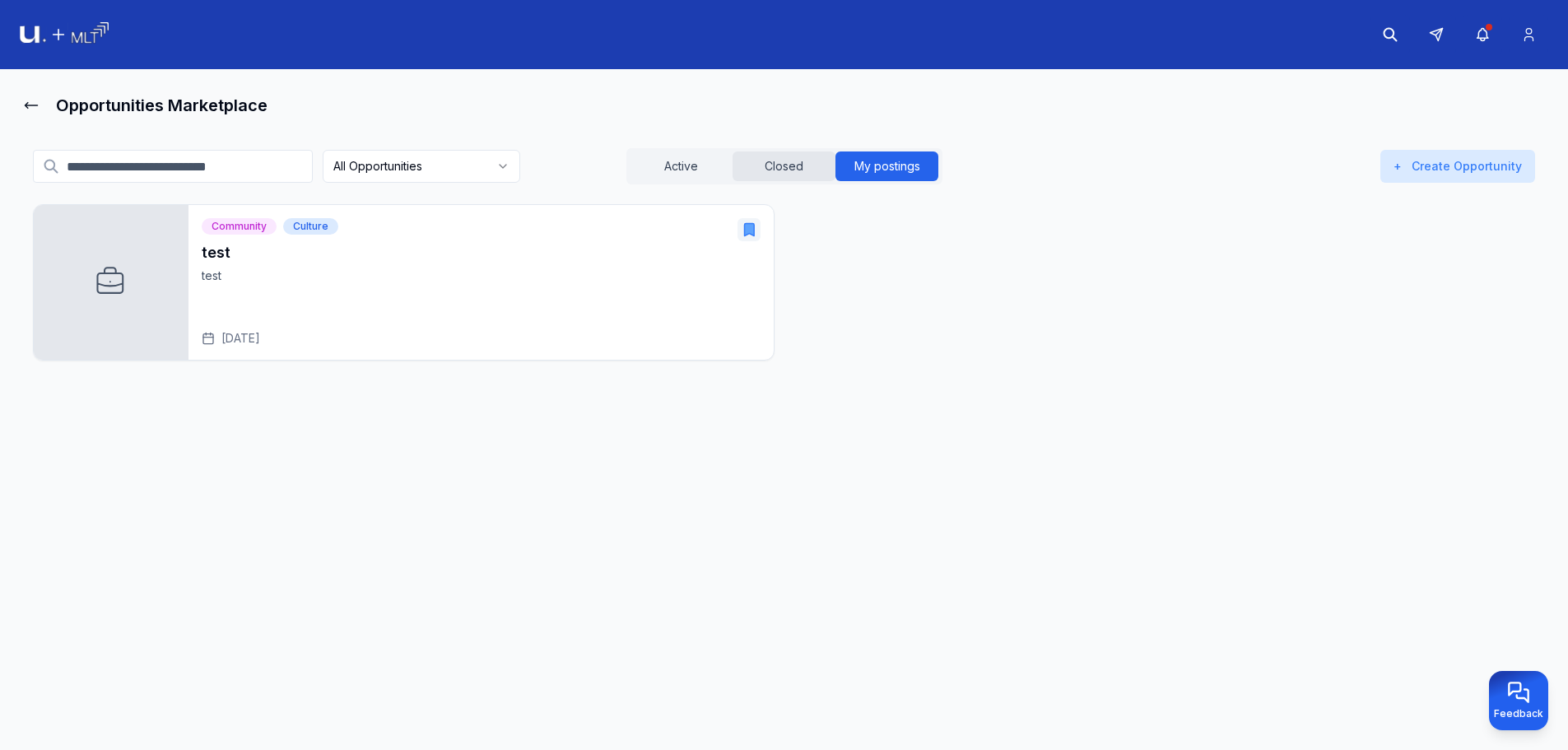
click at [800, 165] on button "Closed" at bounding box center [784, 166] width 102 height 30
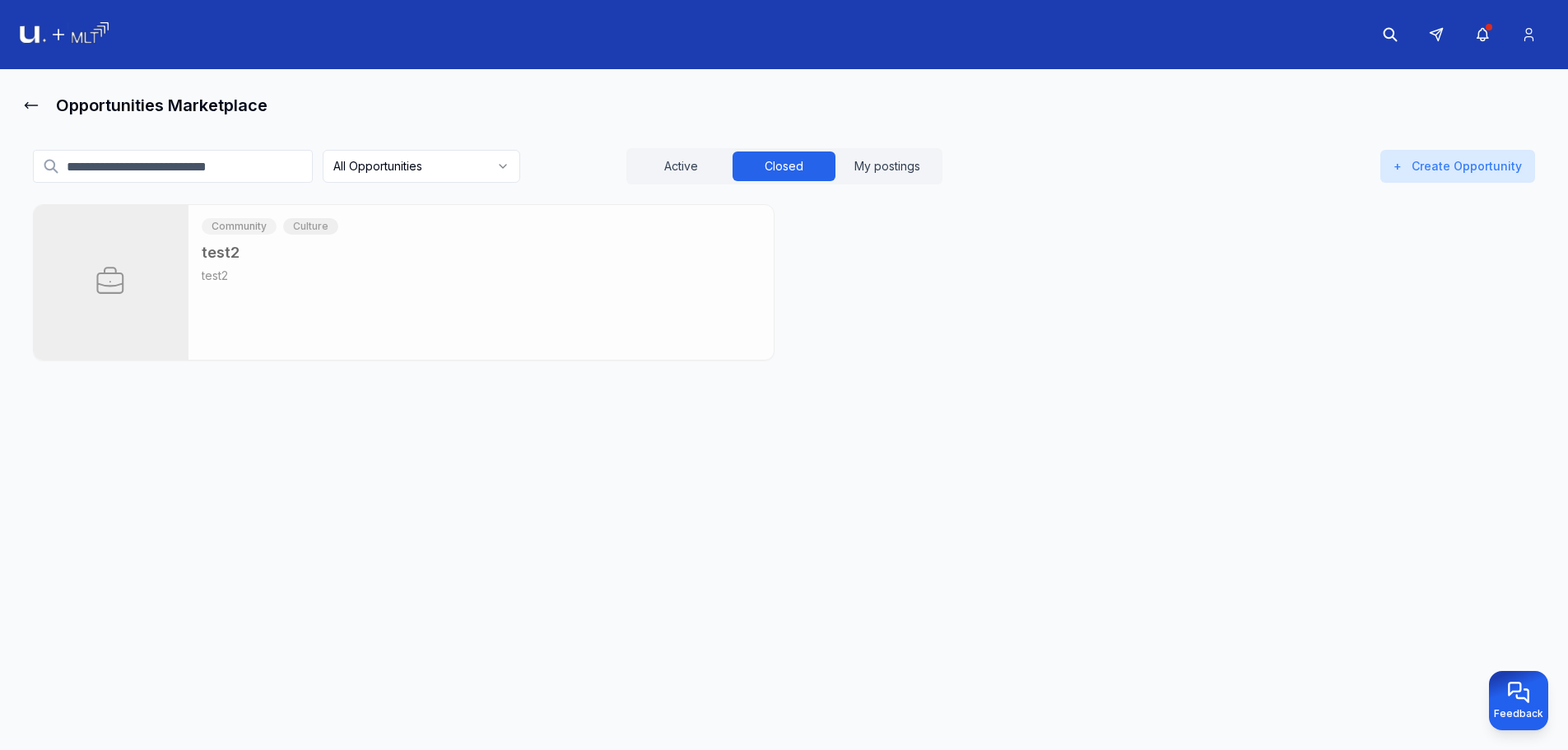
click at [503, 182] on body "Opportunities Marketplace All Opportunities Active Closed My postings + Create …" at bounding box center [784, 375] width 1568 height 750
click at [476, 167] on html "Opportunities Marketplace Saved Opportunities Active Closed My postings + Creat…" at bounding box center [784, 375] width 1568 height 750
drag, startPoint x: 664, startPoint y: 149, endPoint x: 672, endPoint y: 154, distance: 9.4
click at [667, 149] on div "Active Closed My postings" at bounding box center [784, 166] width 316 height 36
drag, startPoint x: 677, startPoint y: 163, endPoint x: 625, endPoint y: 175, distance: 53.4
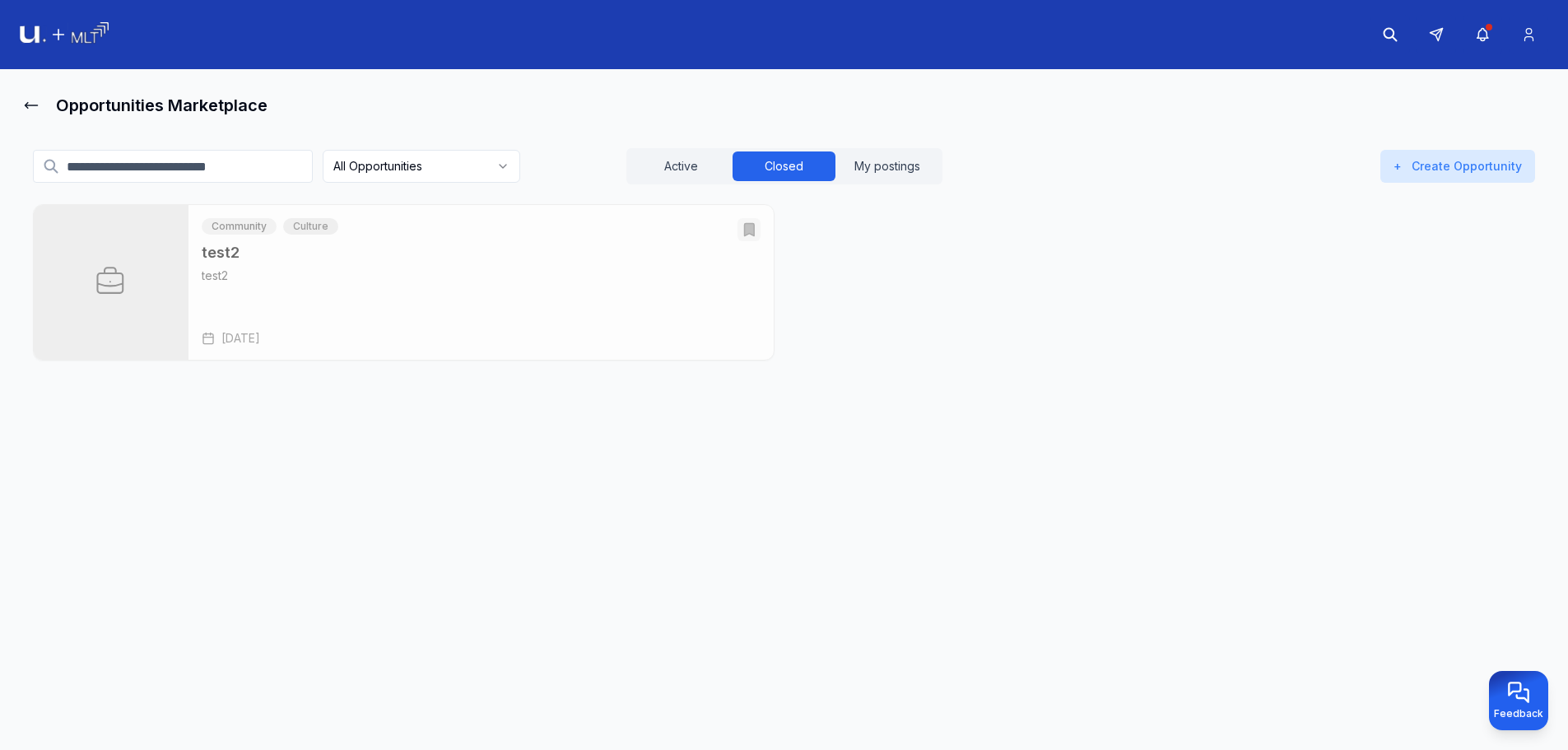
click at [677, 164] on button "Active" at bounding box center [681, 166] width 102 height 30
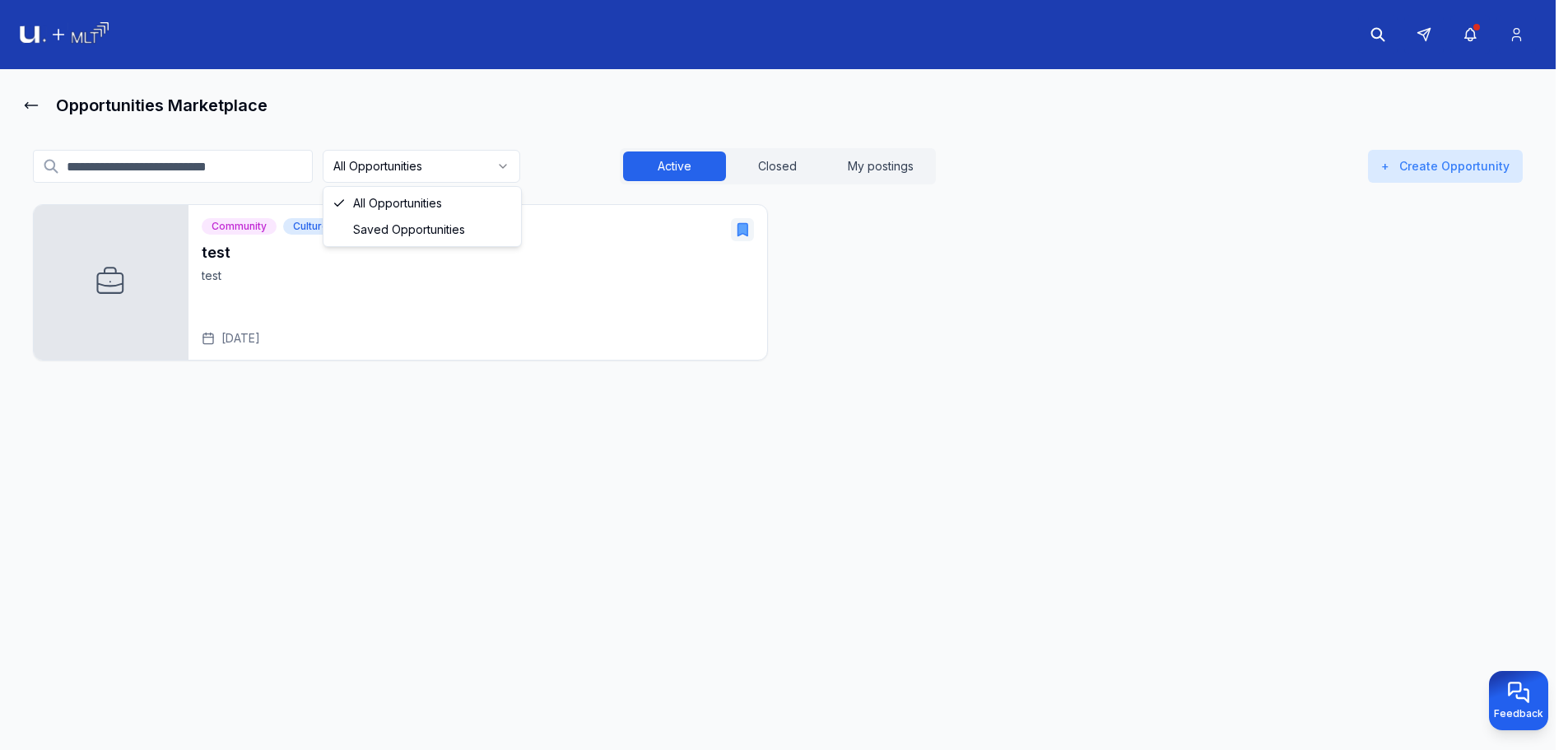
click at [410, 167] on html "Opportunities Marketplace All Opportunities Active Closed My postings + Create …" at bounding box center [784, 375] width 1568 height 750
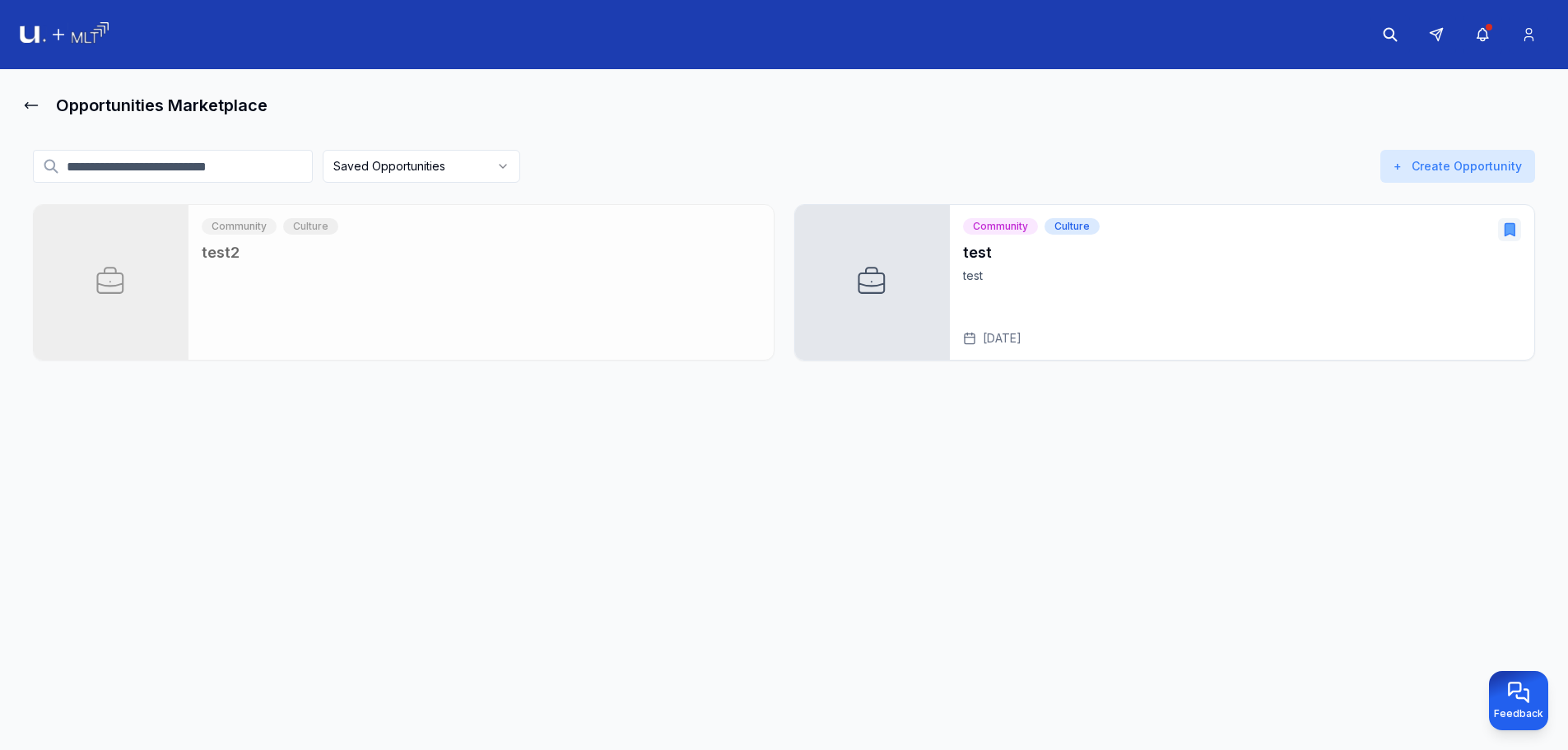
click at [457, 179] on html "Opportunities Marketplace Saved Opportunities Active Closed My postings + Creat…" at bounding box center [784, 375] width 1568 height 750
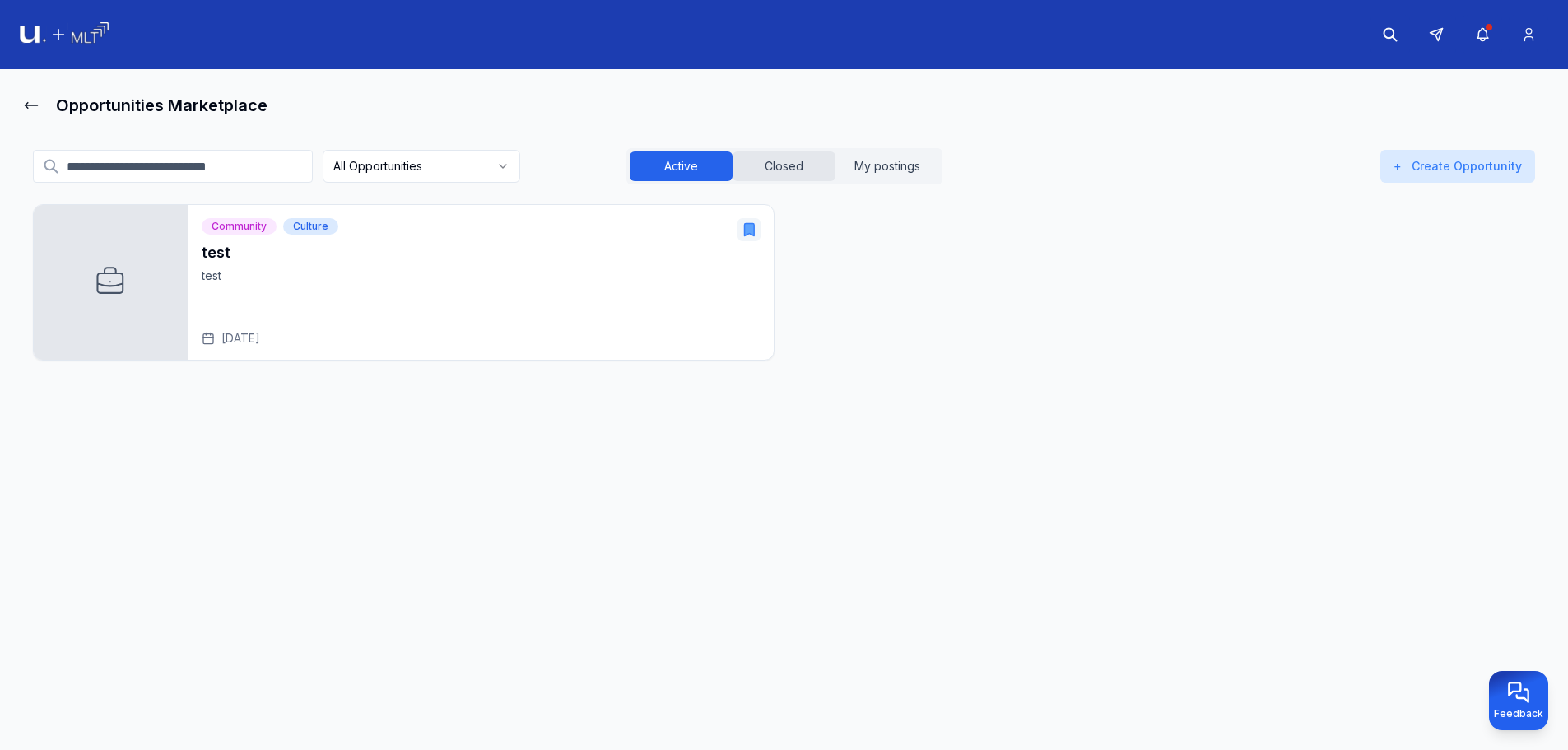
click at [817, 173] on button "Closed" at bounding box center [784, 166] width 102 height 30
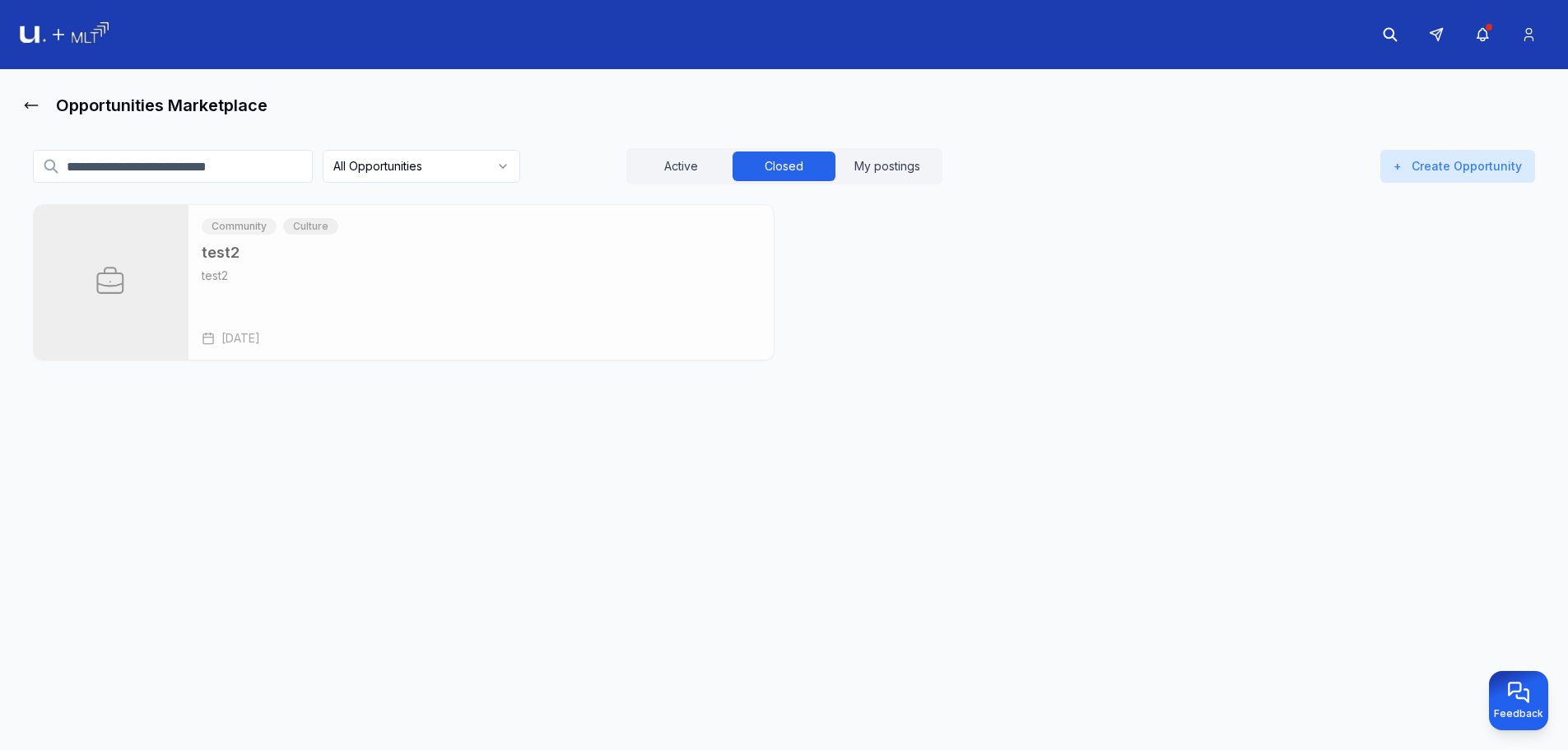
click at [400, 179] on html "Opportunities Marketplace All Opportunities Active Closed My postings + Create …" at bounding box center [784, 375] width 1568 height 750
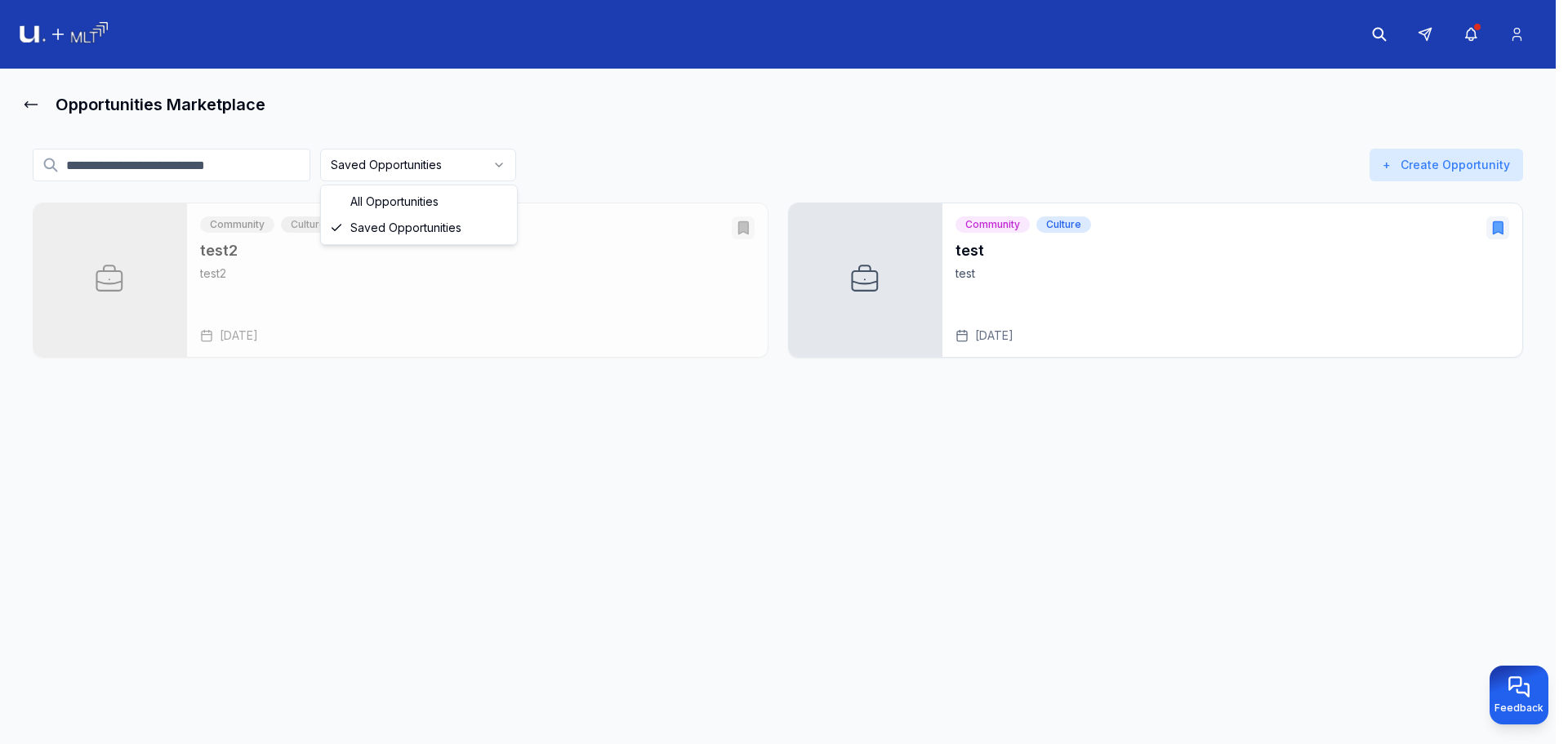
click at [415, 169] on html "Opportunities Marketplace Saved Opportunities Active Closed My postings + Creat…" at bounding box center [784, 372] width 1568 height 744
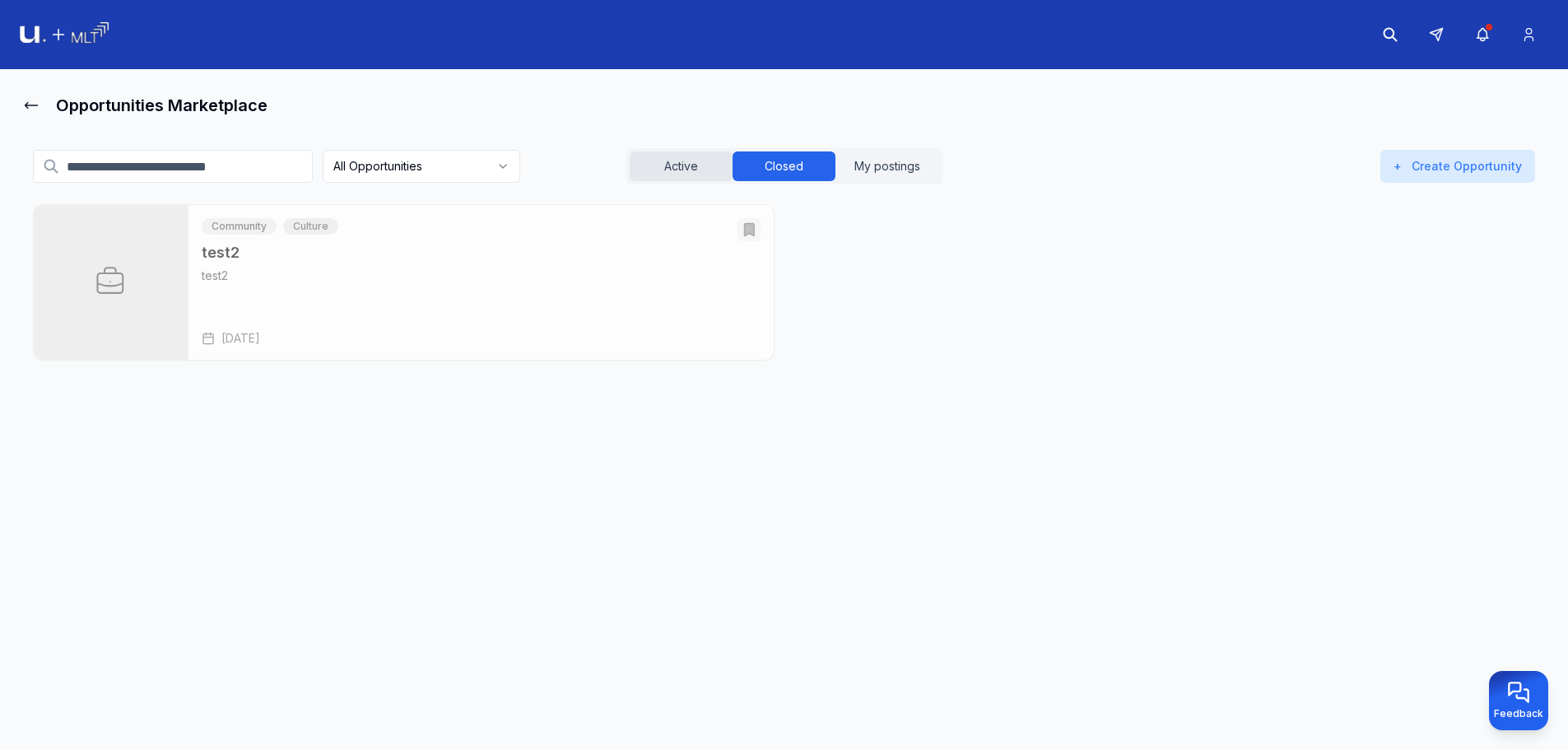
click at [655, 178] on button "Active" at bounding box center [681, 166] width 102 height 30
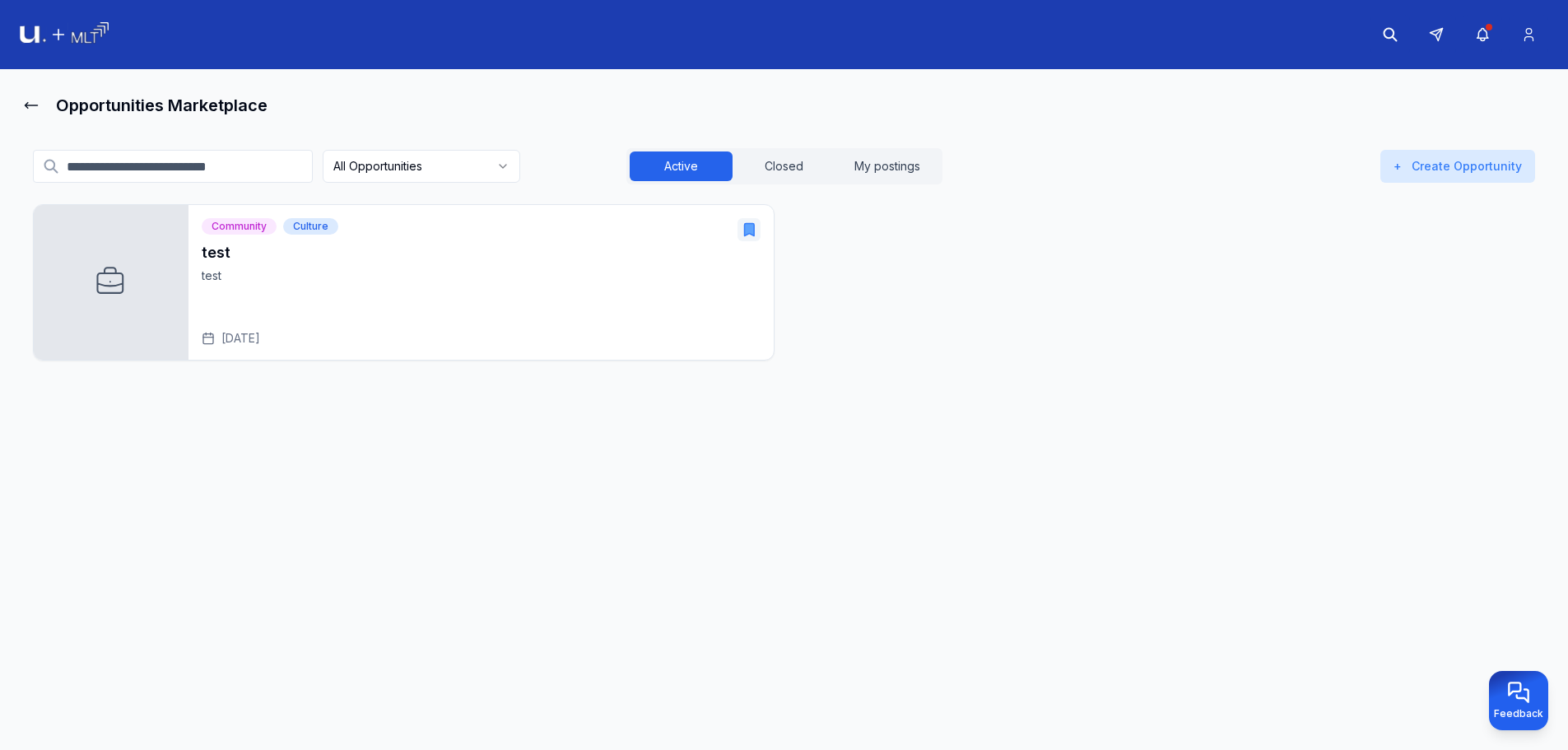
click at [750, 233] on icon "Open test" at bounding box center [749, 230] width 10 height 12
click at [379, 172] on html "Opportunities Marketplace All Opportunities Active Closed My postings + Create …" at bounding box center [784, 375] width 1568 height 750
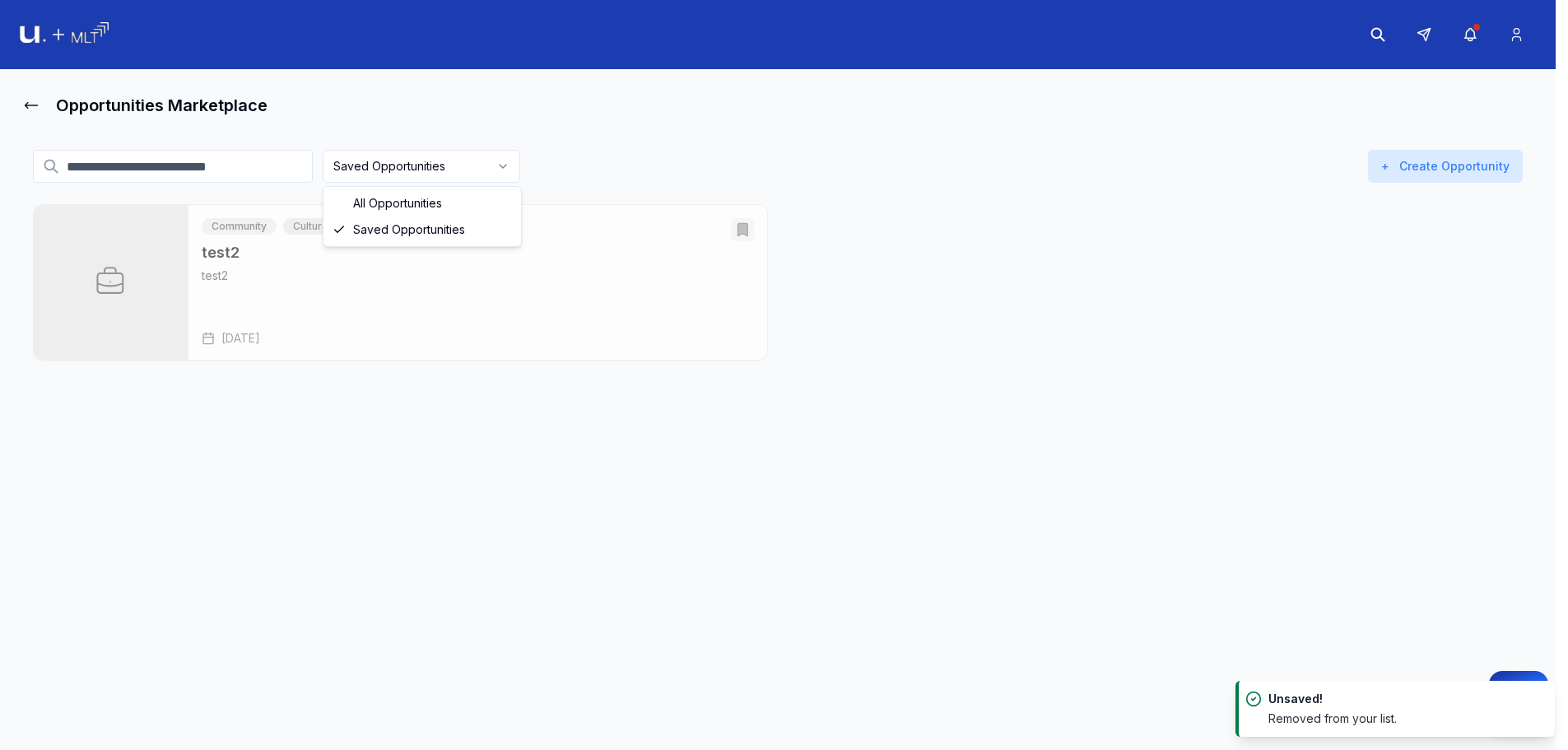
click at [480, 155] on html "Opportunities Marketplace Saved Opportunities Active Closed My postings + Creat…" at bounding box center [784, 375] width 1568 height 750
click at [466, 181] on html "Opportunities Marketplace Saved Opportunities Active Closed My postings + Creat…" at bounding box center [784, 375] width 1568 height 750
click at [475, 175] on html "Opportunities Marketplace Saved Opportunities Active Closed My postings + Creat…" at bounding box center [784, 375] width 1568 height 750
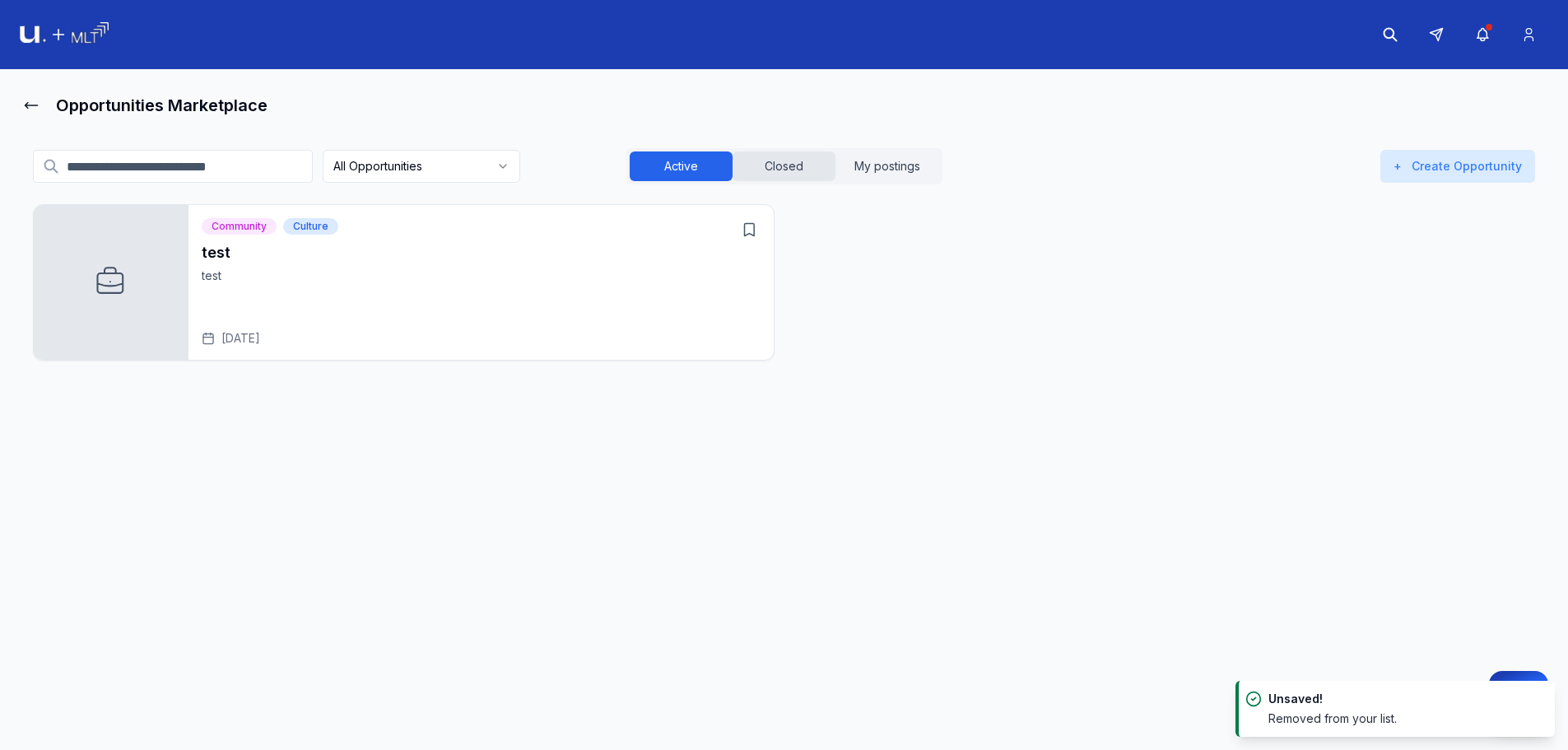
click at [762, 162] on button "Closed" at bounding box center [784, 166] width 102 height 30
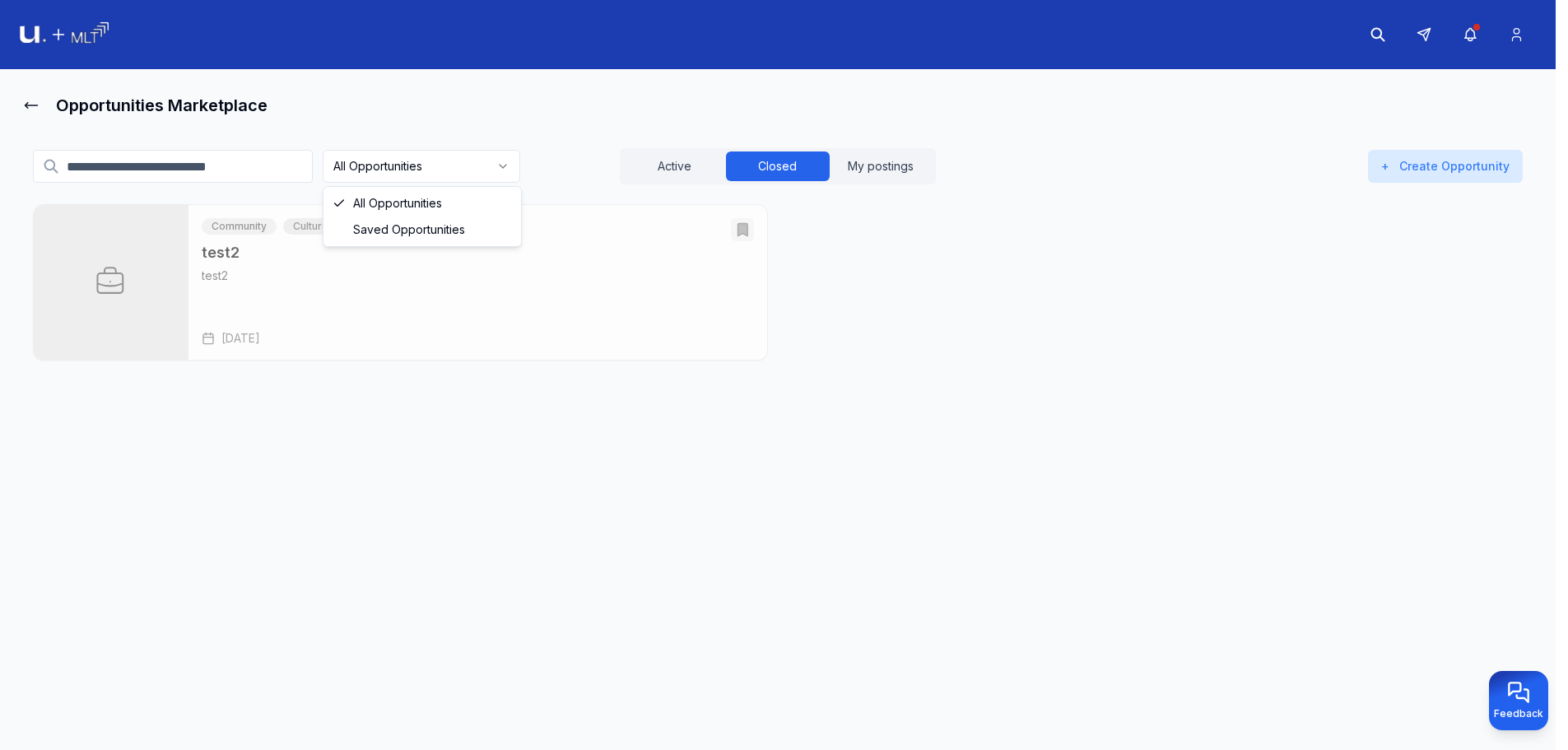
click at [421, 173] on html "Opportunities Marketplace All Opportunities Active Closed My postings + Create …" at bounding box center [784, 375] width 1568 height 750
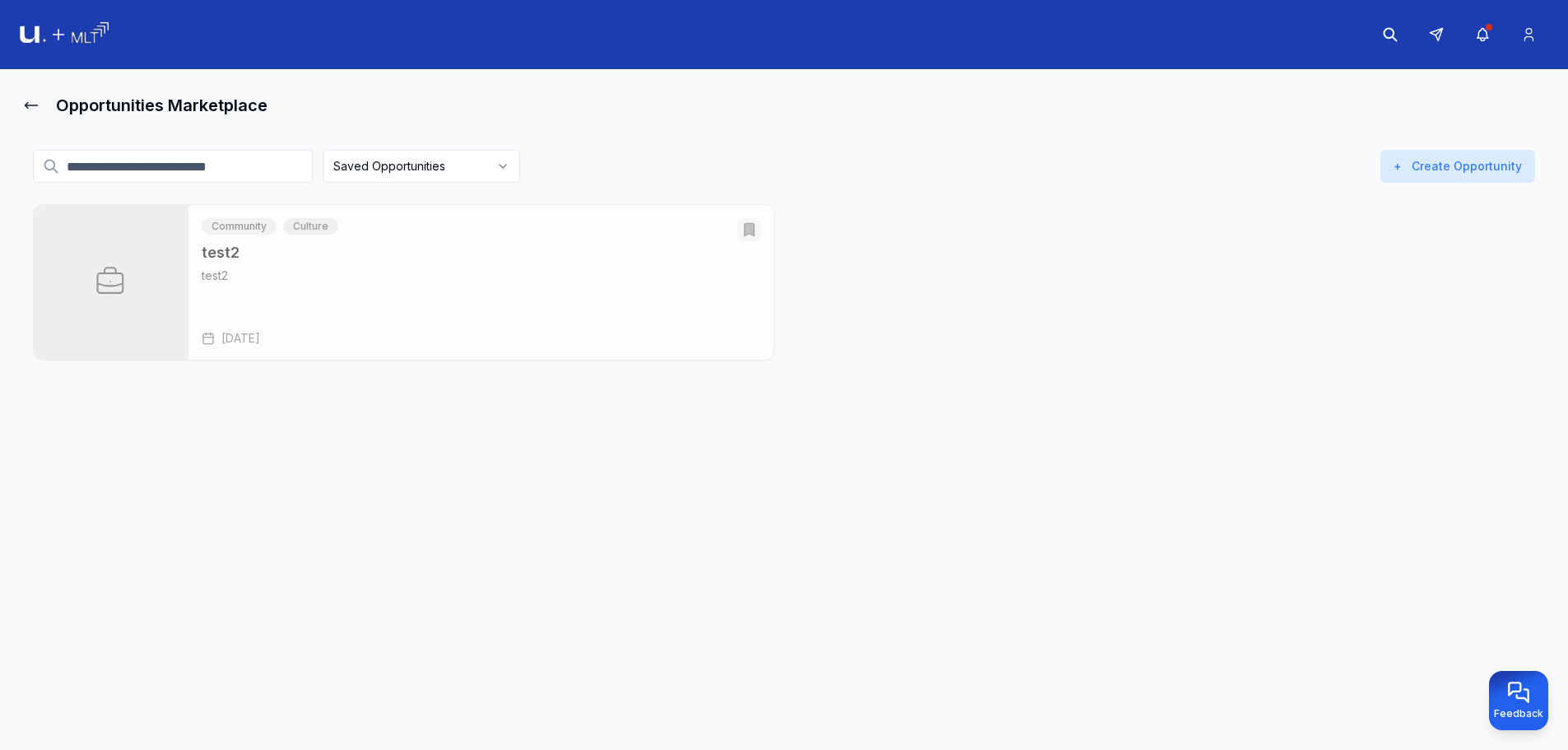
click at [468, 171] on html "Opportunities Marketplace Saved Opportunities Active Closed My postings + Creat…" at bounding box center [784, 375] width 1568 height 750
click at [472, 172] on html "Opportunities Marketplace Saved Opportunities Active Closed My postings + Creat…" at bounding box center [784, 375] width 1568 height 750
click at [757, 227] on icon "Open test2" at bounding box center [748, 229] width 16 height 16
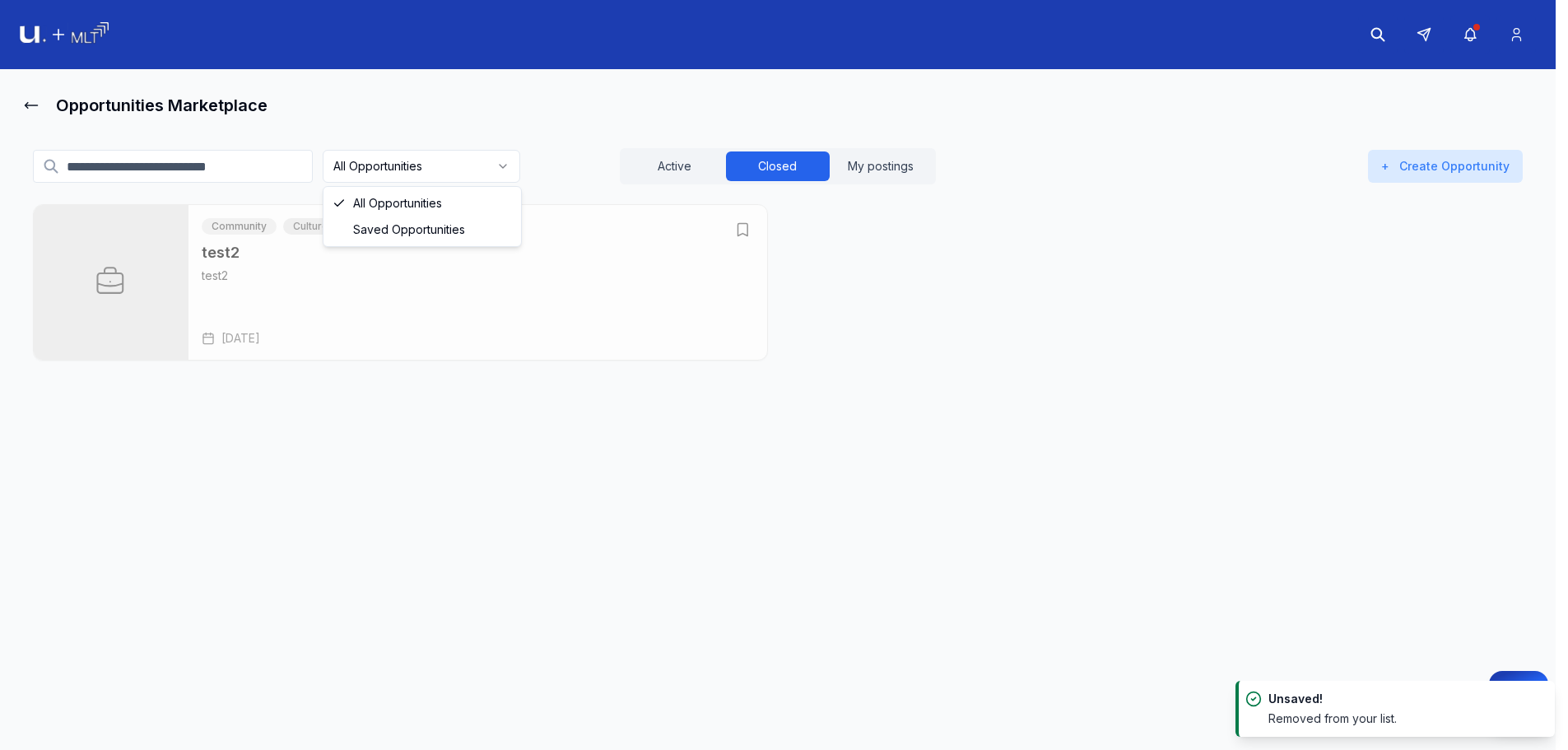
click at [427, 171] on html "Opportunities Marketplace All Opportunities Active Closed My postings + Create …" at bounding box center [784, 375] width 1568 height 750
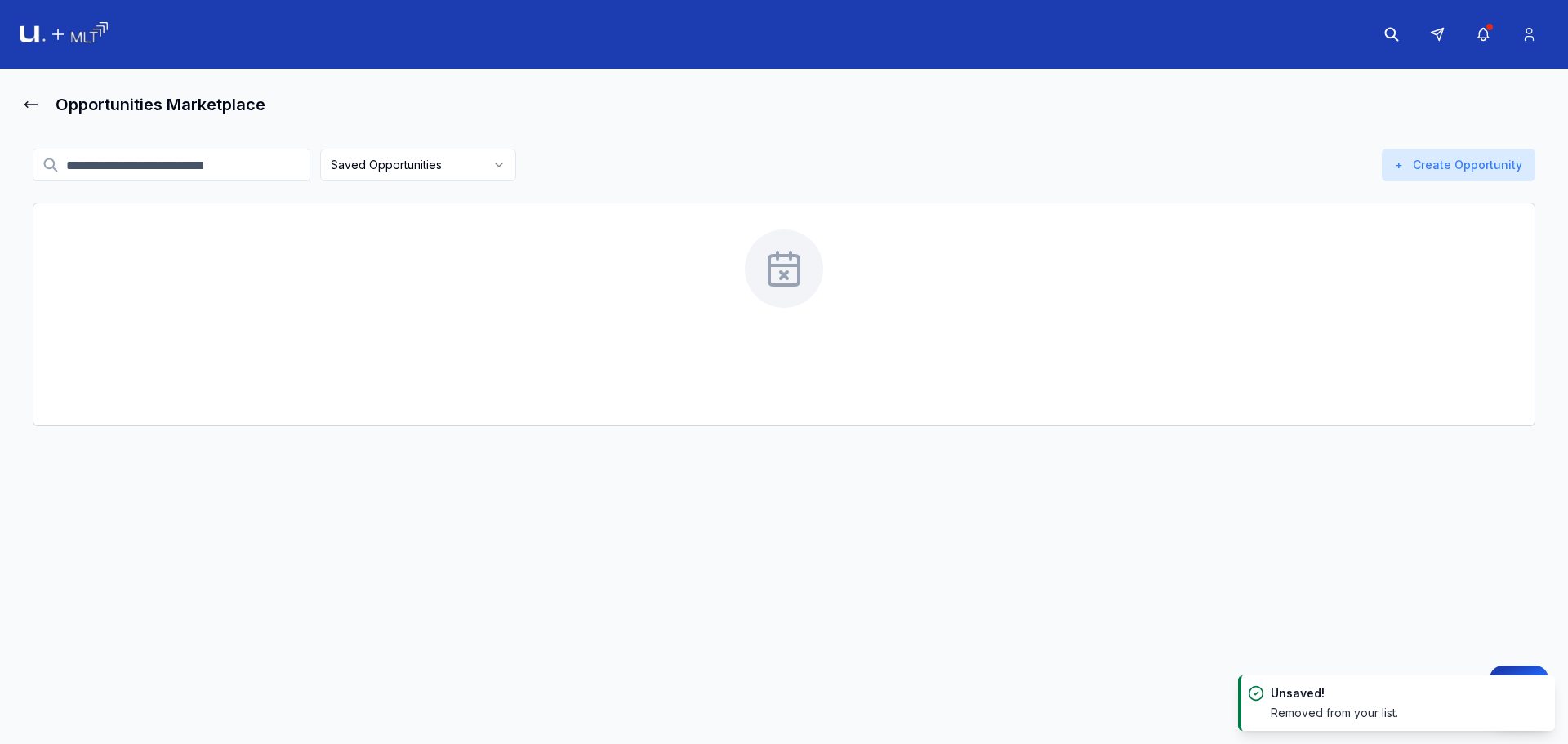
click at [462, 175] on html "Opportunities Marketplace Saved Opportunities Active Closed My postings + Creat…" at bounding box center [784, 372] width 1568 height 744
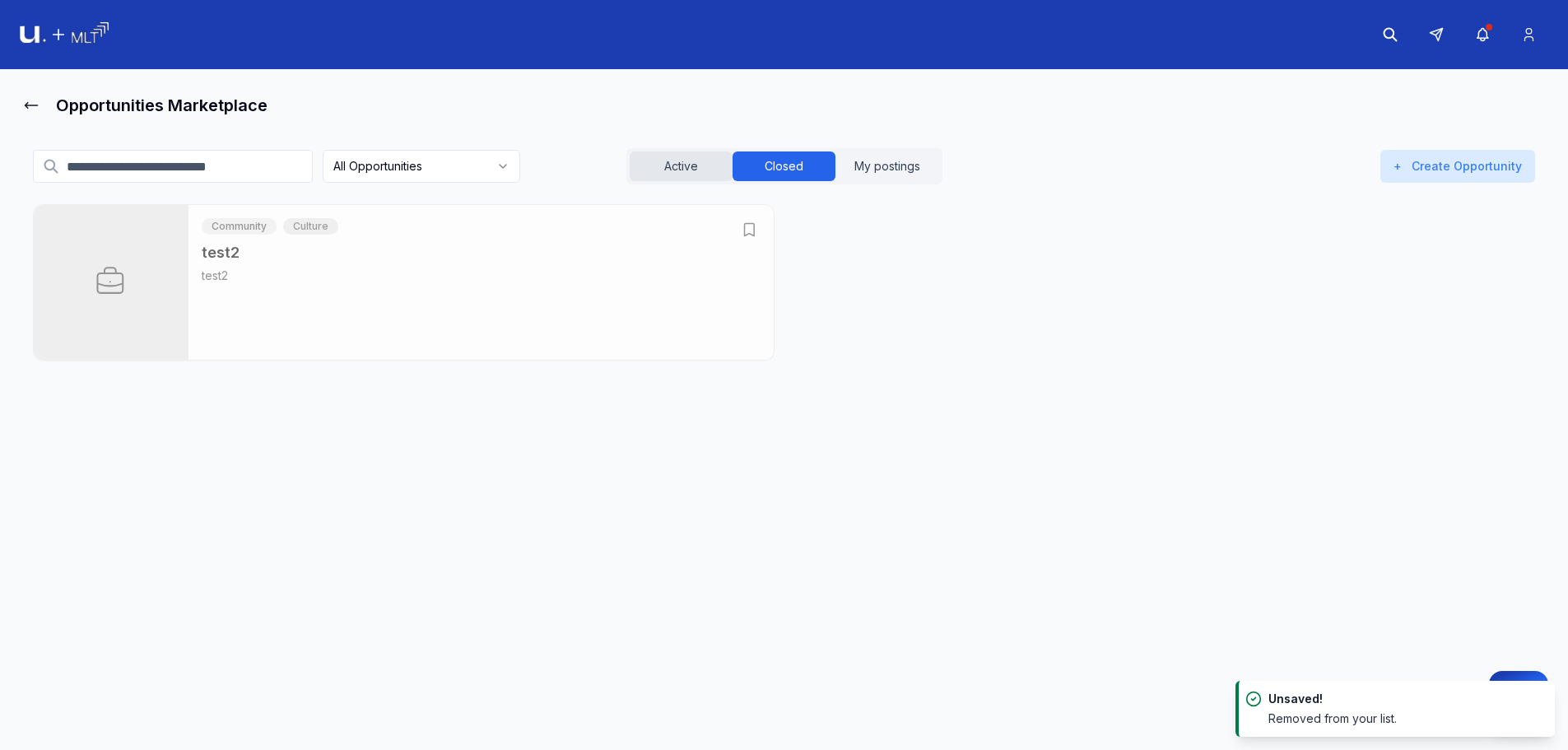
click at [698, 155] on button "Active" at bounding box center [681, 166] width 102 height 30
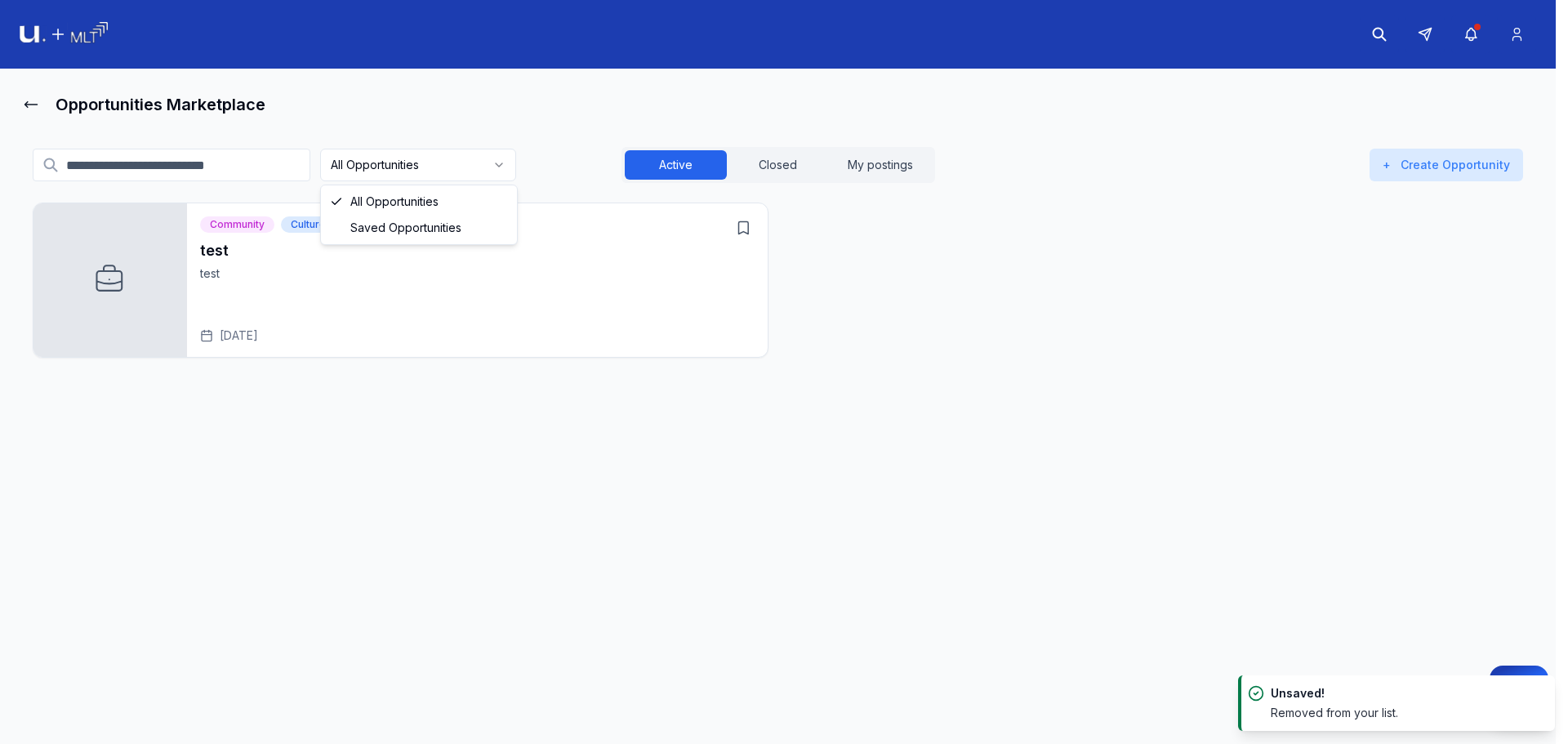
click at [453, 168] on html "Opportunities Marketplace All Opportunities Active Closed My postings + Create …" at bounding box center [784, 372] width 1568 height 744
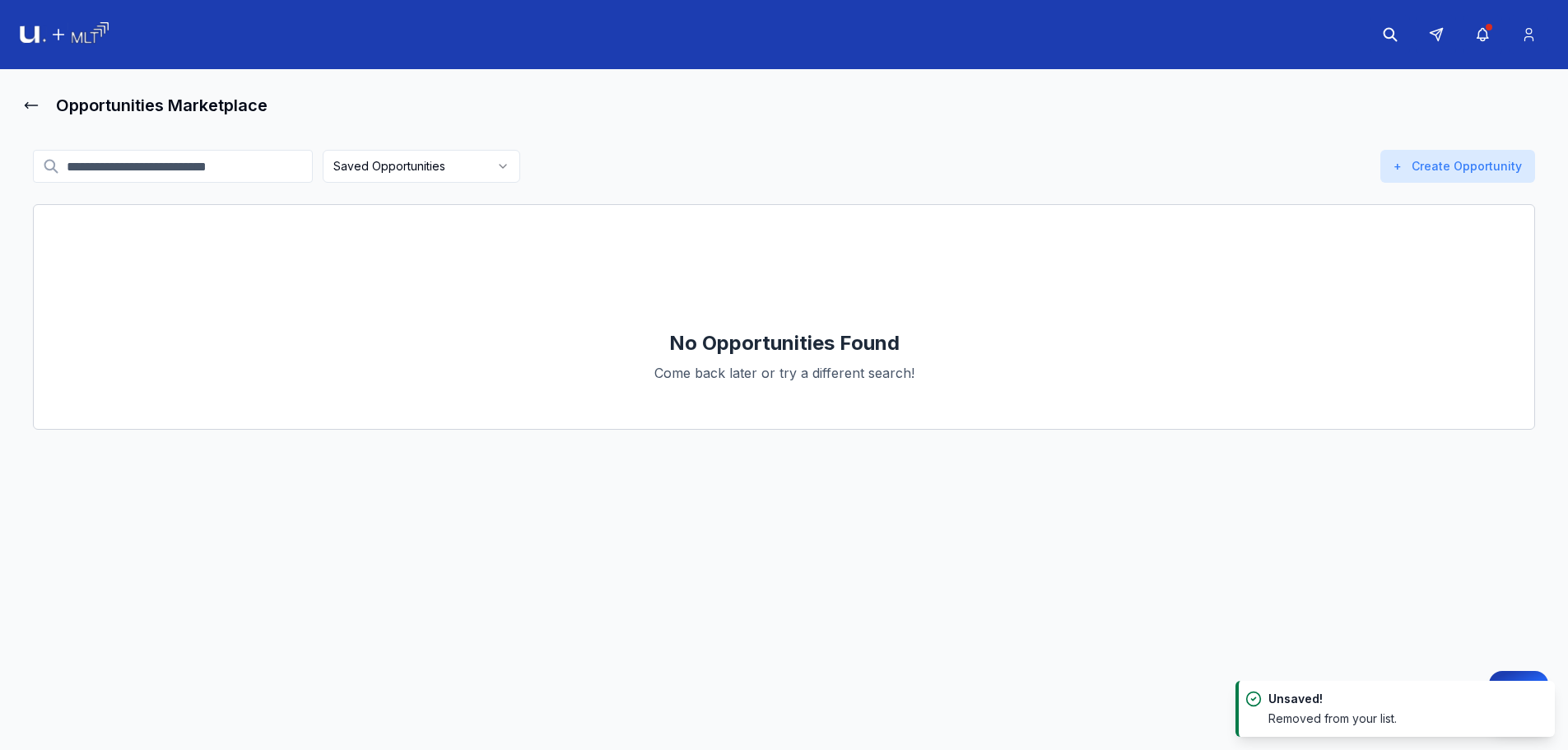
click at [477, 182] on body "Opportunities Marketplace Saved Opportunities Active Closed My postings + Creat…" at bounding box center [784, 375] width 1568 height 750
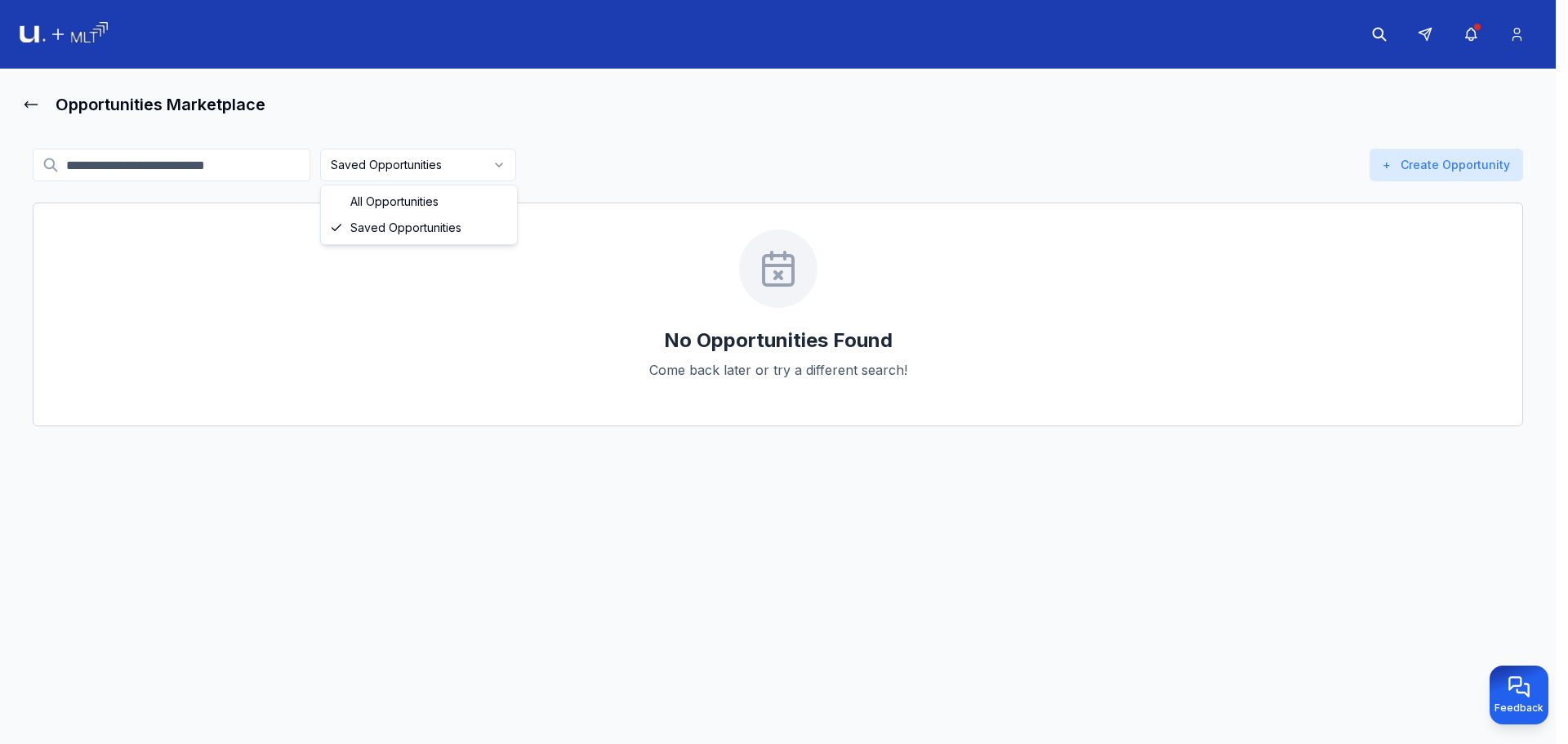
click at [404, 168] on html "Opportunities Marketplace Saved Opportunities Active Closed My postings + Creat…" at bounding box center [784, 372] width 1568 height 744
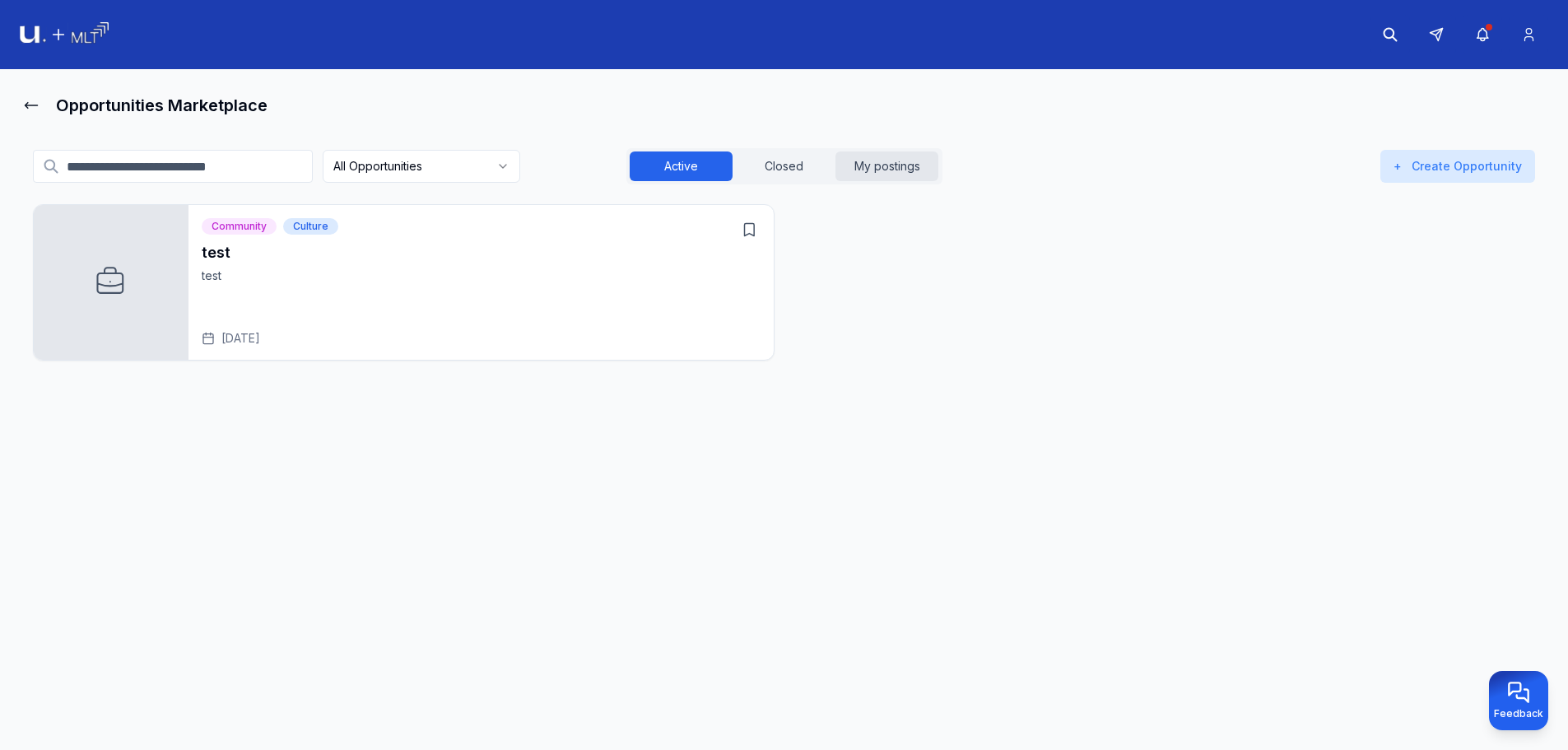
click at [844, 159] on button "My postings" at bounding box center [886, 166] width 102 height 30
click at [384, 180] on html "Opportunities Marketplace All Opportunities Active Closed My postings + Create …" at bounding box center [784, 375] width 1568 height 750
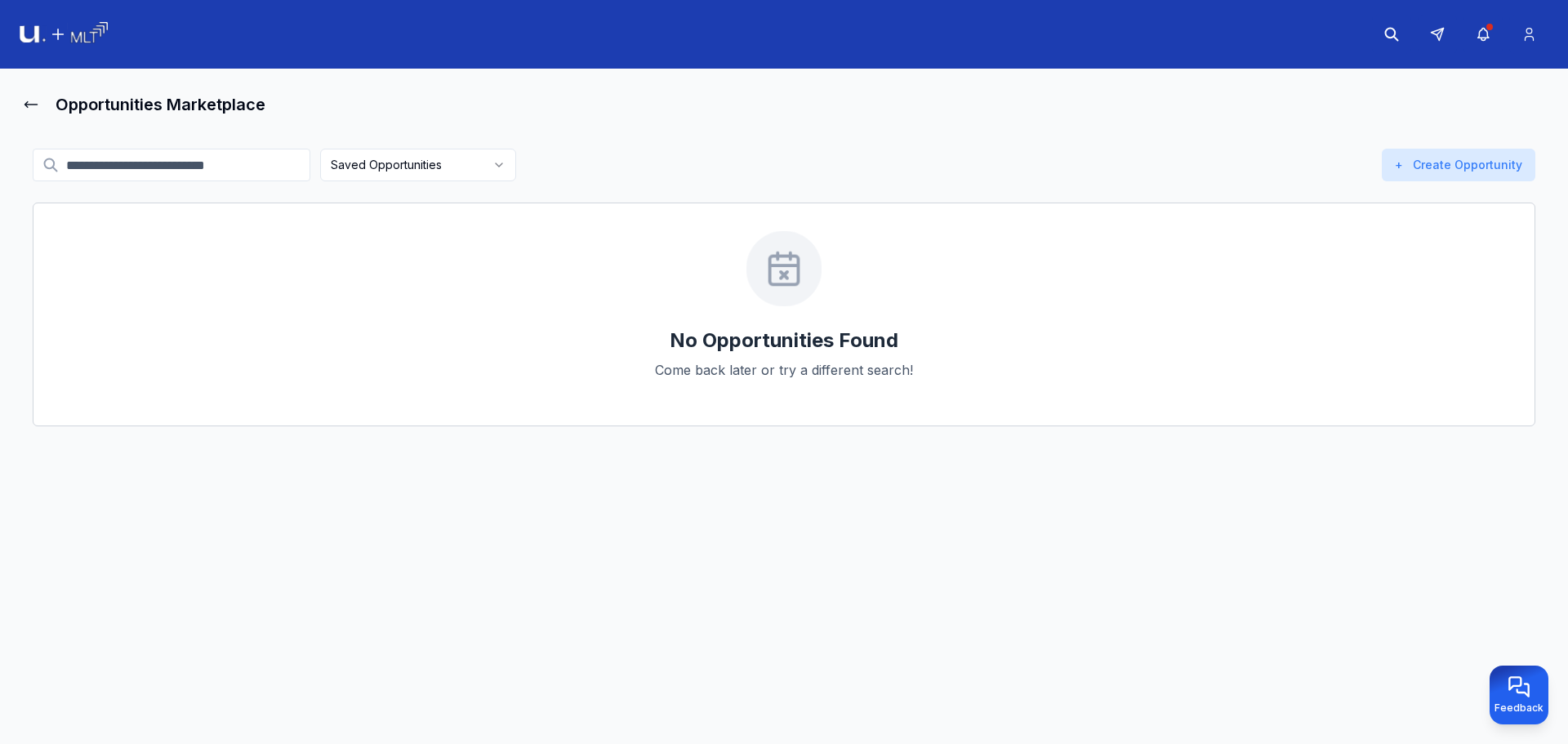
click at [440, 171] on html "Opportunities Marketplace Saved Opportunities Active Closed My postings + Creat…" at bounding box center [784, 372] width 1568 height 744
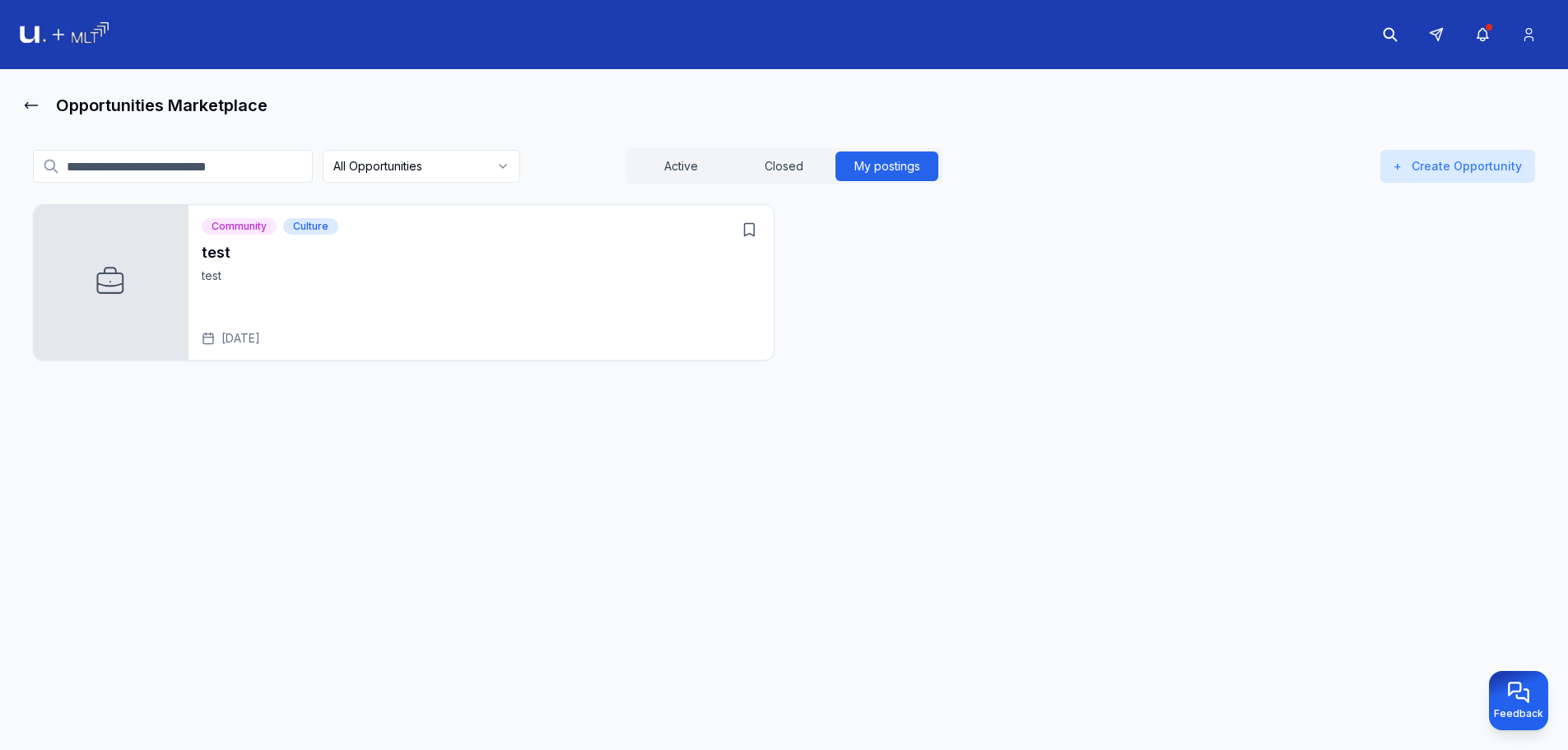
click at [748, 232] on icon "Open test" at bounding box center [748, 229] width 16 height 16
click at [807, 170] on button "Closed" at bounding box center [784, 166] width 102 height 30
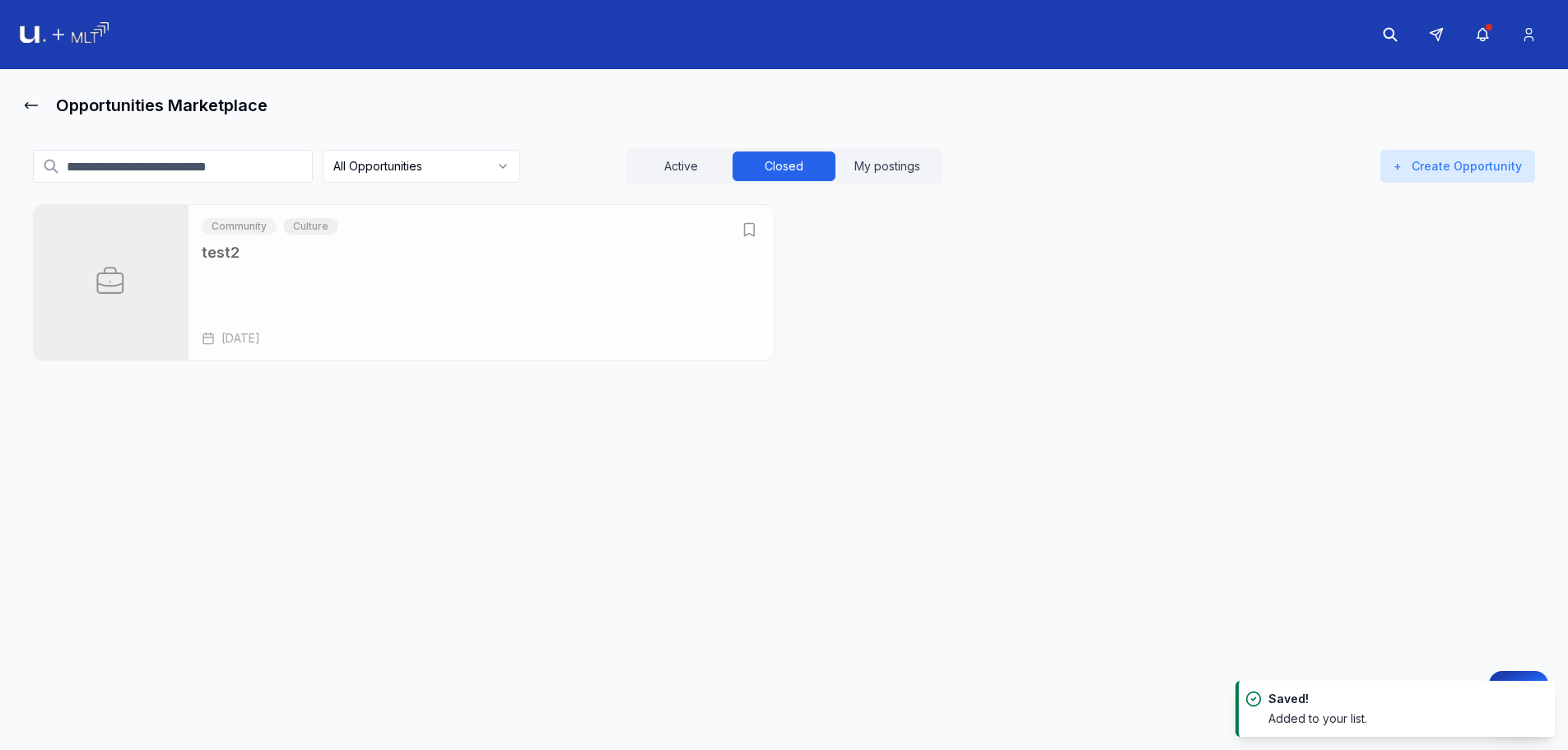
click at [758, 225] on button "Open test2" at bounding box center [749, 229] width 23 height 23
click at [446, 175] on html "Opportunities Marketplace All Opportunities Active Closed My postings + Create …" at bounding box center [784, 375] width 1568 height 750
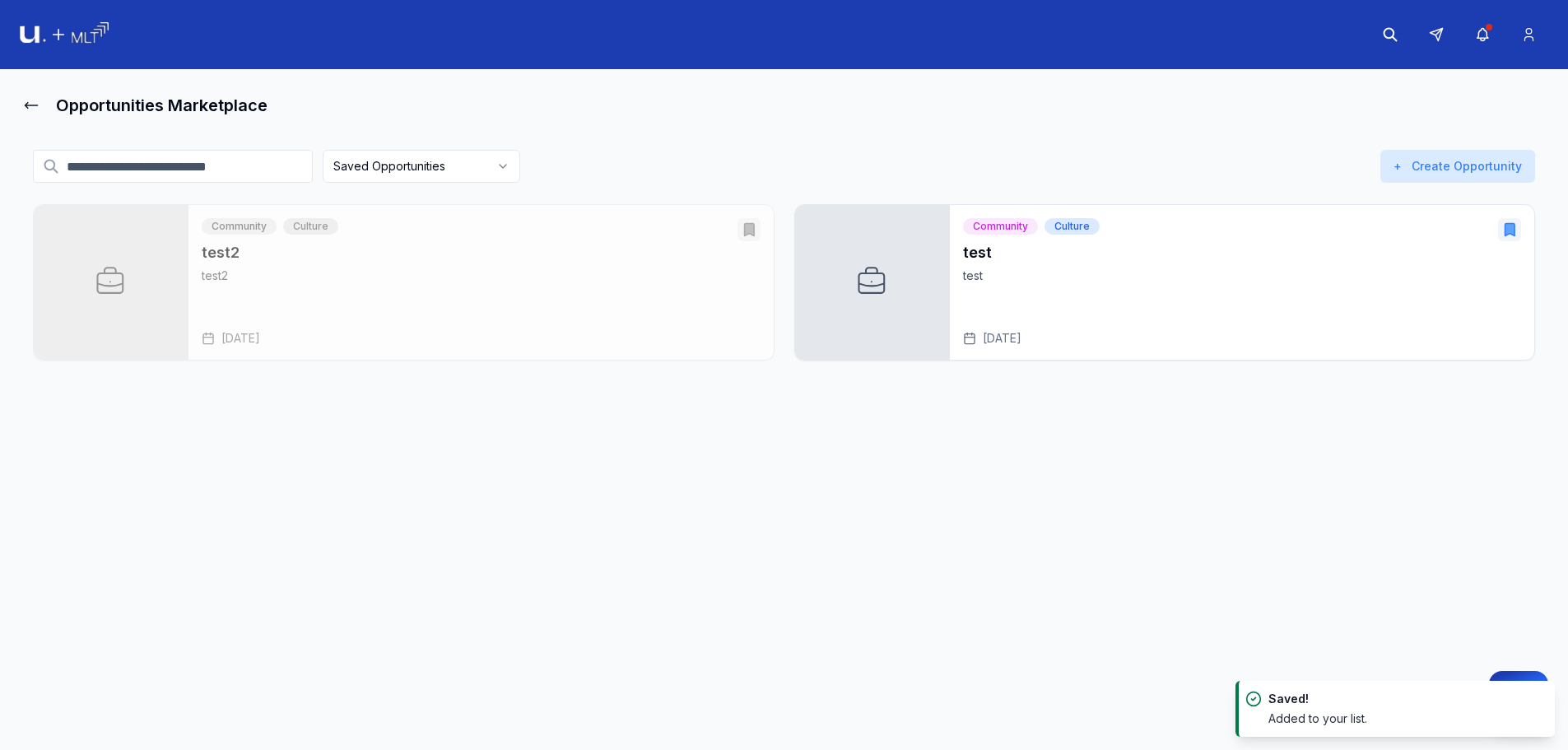
click at [447, 172] on html "Opportunities Marketplace Saved Opportunities Active Closed My postings + Creat…" at bounding box center [784, 375] width 1568 height 750
click at [420, 185] on html "Opportunities Marketplace Saved Opportunities Active Closed My postings + Creat…" at bounding box center [784, 375] width 1568 height 750
click at [457, 168] on html "Opportunities Marketplace Saved Opportunities Active Closed My postings + Creat…" at bounding box center [790, 375] width 1580 height 750
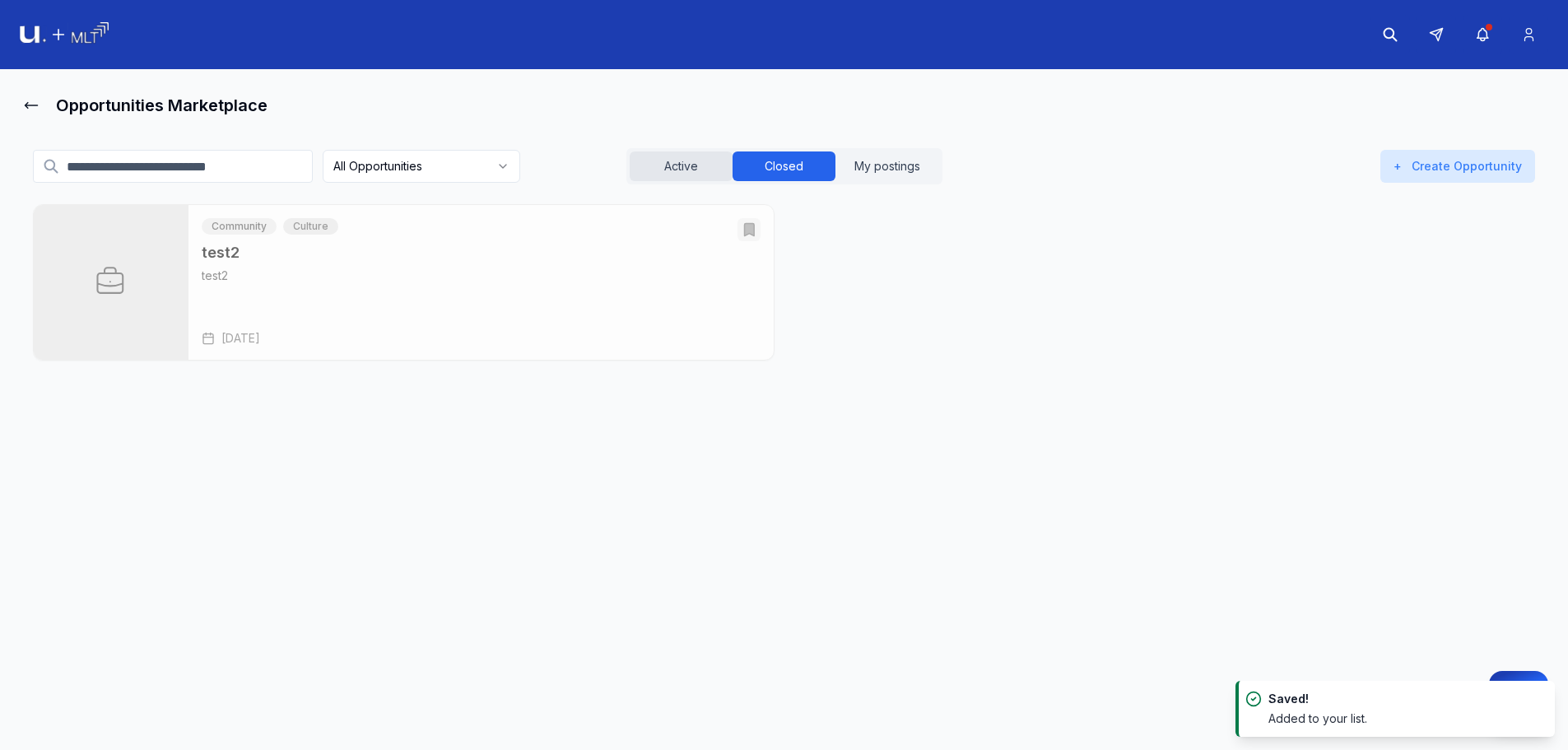
click at [728, 173] on button "Active" at bounding box center [681, 166] width 102 height 30
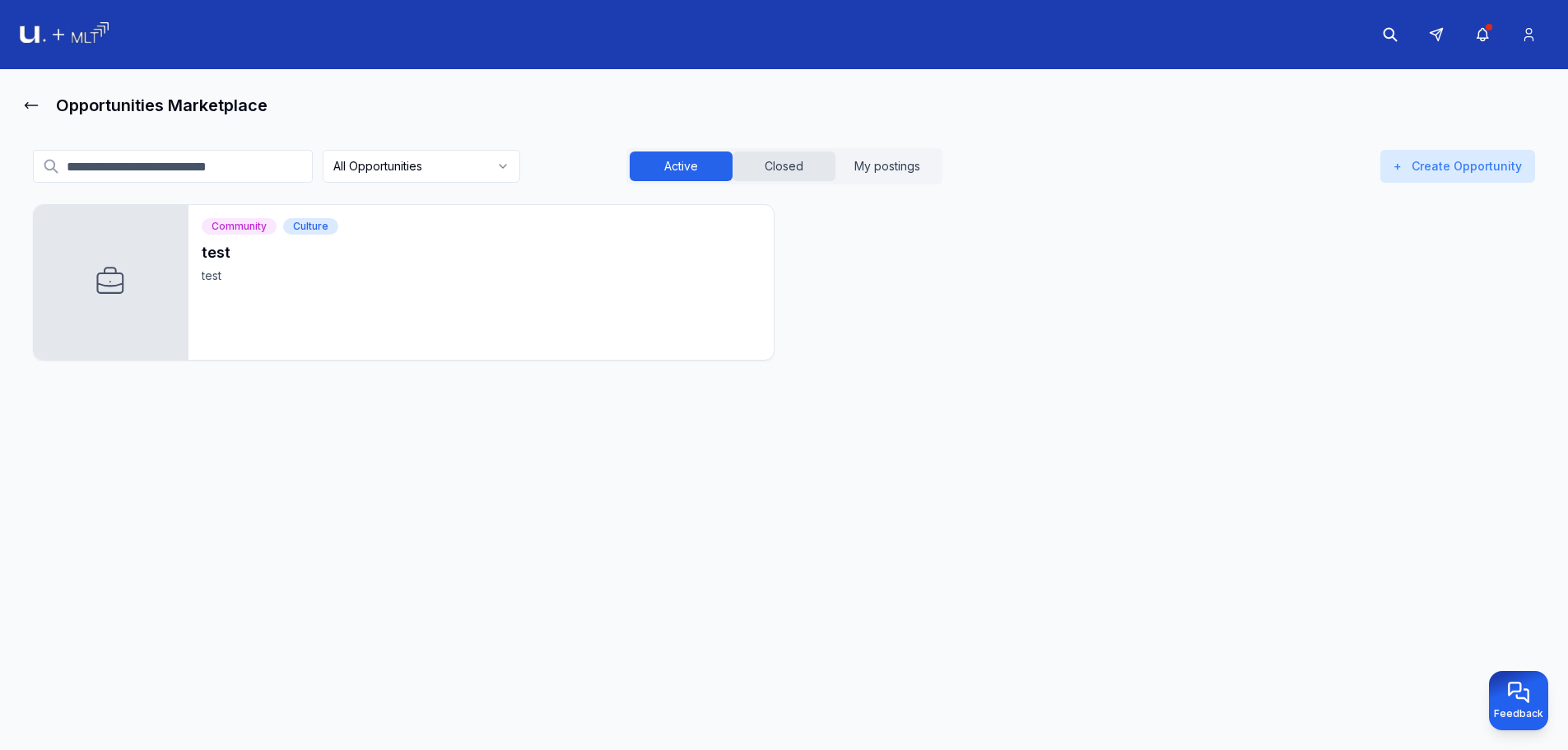
click at [776, 163] on button "Closed" at bounding box center [784, 166] width 102 height 30
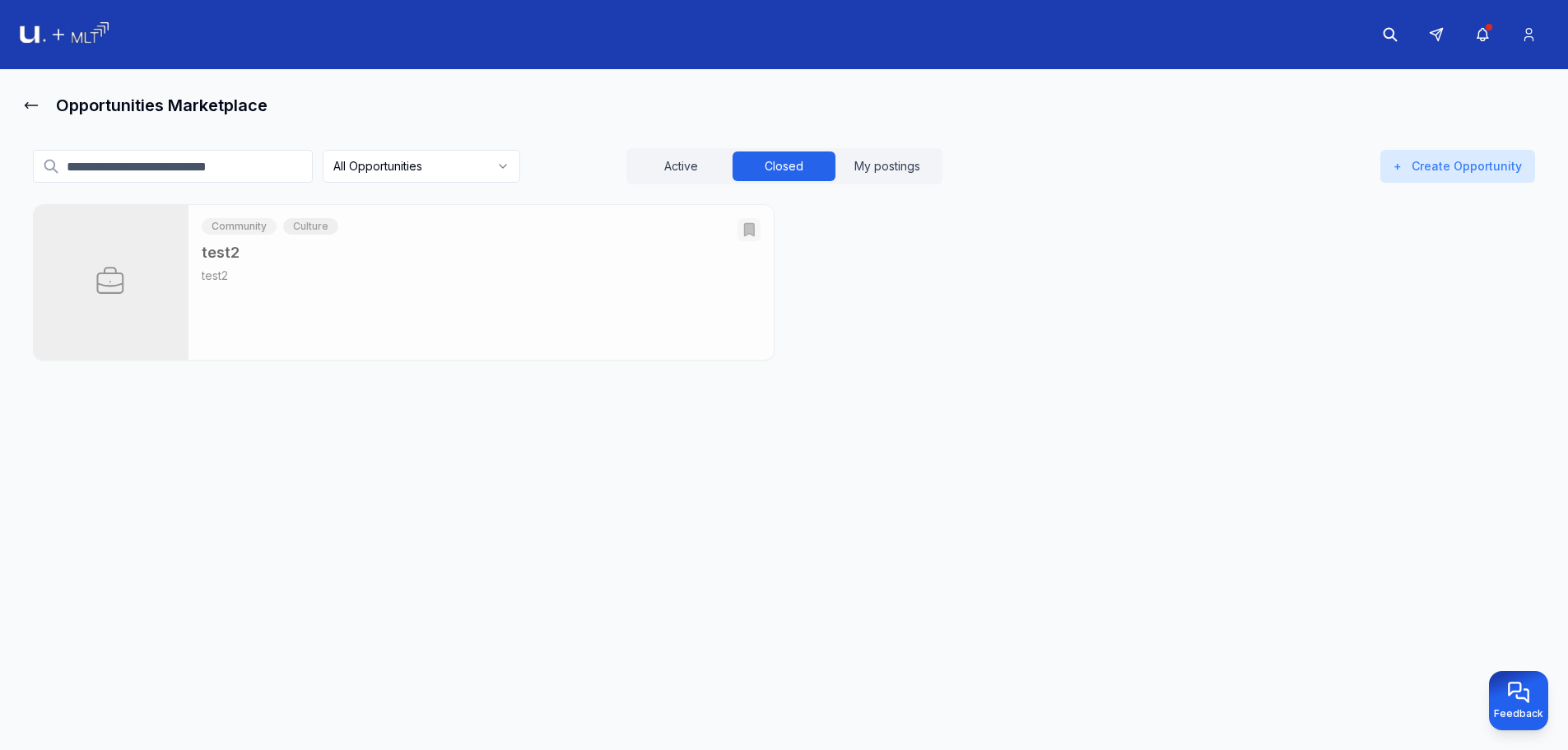
click at [216, 176] on input at bounding box center [173, 166] width 280 height 33
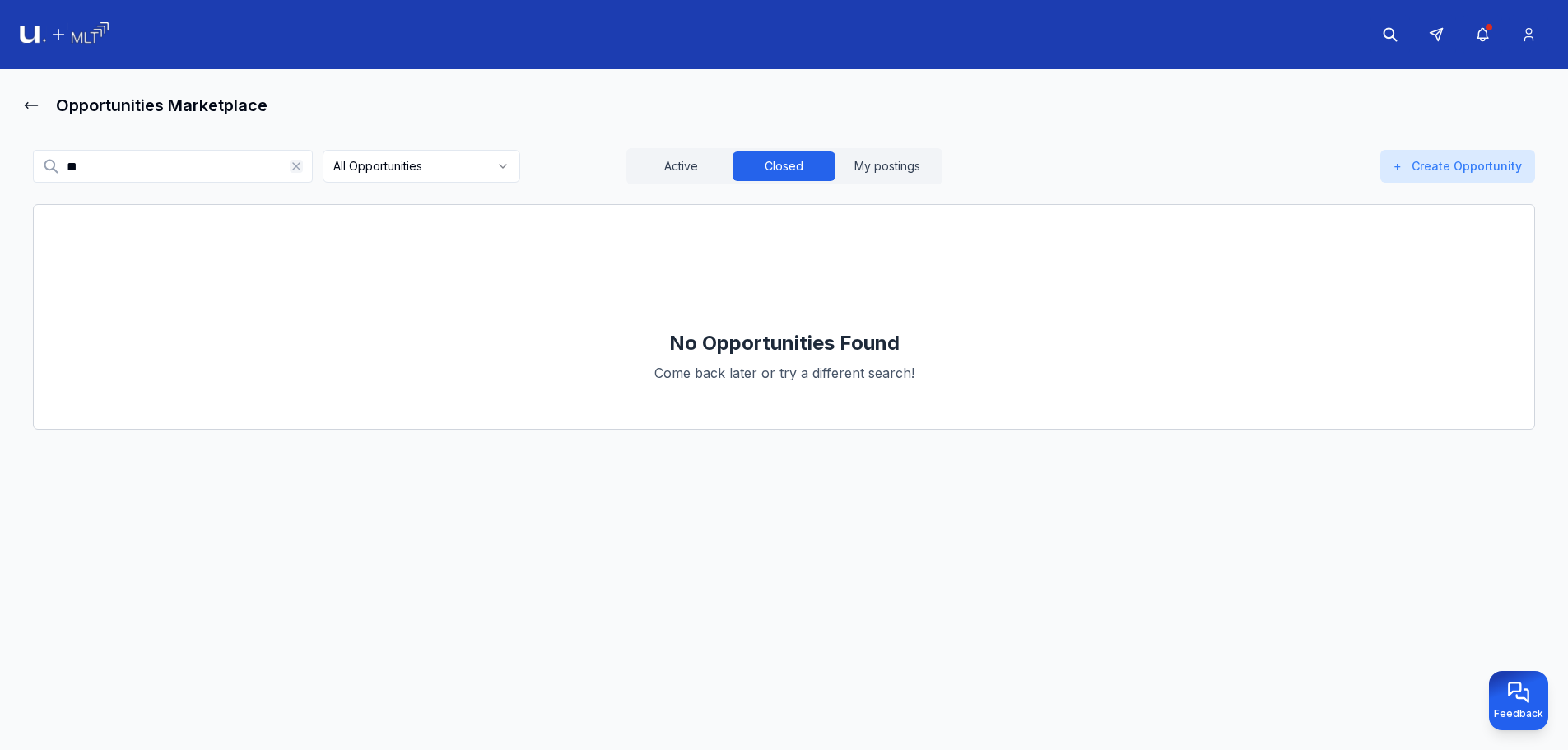
type input "**"
click at [299, 167] on icon at bounding box center [295, 166] width 13 height 13
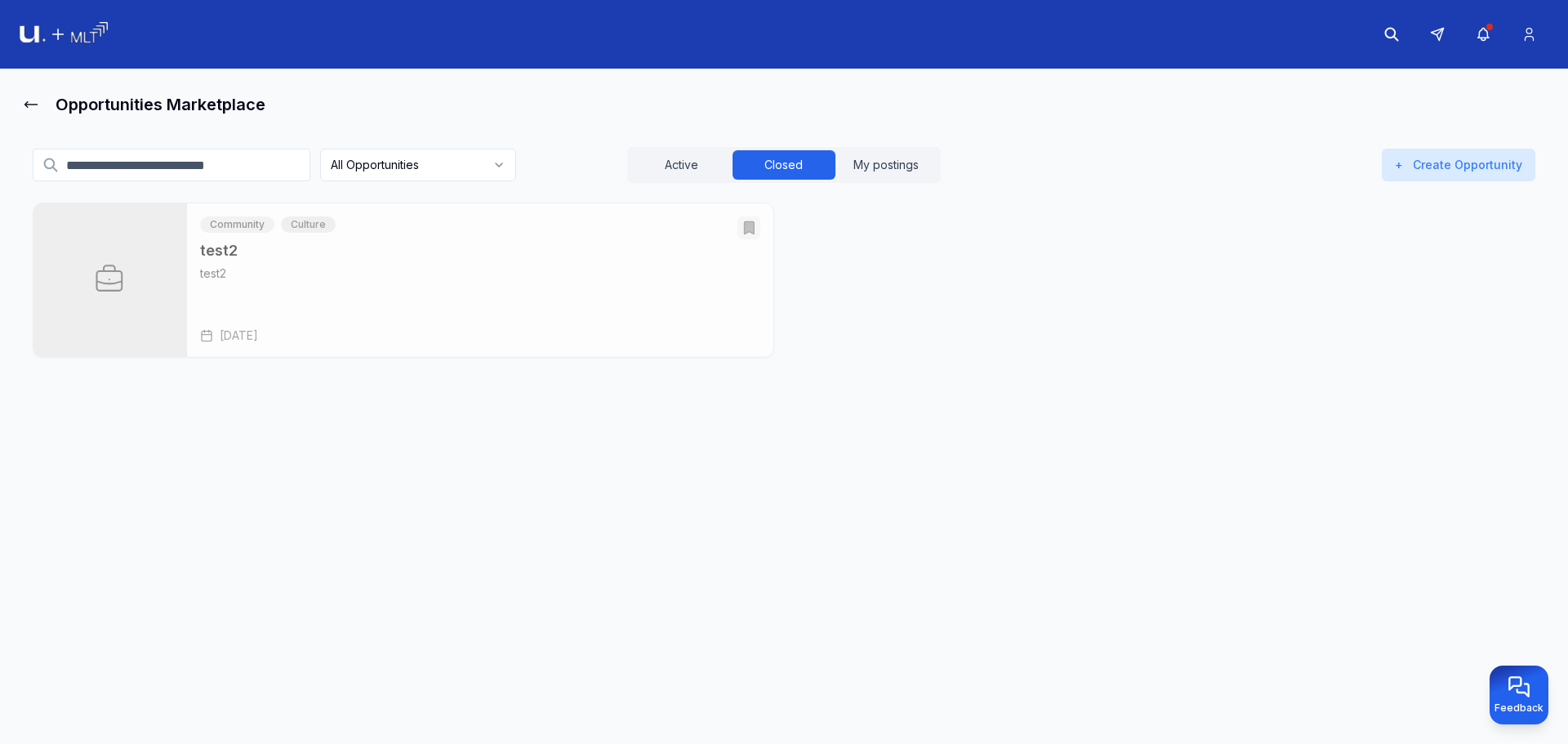
click at [401, 162] on html "Opportunities Marketplace All Opportunities Active Closed My postings + Create …" at bounding box center [784, 372] width 1568 height 744
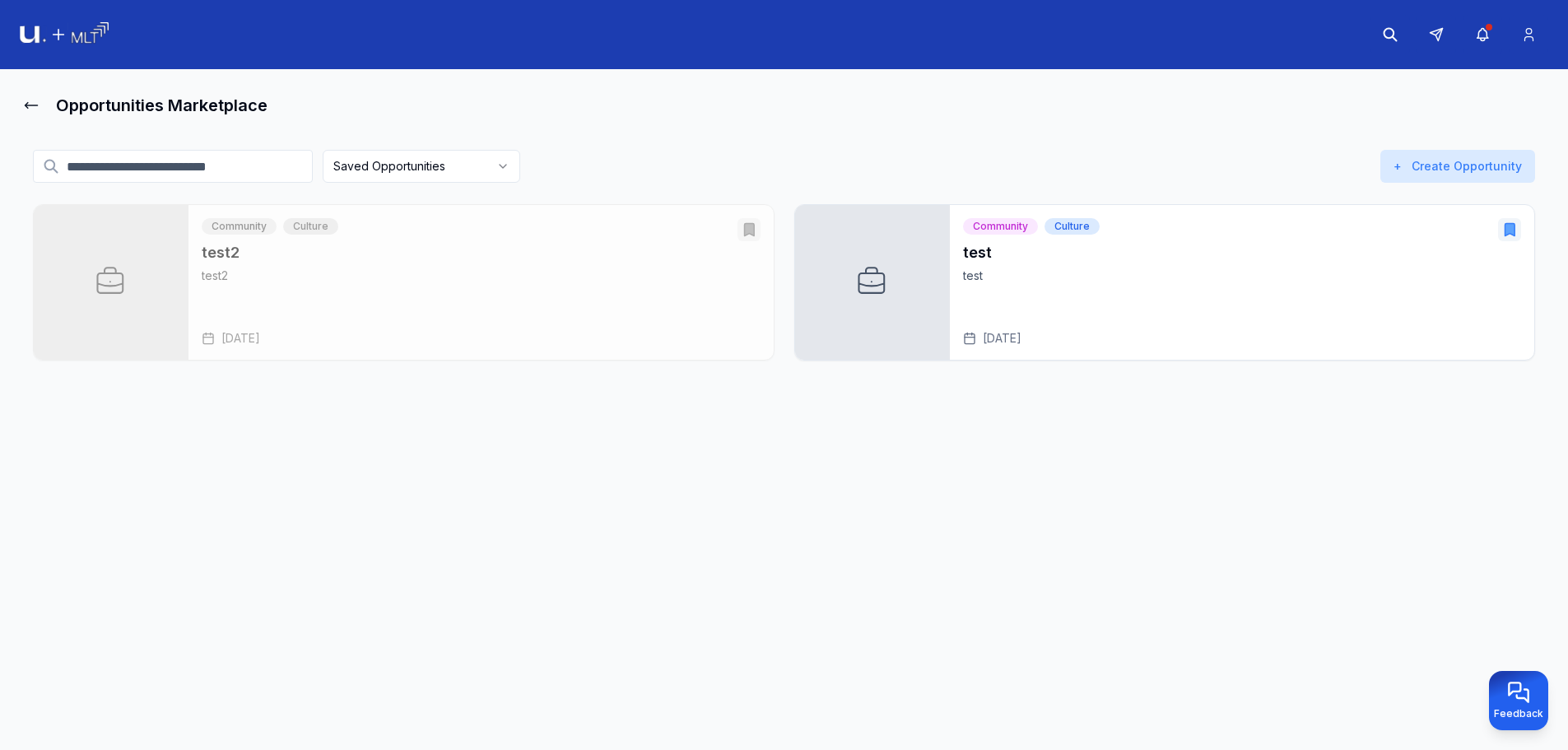
click at [262, 172] on input at bounding box center [173, 166] width 280 height 33
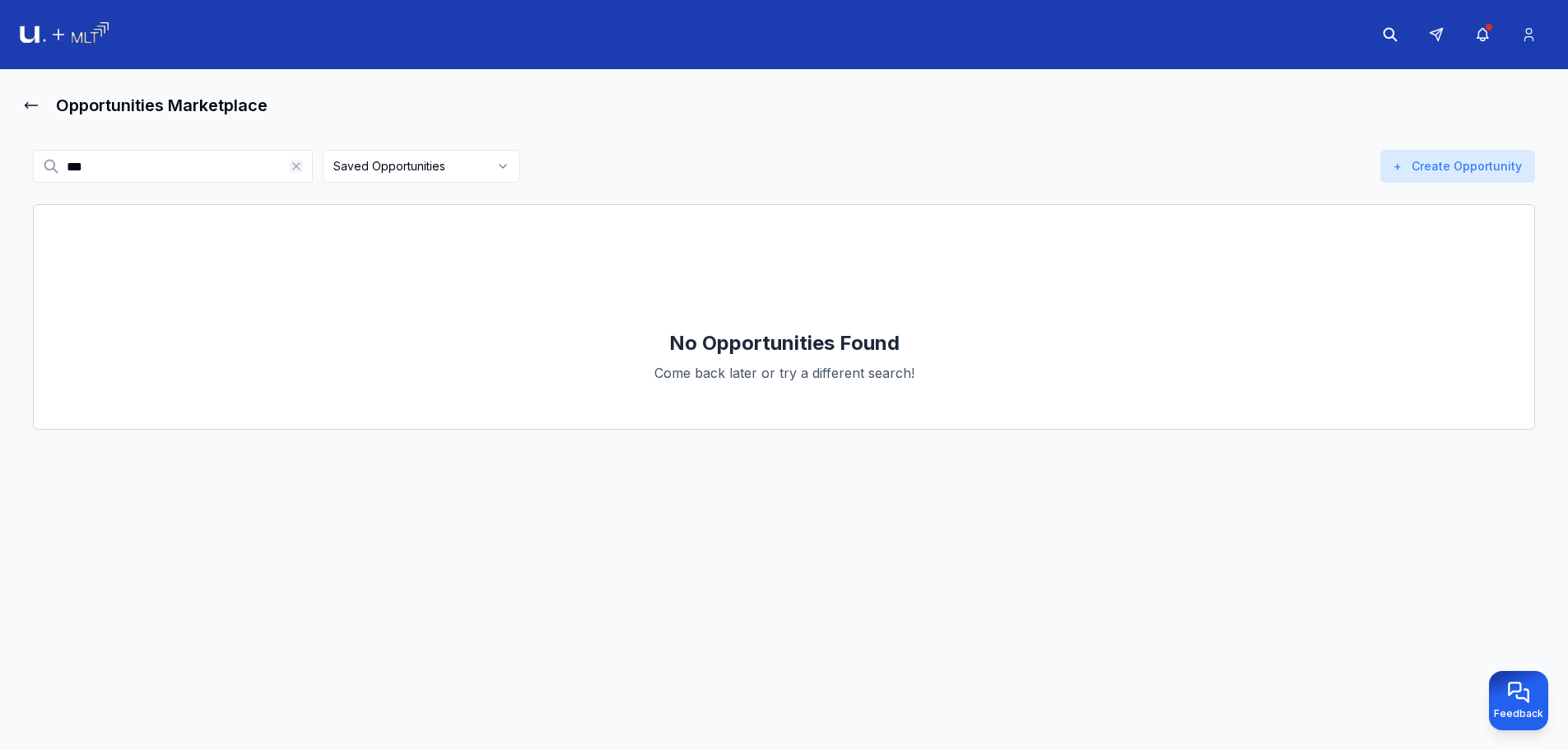
type input "***"
click at [295, 163] on icon at bounding box center [295, 166] width 13 height 13
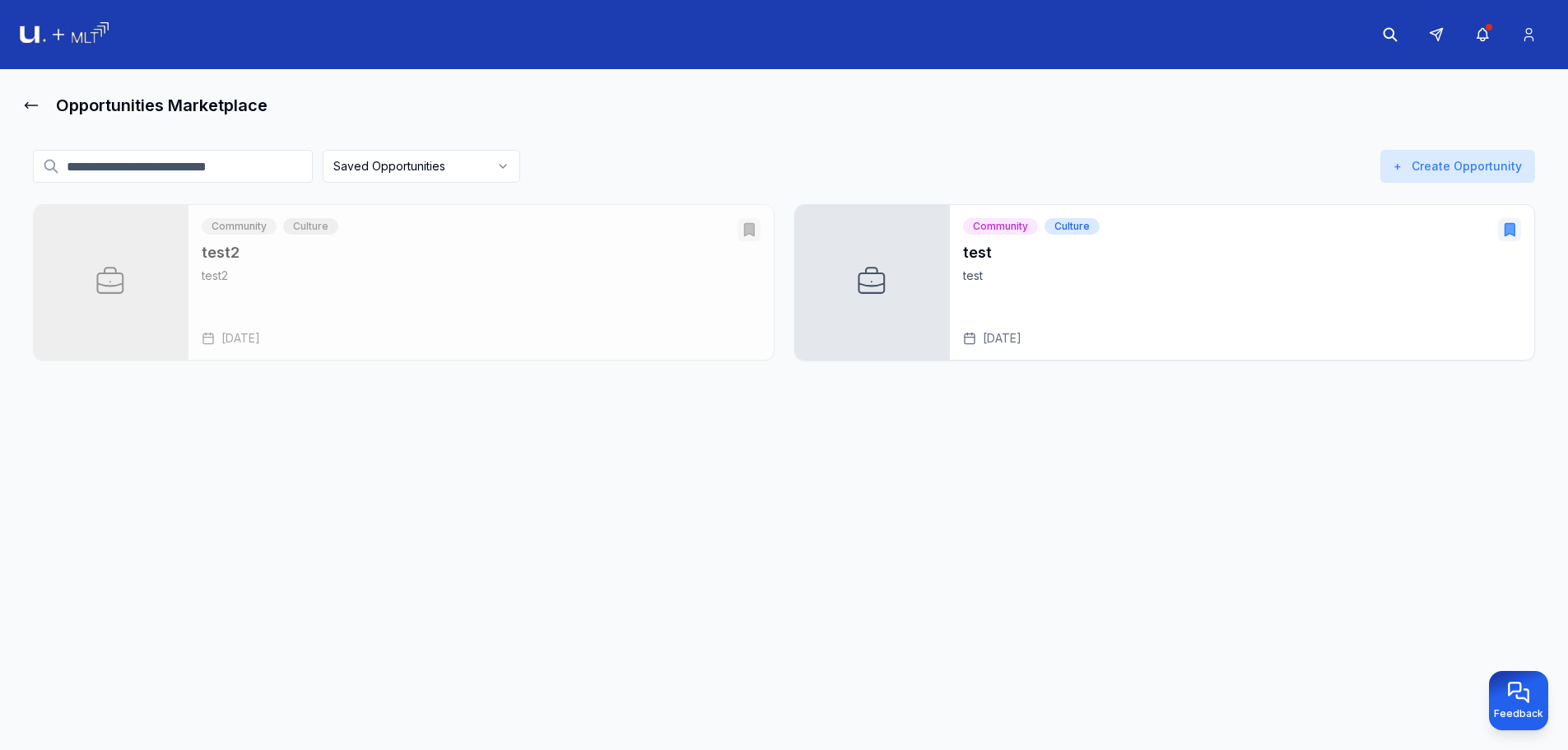
click at [253, 167] on input at bounding box center [173, 166] width 280 height 33
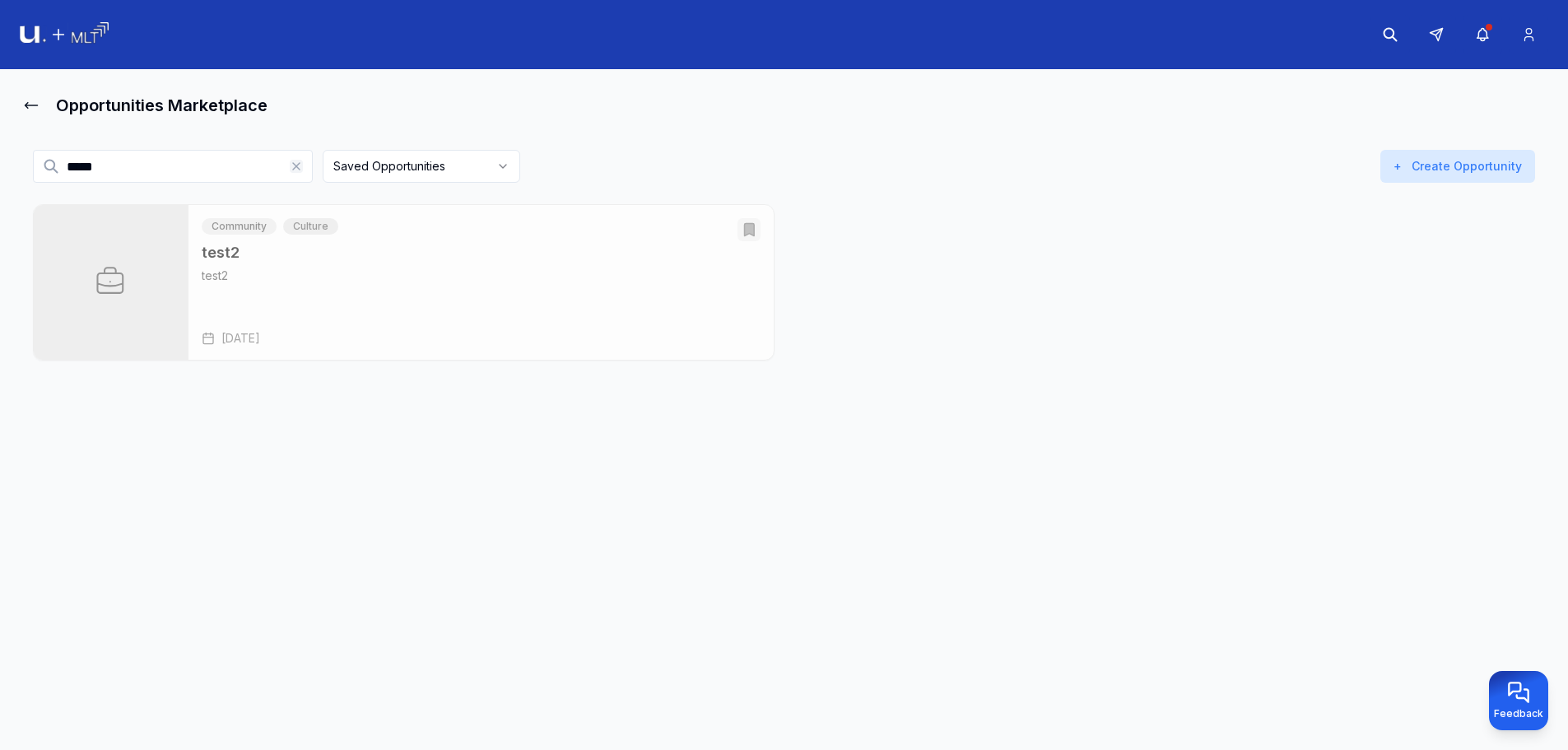
type input "*****"
click at [299, 171] on icon at bounding box center [295, 166] width 13 height 13
click at [386, 167] on html "Opportunities Marketplace Saved Opportunities Active Closed My postings + Creat…" at bounding box center [784, 375] width 1568 height 750
click at [389, 212] on div "Community Culture test2 test2 Aug 22, 2025" at bounding box center [481, 282] width 585 height 155
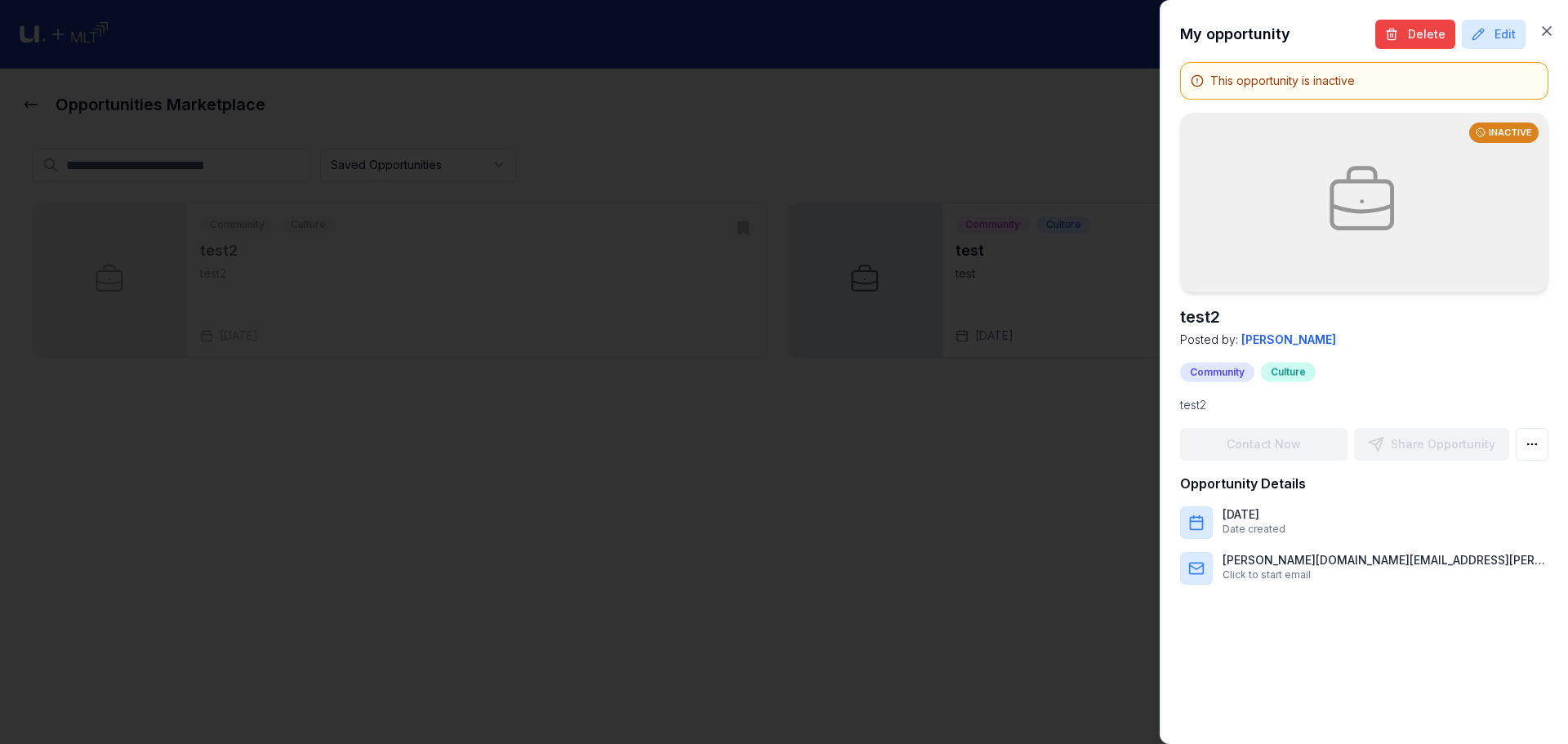
click at [378, 168] on div at bounding box center [784, 372] width 1568 height 744
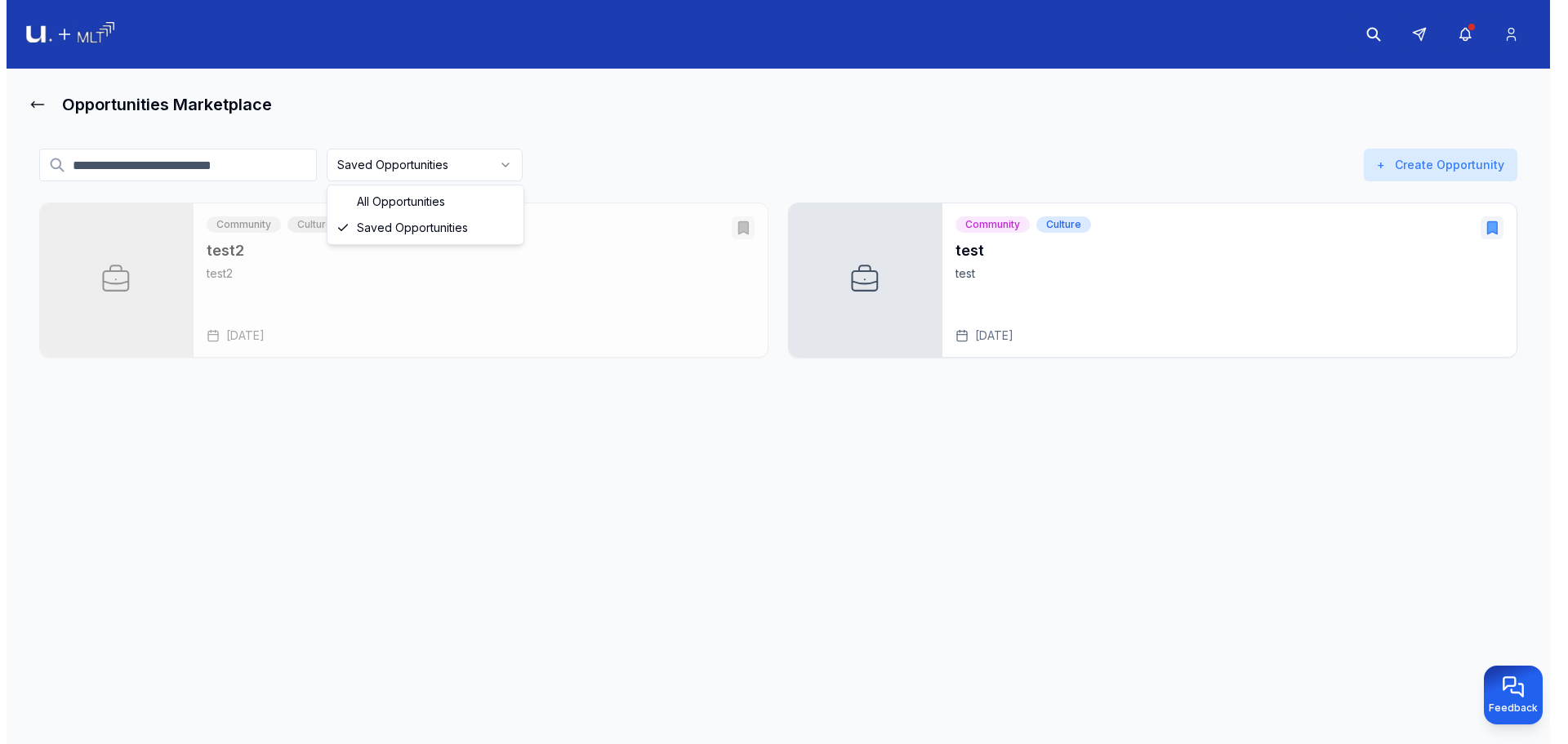
click at [380, 169] on html "Opportunities Marketplace Saved Opportunities Active Closed My postings + Creat…" at bounding box center [778, 372] width 1556 height 744
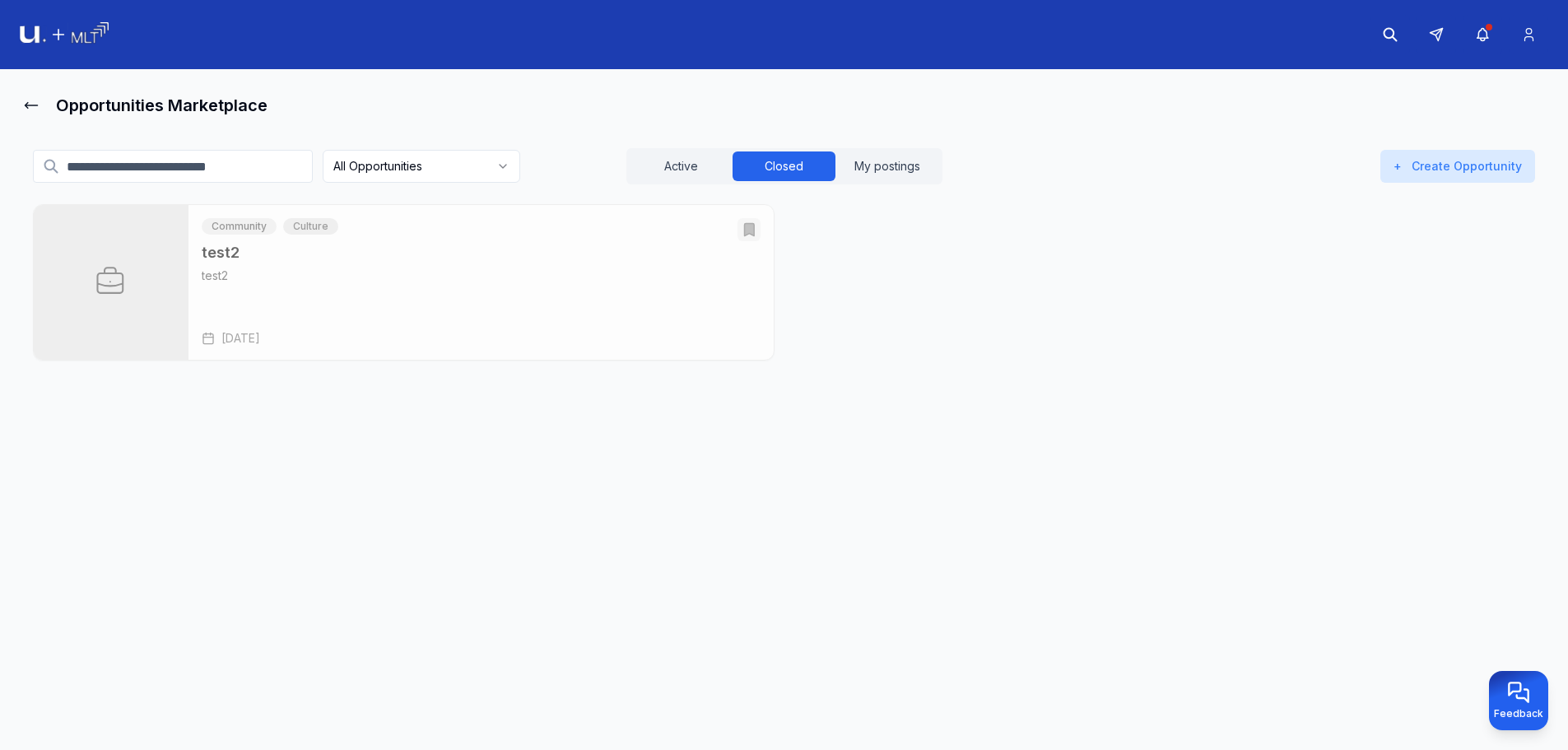
click at [757, 235] on icon "Open test2" at bounding box center [748, 229] width 16 height 16
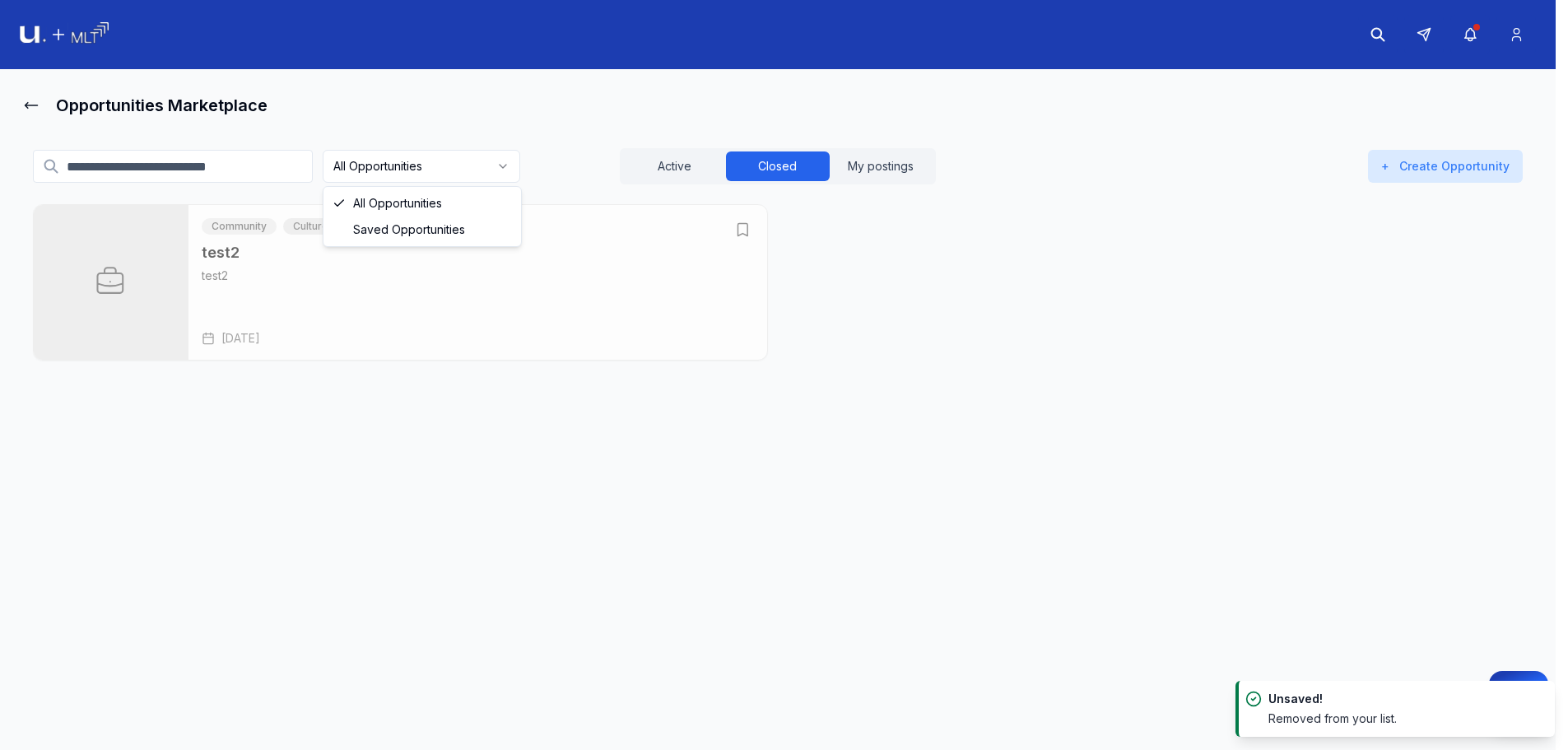
click at [507, 177] on html "Opportunities Marketplace All Opportunities Active Closed My postings + Create …" at bounding box center [784, 375] width 1568 height 750
click at [477, 178] on html "Opportunities Marketplace All Opportunities Active Closed My postings + Create …" at bounding box center [784, 375] width 1568 height 750
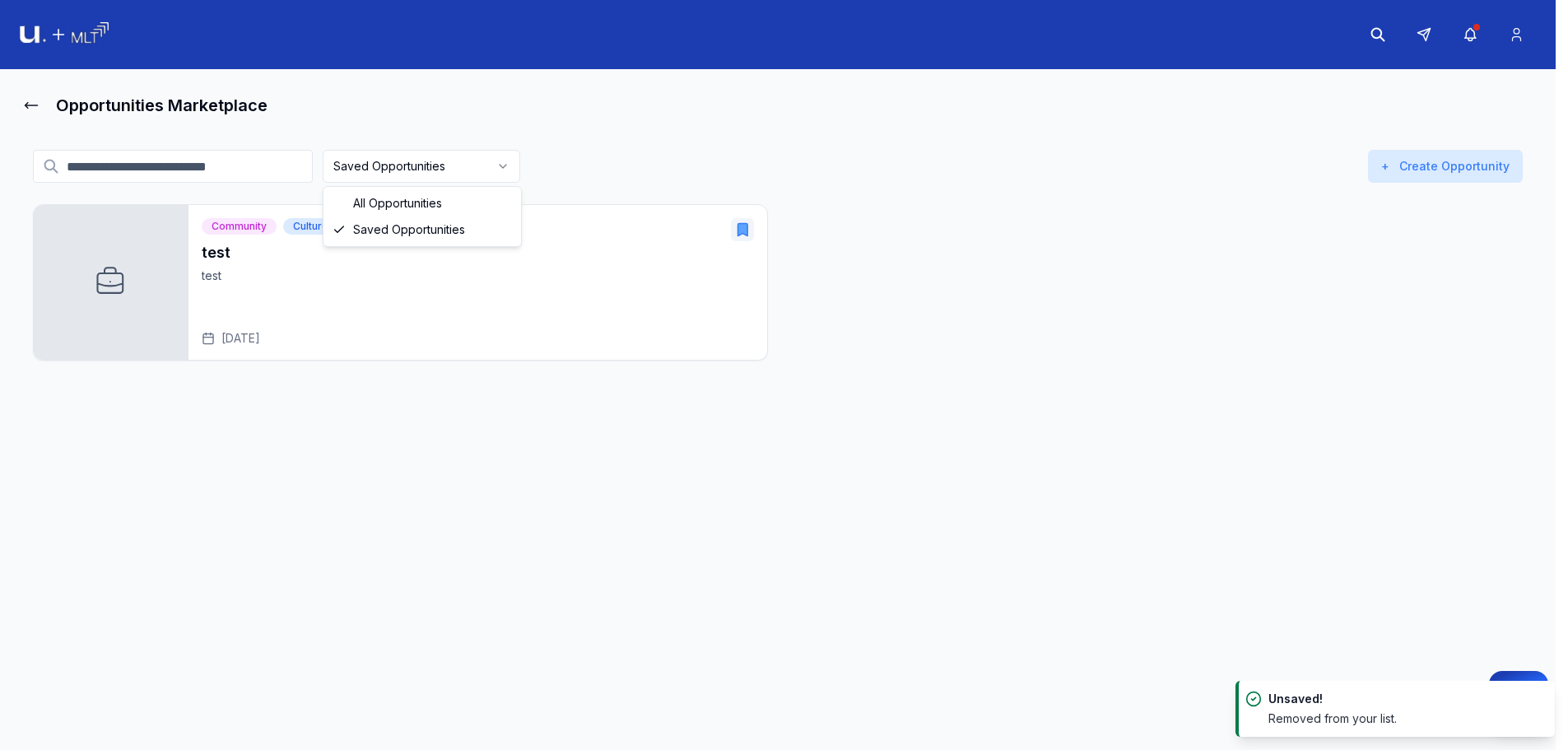
click at [473, 166] on html "Opportunities Marketplace Saved Opportunities Active Closed My postings + Creat…" at bounding box center [784, 375] width 1568 height 750
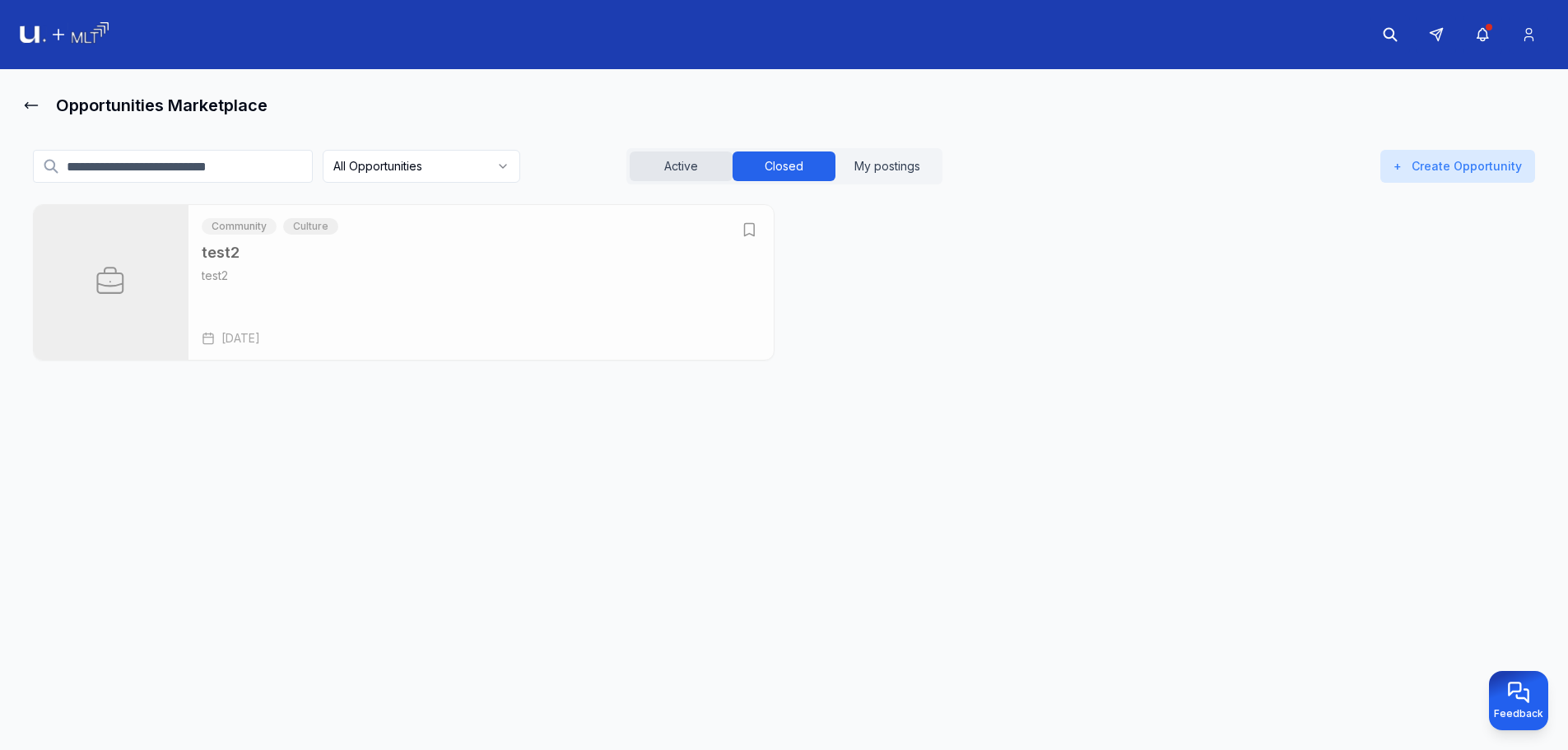
click at [685, 157] on button "Active" at bounding box center [681, 166] width 102 height 30
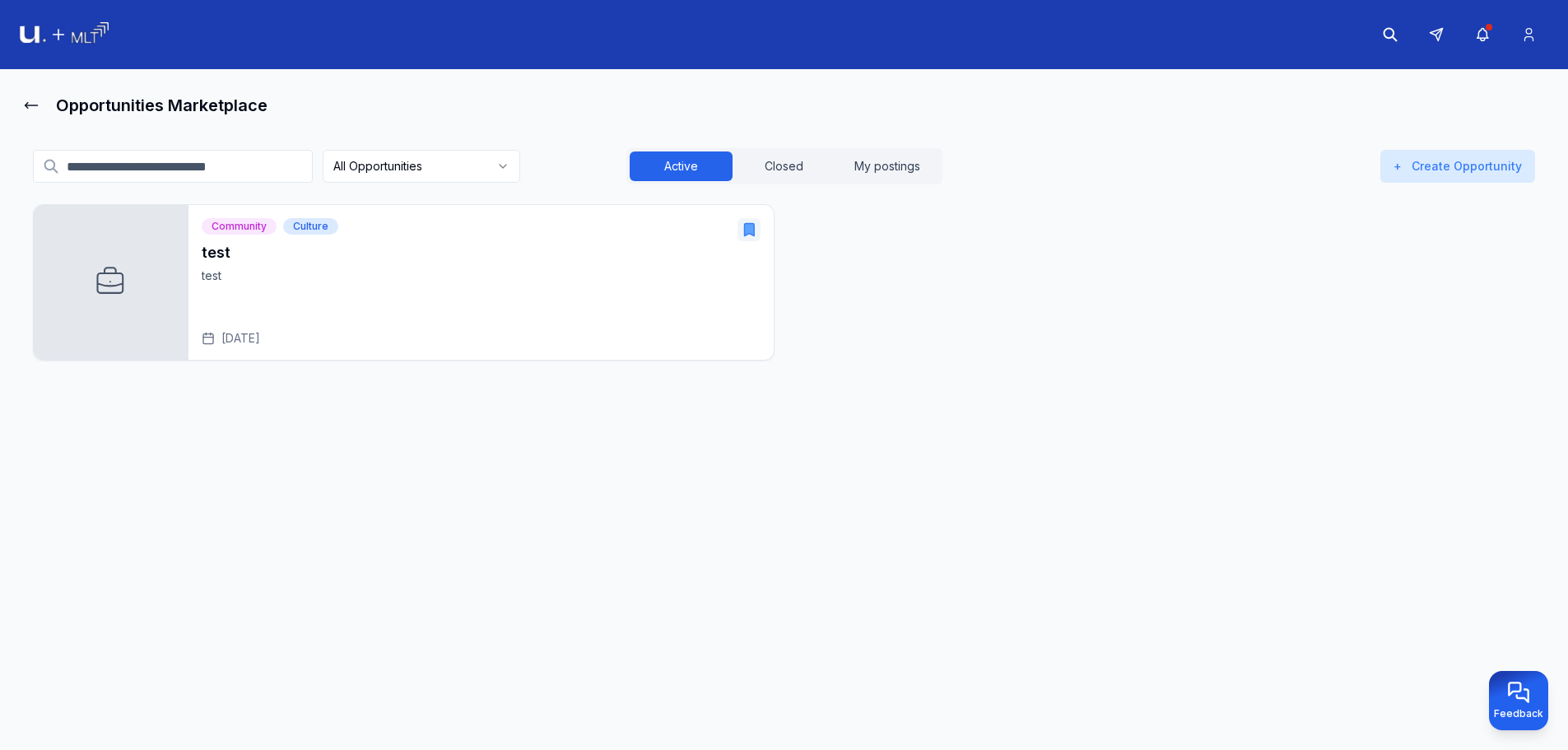
click at [682, 288] on div "test test [DATE]" at bounding box center [481, 293] width 559 height 105
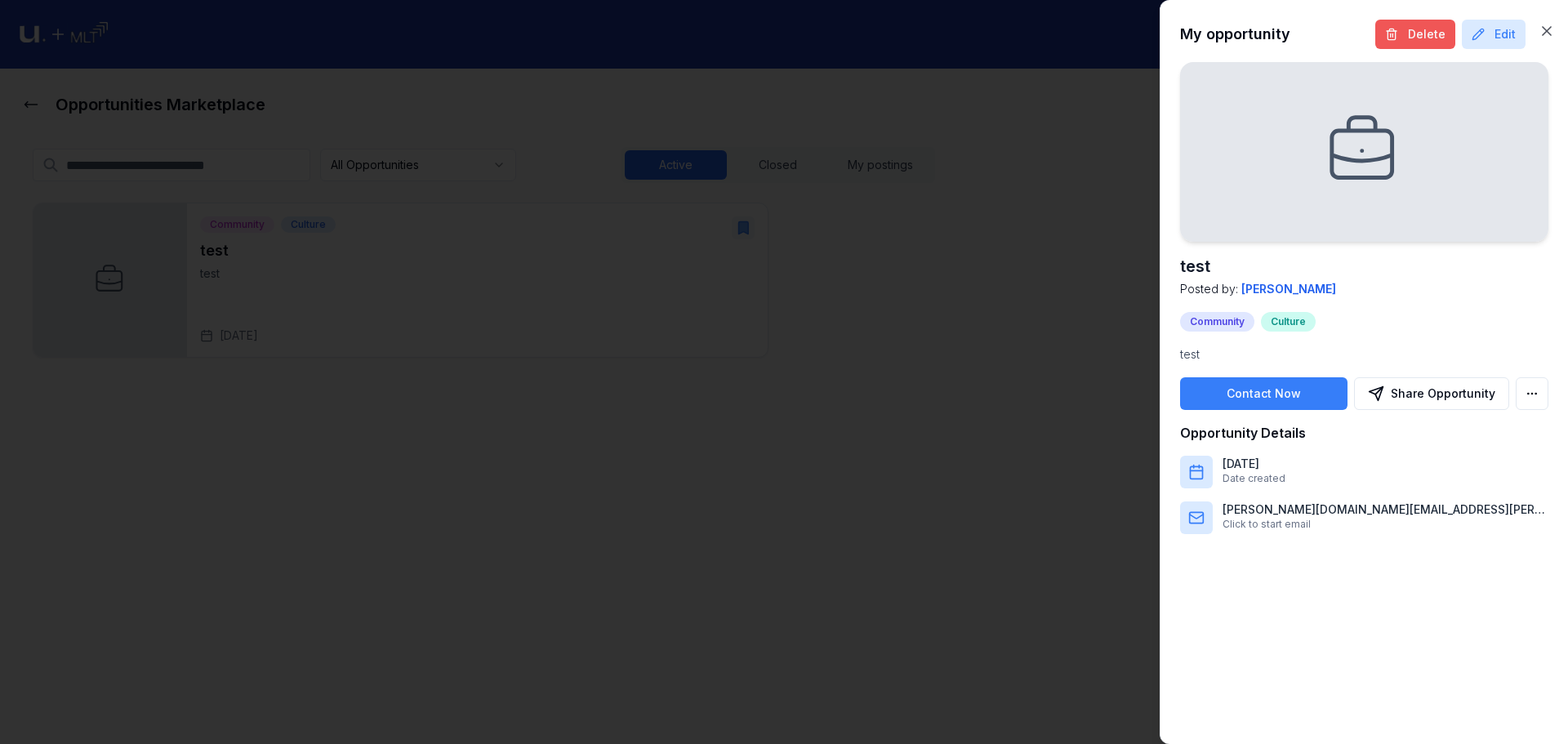
click at [1423, 32] on button "Delete" at bounding box center [1415, 34] width 80 height 30
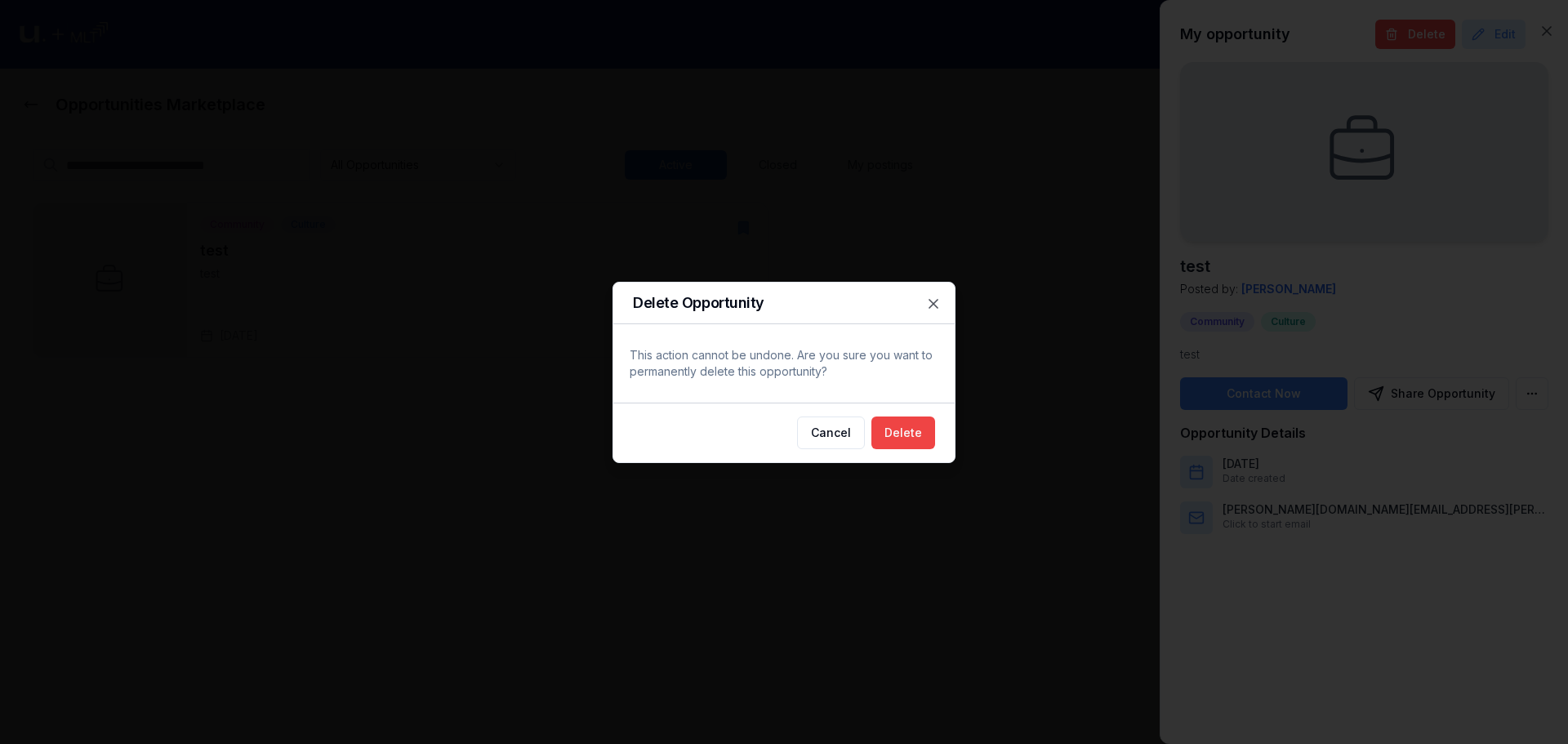
click at [927, 430] on button "Delete" at bounding box center [903, 433] width 64 height 33
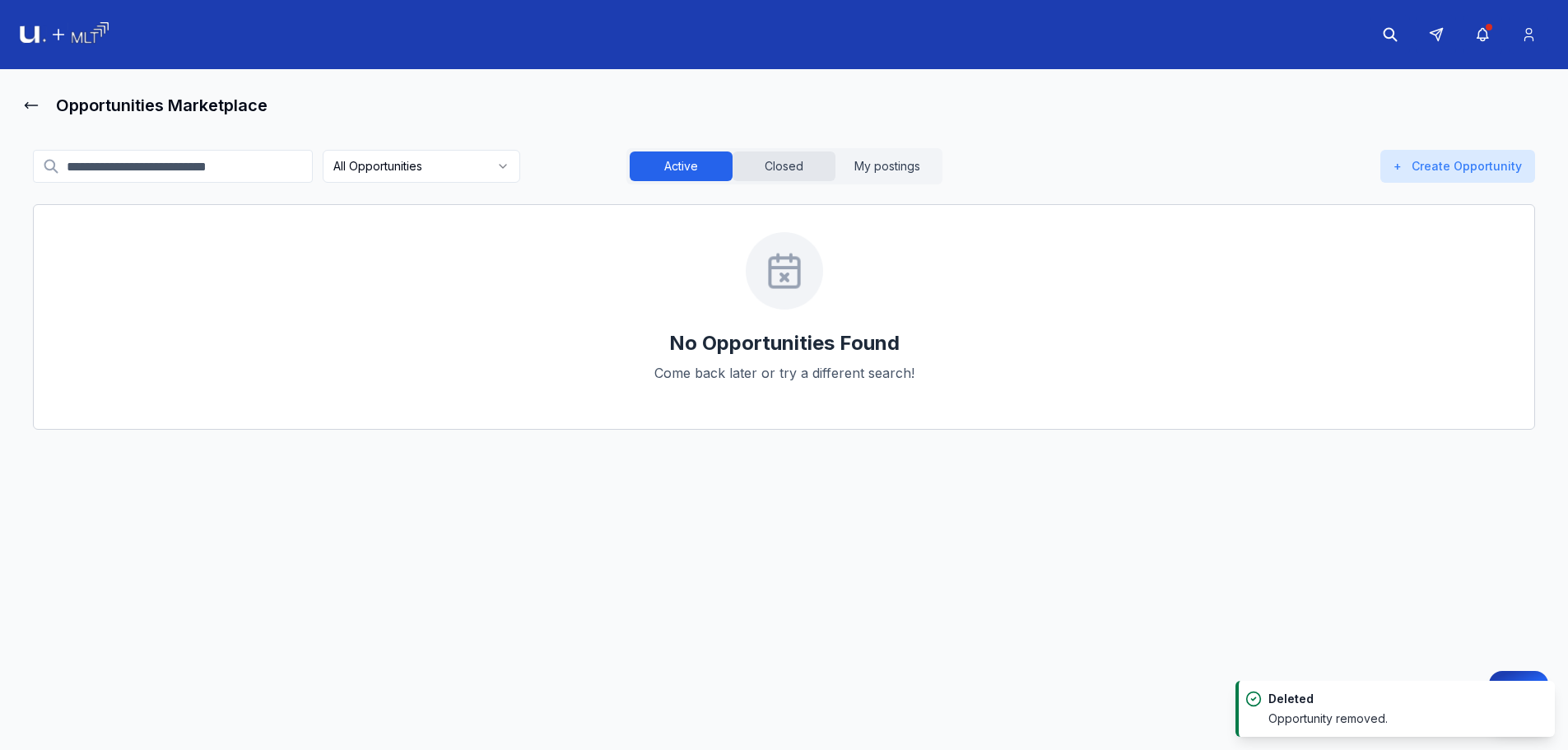
click at [794, 167] on button "Closed" at bounding box center [784, 166] width 102 height 30
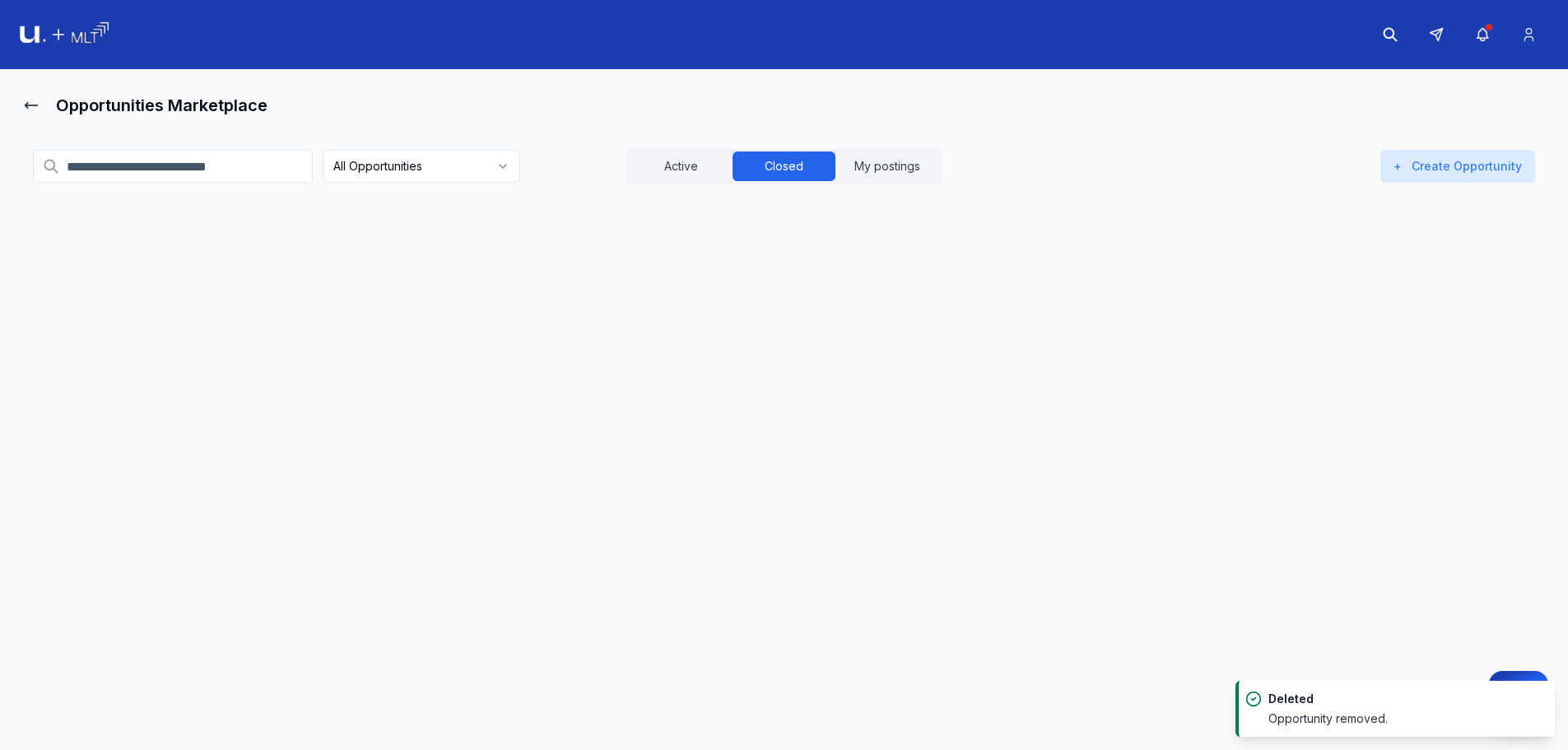
click at [518, 269] on p "test2" at bounding box center [481, 275] width 559 height 16
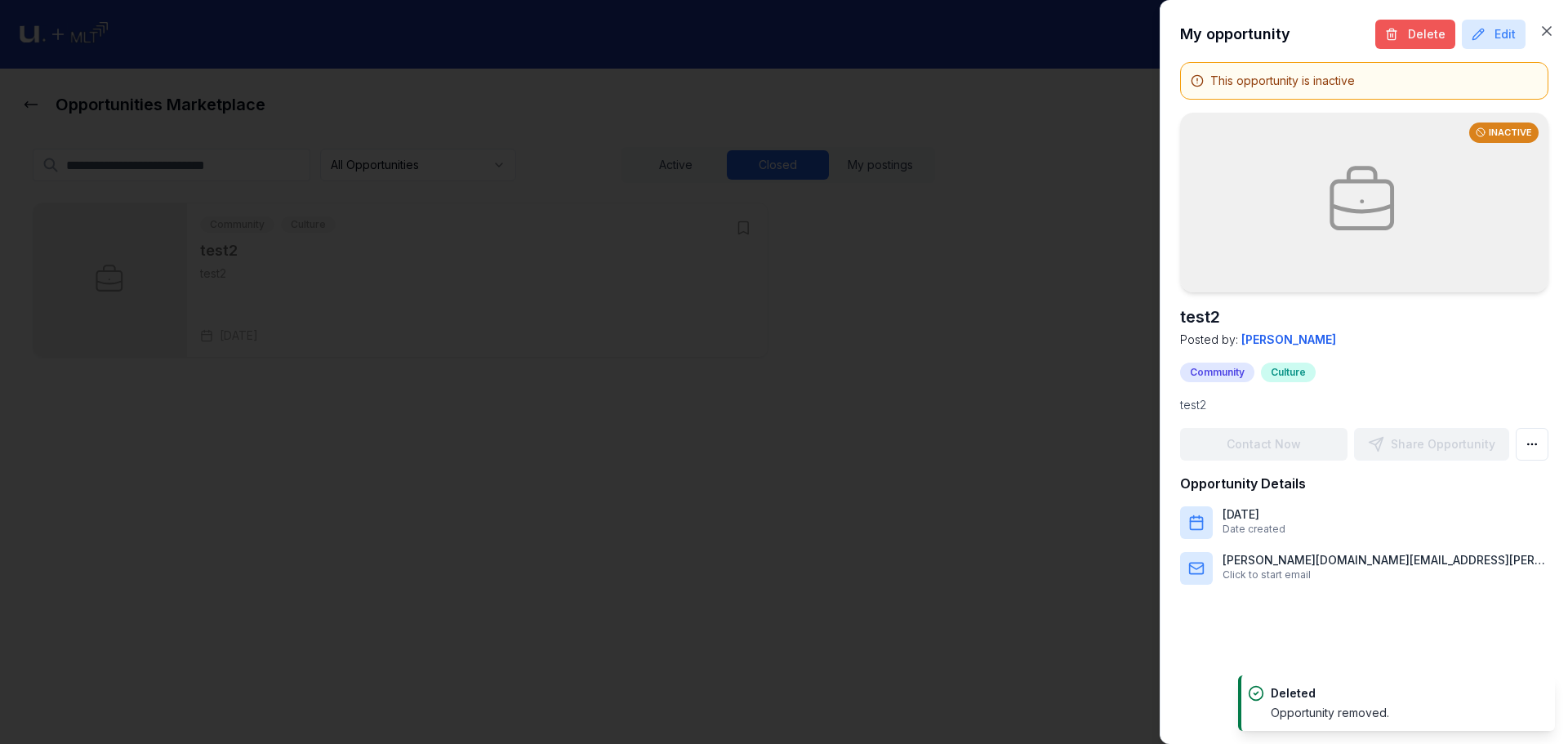
click at [1424, 32] on button "Delete" at bounding box center [1415, 34] width 80 height 30
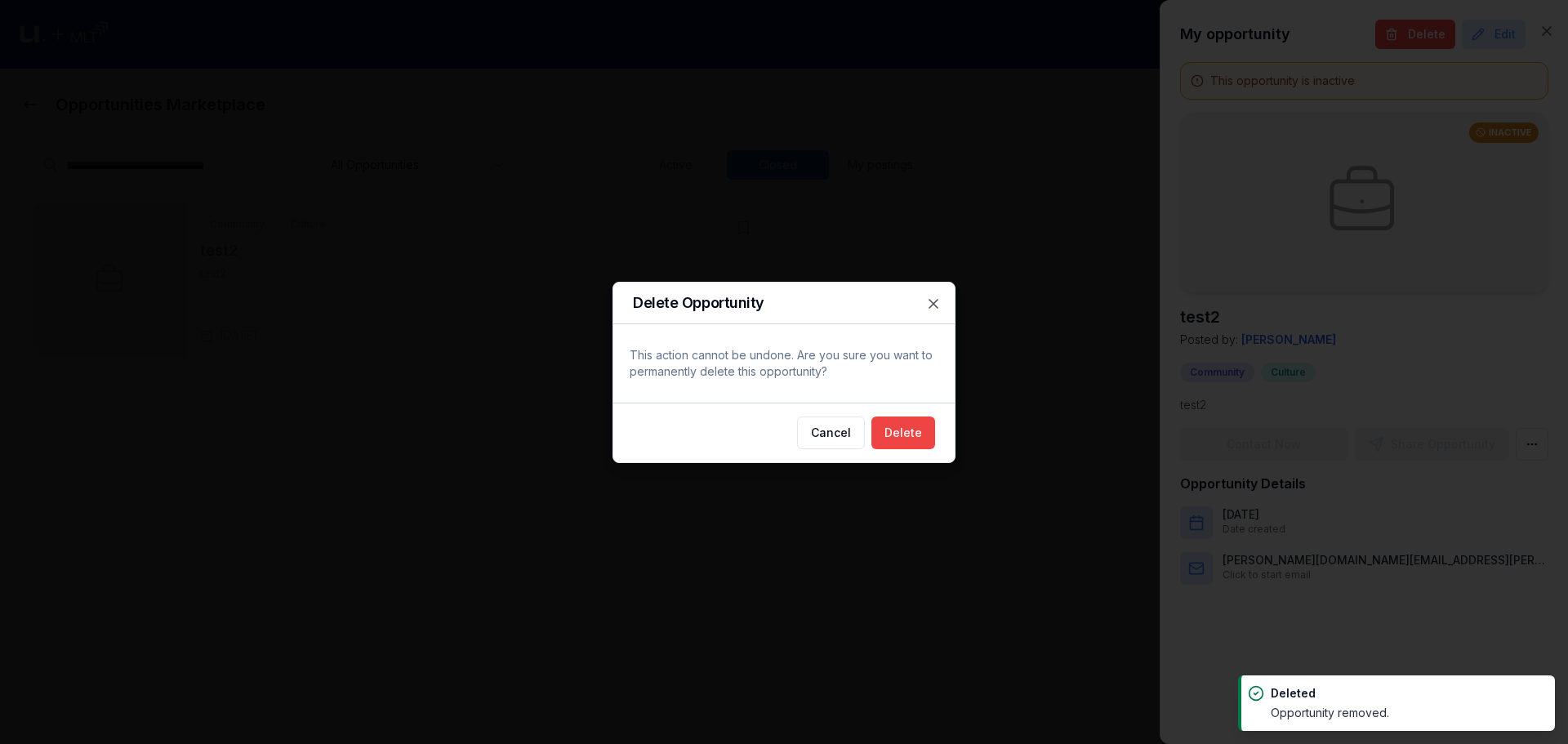
click at [909, 434] on button "Delete" at bounding box center [903, 433] width 64 height 33
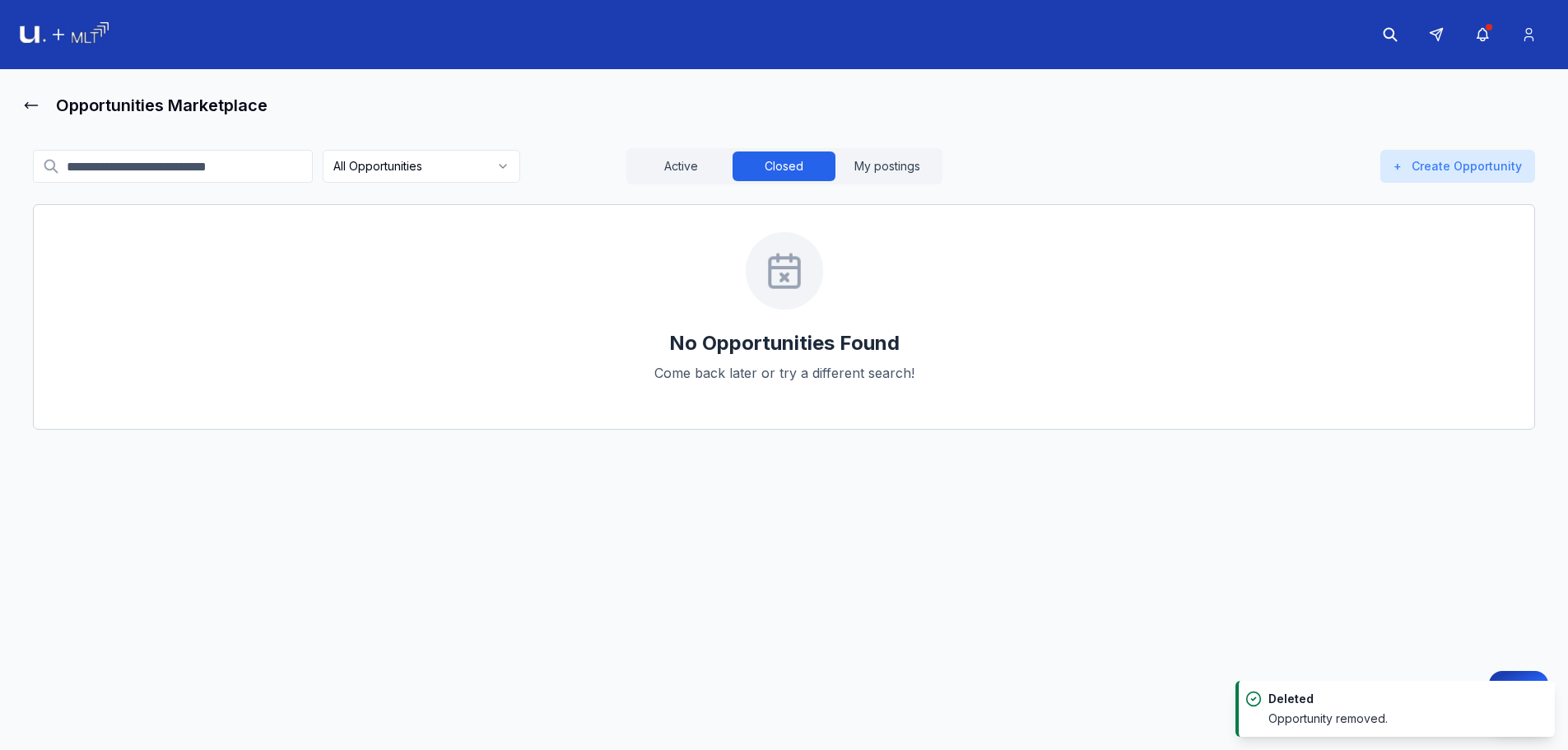
click at [572, 251] on div "No Opportunities Found Come back later or try a different search!" at bounding box center [784, 317] width 1502 height 226
click at [155, 117] on div "Opportunities Marketplace" at bounding box center [784, 105] width 1529 height 33
drag, startPoint x: 148, startPoint y: 108, endPoint x: 59, endPoint y: 64, distance: 99.3
click at [123, 91] on div "Opportunities Marketplace" at bounding box center [784, 105] width 1529 height 33
drag, startPoint x: 120, startPoint y: 27, endPoint x: 92, endPoint y: 22, distance: 28.4
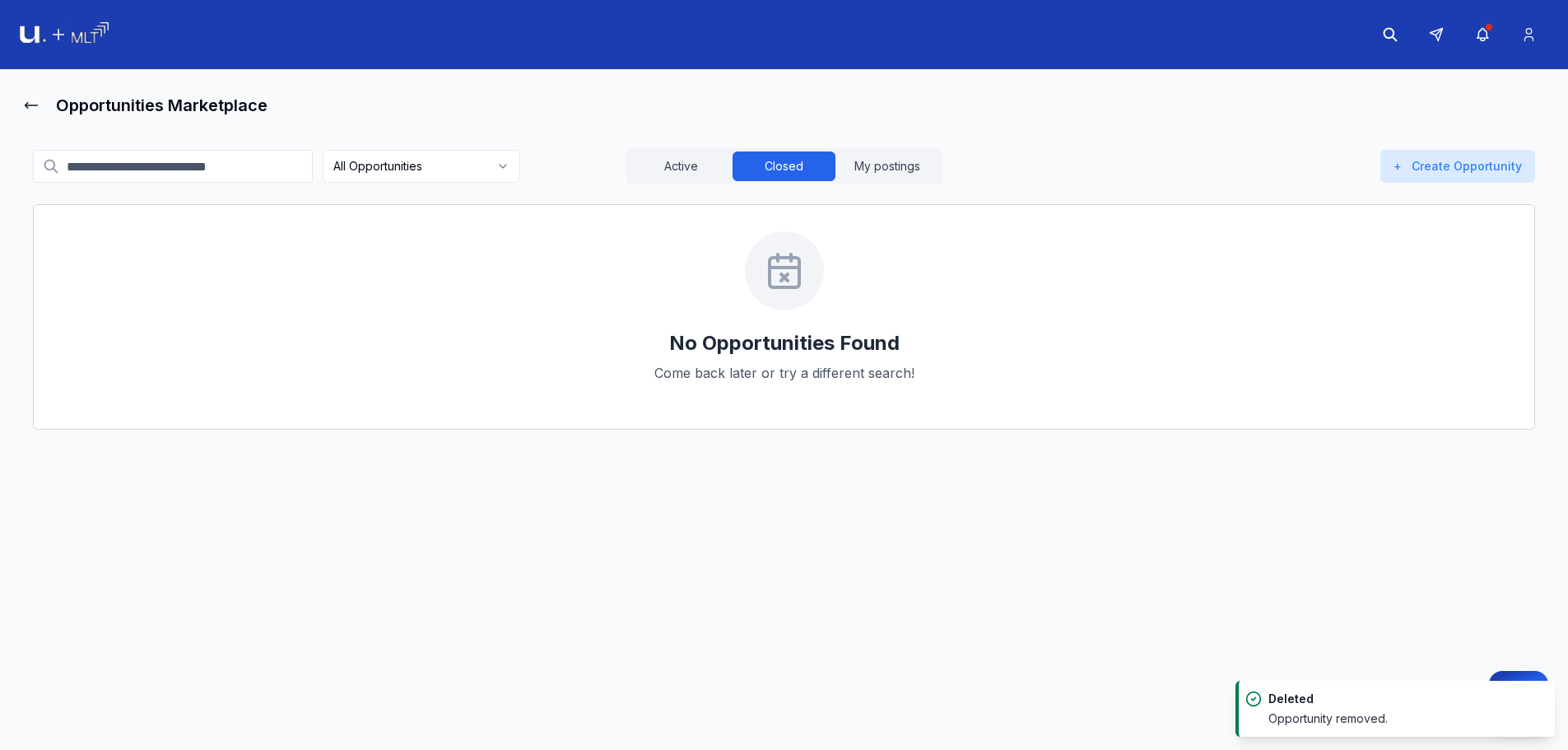
click at [119, 28] on header at bounding box center [784, 34] width 1568 height 69
click at [93, 25] on img at bounding box center [64, 35] width 89 height 26
